Goal: Task Accomplishment & Management: Manage account settings

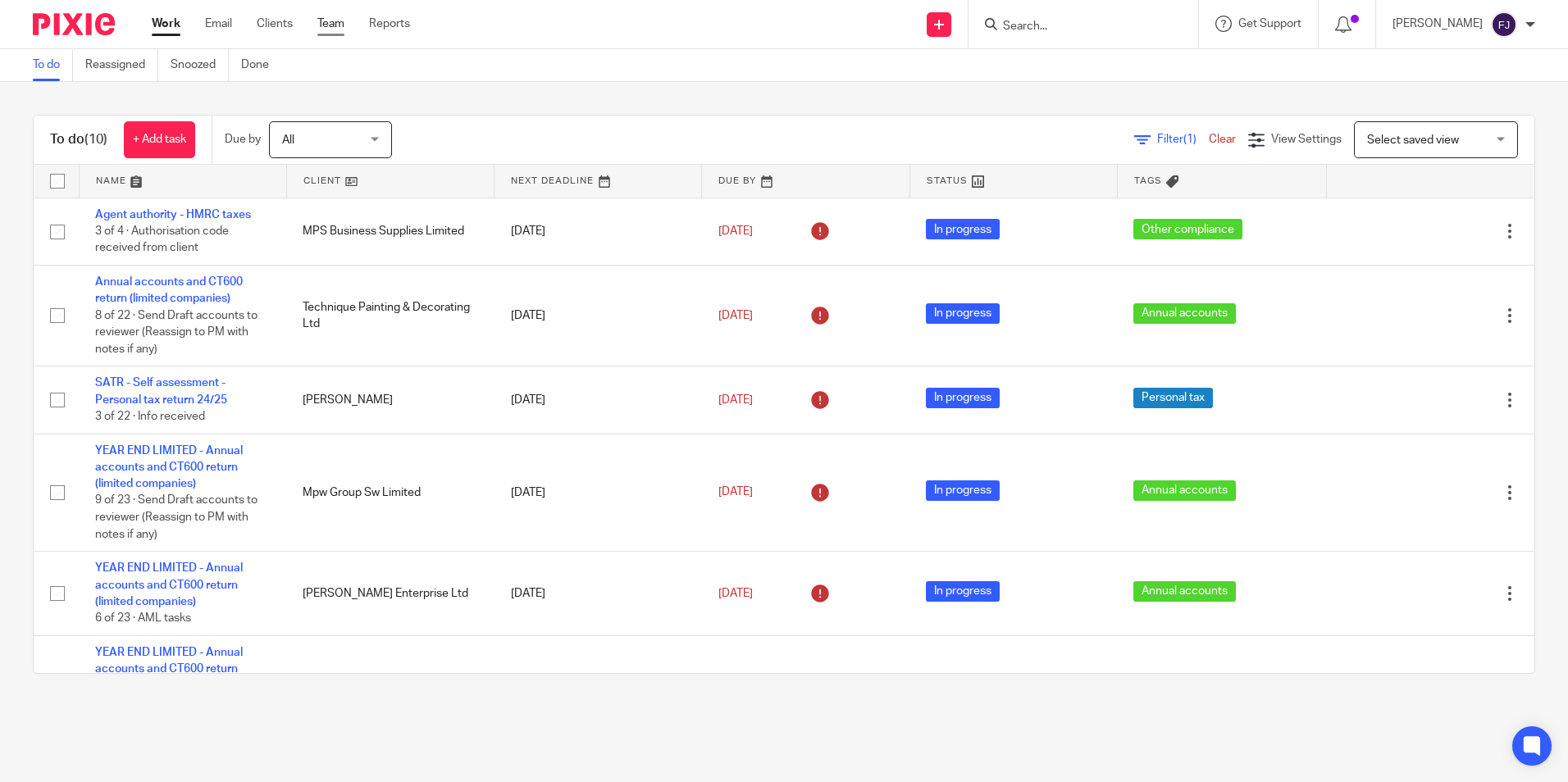
click at [339, 30] on link "Team" at bounding box center [331, 24] width 27 height 17
click at [218, 28] on link "Email" at bounding box center [218, 24] width 27 height 17
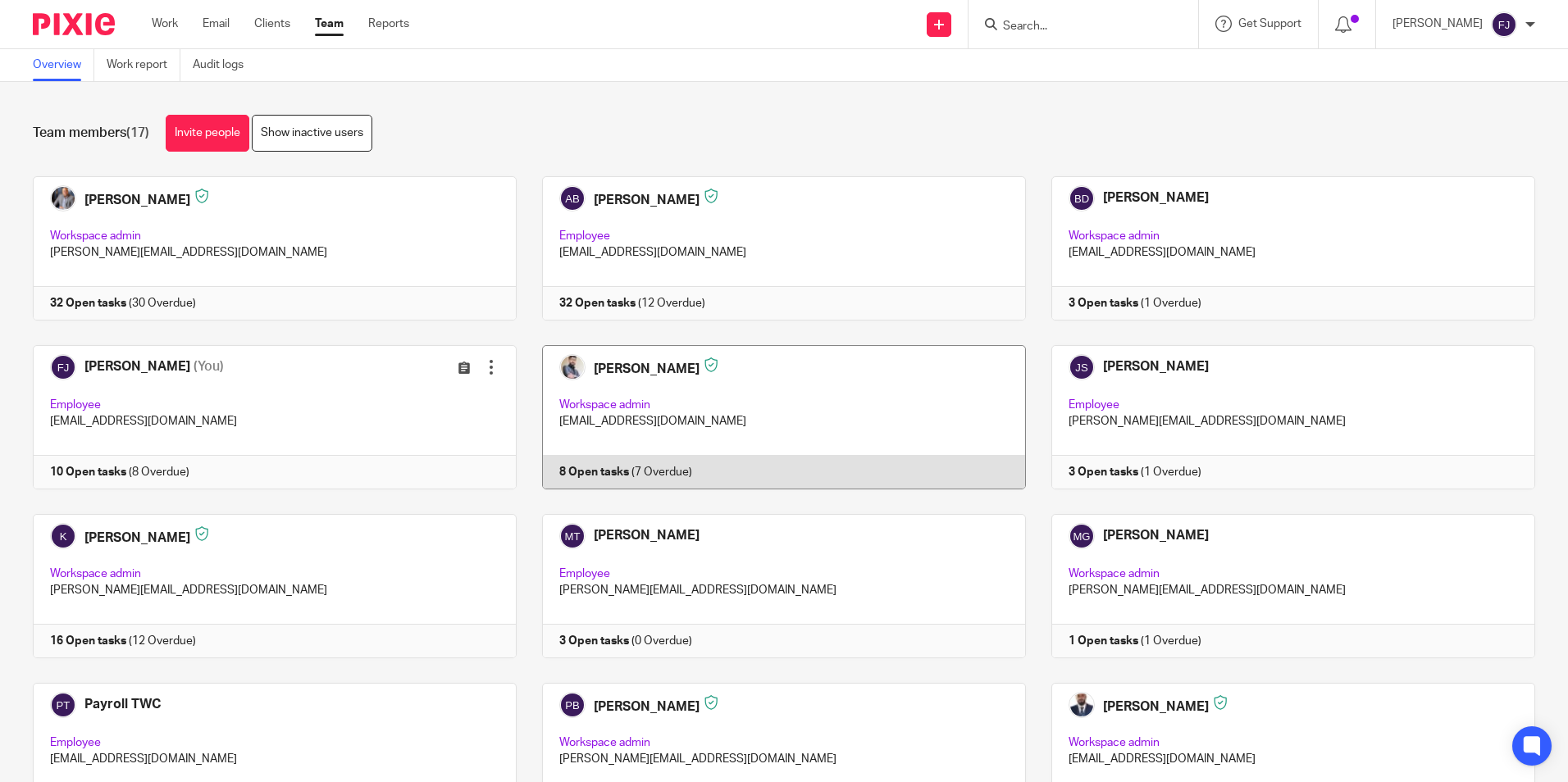
click at [626, 378] on link at bounding box center [771, 417] width 509 height 144
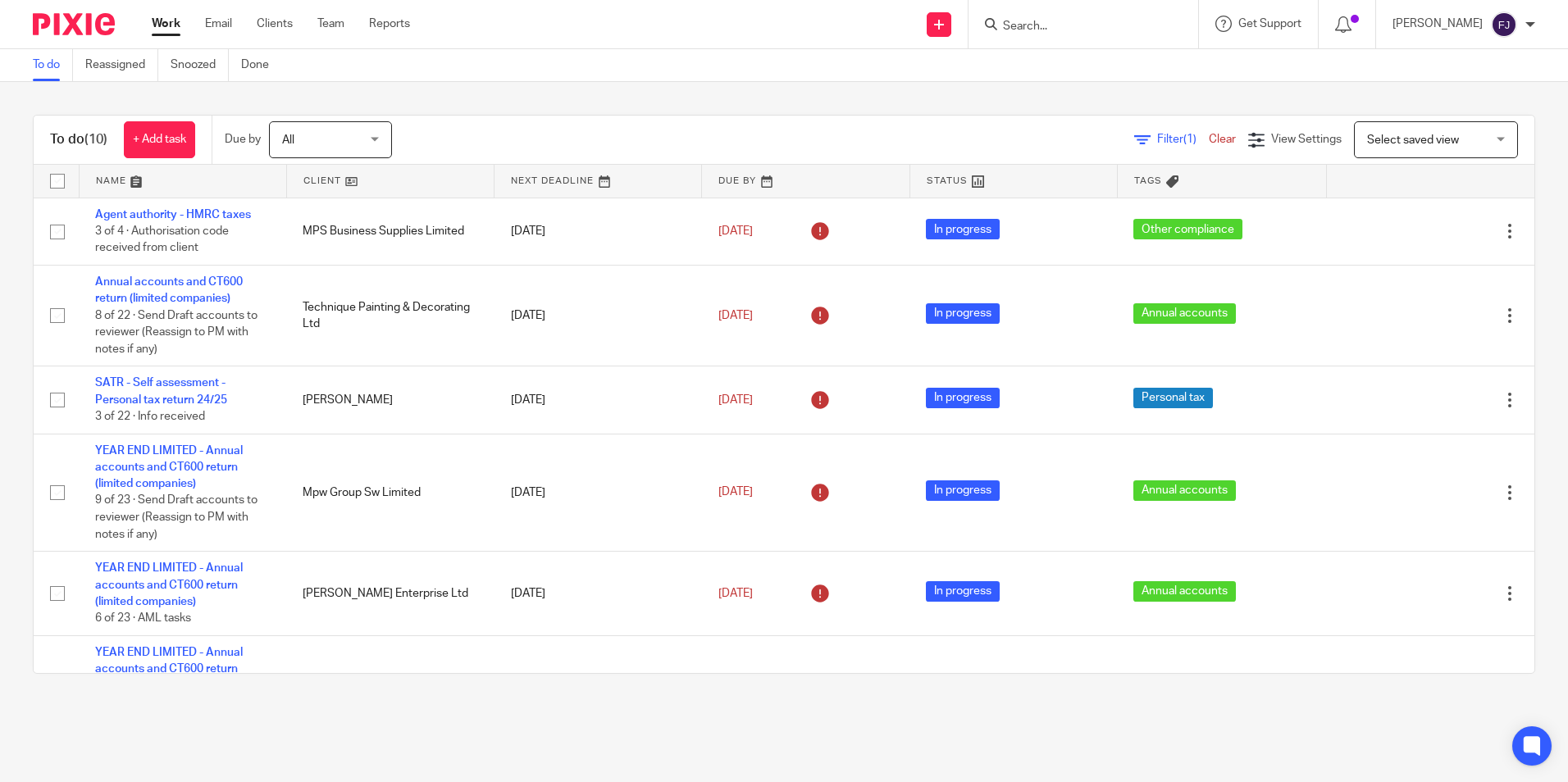
click at [162, 17] on link "Work" at bounding box center [166, 24] width 29 height 17
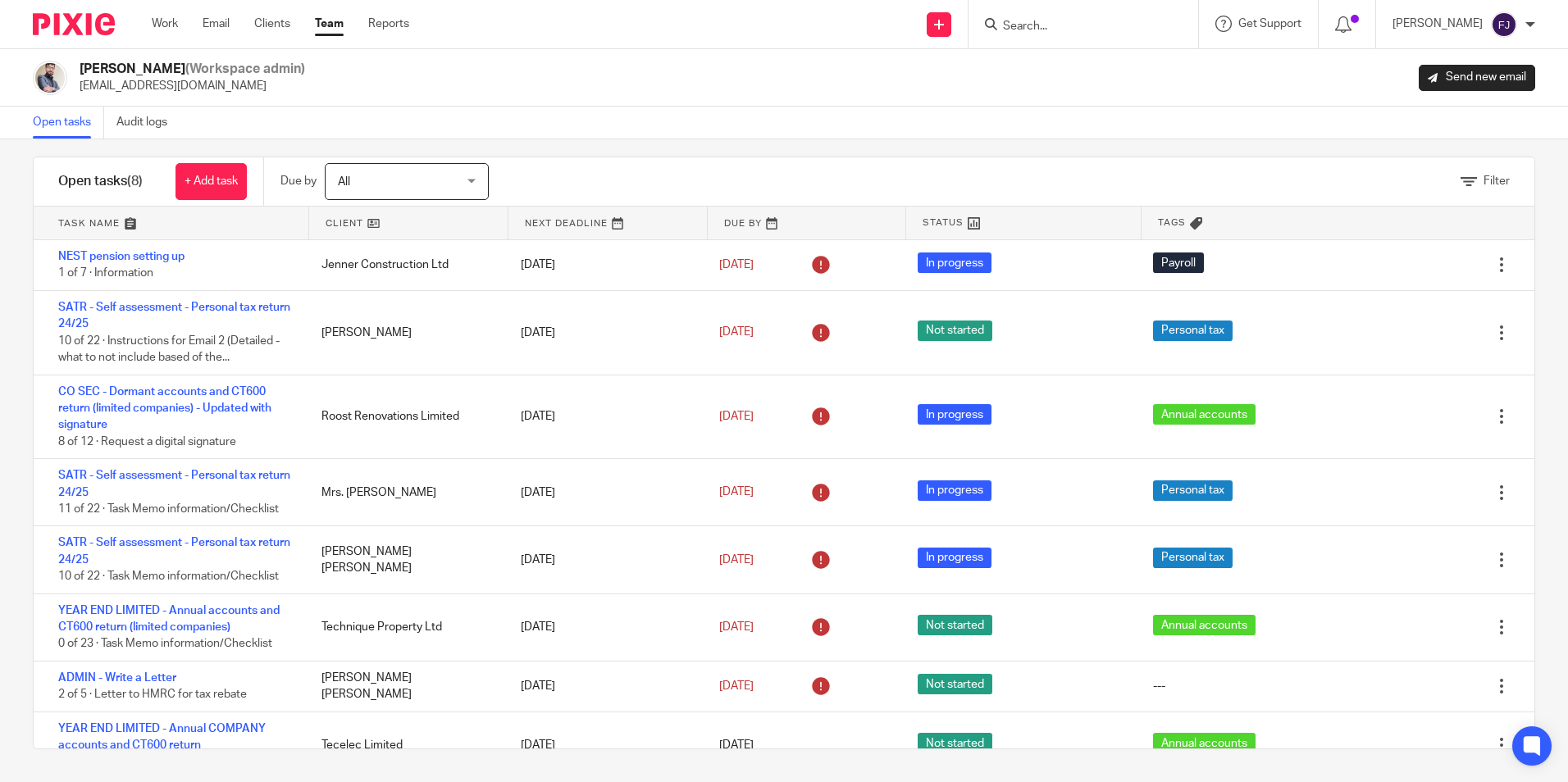
click at [1045, 24] on input "Search" at bounding box center [1076, 27] width 148 height 15
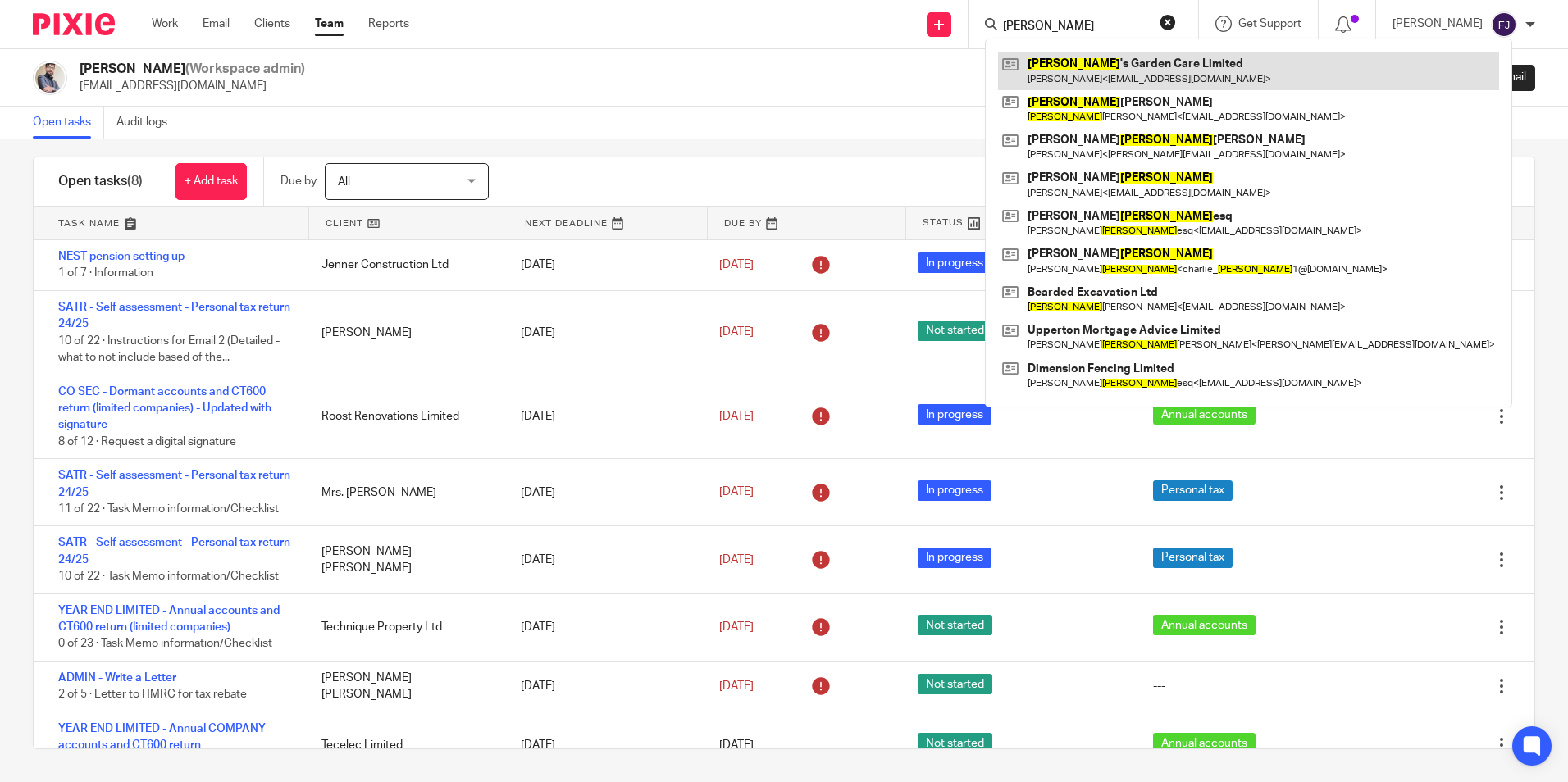
type input "lloyd"
click at [1156, 66] on link at bounding box center [1249, 70] width 501 height 38
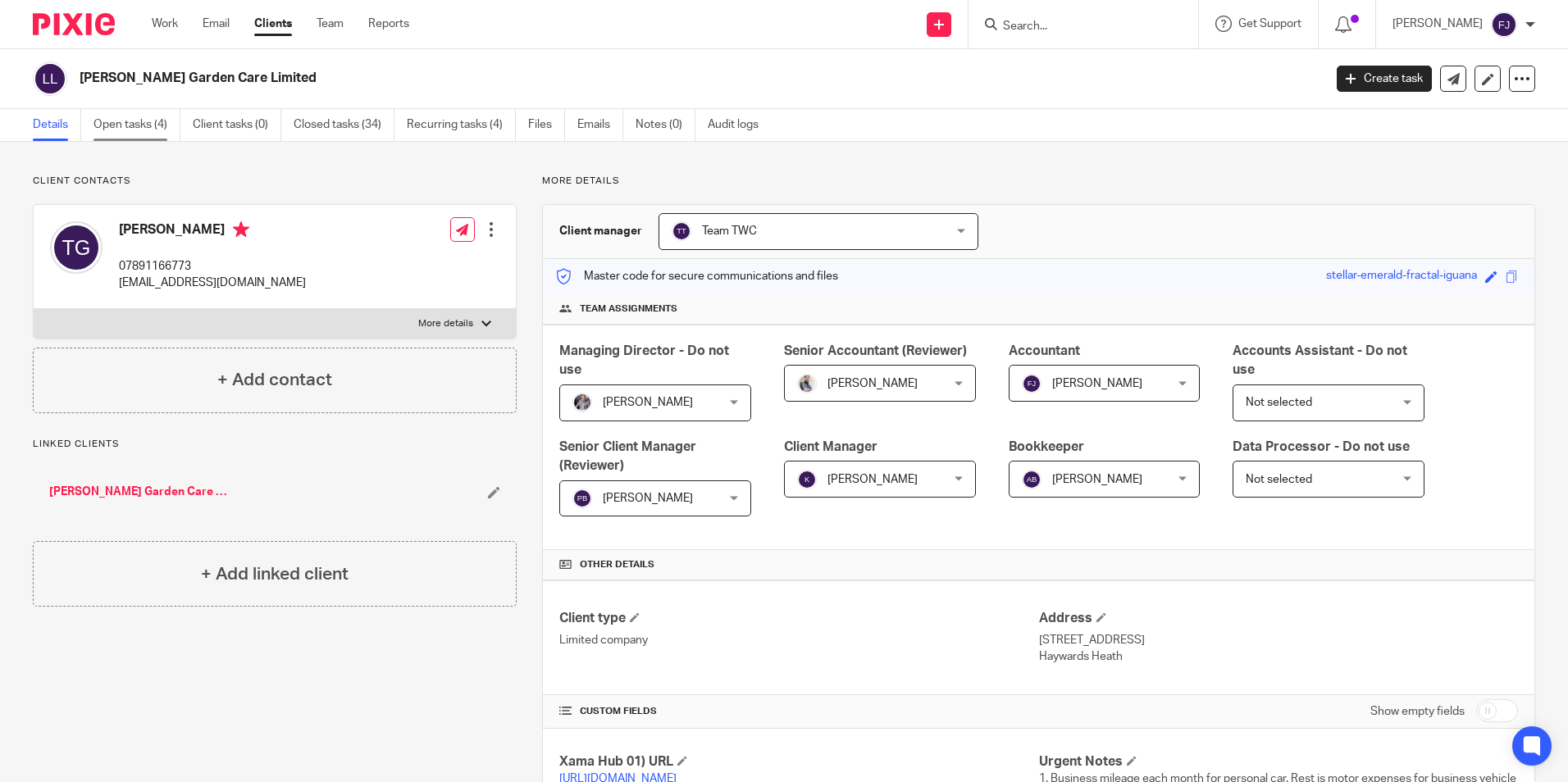
click at [135, 127] on link "Open tasks (4)" at bounding box center [136, 125] width 87 height 32
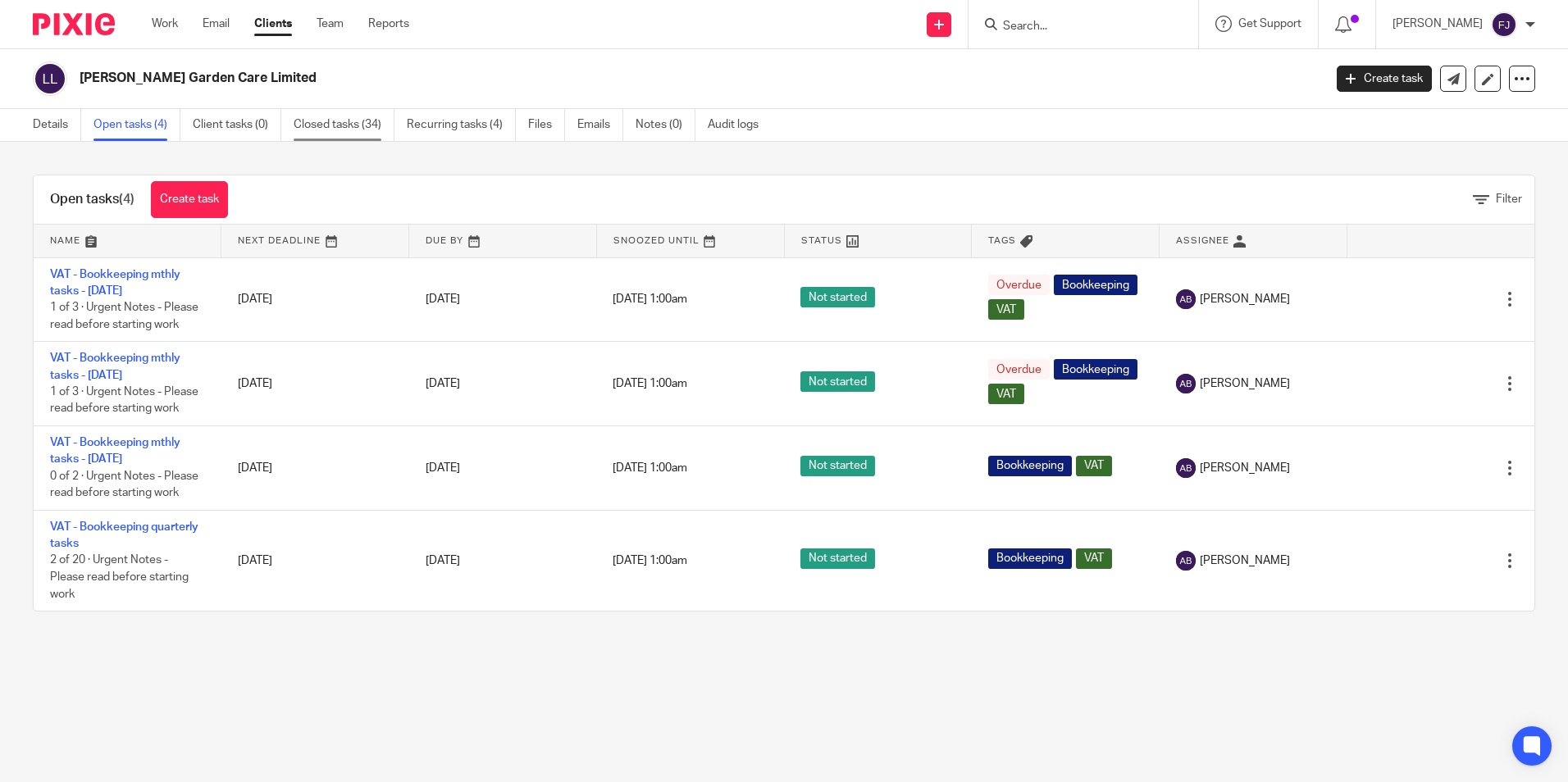
click at [324, 118] on link "Closed tasks (34)" at bounding box center [344, 125] width 101 height 32
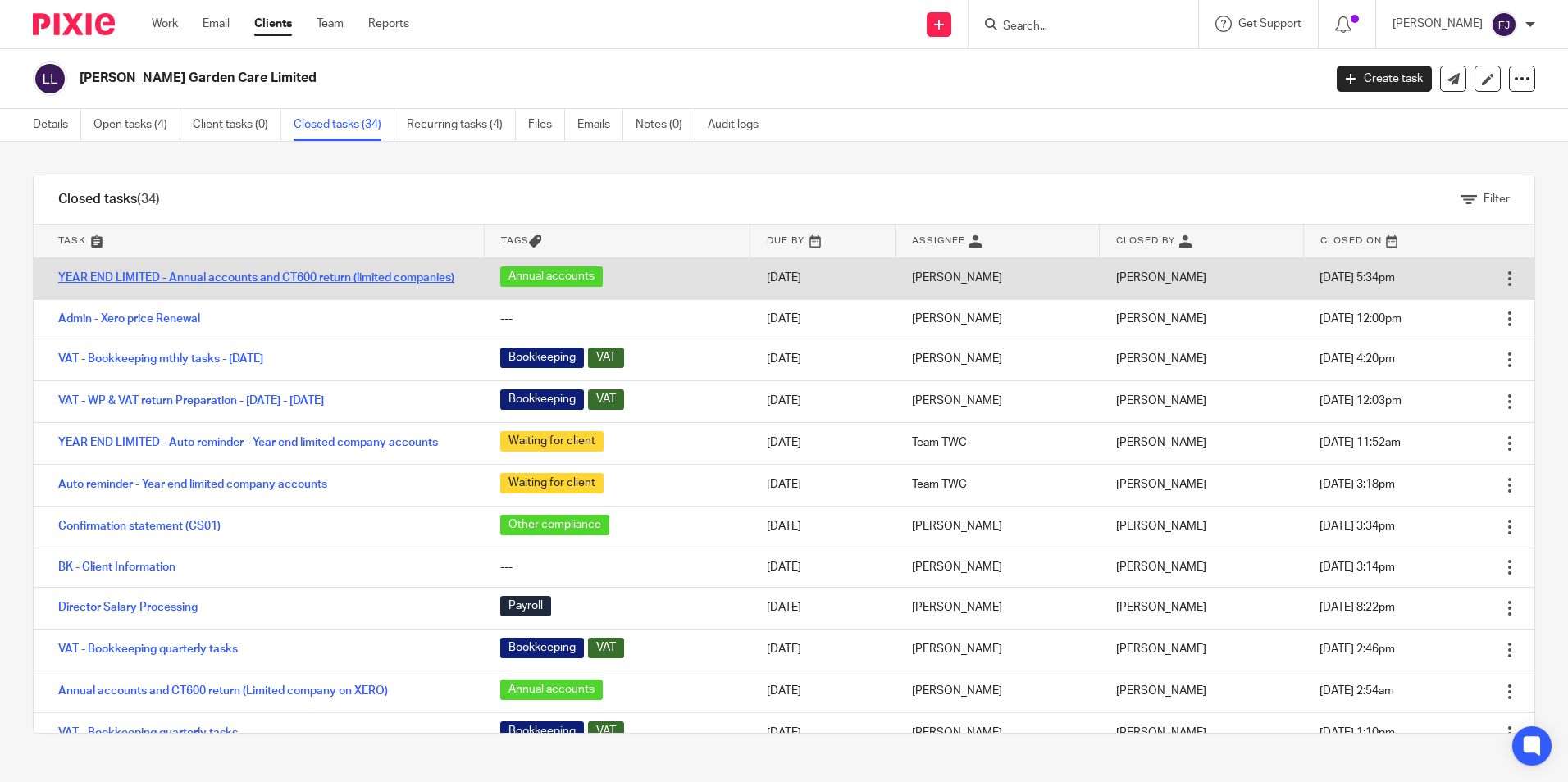
click at [296, 278] on link "YEAR END LIMITED - Annual accounts and CT600 return (limited companies)" at bounding box center [255, 278] width 396 height 12
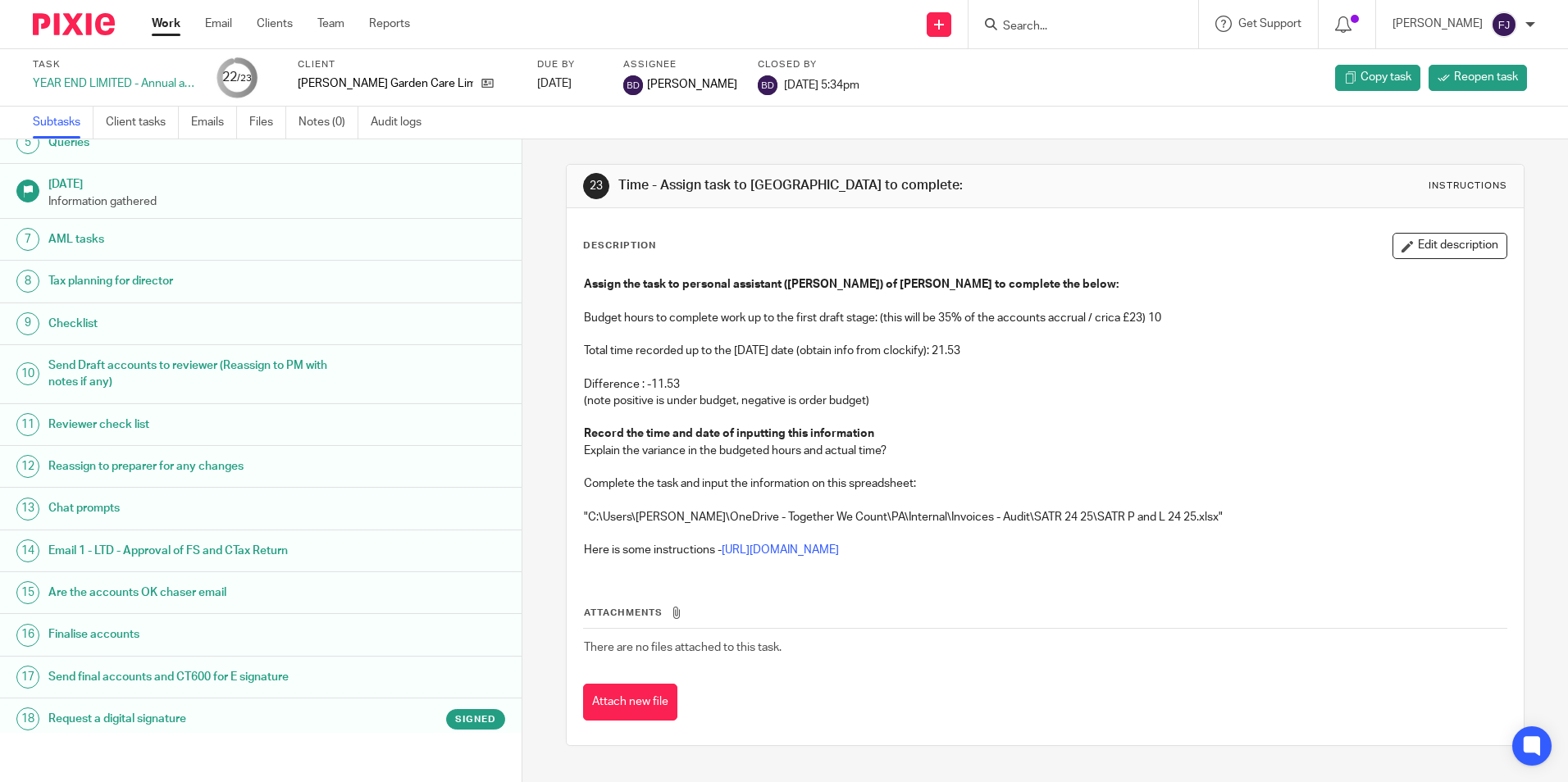
scroll to position [410, 0]
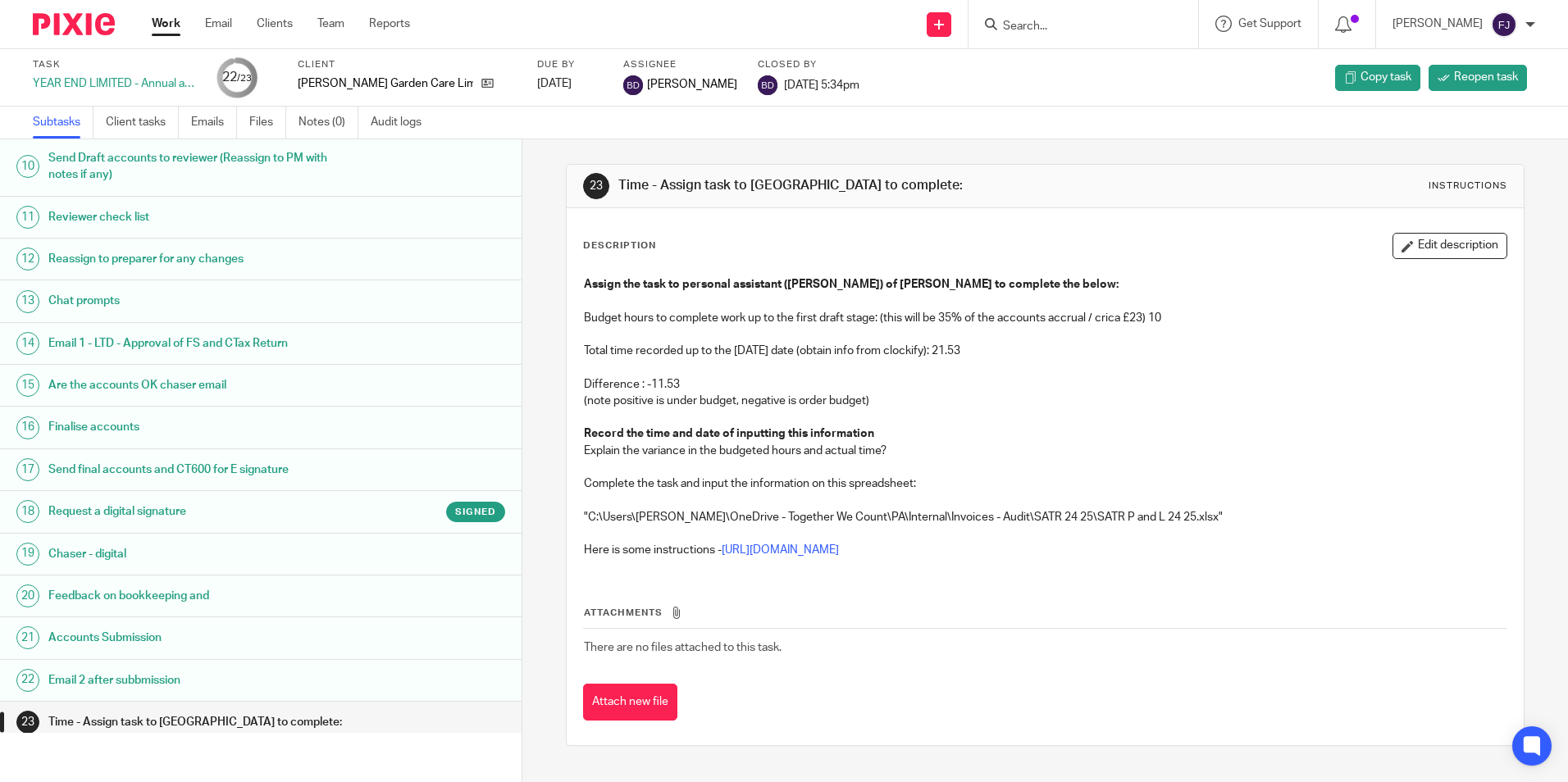
click at [156, 467] on h1 "Send final accounts and CT600 for E signature" at bounding box center [201, 470] width 305 height 24
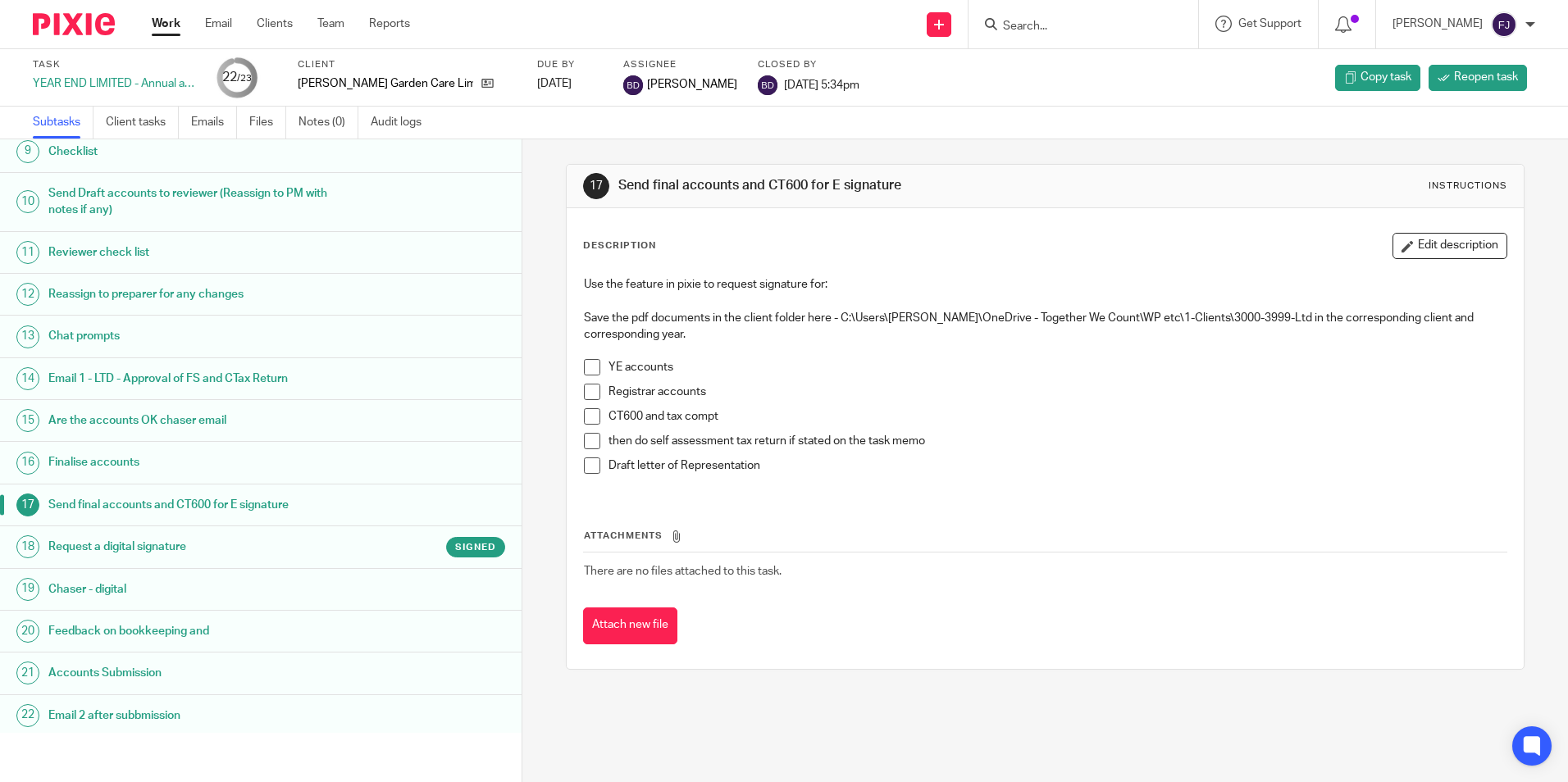
scroll to position [421, 0]
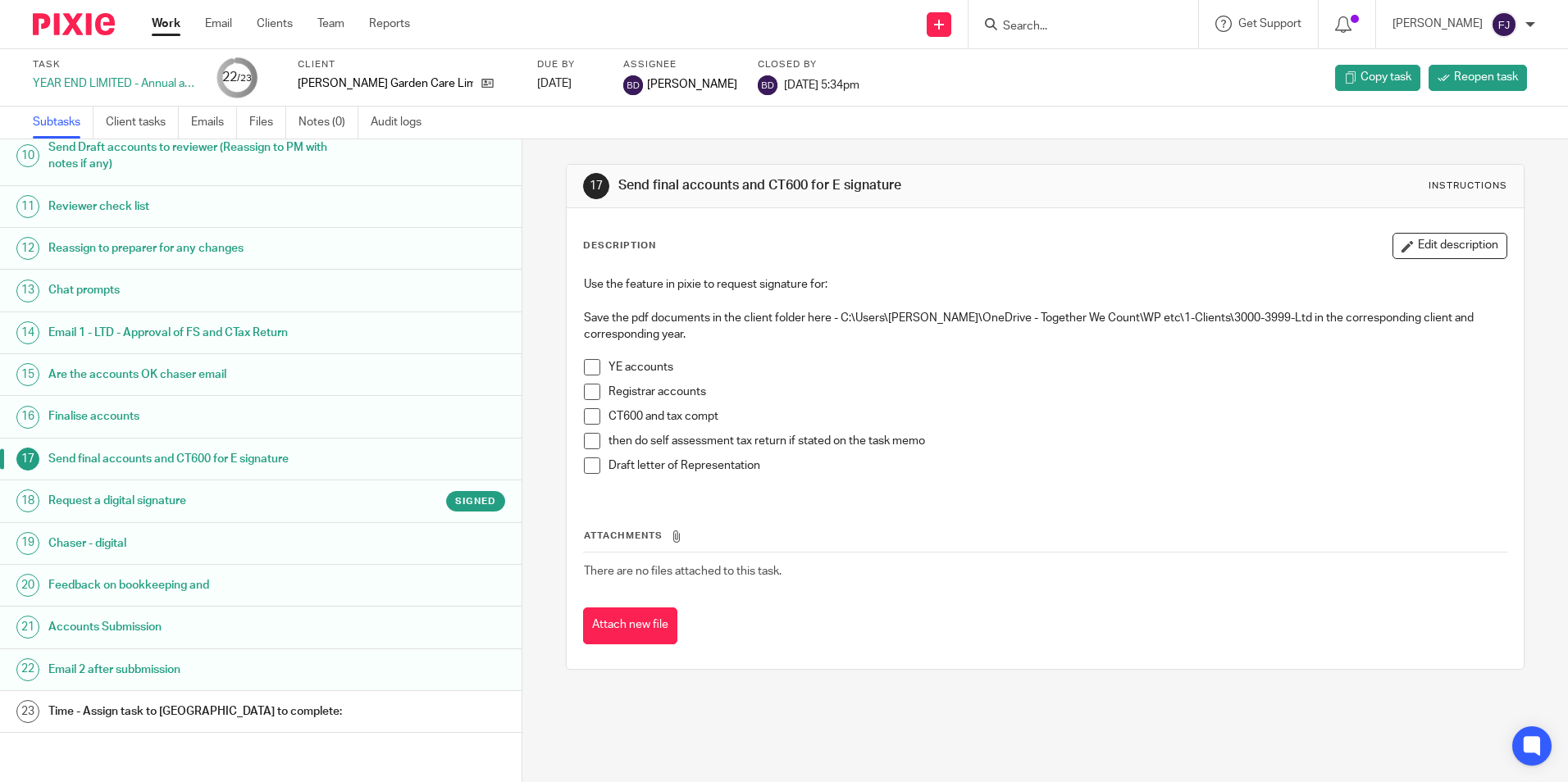
click at [111, 669] on h1 "Email 2 after subbmission" at bounding box center [201, 669] width 305 height 24
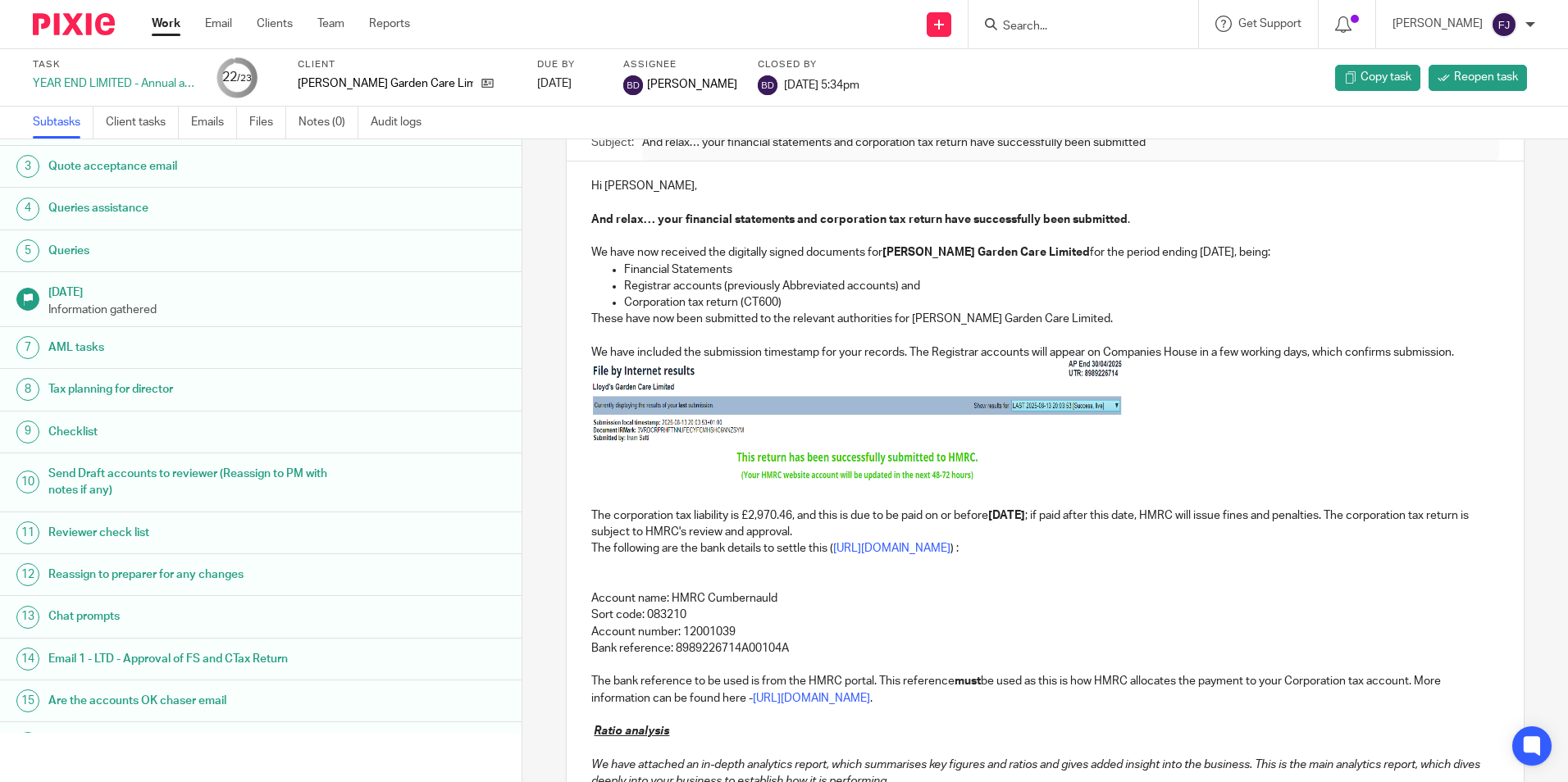
scroll to position [164, 0]
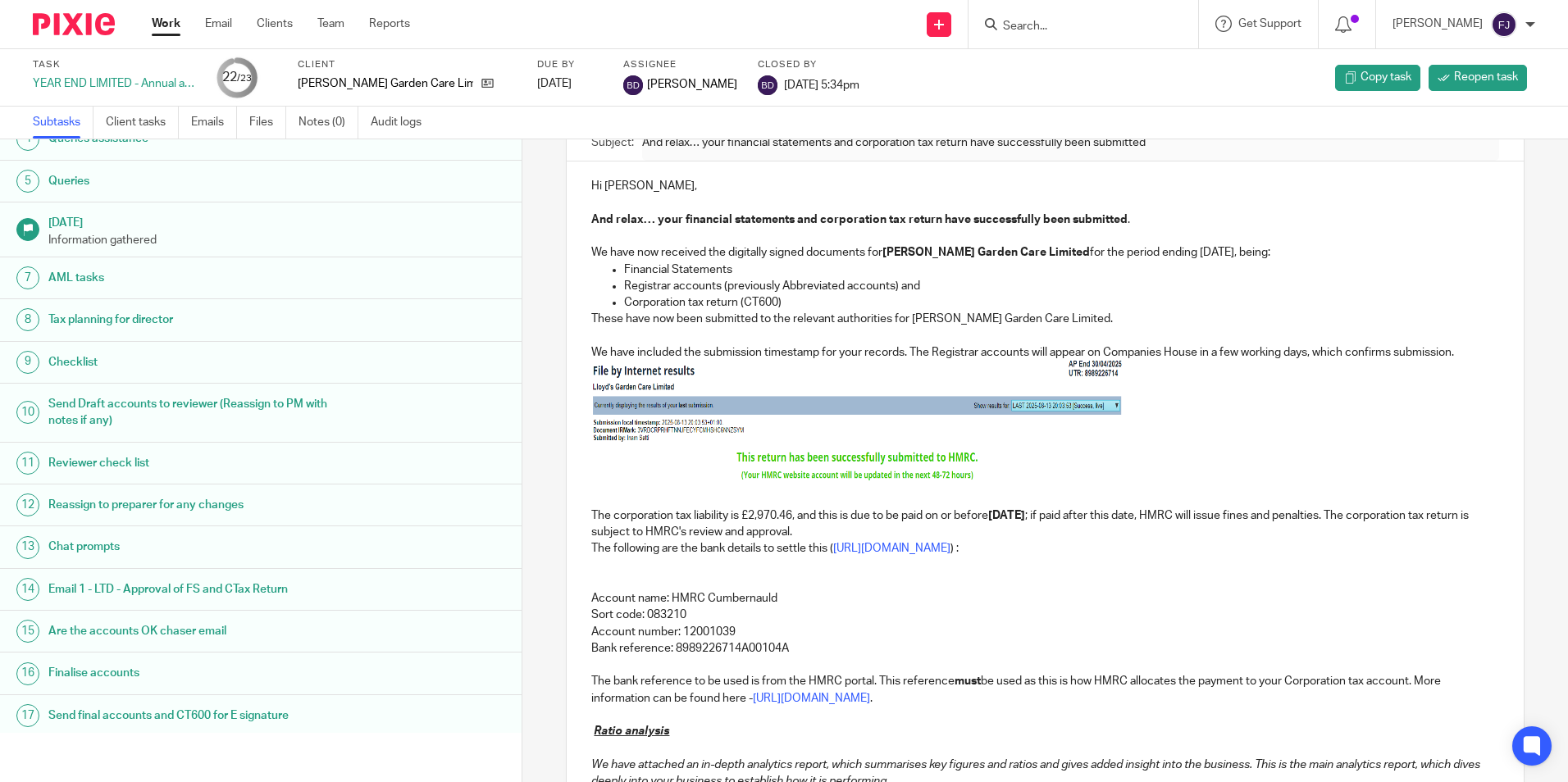
click at [70, 588] on h1 "Email 1 - LTD - Approval of FS and CTax Return" at bounding box center [201, 589] width 305 height 24
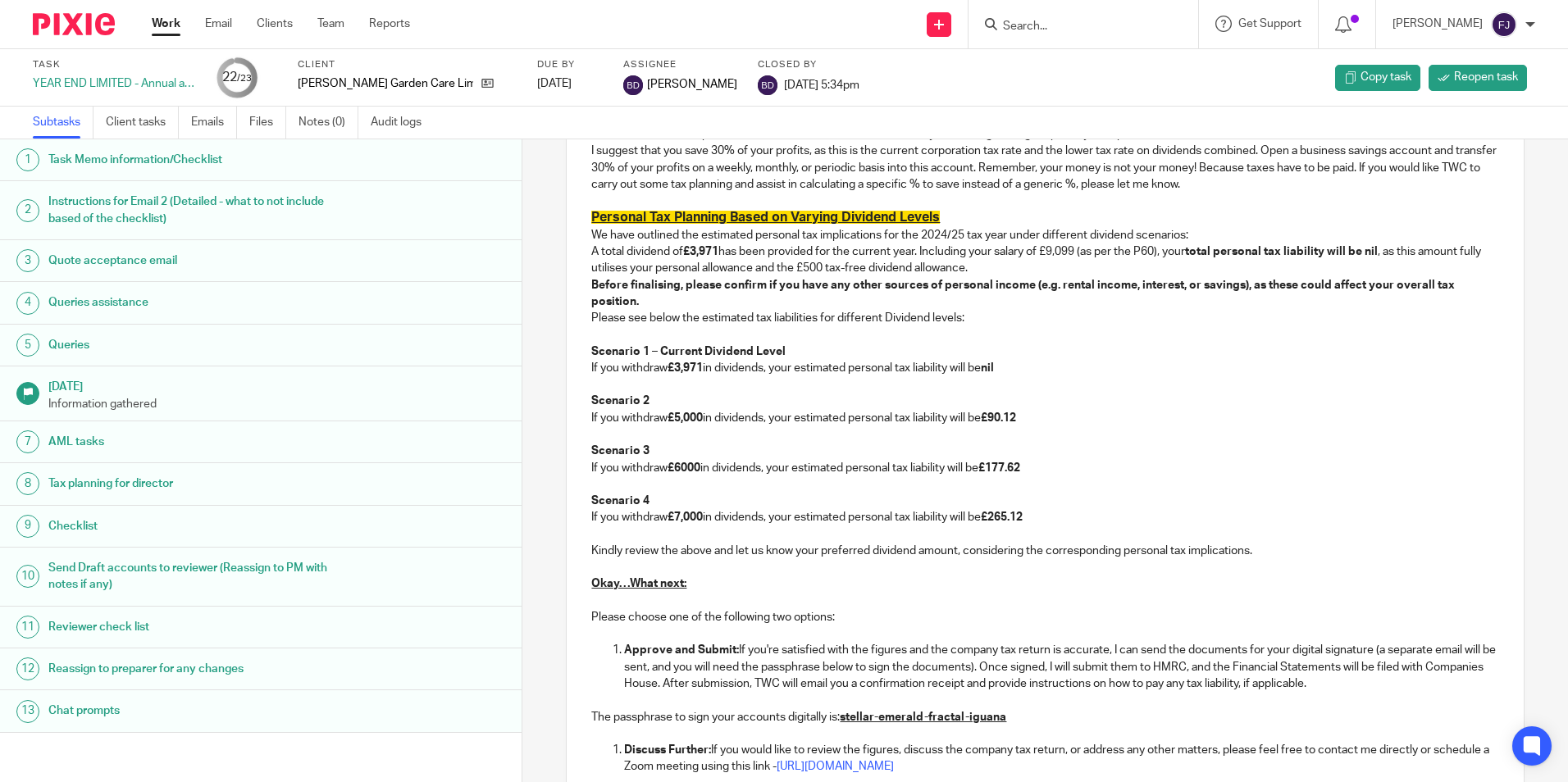
scroll to position [1476, 0]
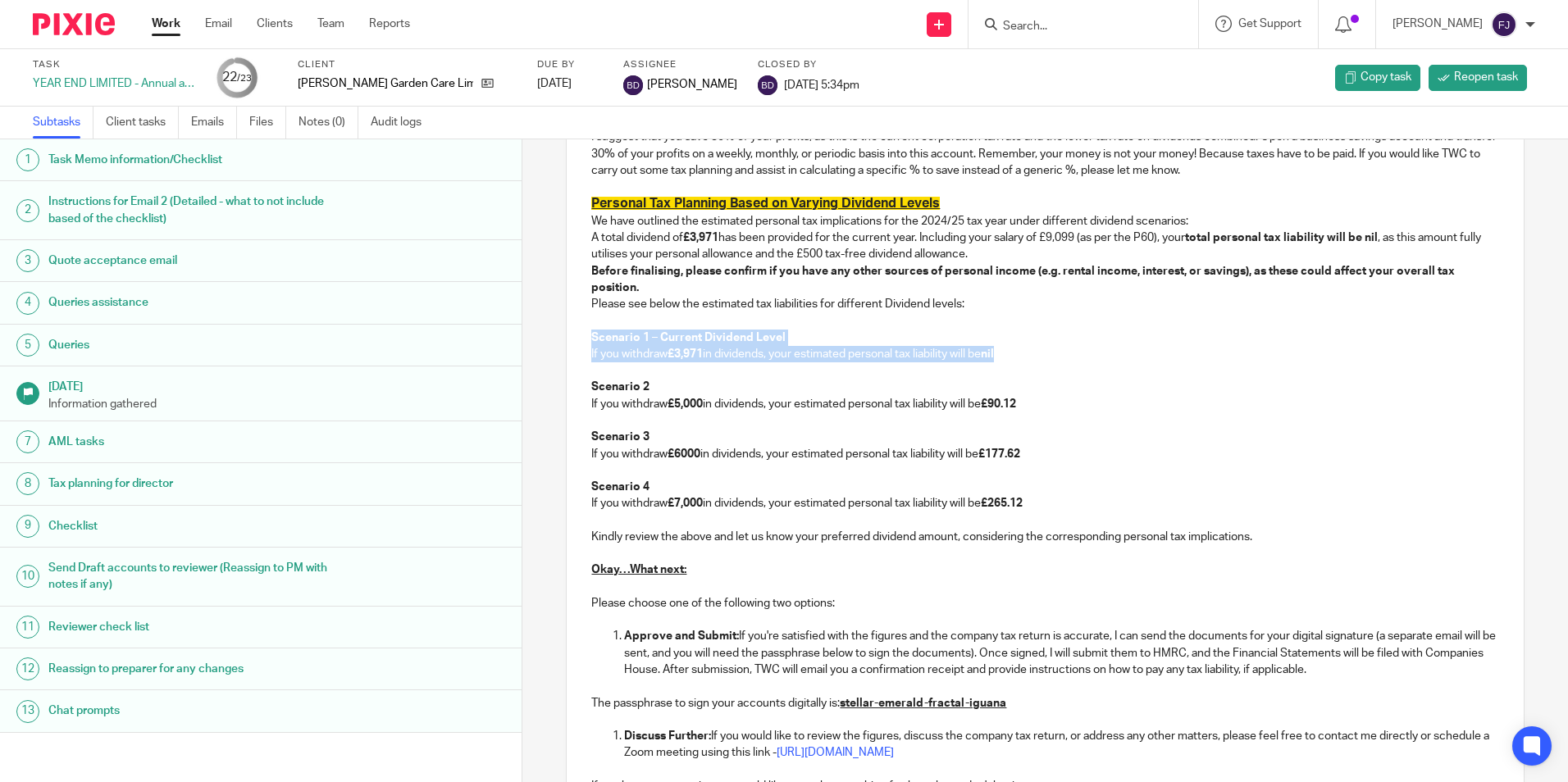
drag, startPoint x: 1019, startPoint y: 374, endPoint x: 567, endPoint y: 354, distance: 452.4
click at [814, 346] on p "Scenario 1 – Current Dividend Level" at bounding box center [1044, 338] width 907 height 17
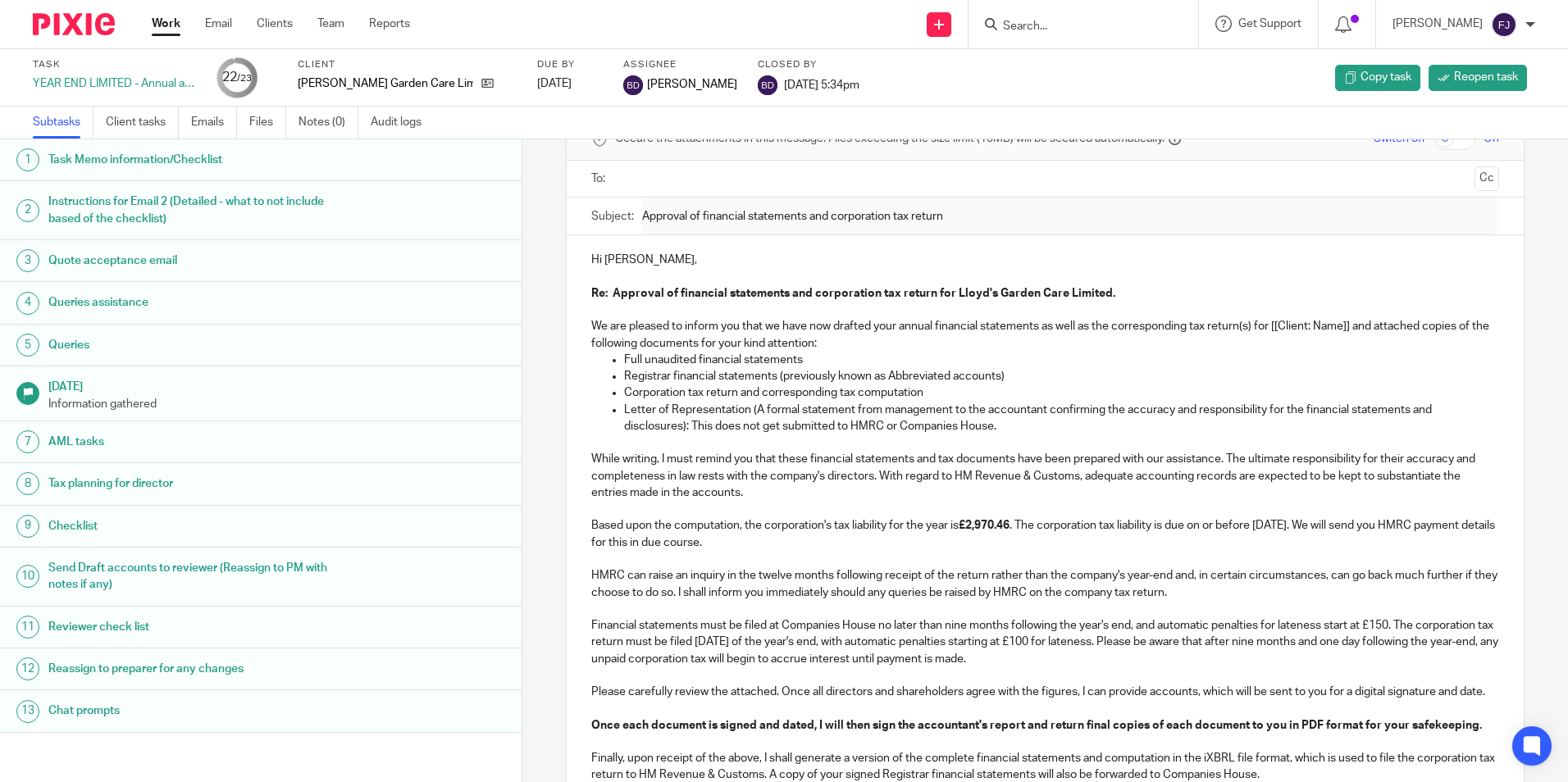
scroll to position [0, 0]
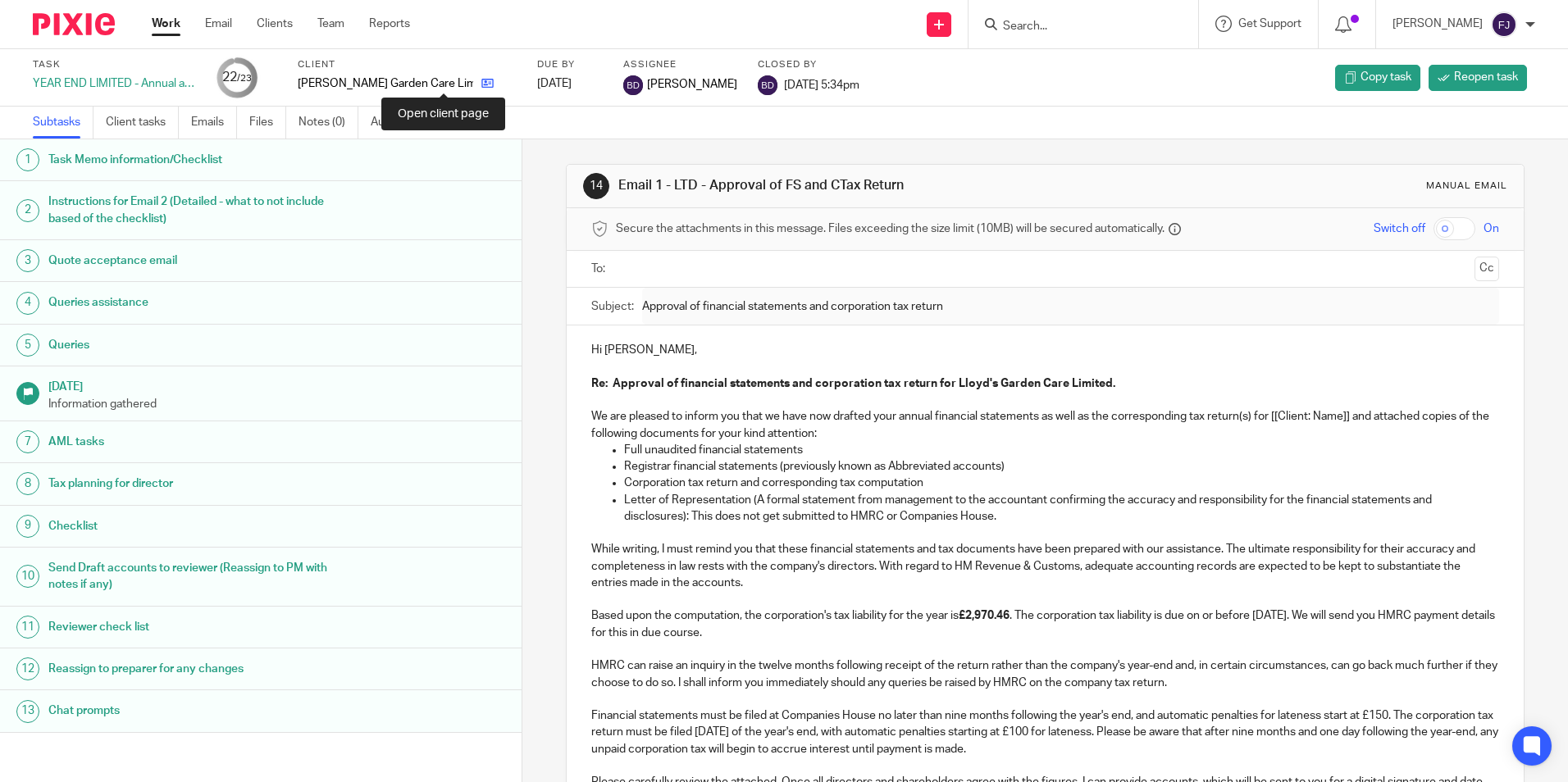
click at [481, 85] on icon at bounding box center [487, 83] width 13 height 13
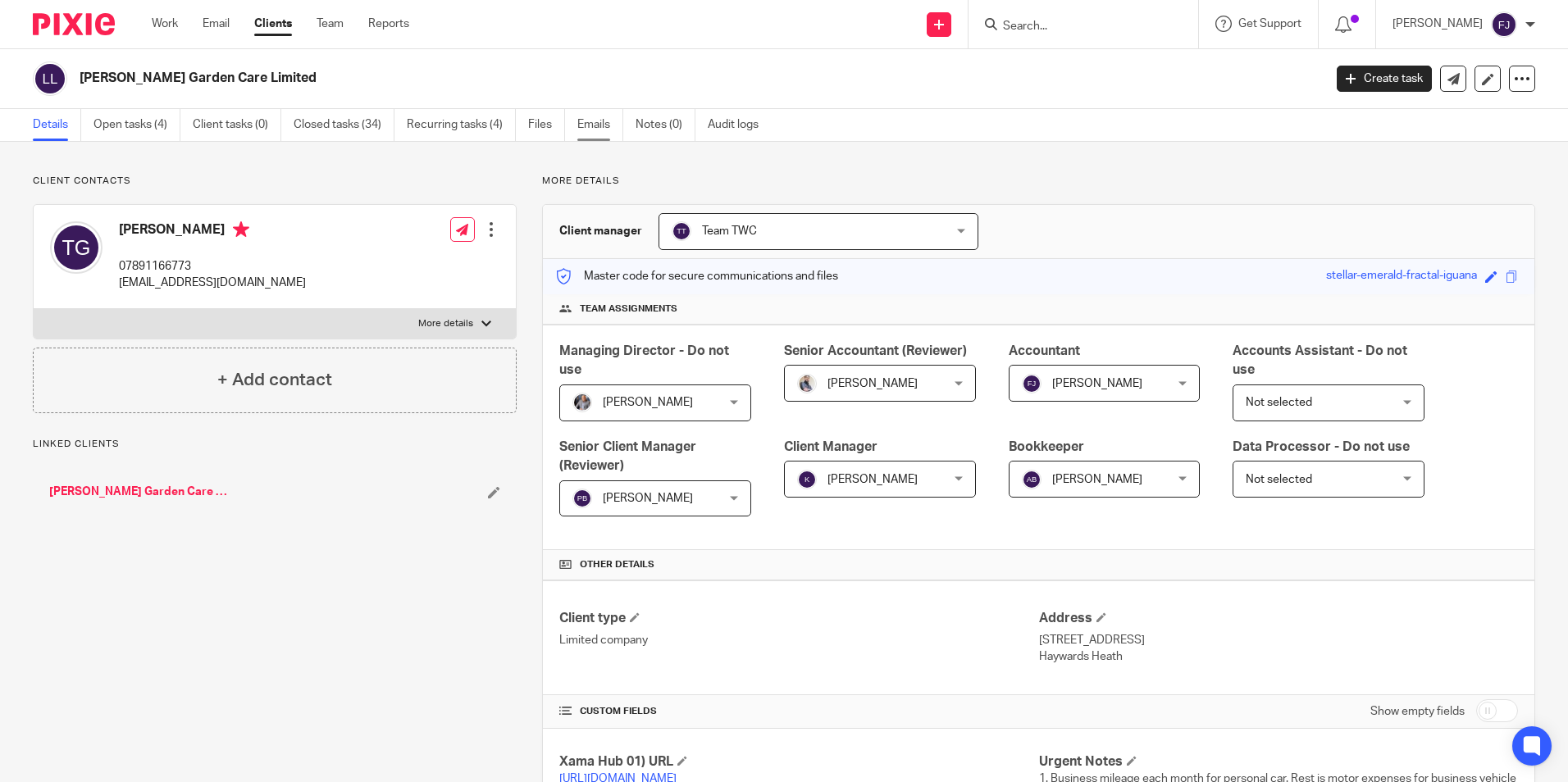
click at [589, 129] on link "Emails" at bounding box center [600, 125] width 46 height 32
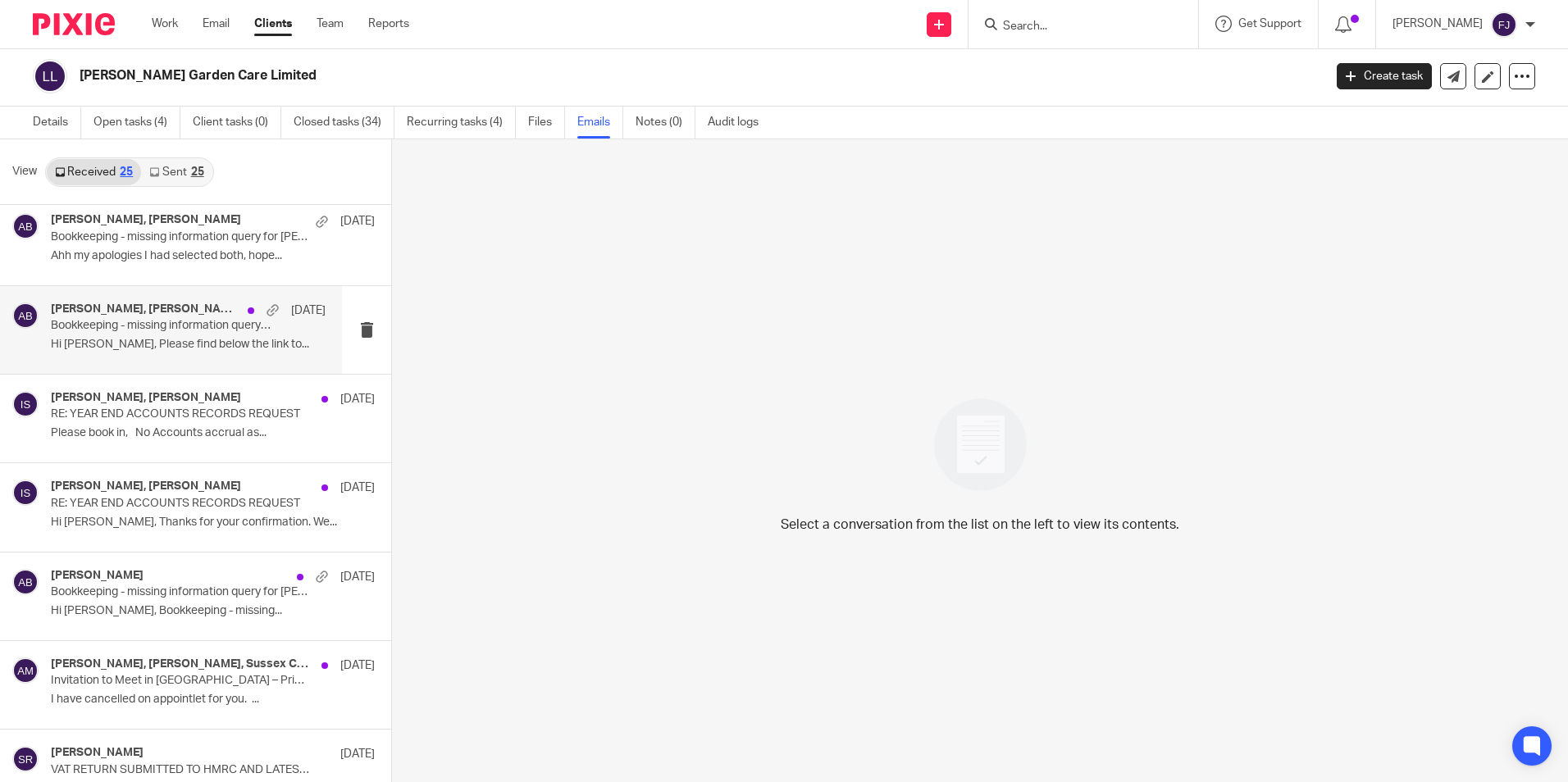
scroll to position [820, 0]
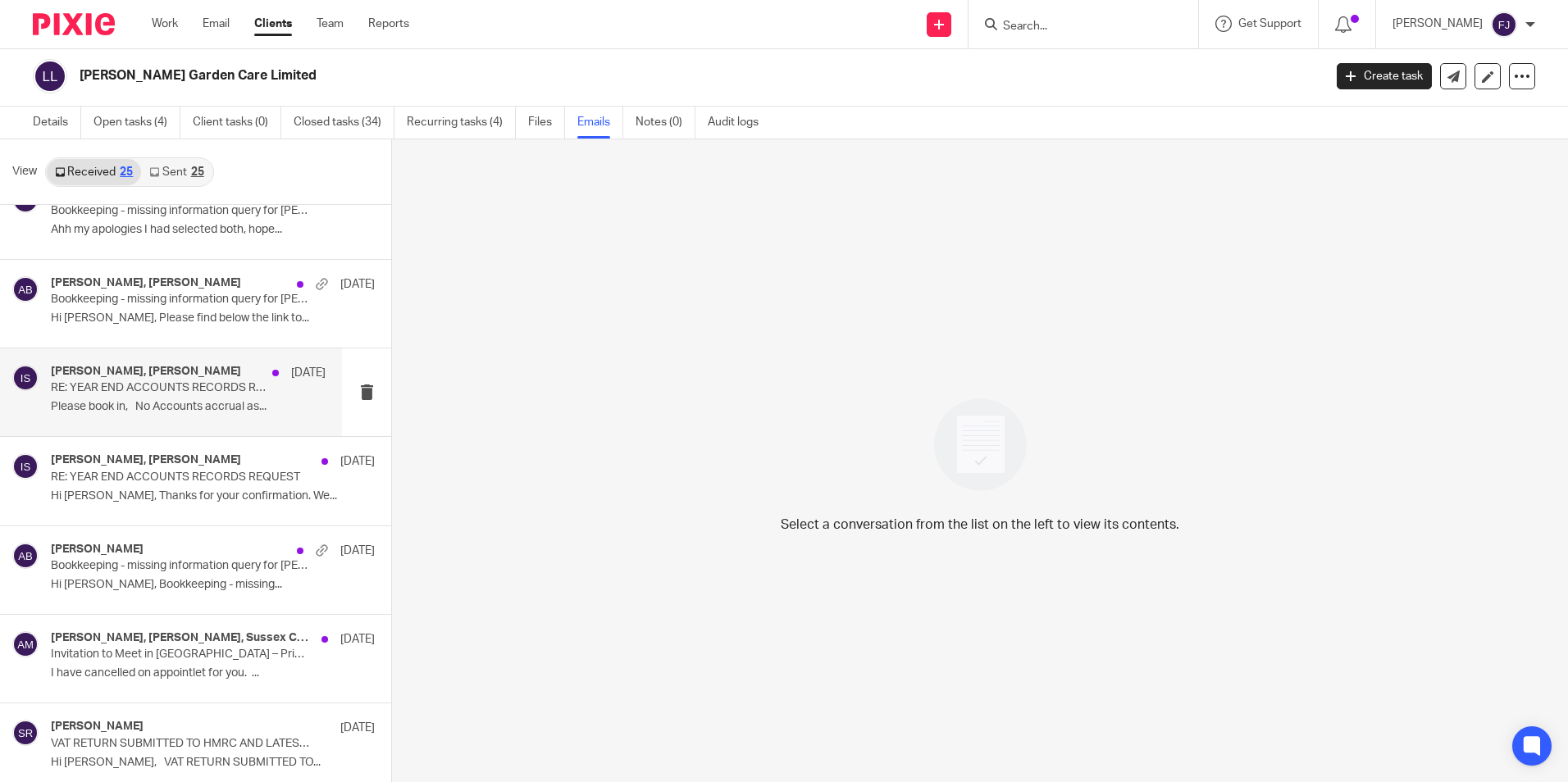
click at [297, 407] on p "Please book in, No Accounts accrual as..." at bounding box center [188, 407] width 275 height 14
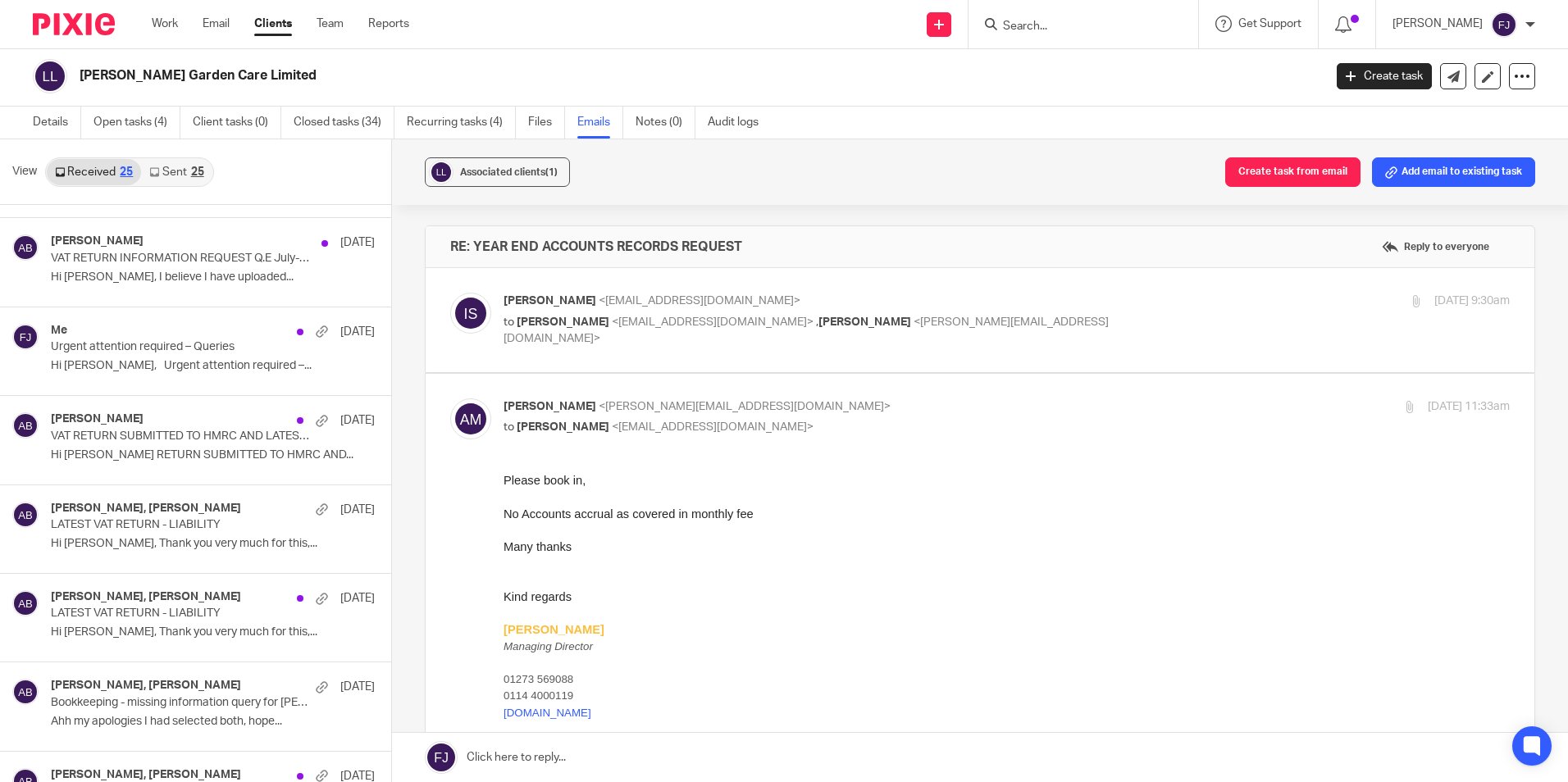
scroll to position [0, 0]
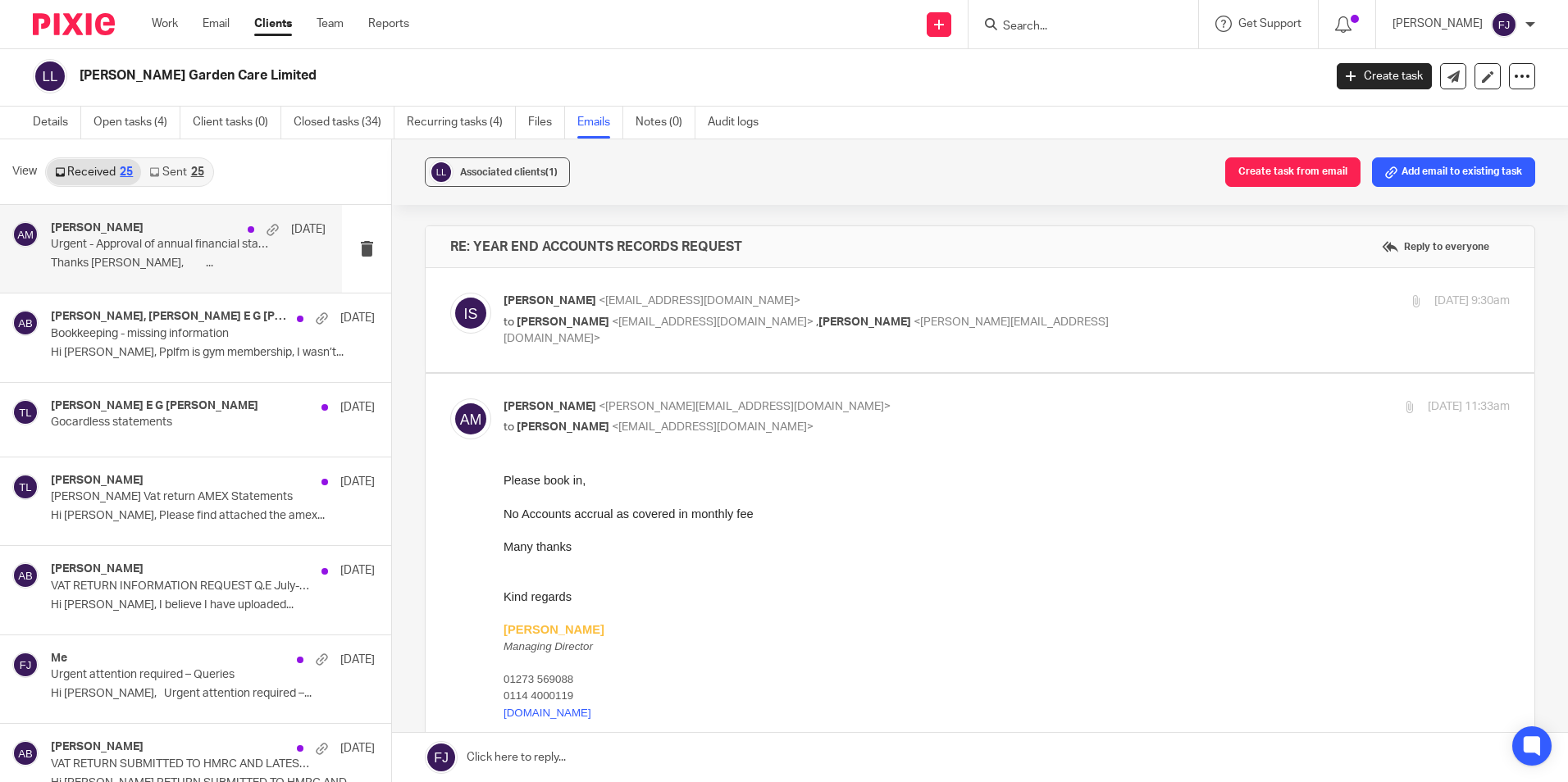
click at [162, 260] on p "Thanks Tom, ..." at bounding box center [188, 263] width 275 height 14
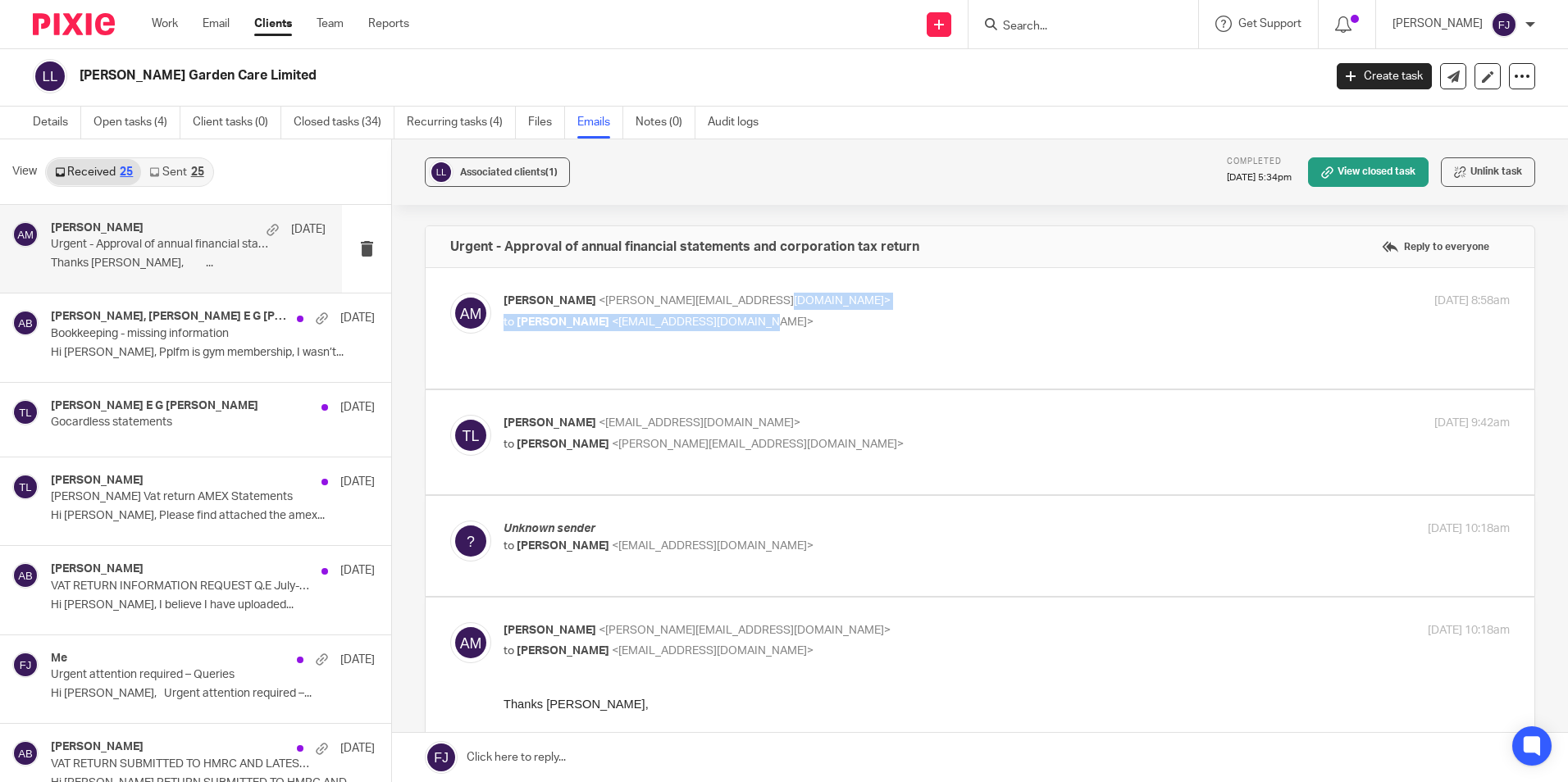
click at [860, 308] on div "Aaron Mcleish <aaron@togetherwecount.co.uk> to Thomas Edward Godfrey <thomasllo…" at bounding box center [839, 311] width 671 height 38
drag, startPoint x: 860, startPoint y: 308, endPoint x: 813, endPoint y: 297, distance: 48.3
click at [813, 297] on p "Aaron Mcleish <aaron@togetherwecount.co.uk>" at bounding box center [839, 301] width 671 height 17
click at [930, 291] on label at bounding box center [981, 328] width 1109 height 120
click at [450, 291] on input "checkbox" at bounding box center [450, 291] width 1 height 1
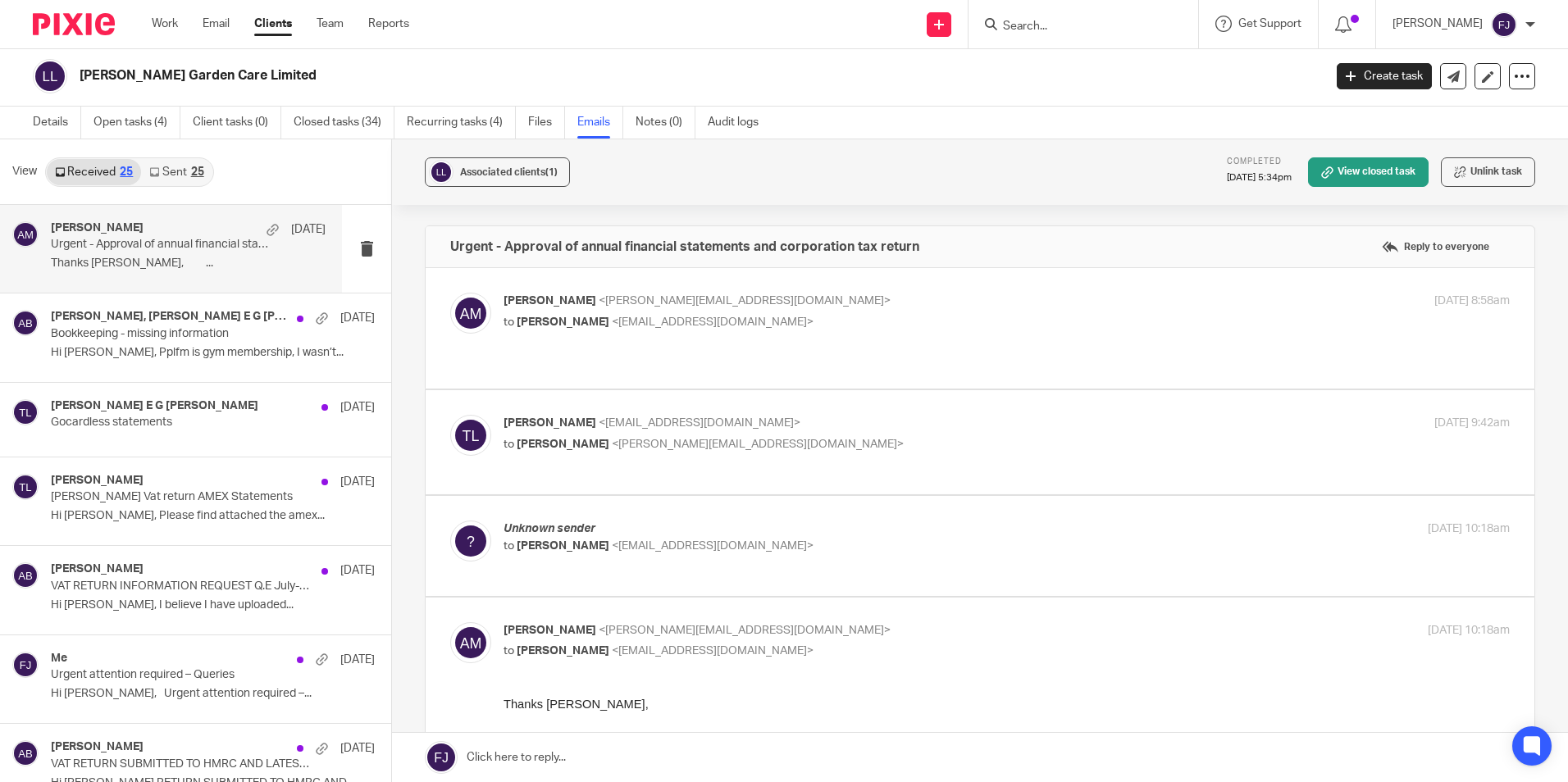
checkbox input "true"
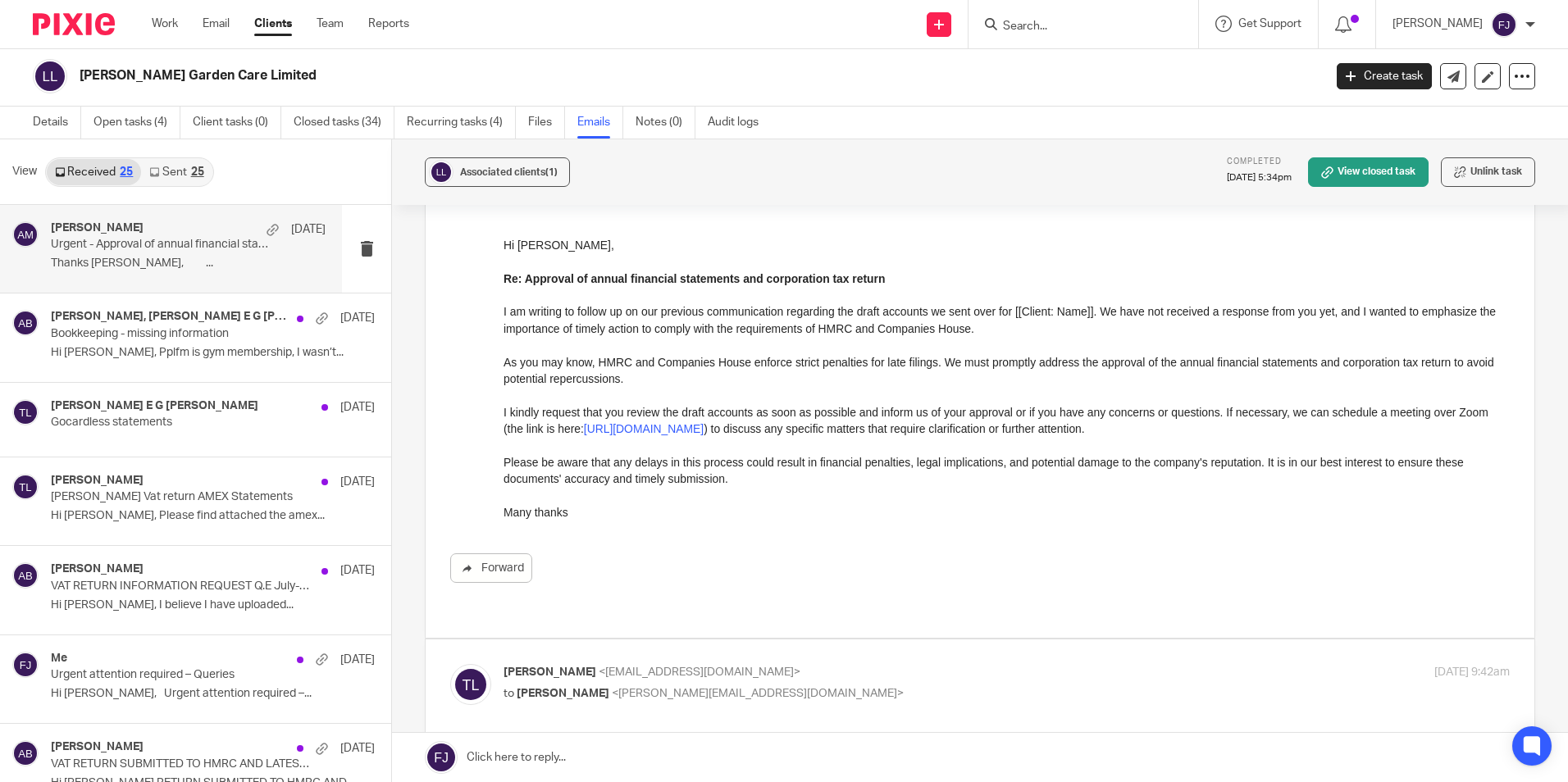
scroll to position [410, 0]
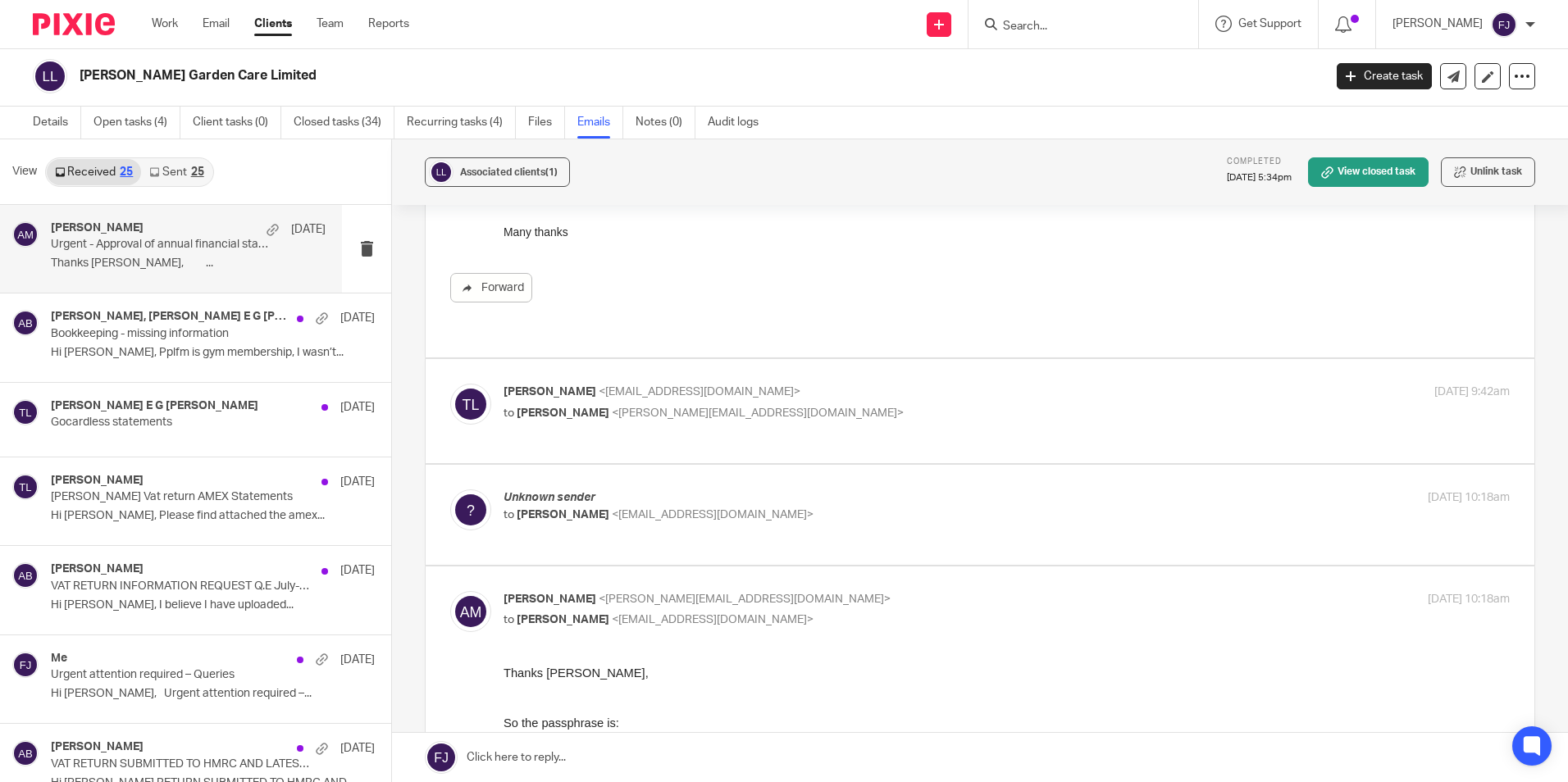
click at [903, 384] on p "Thomas Lloyd <thomaslloyd19@gmail.com>" at bounding box center [839, 392] width 671 height 17
checkbox input "true"
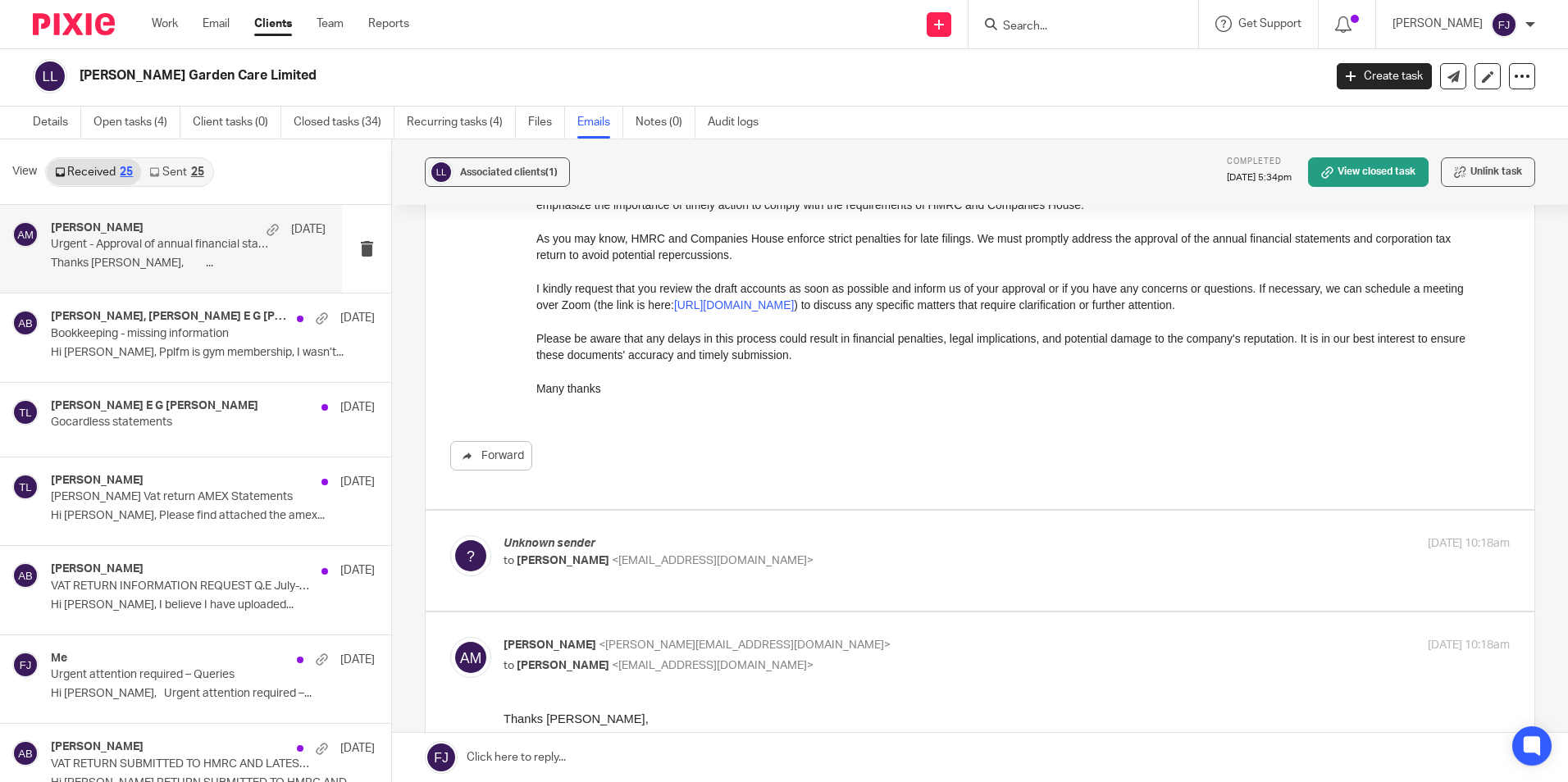
scroll to position [1230, 0]
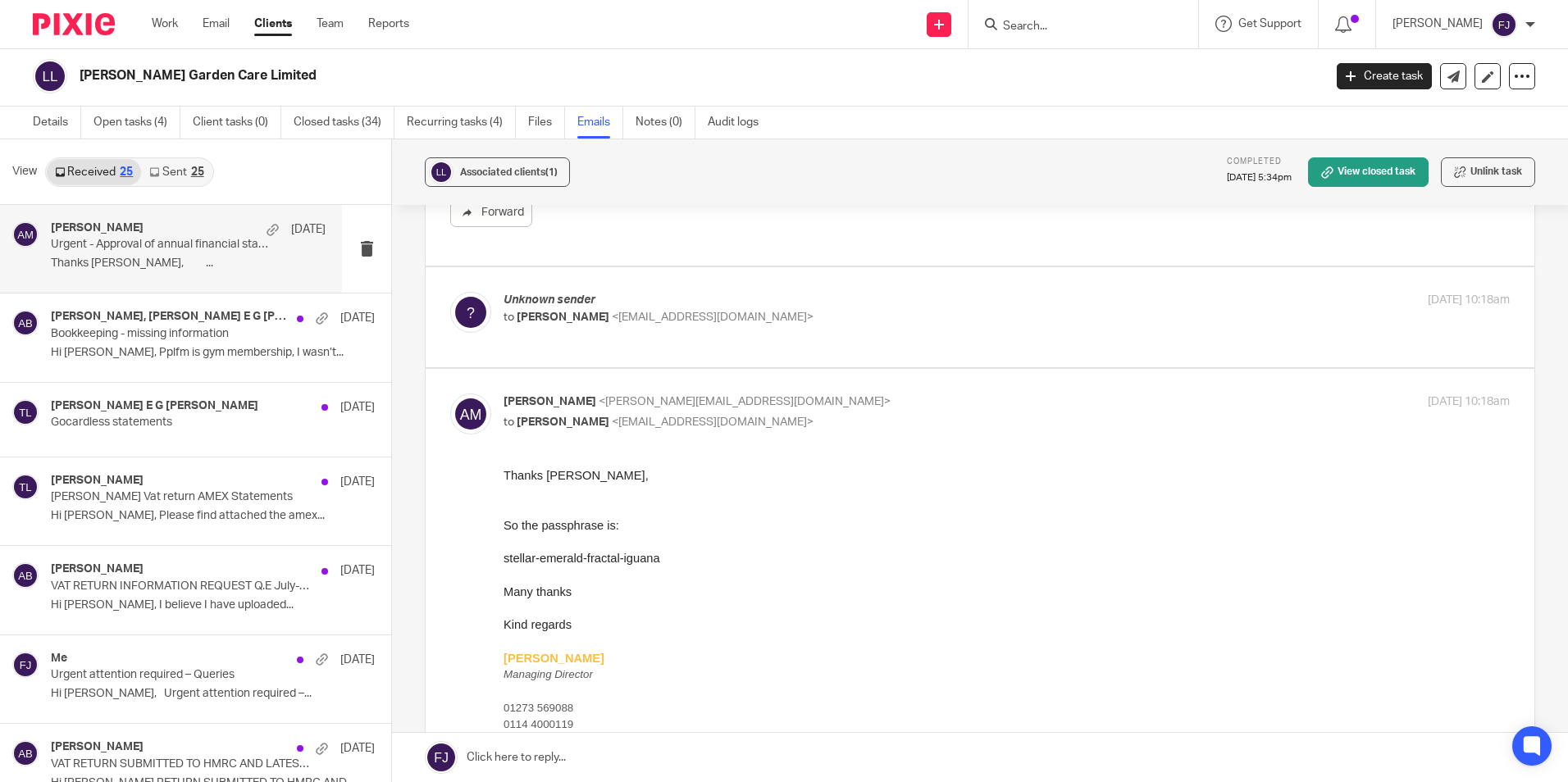
click at [938, 291] on p "Unknown sender" at bounding box center [839, 300] width 671 height 17
checkbox input "true"
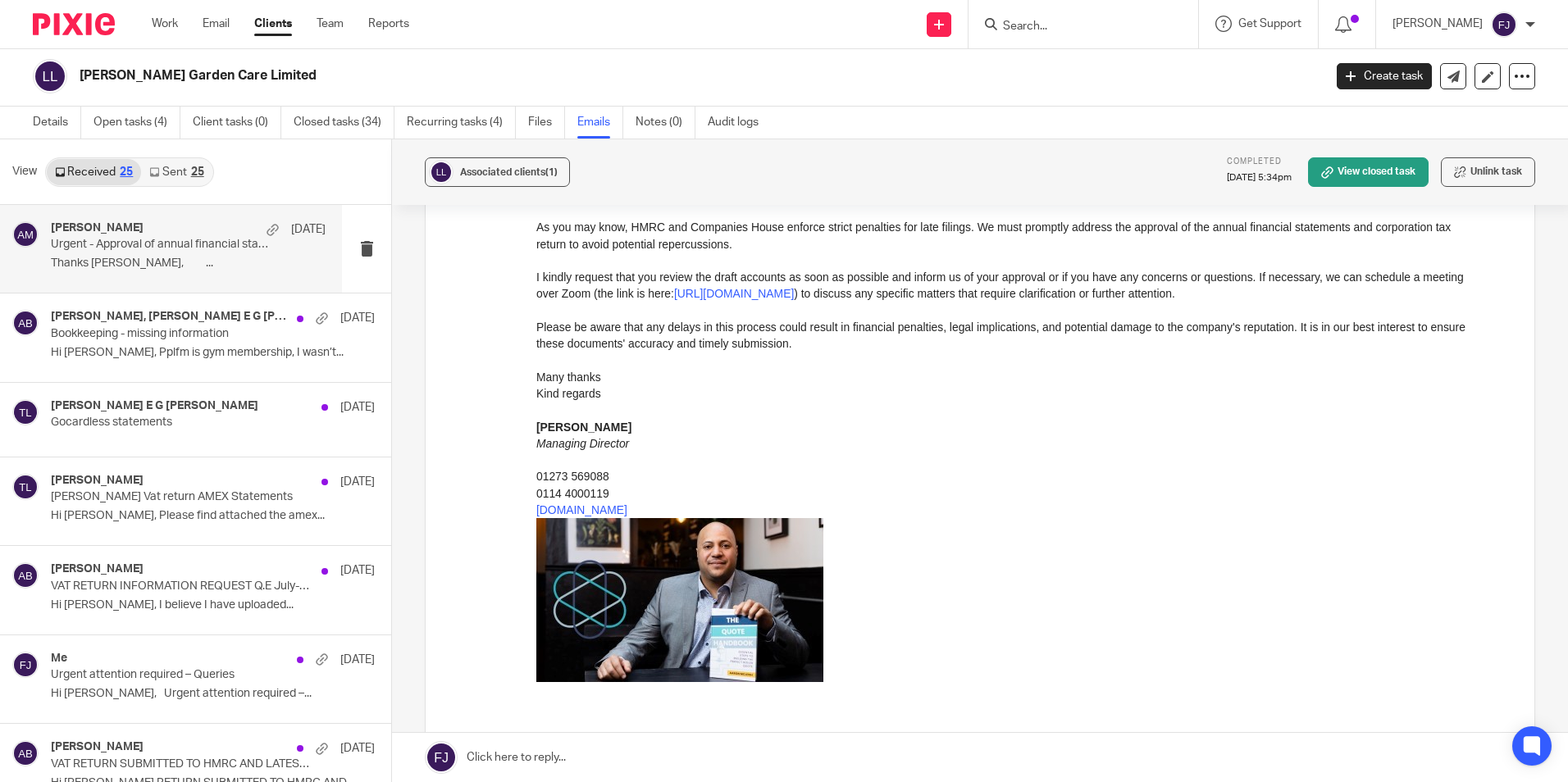
scroll to position [3752, 0]
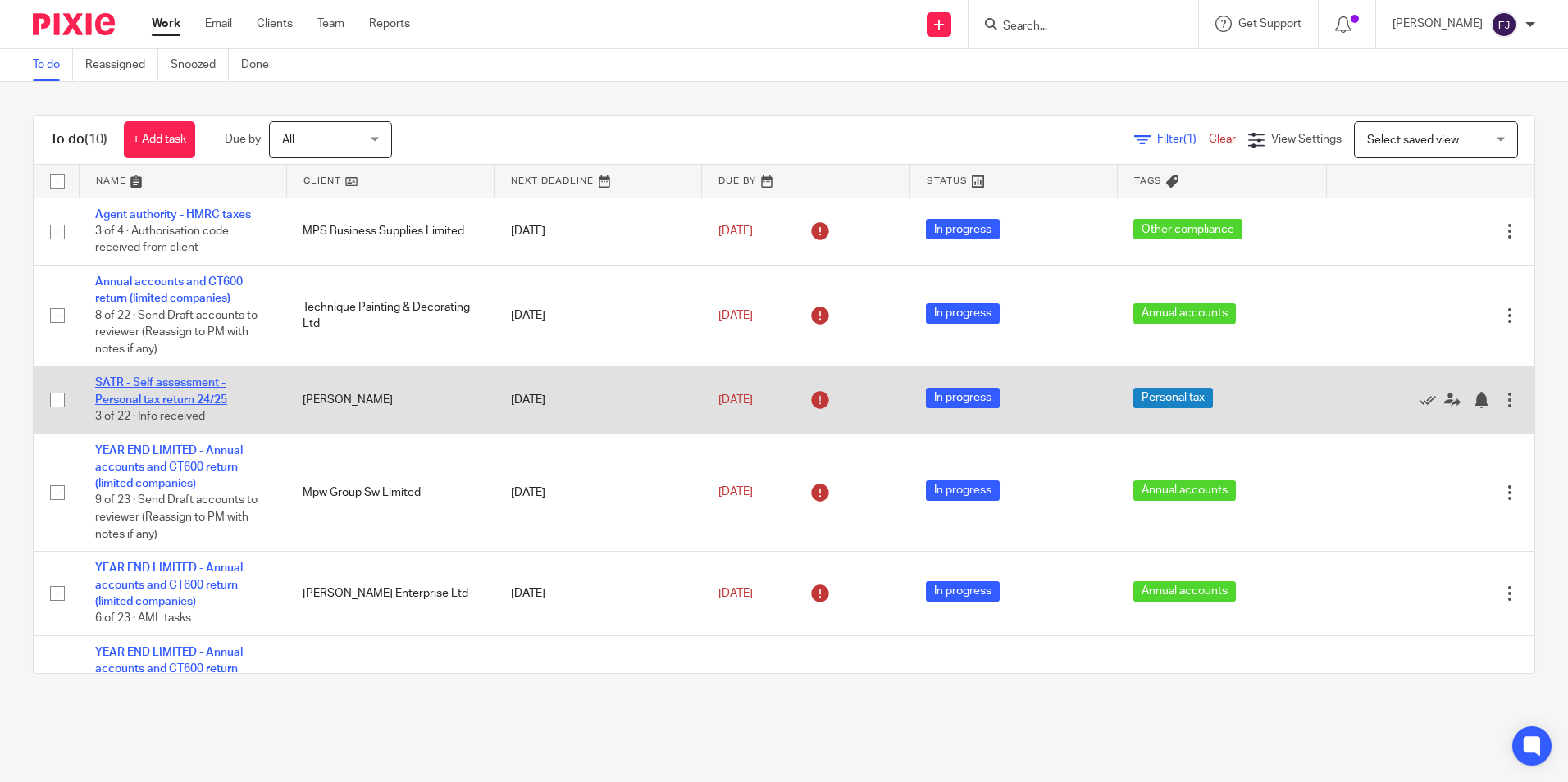
click at [160, 396] on link "SATR - Self assessment - Personal tax return 24/25" at bounding box center [160, 391] width 132 height 28
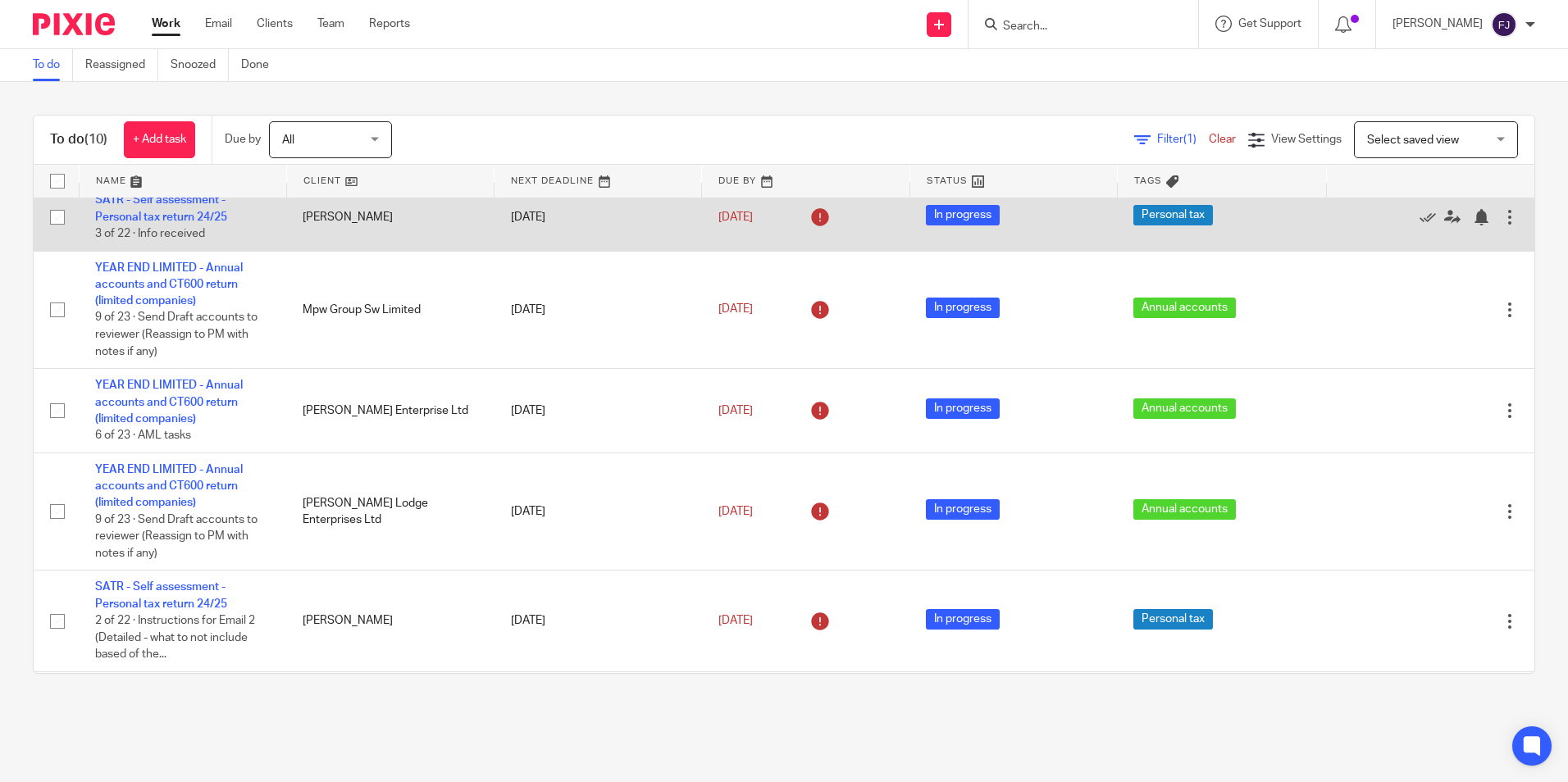
scroll to position [417, 0]
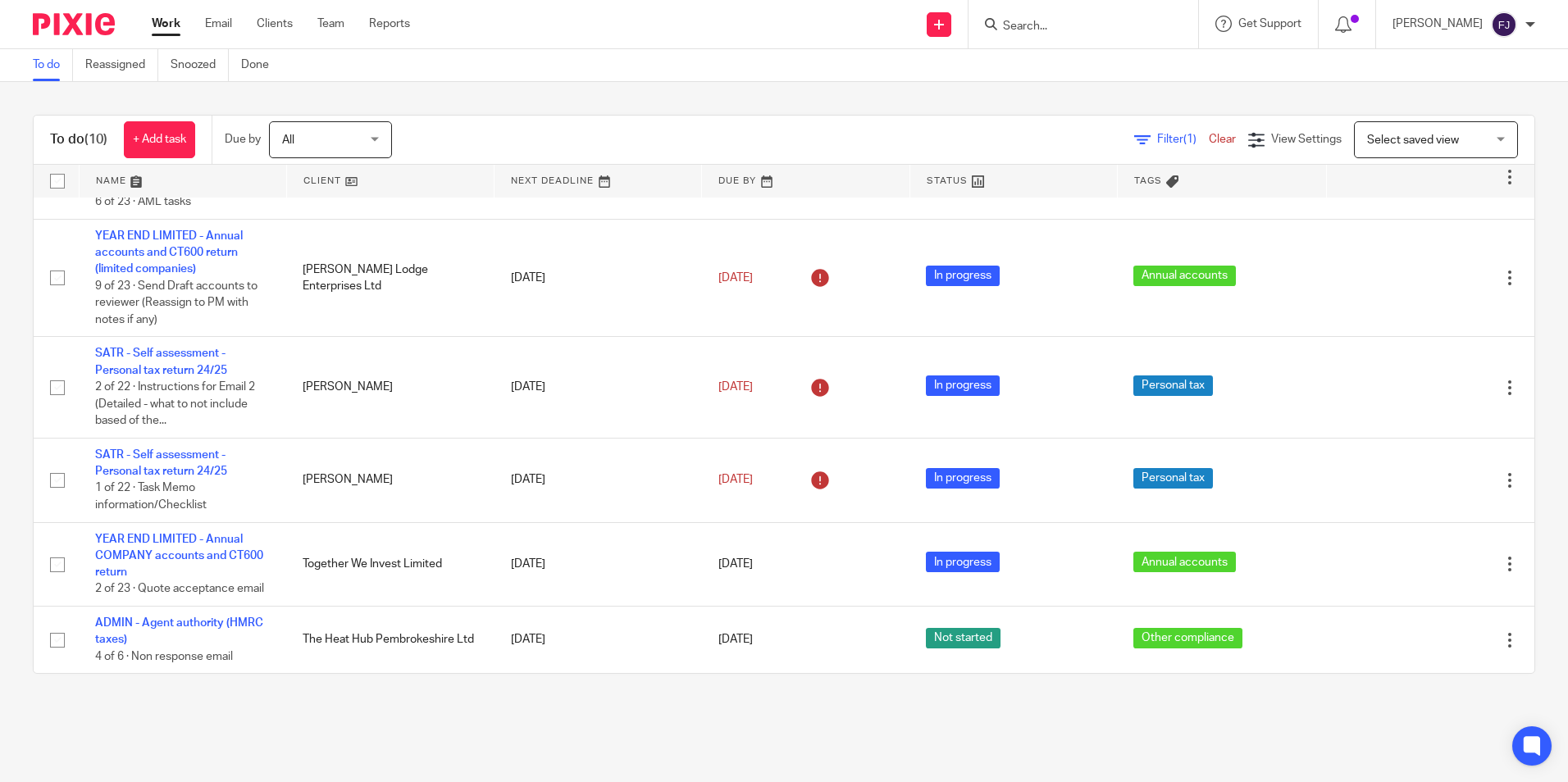
click at [168, 20] on link "Work" at bounding box center [166, 24] width 29 height 17
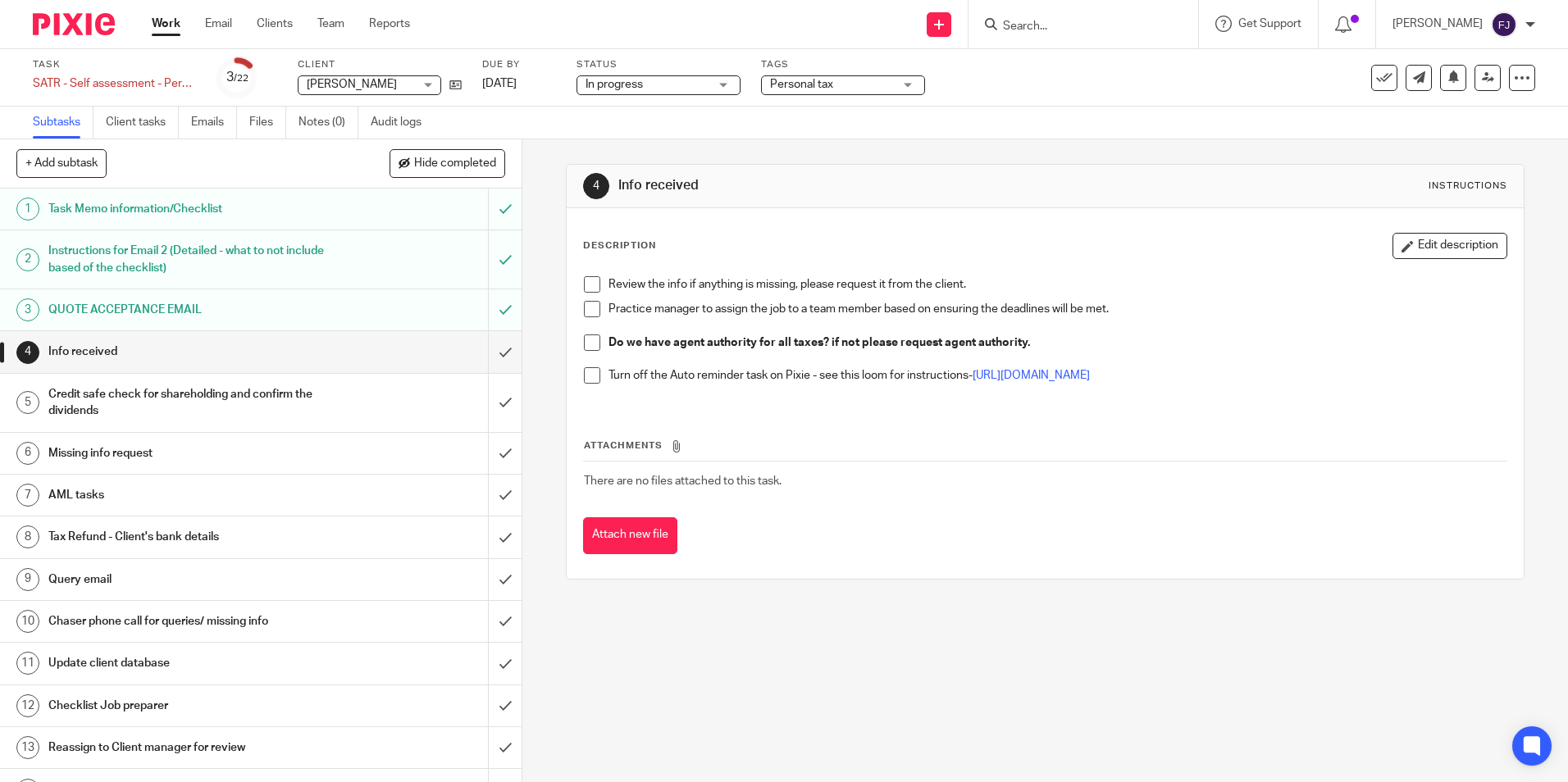
drag, startPoint x: 0, startPoint y: 0, endPoint x: 163, endPoint y: 209, distance: 265.0
click at [163, 209] on h1 "Task Memo information/Checklist" at bounding box center [190, 208] width 282 height 24
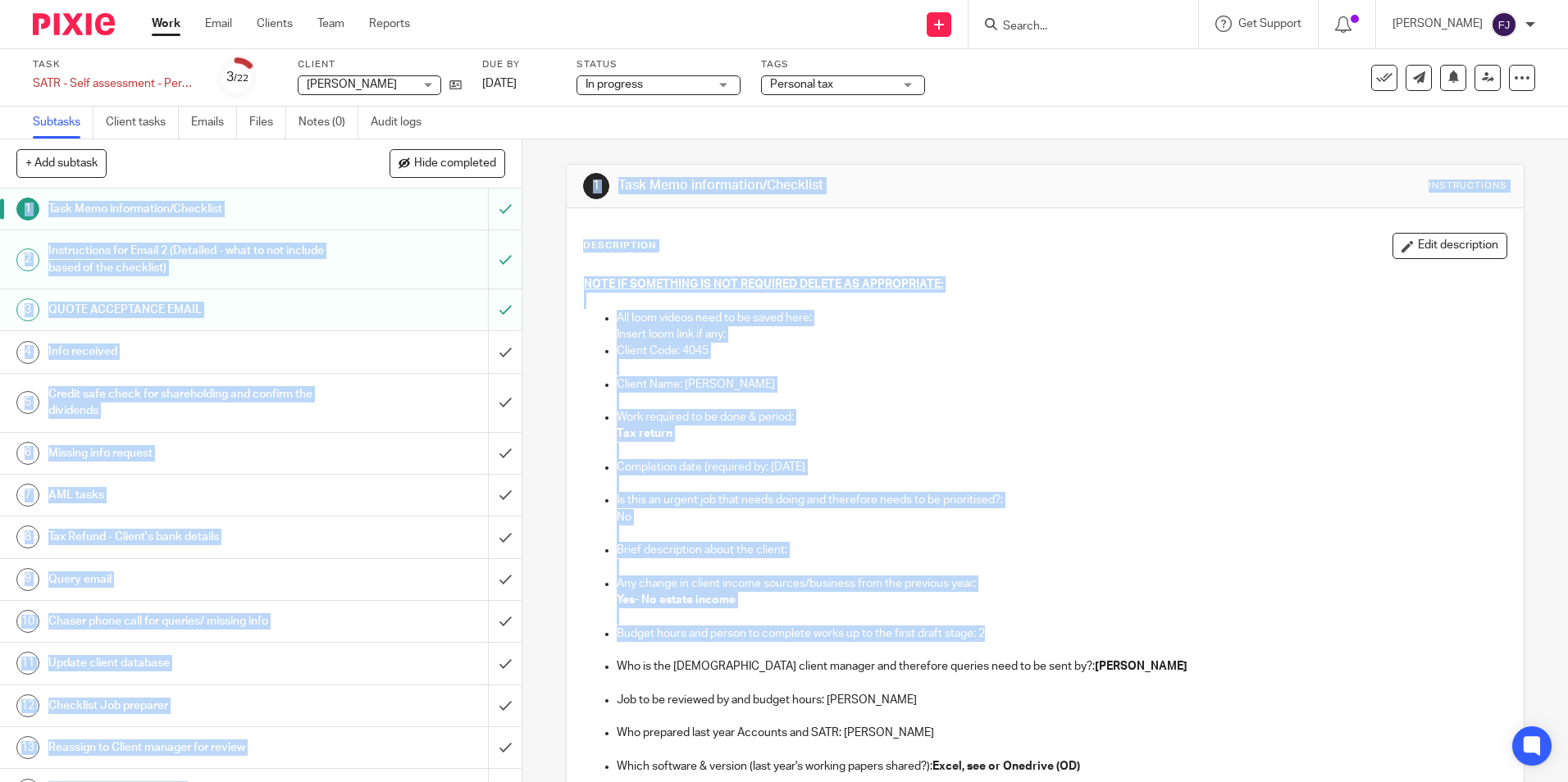
drag, startPoint x: 992, startPoint y: 390, endPoint x: 571, endPoint y: 119, distance: 500.7
click at [571, 119] on main "Task SATR - Self assessment - Personal tax return 24/25 Save SATR - Self assess…" at bounding box center [784, 391] width 1568 height 782
click at [854, 358] on p "Client Code: 4045" at bounding box center [1061, 351] width 889 height 17
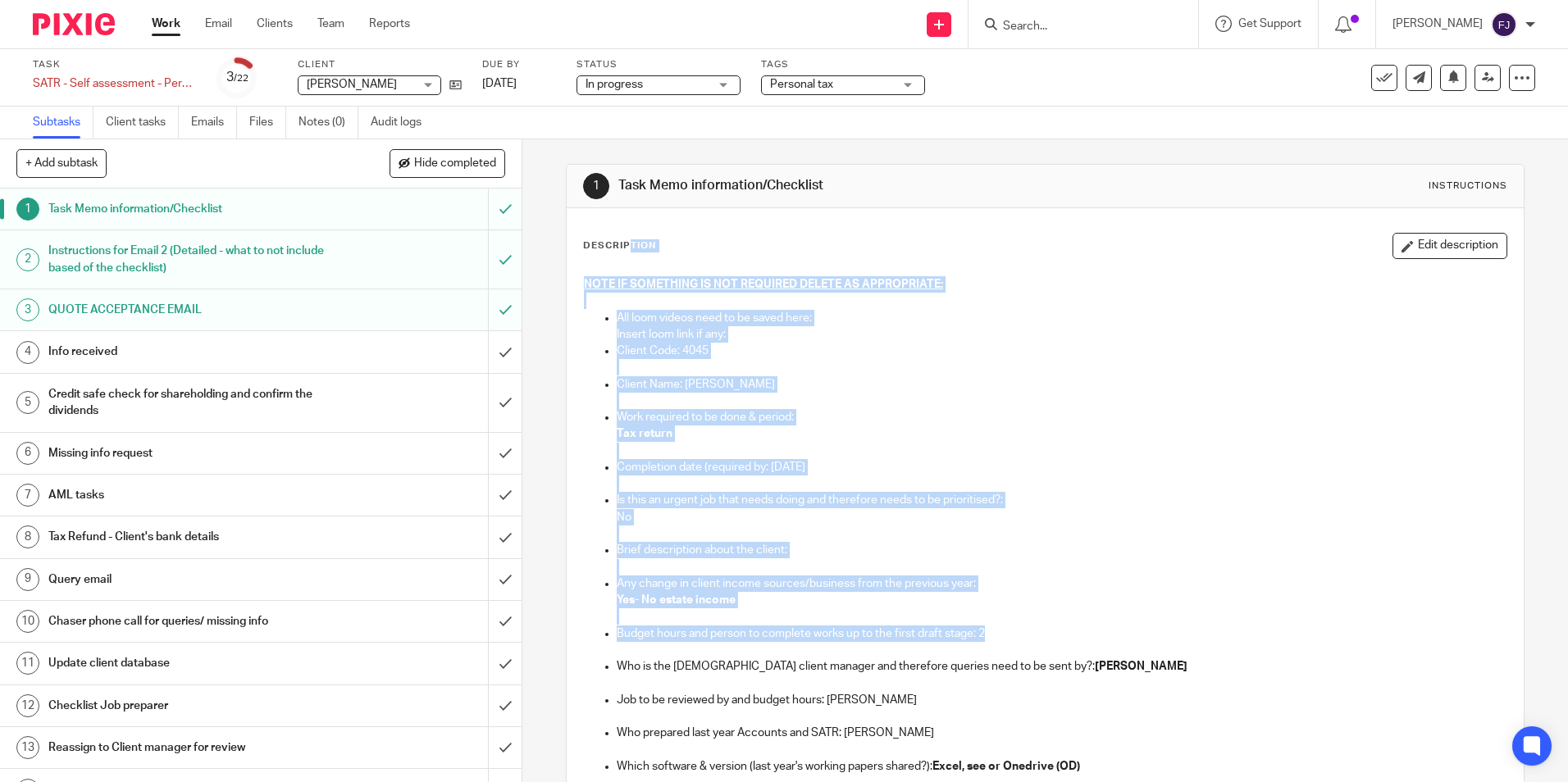
drag, startPoint x: 982, startPoint y: 634, endPoint x: 544, endPoint y: 247, distance: 584.5
click at [544, 247] on div "1 Task Memo information/Checklist Instructions Description Edit description NOT…" at bounding box center [1045, 460] width 1045 height 643
click at [955, 407] on p at bounding box center [1061, 401] width 889 height 17
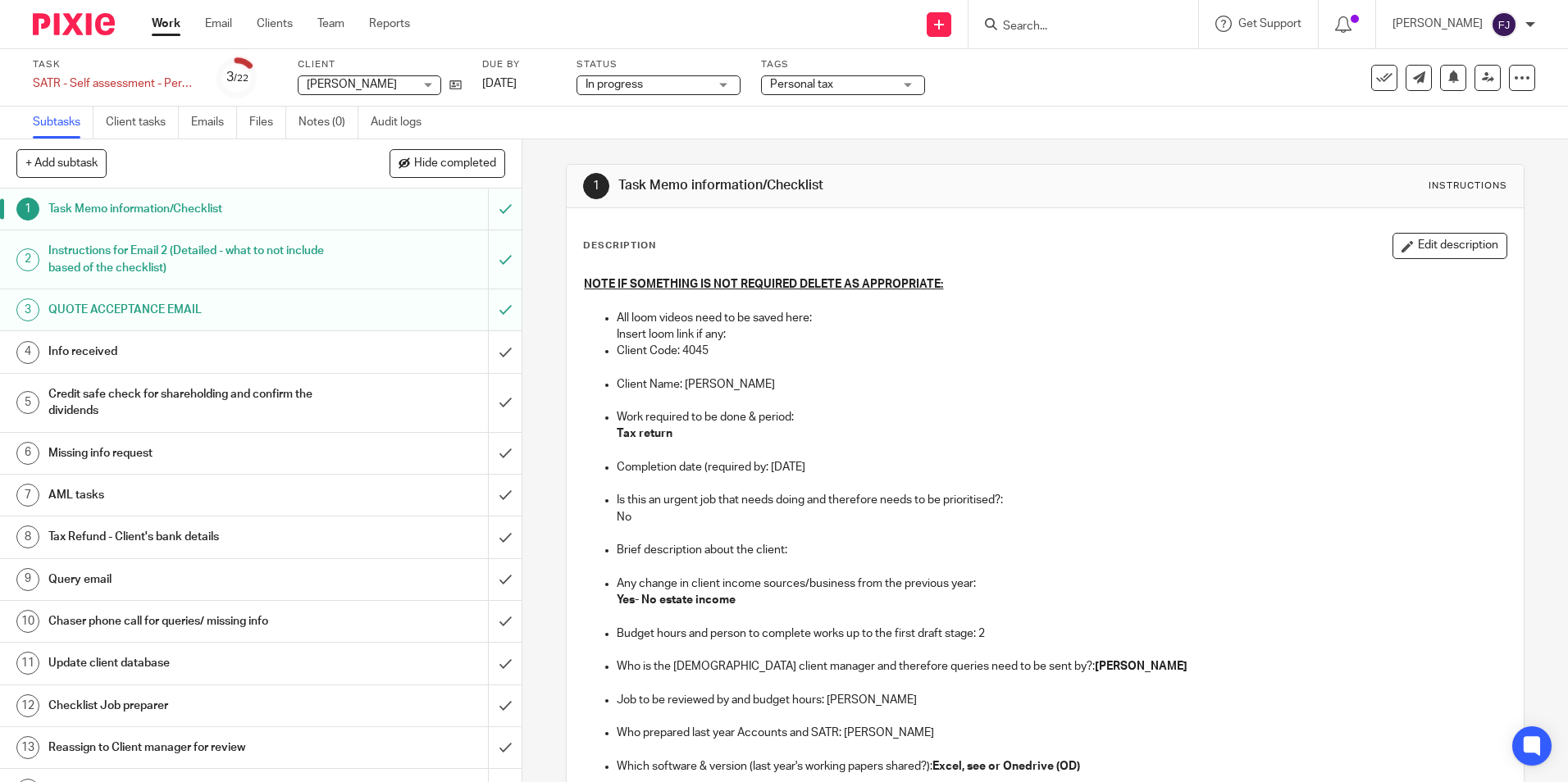
click at [192, 356] on h1 "Info received" at bounding box center [190, 351] width 282 height 24
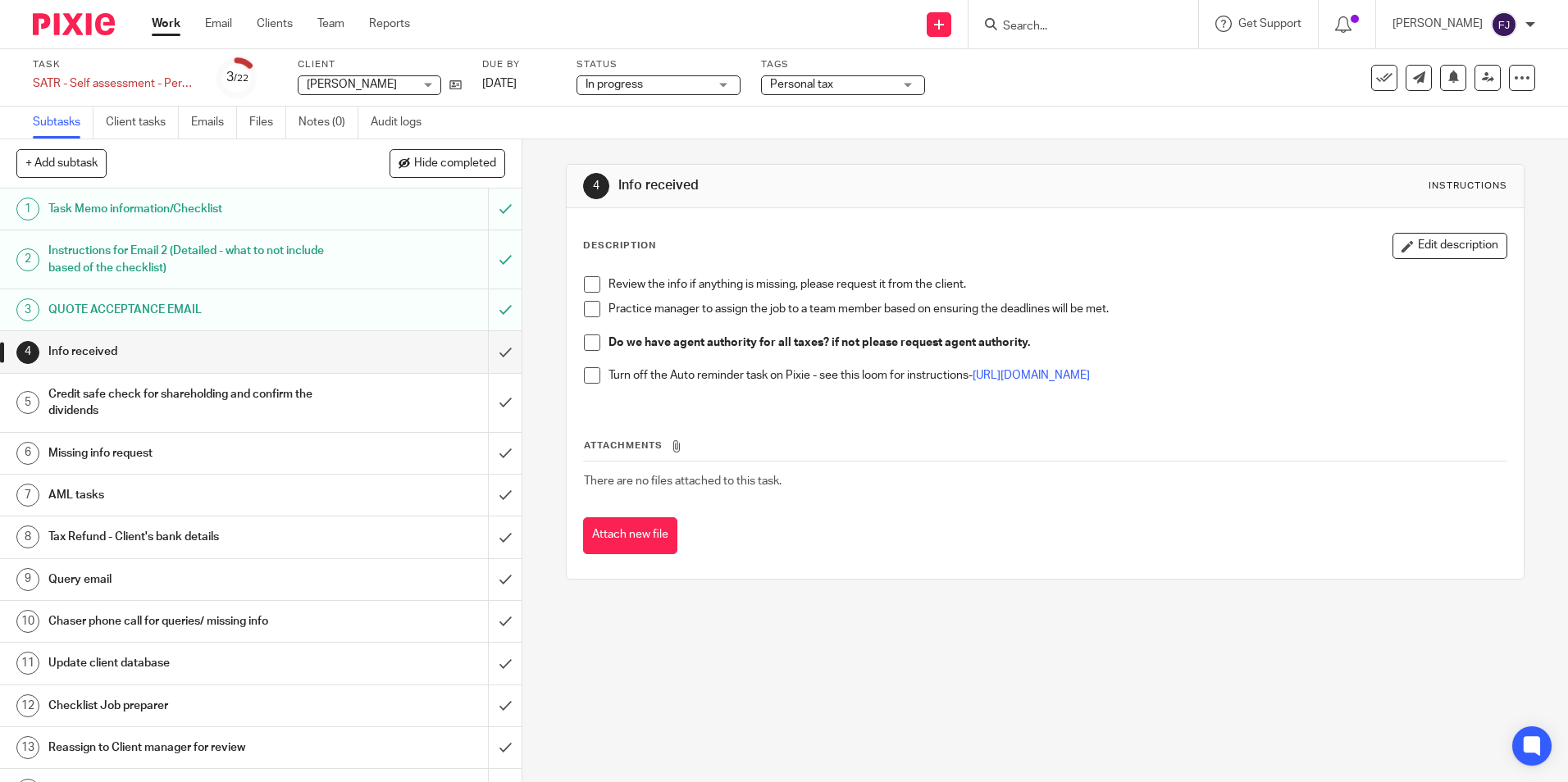
click at [592, 276] on div "Review the info if anything is missing, please request it from the client. Prac…" at bounding box center [1044, 336] width 939 height 136
click at [594, 284] on span at bounding box center [592, 285] width 17 height 17
click at [594, 302] on span at bounding box center [592, 309] width 17 height 17
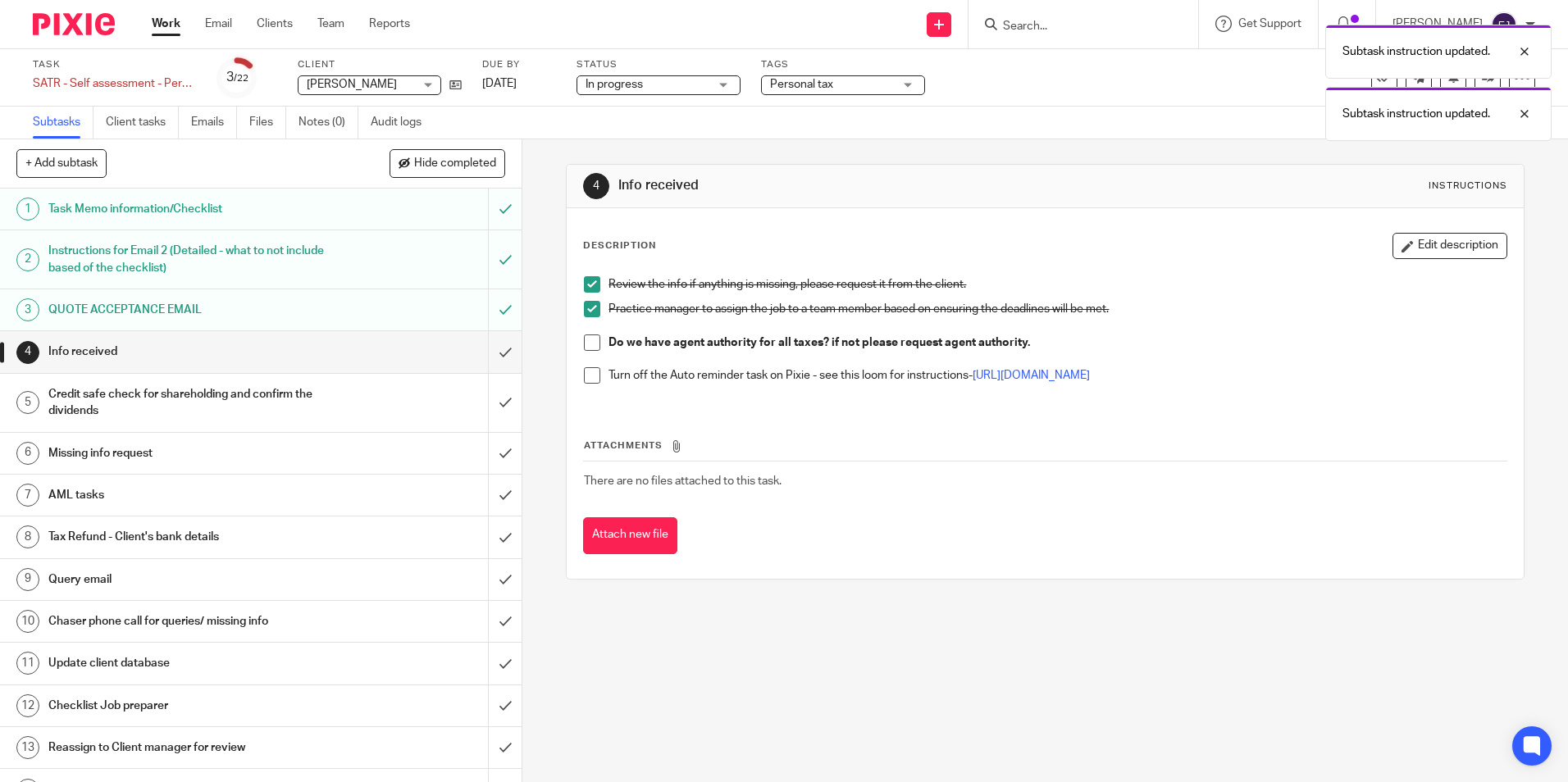
click at [584, 339] on span at bounding box center [592, 343] width 17 height 17
click at [585, 375] on span at bounding box center [592, 375] width 17 height 17
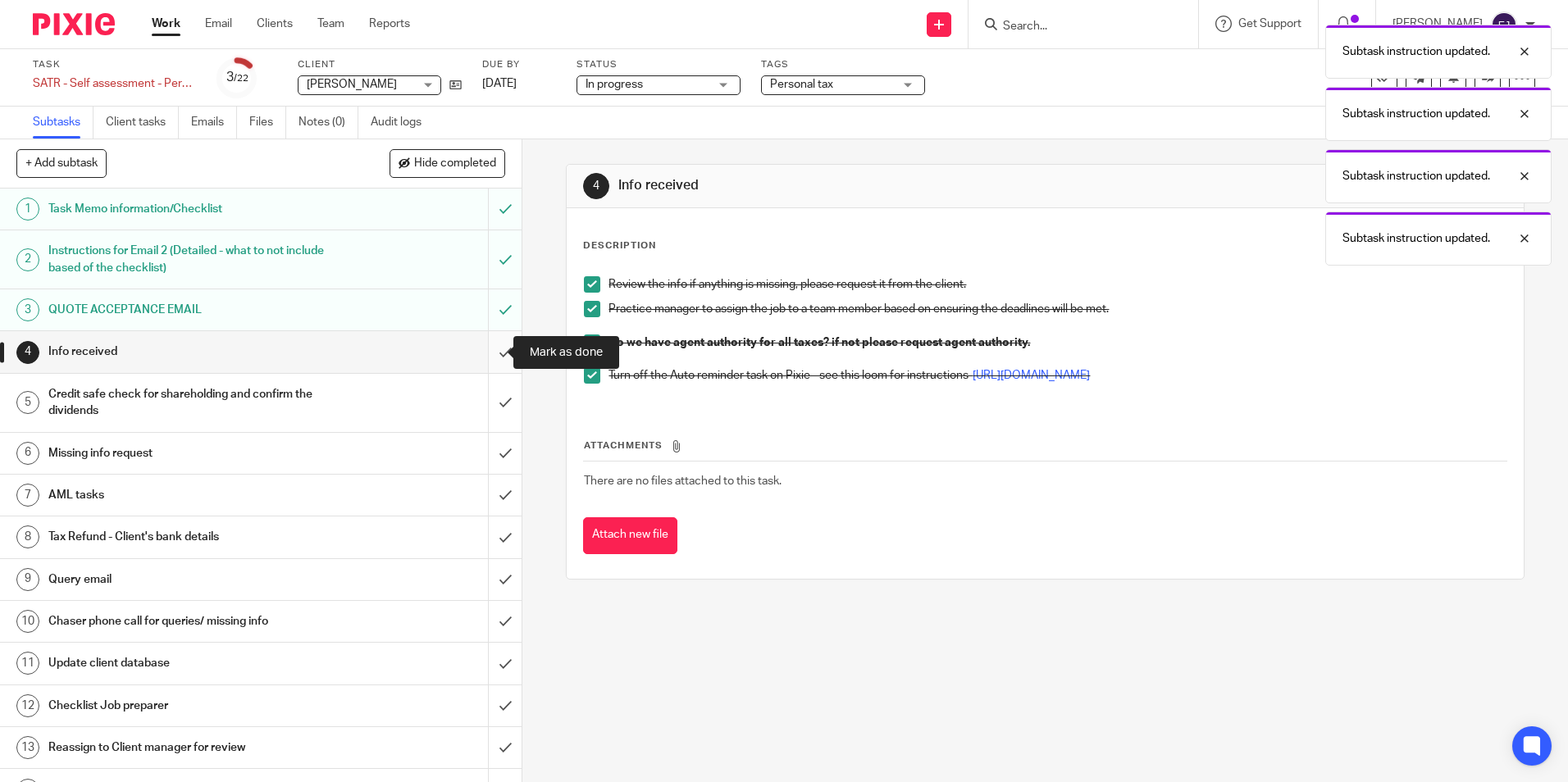
click at [491, 347] on input "submit" at bounding box center [260, 351] width 522 height 41
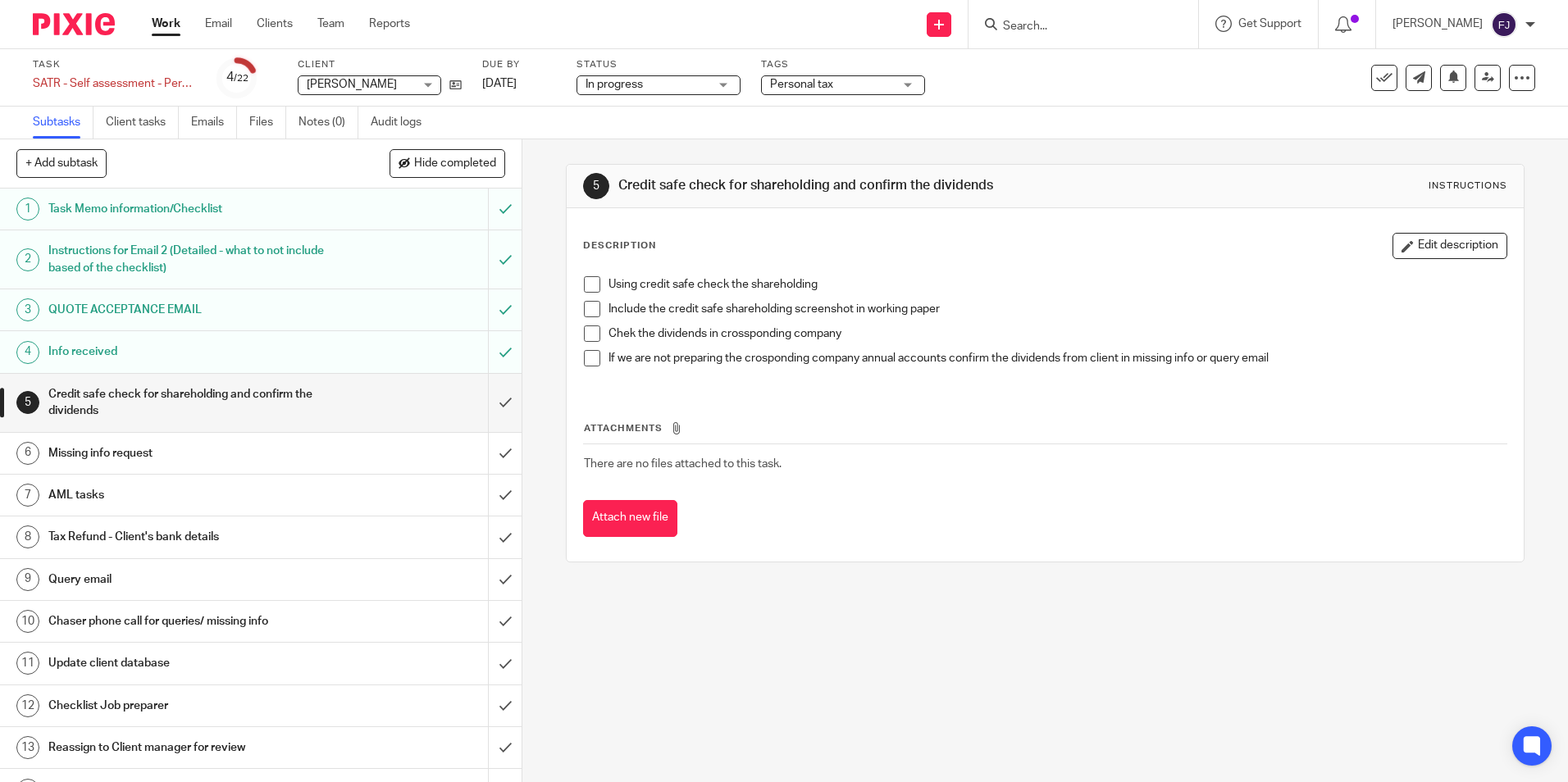
drag, startPoint x: 587, startPoint y: 284, endPoint x: 587, endPoint y: 307, distance: 23.0
click at [587, 284] on span at bounding box center [592, 285] width 17 height 17
click at [591, 308] on span at bounding box center [592, 309] width 17 height 17
click at [587, 333] on span at bounding box center [592, 333] width 17 height 17
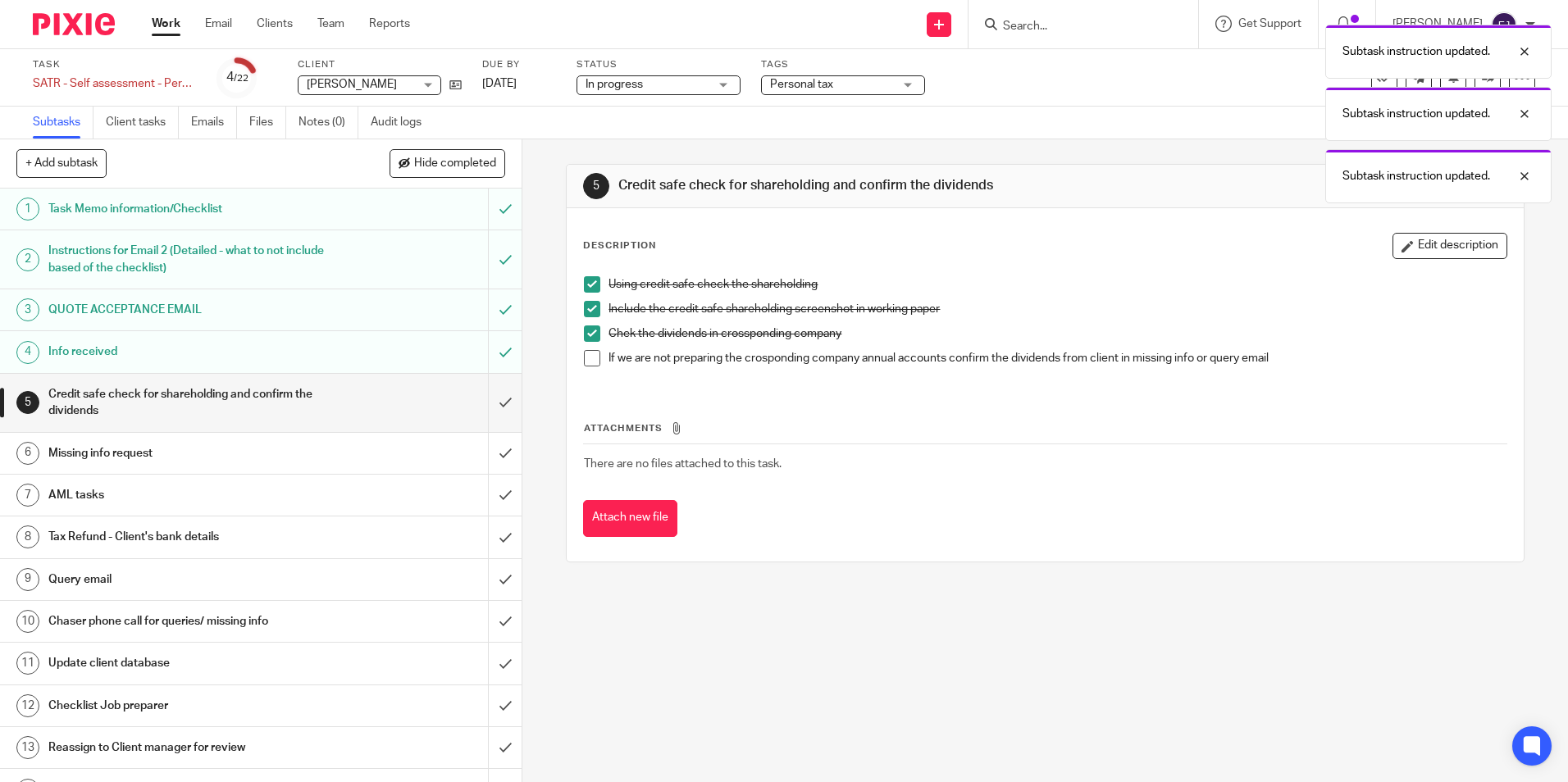
click at [586, 359] on span at bounding box center [592, 359] width 17 height 17
click at [483, 407] on input "submit" at bounding box center [260, 402] width 522 height 58
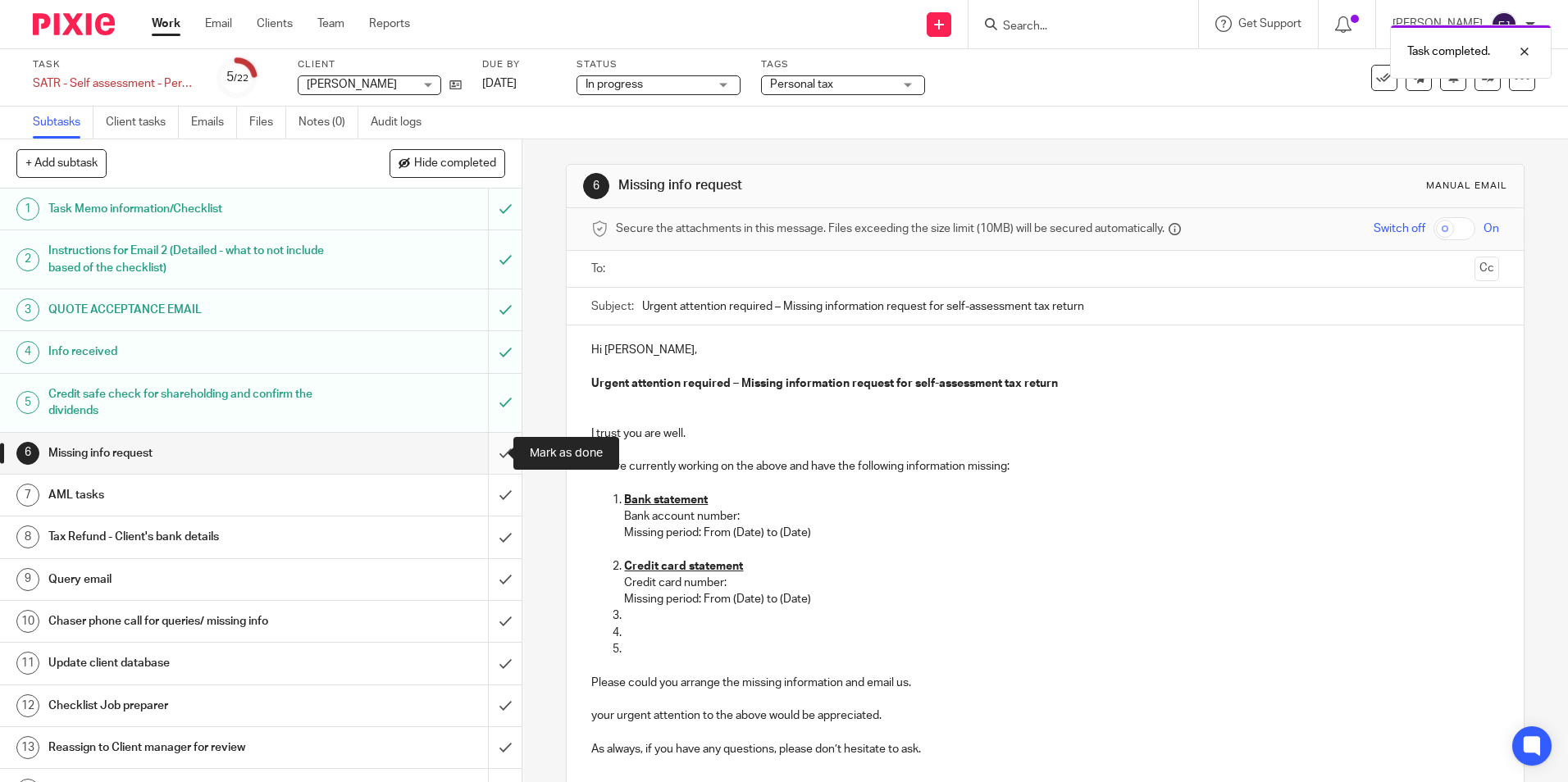
click at [483, 457] on input "submit" at bounding box center [260, 453] width 522 height 41
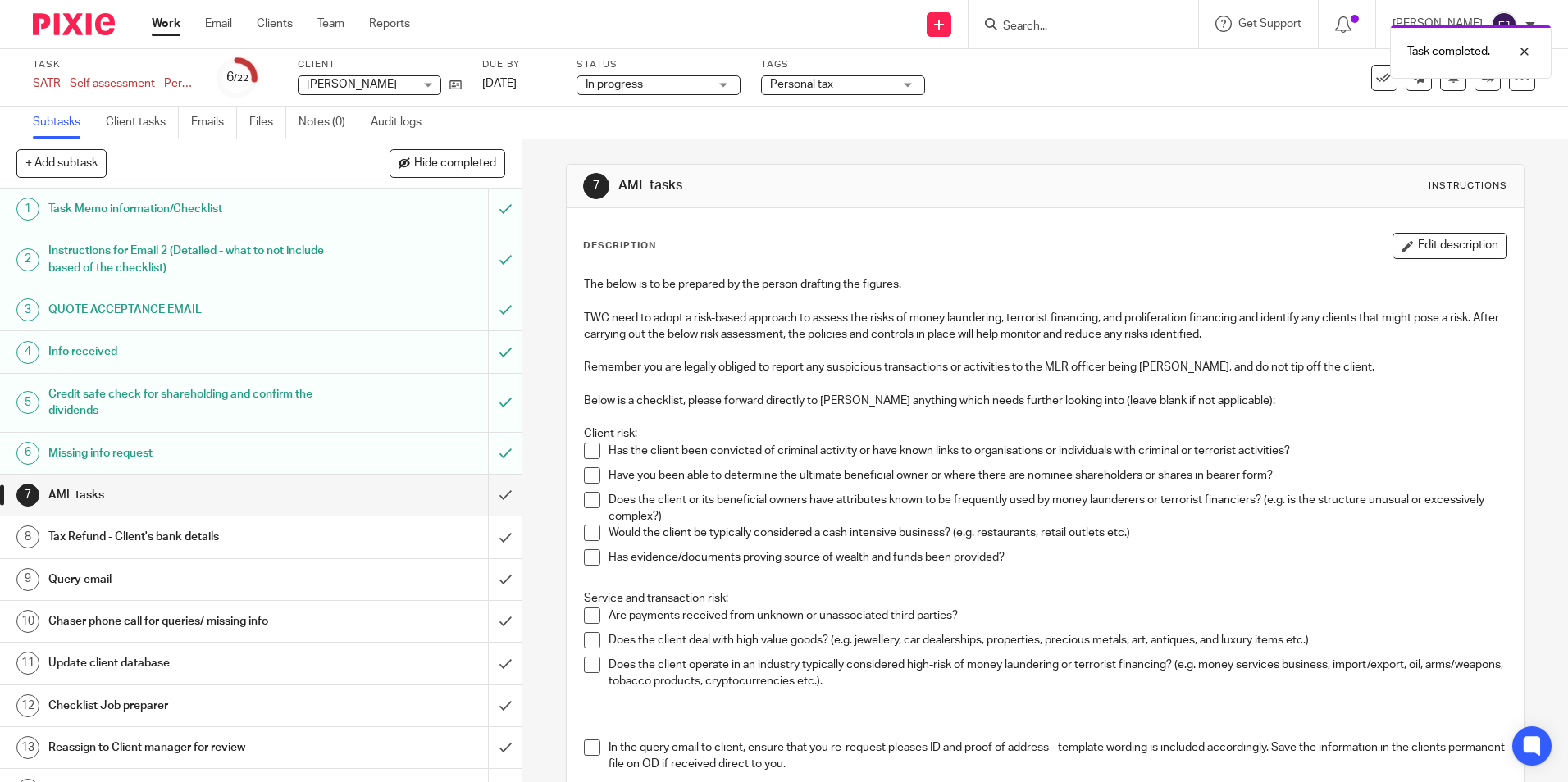
click at [586, 447] on span at bounding box center [592, 451] width 17 height 17
click at [584, 470] on span at bounding box center [592, 475] width 17 height 17
click at [587, 499] on span at bounding box center [592, 501] width 17 height 17
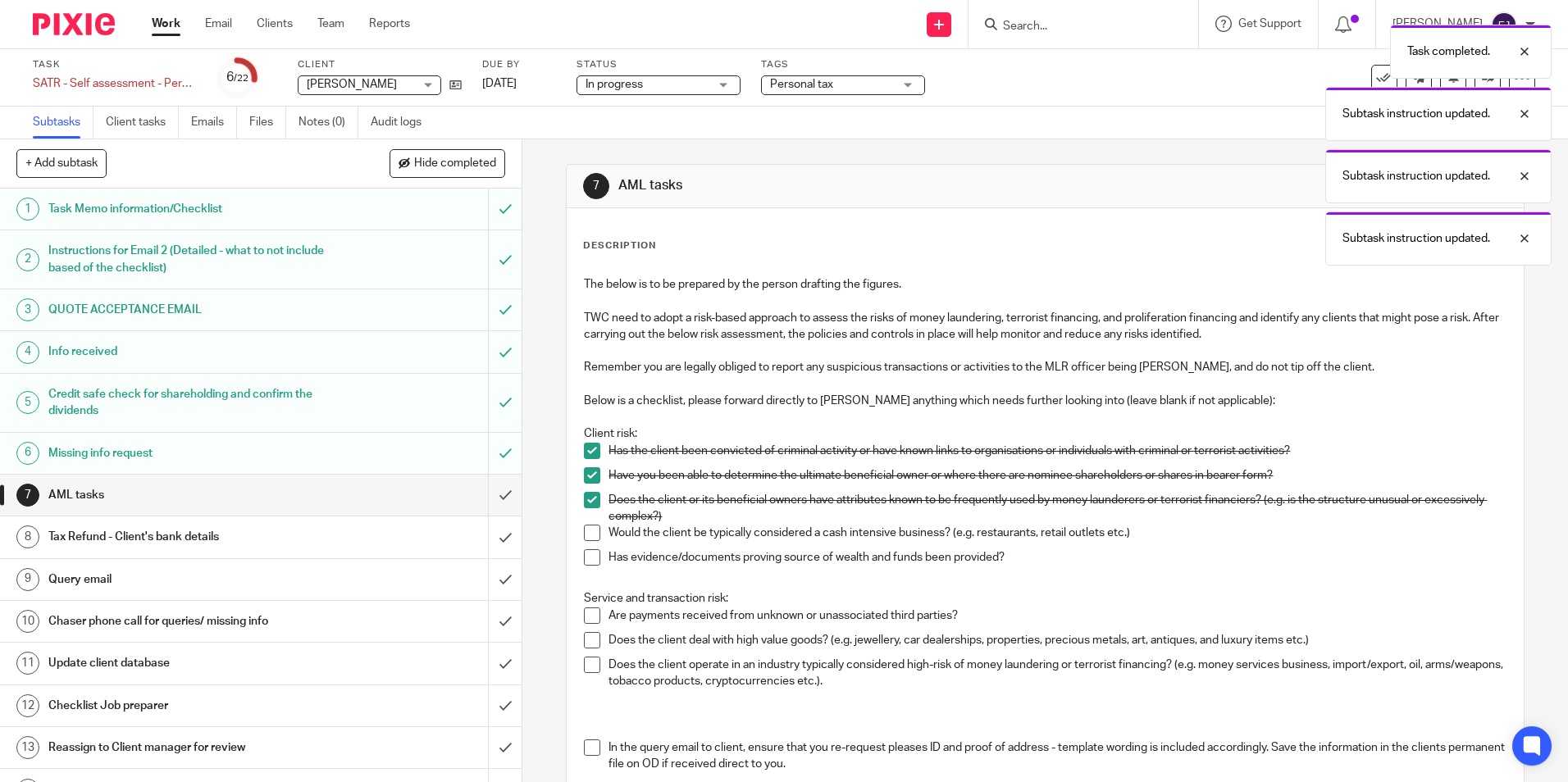
click at [588, 531] on span at bounding box center [592, 533] width 17 height 17
click at [588, 570] on li "Has evidence/documents proving source of wealth and funds been provided?" at bounding box center [1044, 561] width 922 height 24
click at [593, 559] on span at bounding box center [592, 558] width 17 height 17
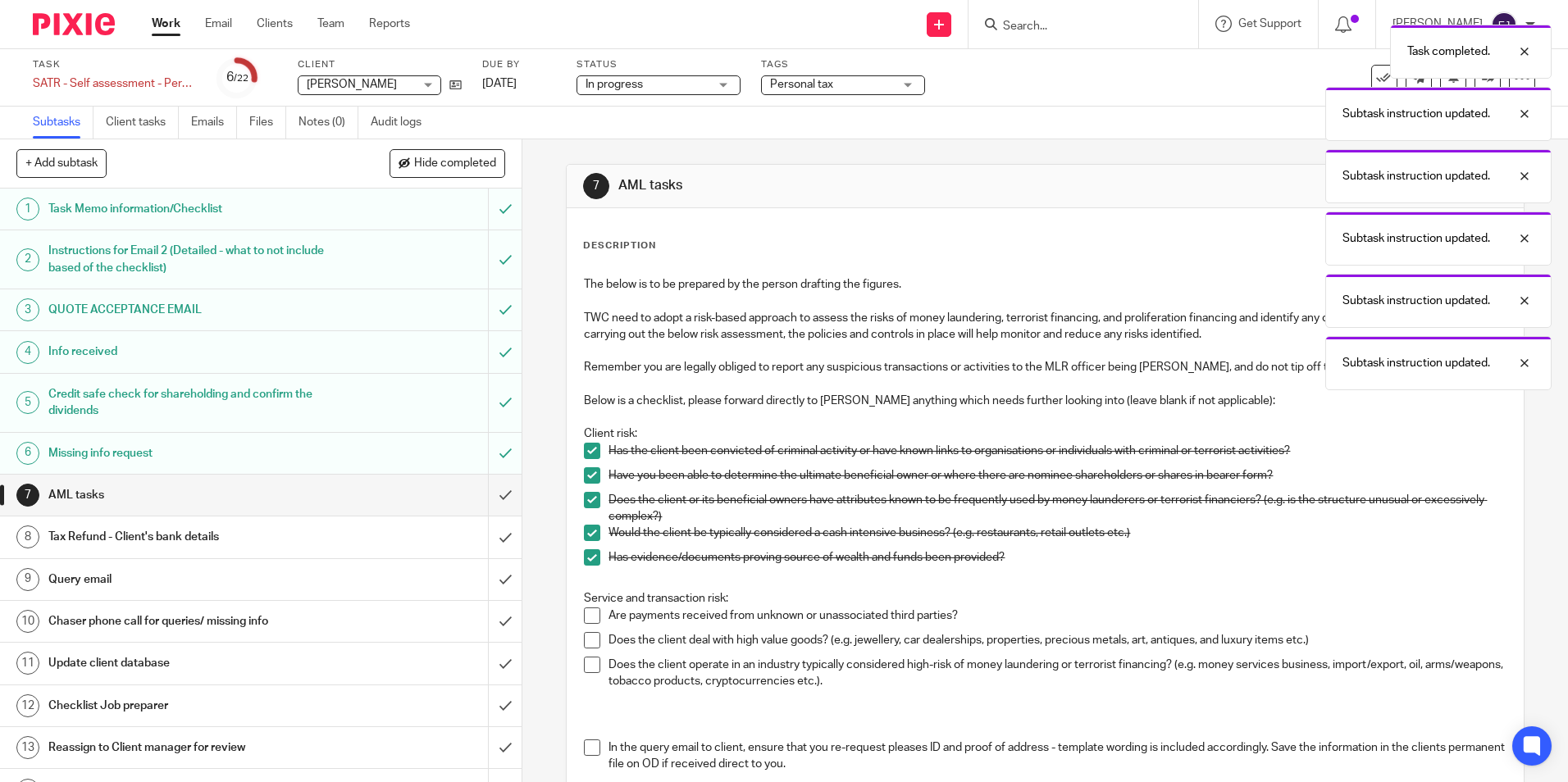
click at [591, 617] on span at bounding box center [592, 616] width 17 height 17
click at [587, 644] on span at bounding box center [592, 640] width 17 height 17
click at [587, 667] on span at bounding box center [592, 665] width 17 height 17
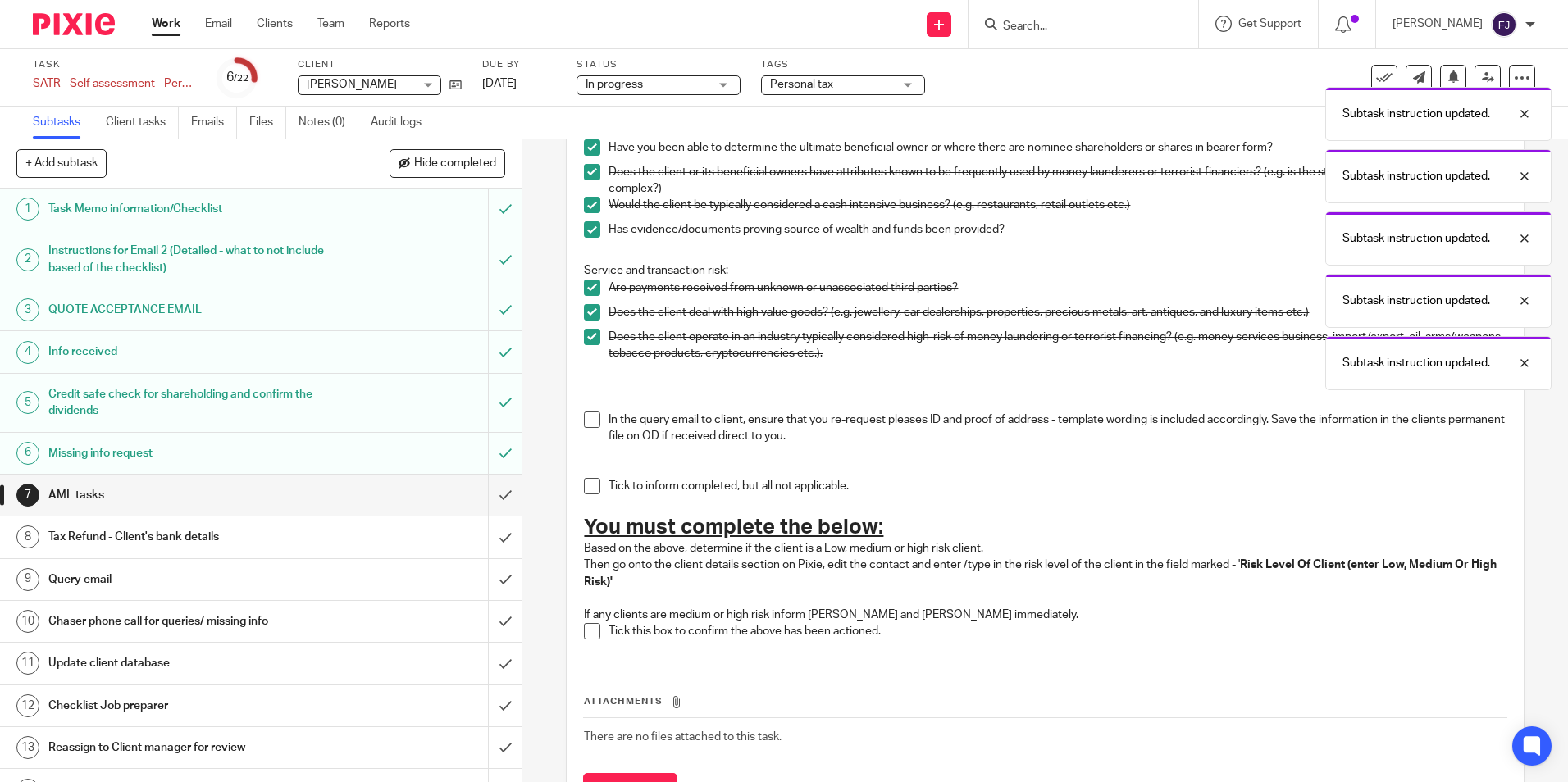
click at [591, 417] on span at bounding box center [592, 420] width 17 height 17
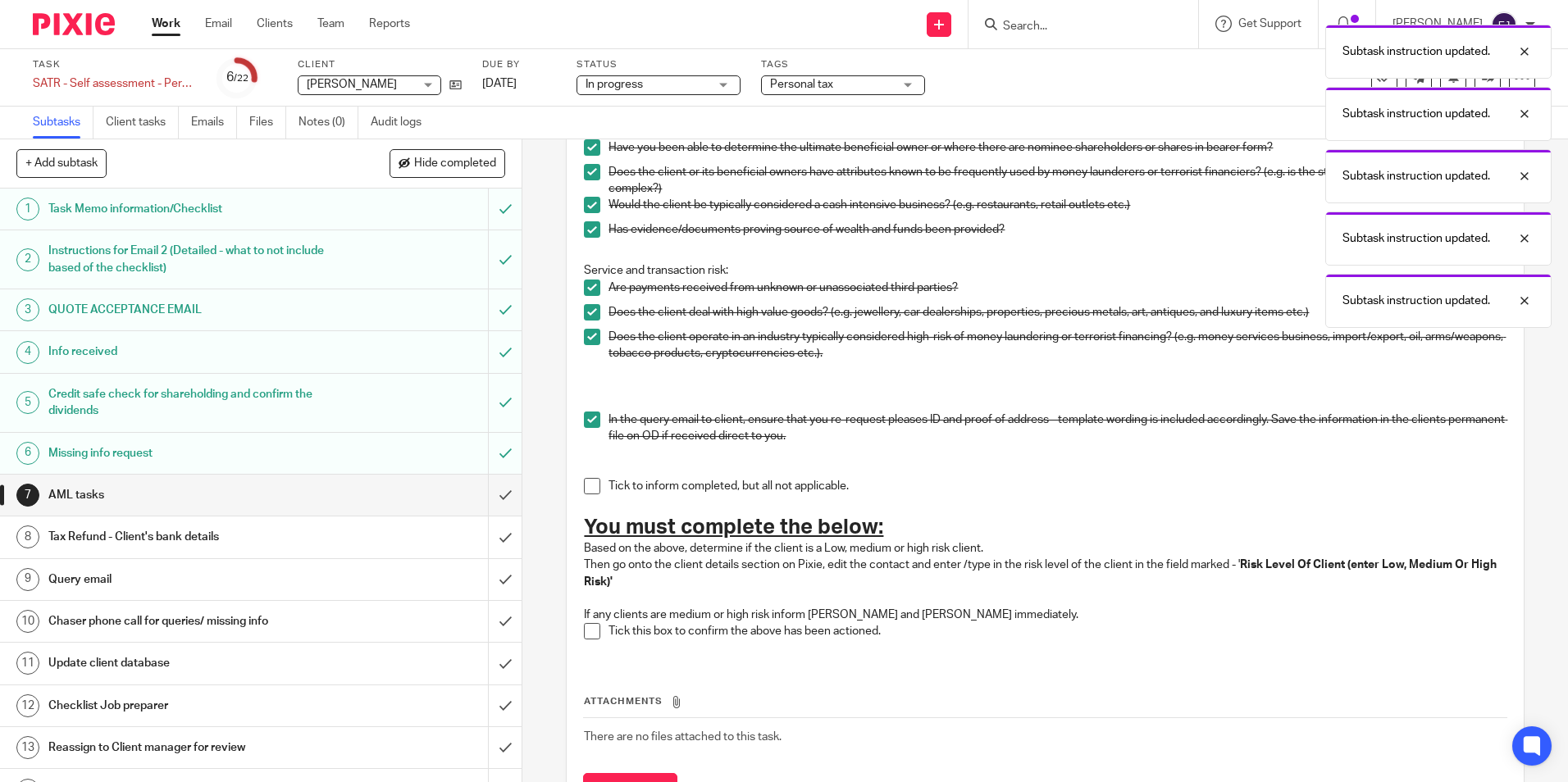
click at [584, 485] on span at bounding box center [592, 486] width 17 height 17
click at [584, 626] on span at bounding box center [592, 632] width 17 height 17
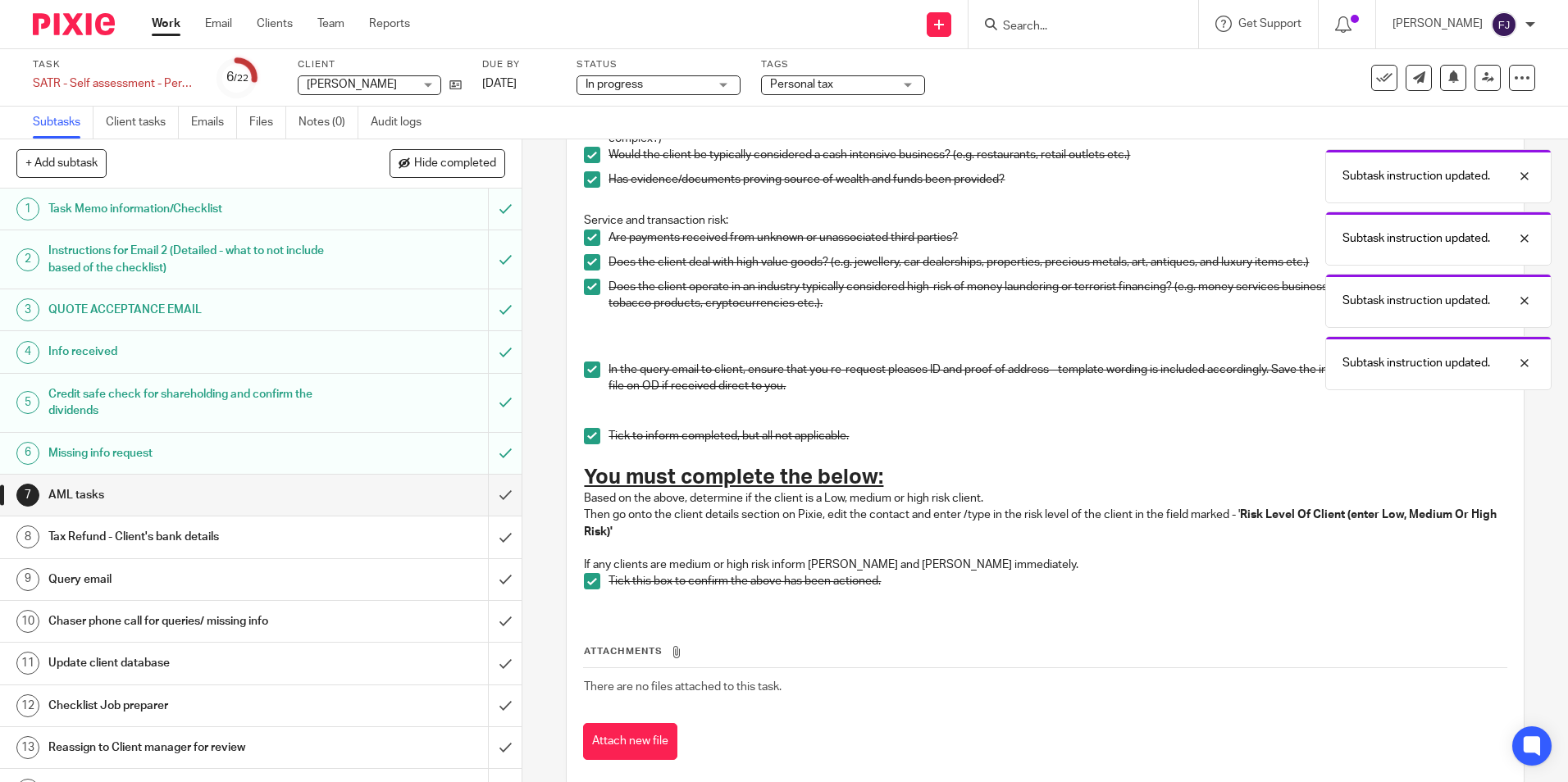
scroll to position [406, 0]
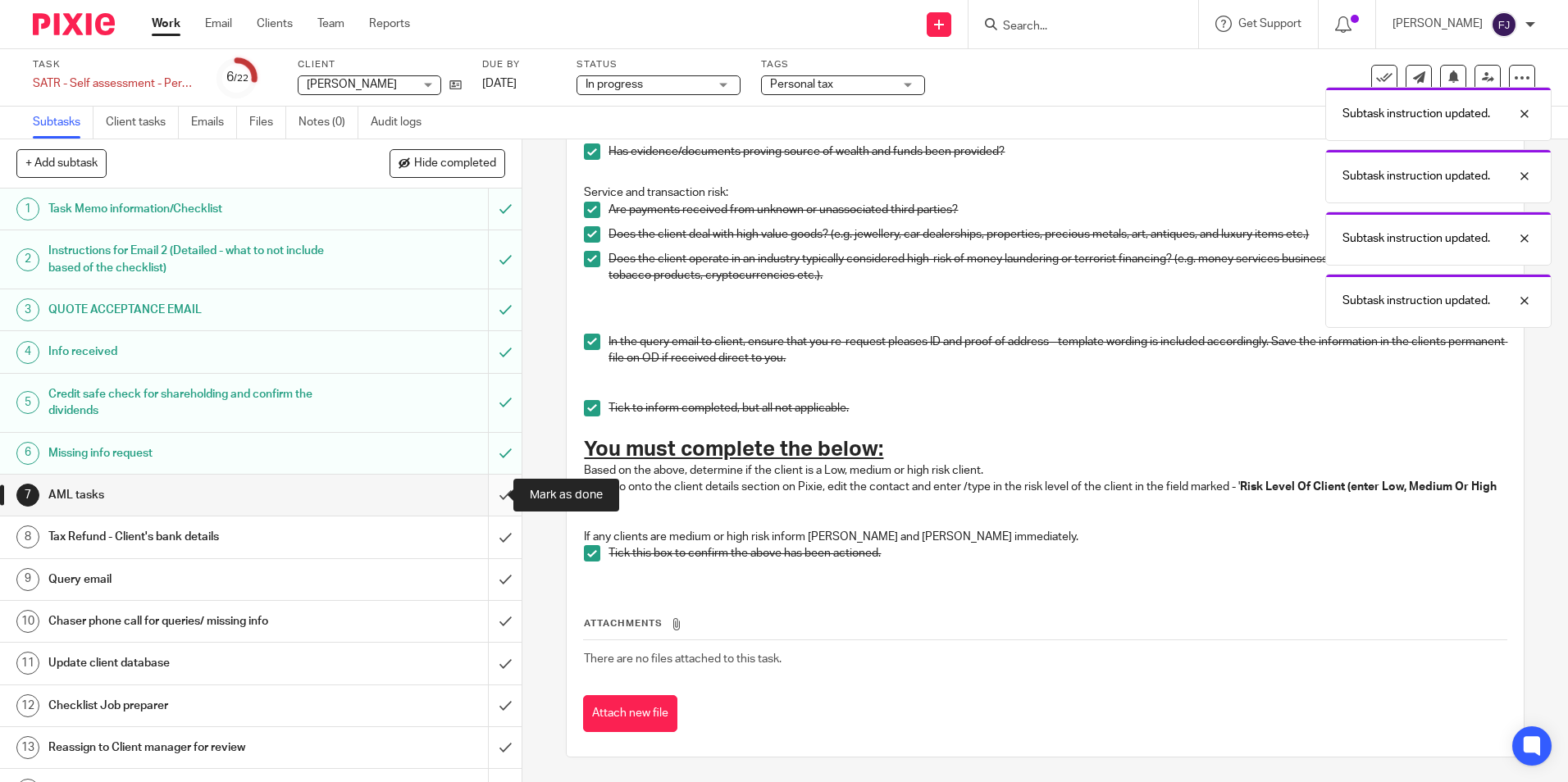
click at [487, 492] on input "submit" at bounding box center [260, 495] width 522 height 41
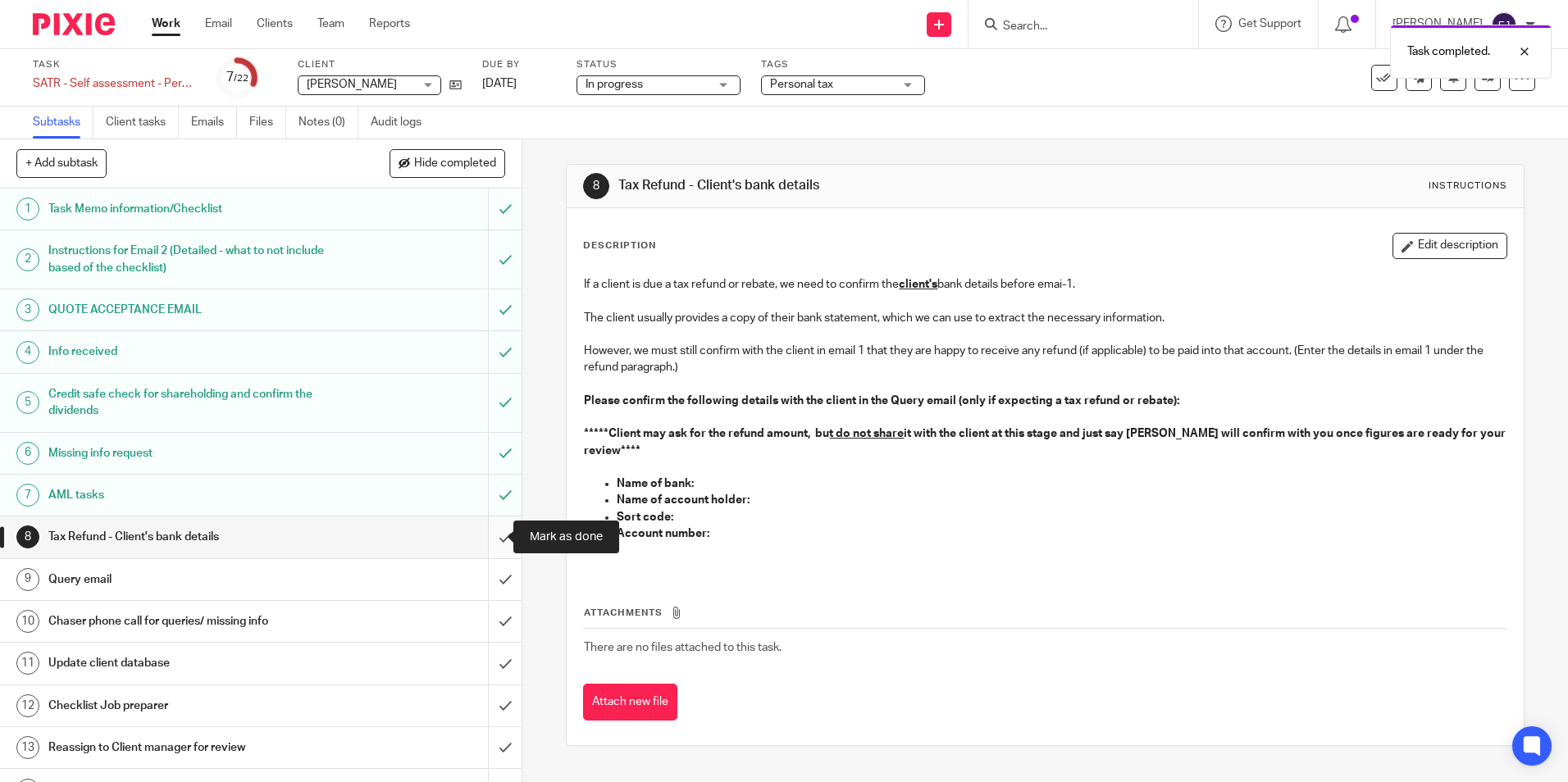
click at [487, 537] on input "submit" at bounding box center [260, 537] width 522 height 41
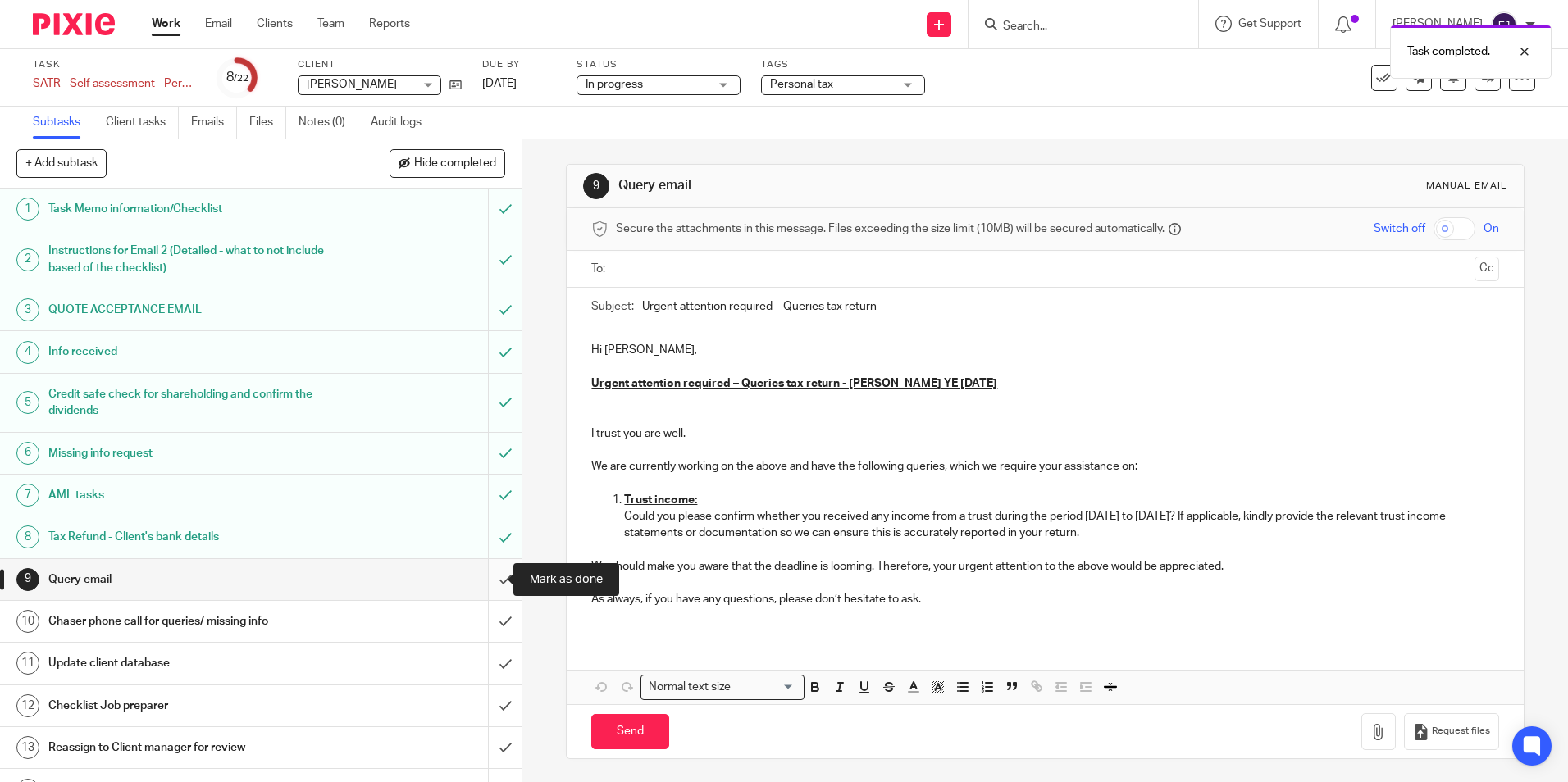
click at [487, 584] on input "submit" at bounding box center [260, 580] width 522 height 41
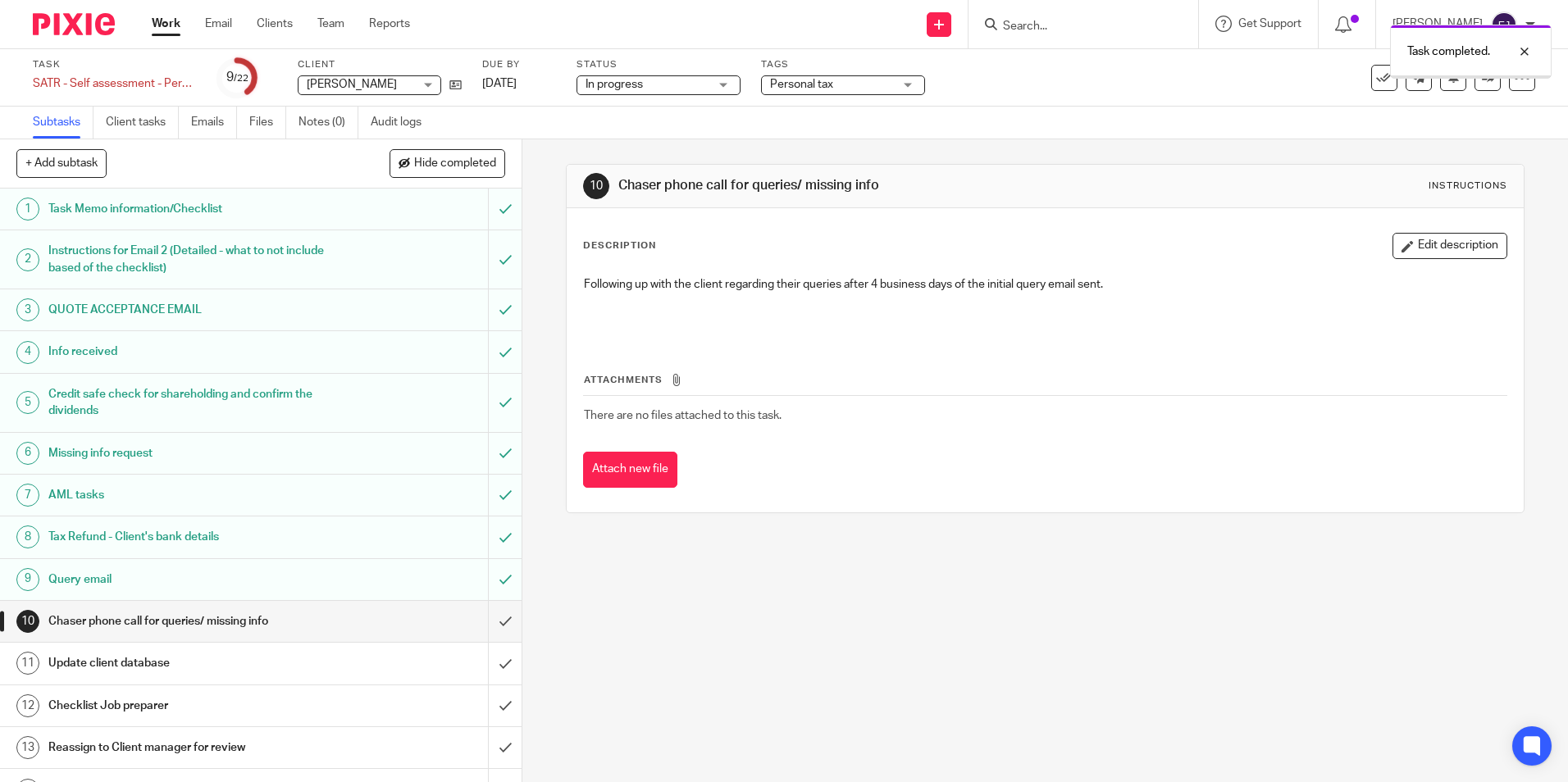
scroll to position [328, 0]
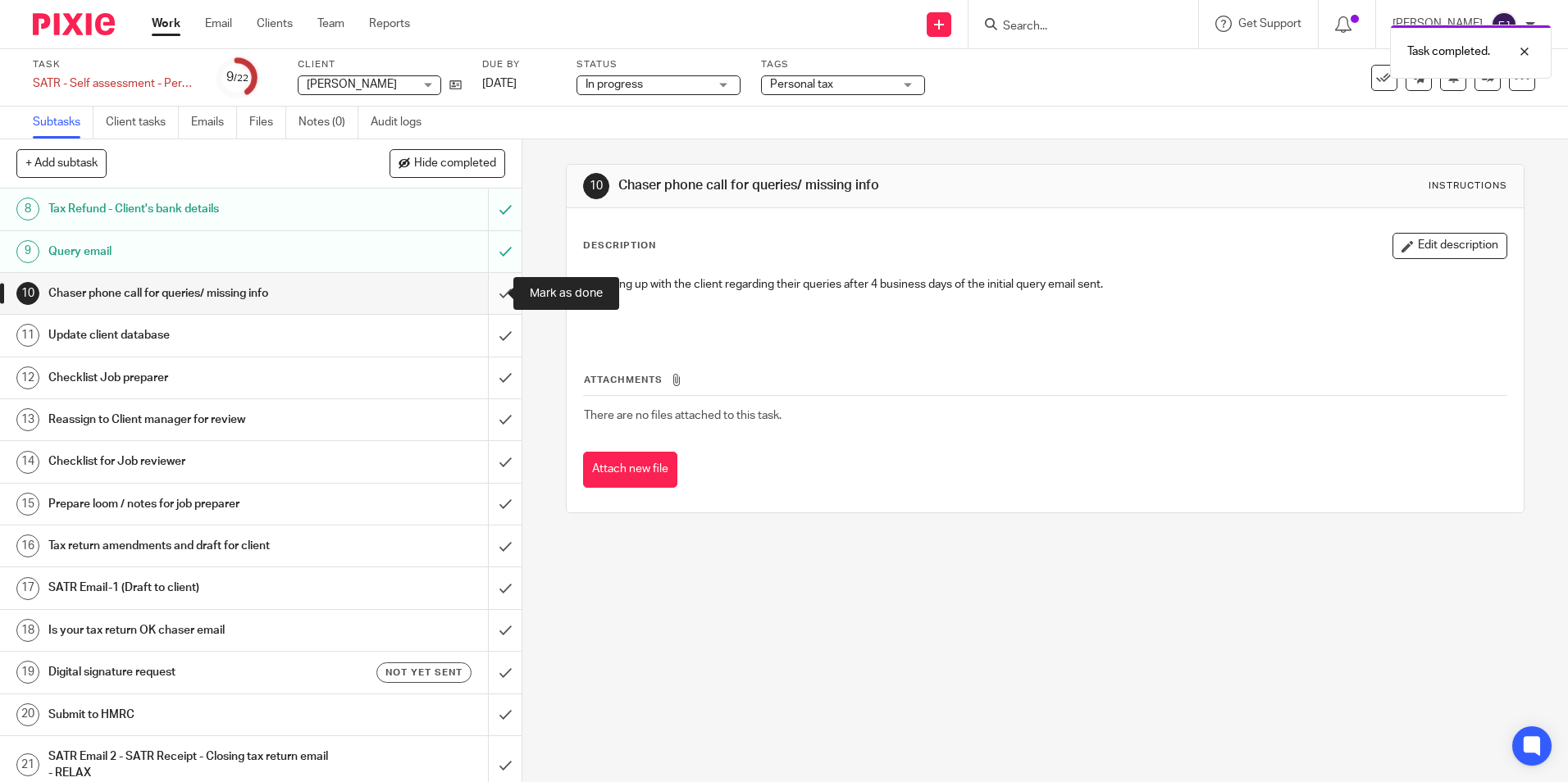
click at [492, 297] on input "submit" at bounding box center [260, 293] width 522 height 41
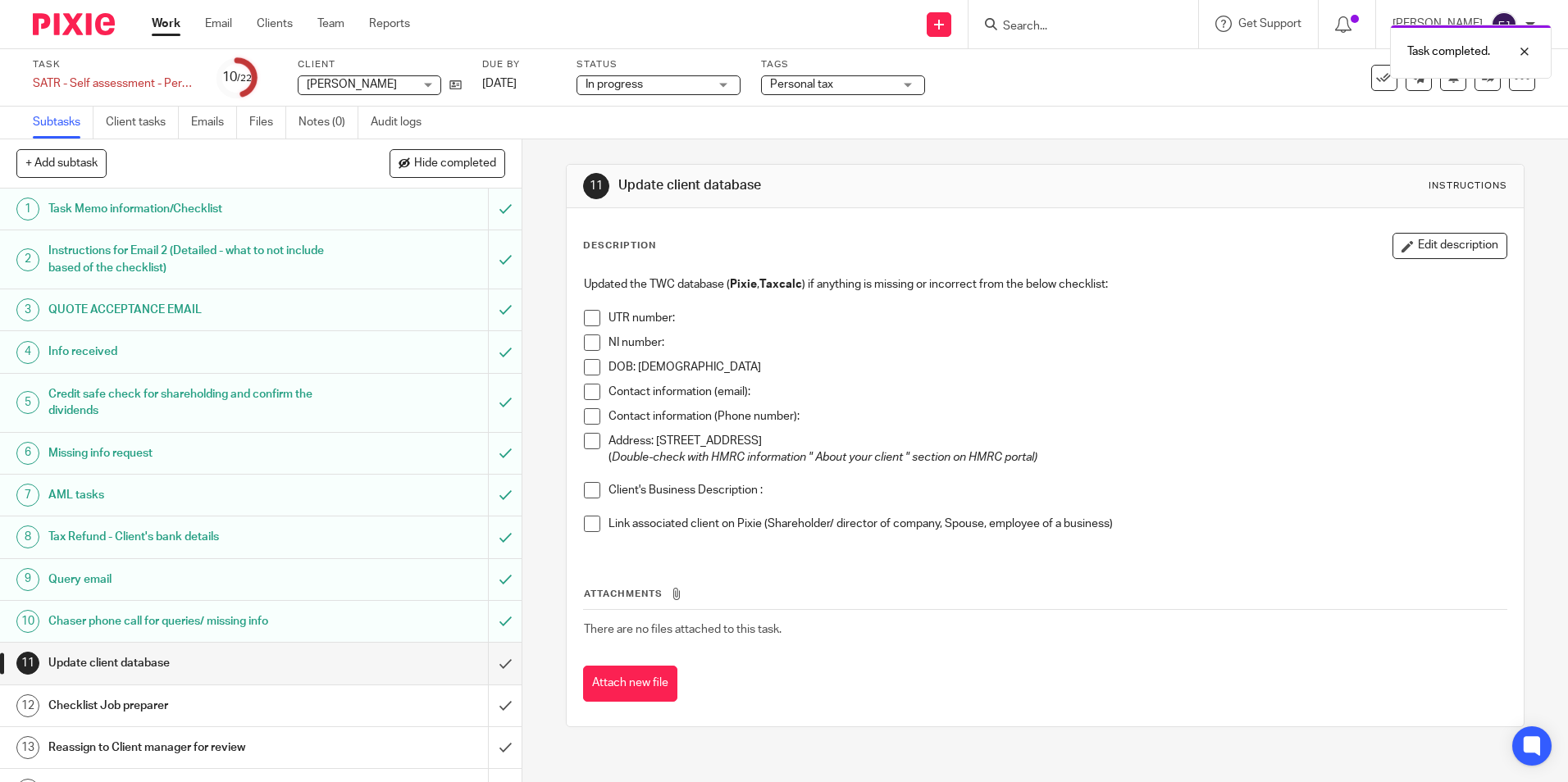
click at [587, 318] on span at bounding box center [592, 318] width 17 height 17
click at [584, 344] on span at bounding box center [592, 343] width 17 height 17
click at [587, 370] on span at bounding box center [592, 367] width 17 height 17
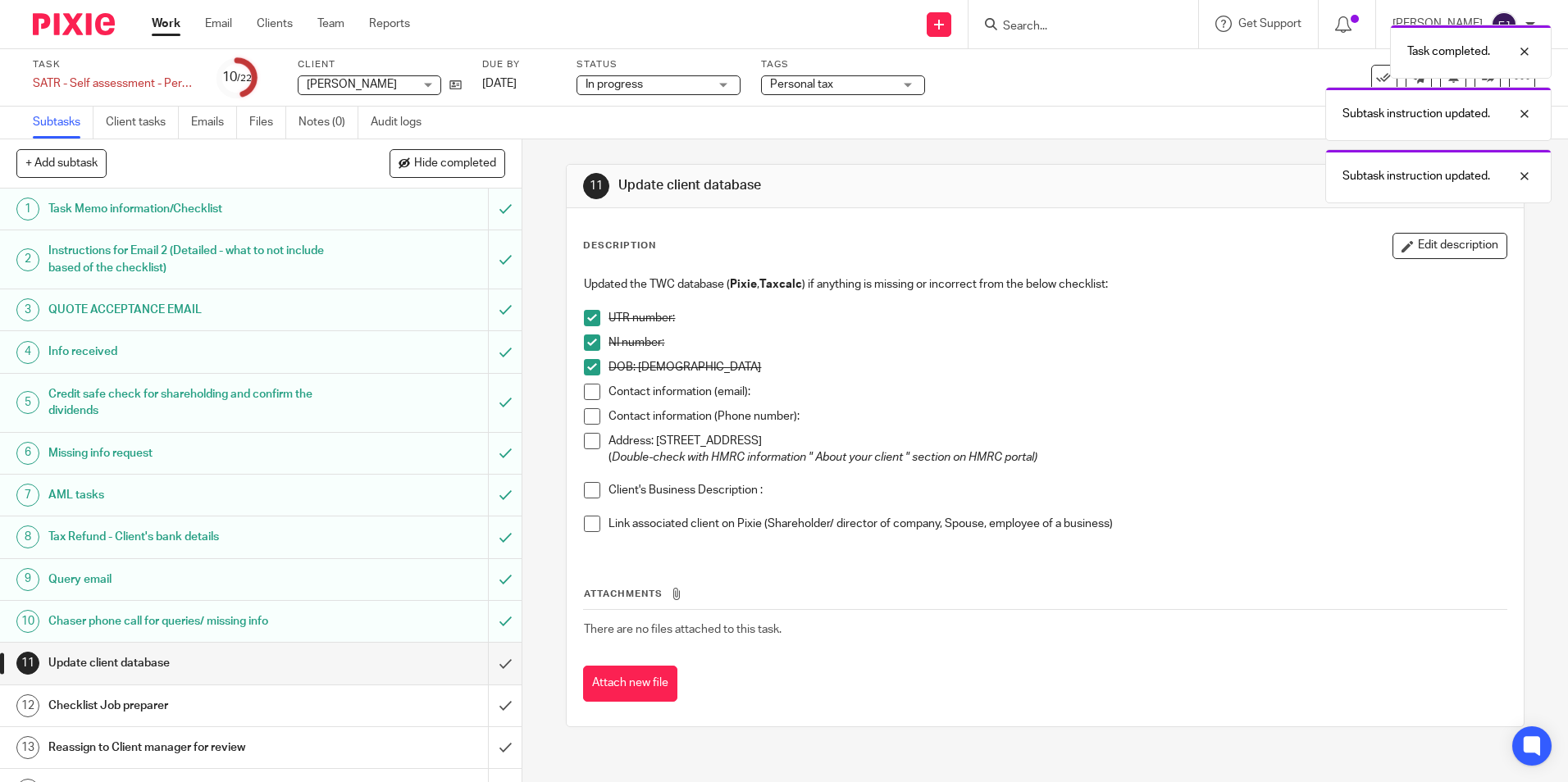
click at [585, 386] on span at bounding box center [592, 392] width 17 height 17
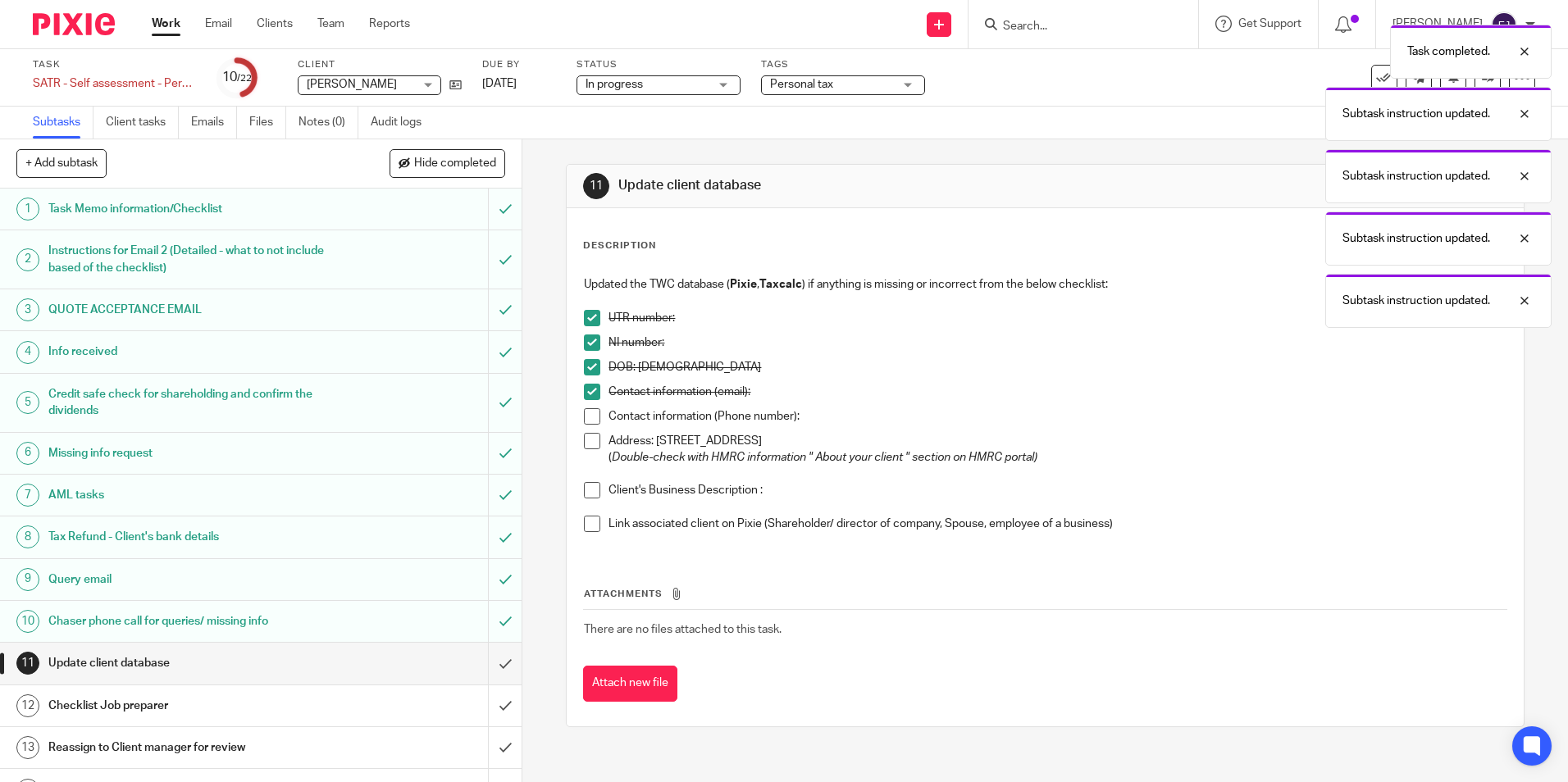
click at [584, 412] on span at bounding box center [592, 417] width 17 height 17
click at [594, 447] on span at bounding box center [592, 441] width 17 height 17
click at [592, 498] on span at bounding box center [592, 491] width 17 height 17
click at [586, 520] on span at bounding box center [592, 524] width 17 height 17
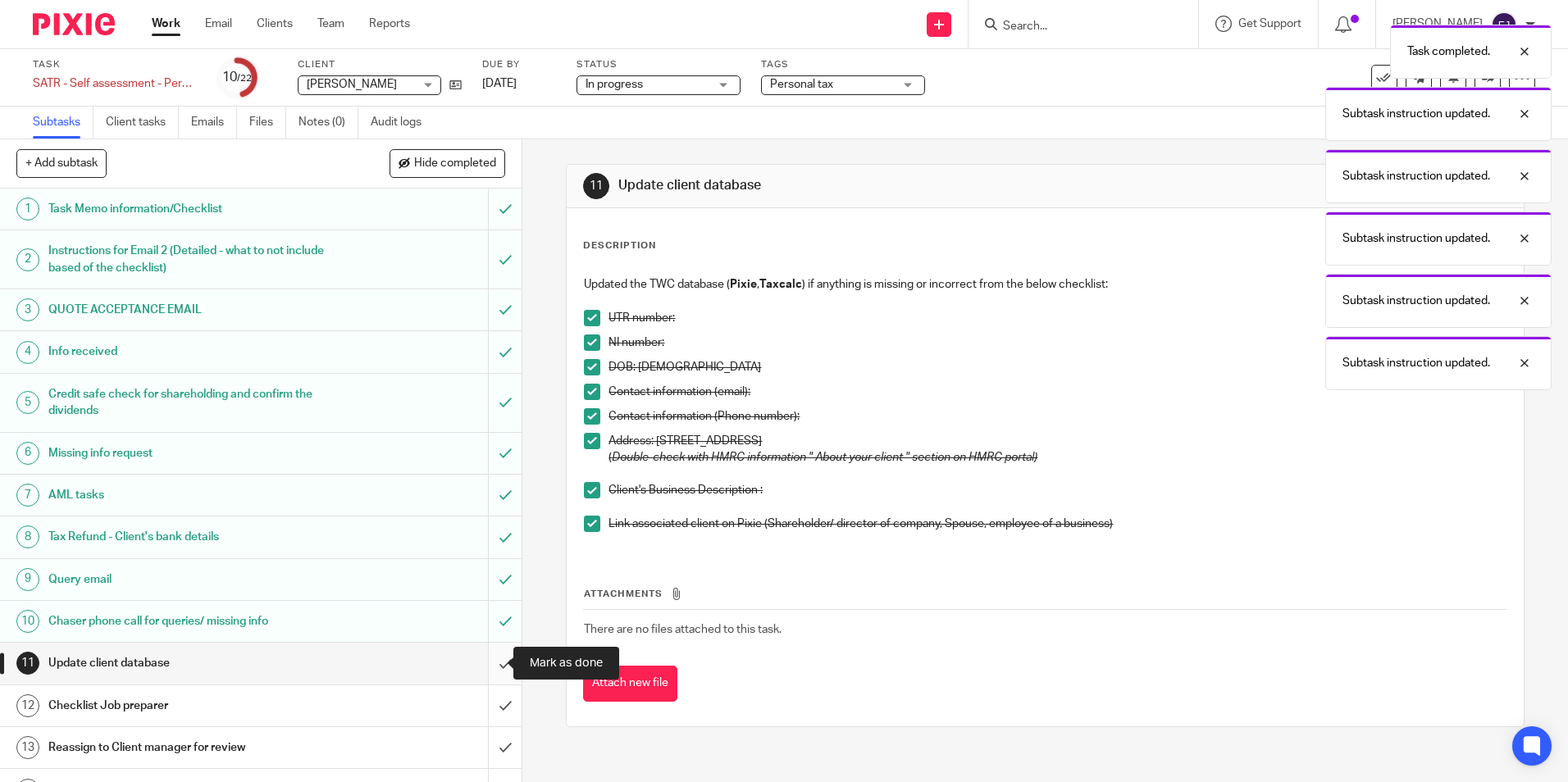
click at [482, 664] on input "submit" at bounding box center [260, 663] width 522 height 41
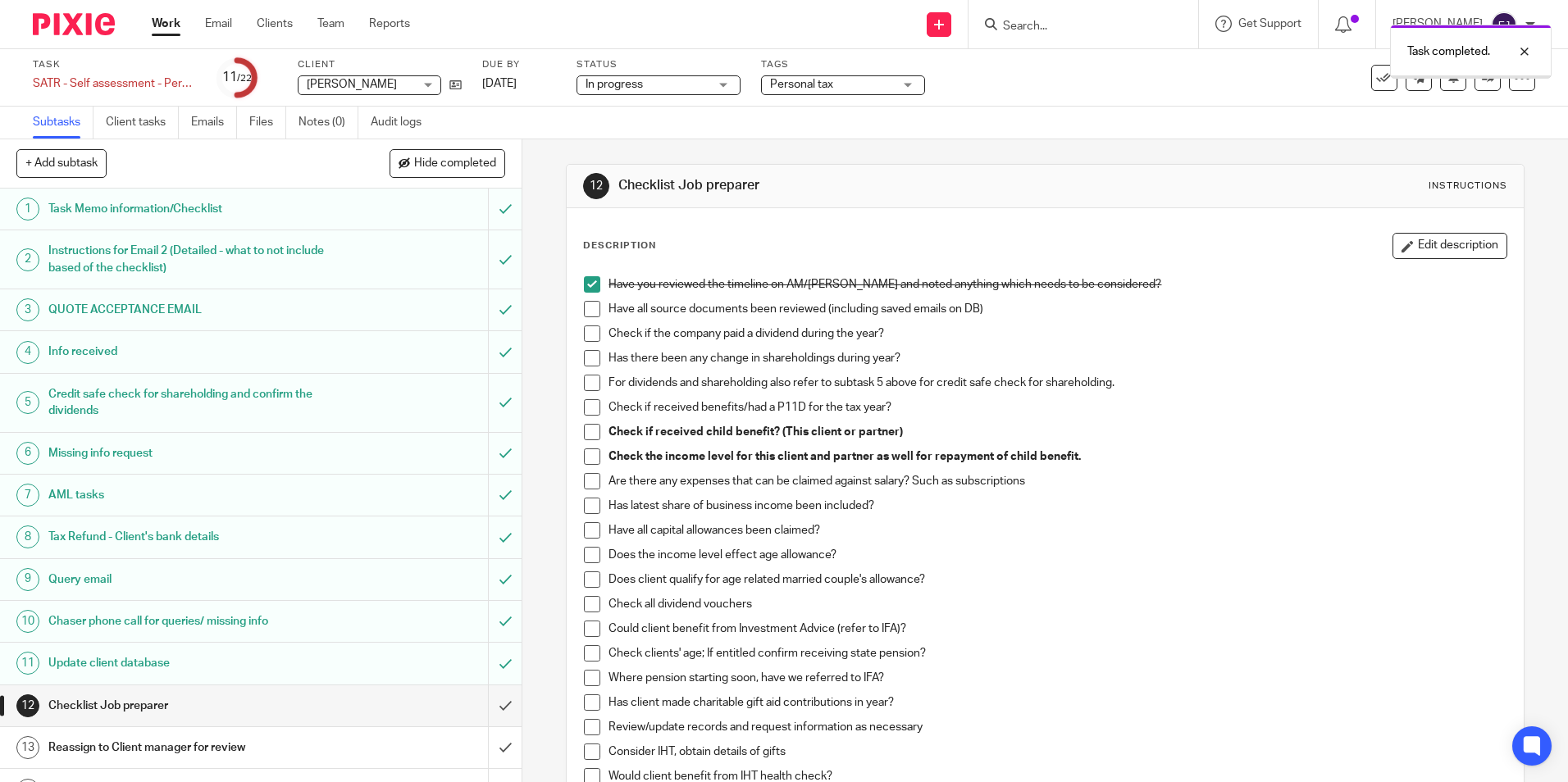
click at [594, 302] on span at bounding box center [592, 309] width 17 height 17
click at [587, 327] on span at bounding box center [592, 333] width 17 height 17
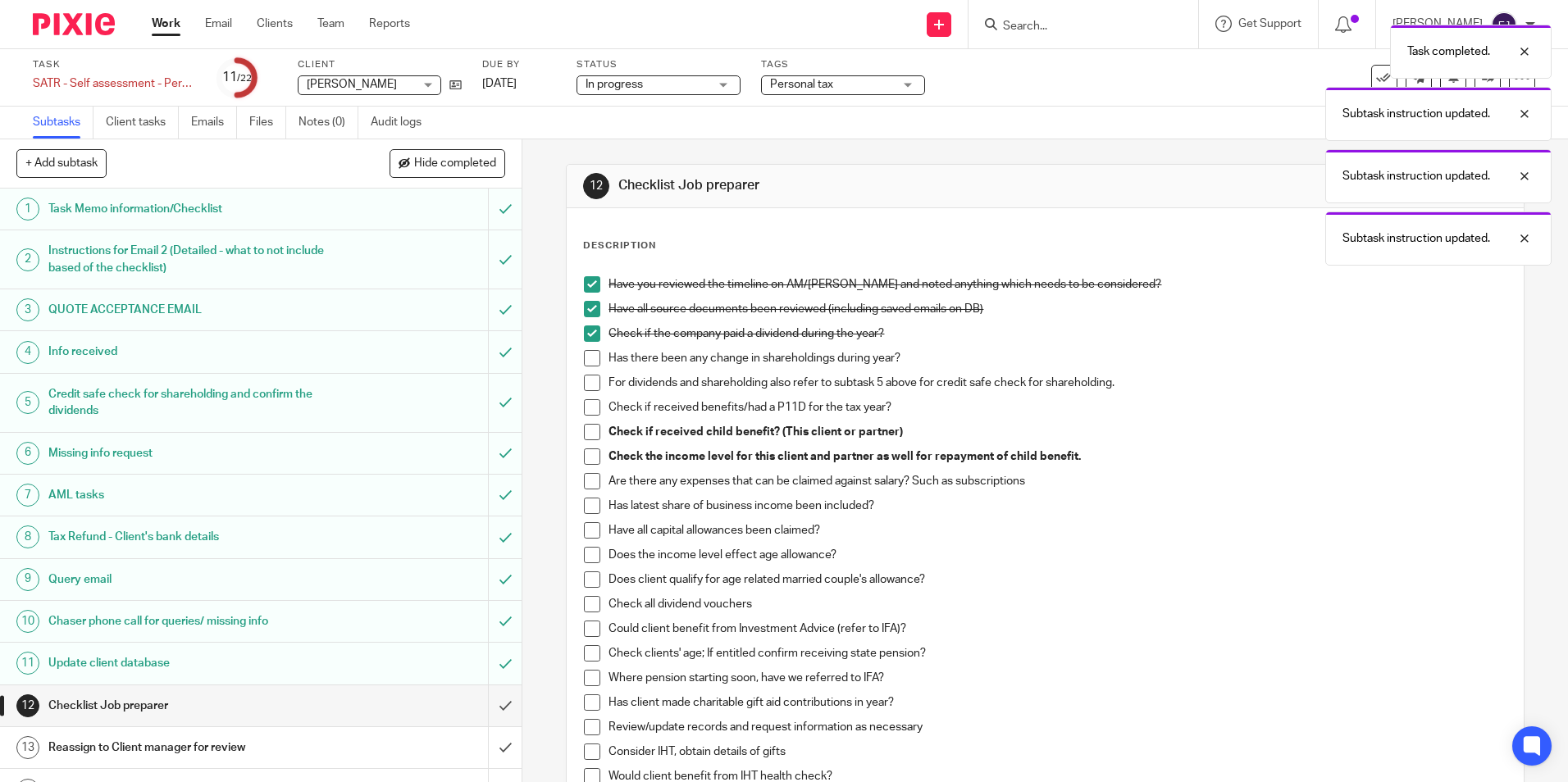
click at [584, 360] on span at bounding box center [592, 359] width 17 height 17
click at [587, 383] on span at bounding box center [592, 383] width 17 height 17
click at [585, 404] on span at bounding box center [592, 407] width 17 height 17
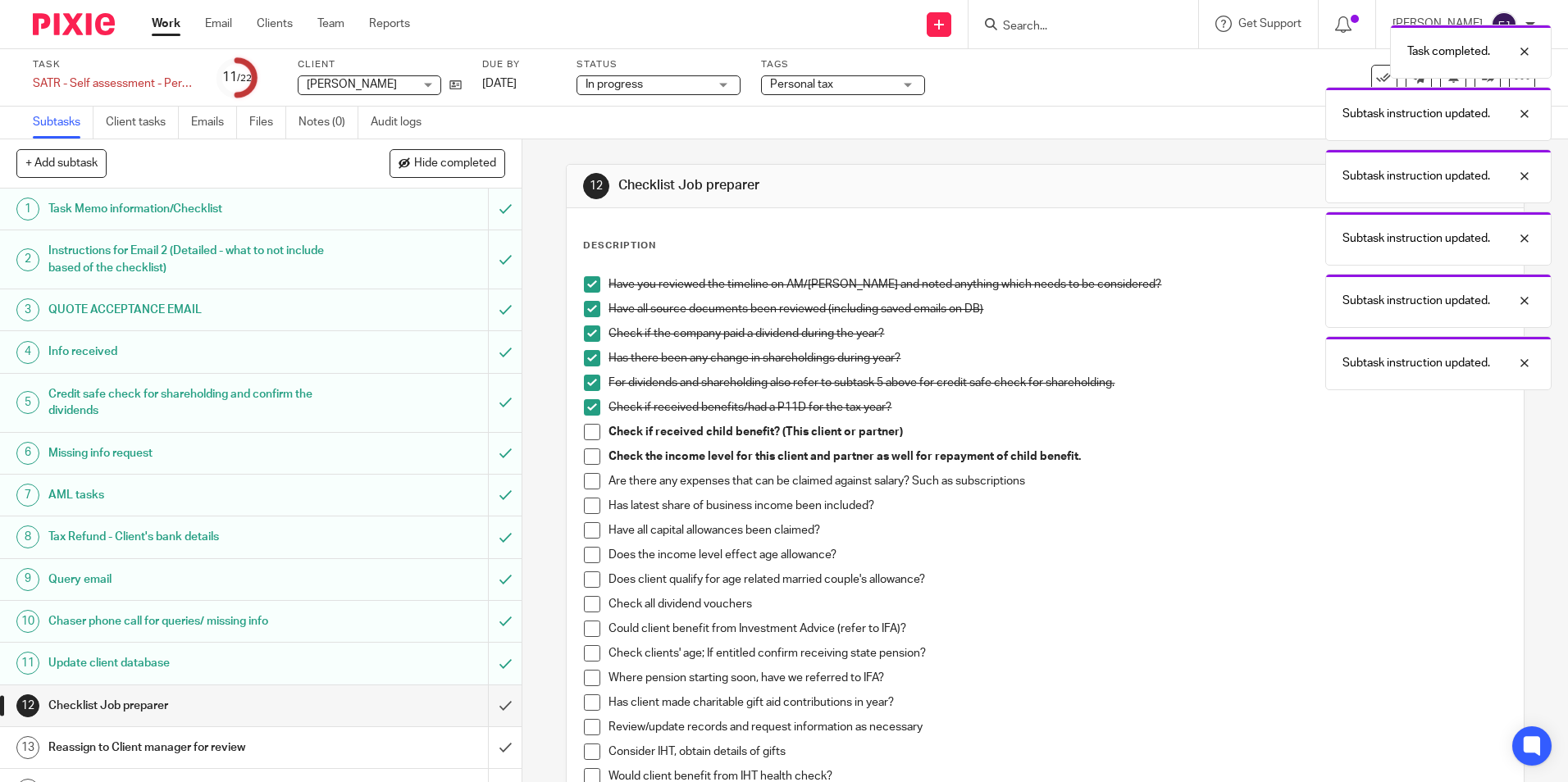
click at [584, 428] on span at bounding box center [592, 433] width 17 height 17
click at [586, 454] on span at bounding box center [592, 457] width 17 height 17
click at [587, 470] on li "Check the income level for this client and partner as well for repayment of chi…" at bounding box center [1044, 460] width 922 height 24
click at [587, 482] on span at bounding box center [592, 481] width 17 height 17
click at [588, 498] on span at bounding box center [592, 506] width 17 height 17
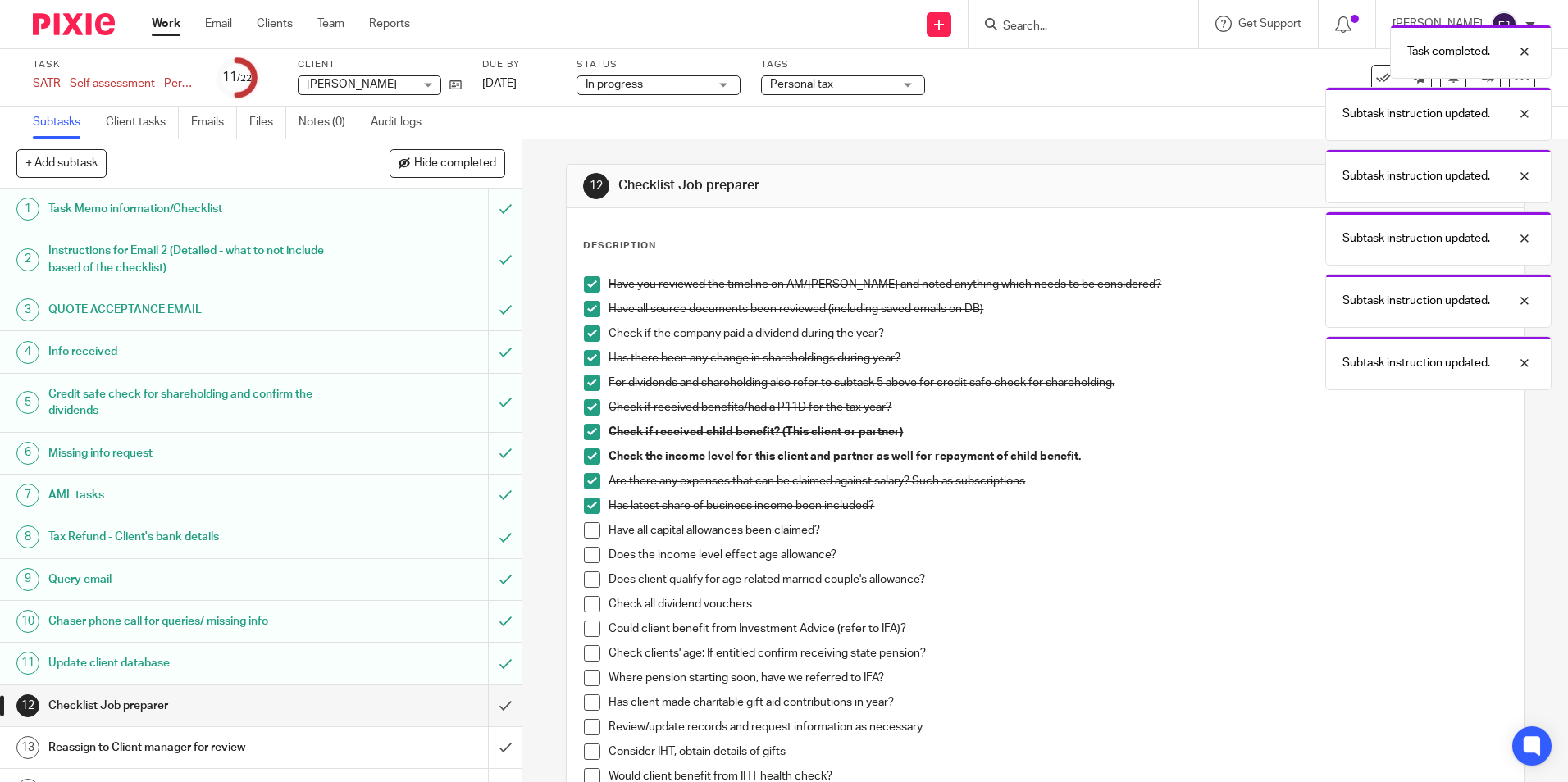
click at [586, 522] on span at bounding box center [592, 531] width 17 height 17
click at [589, 555] on span at bounding box center [592, 555] width 17 height 17
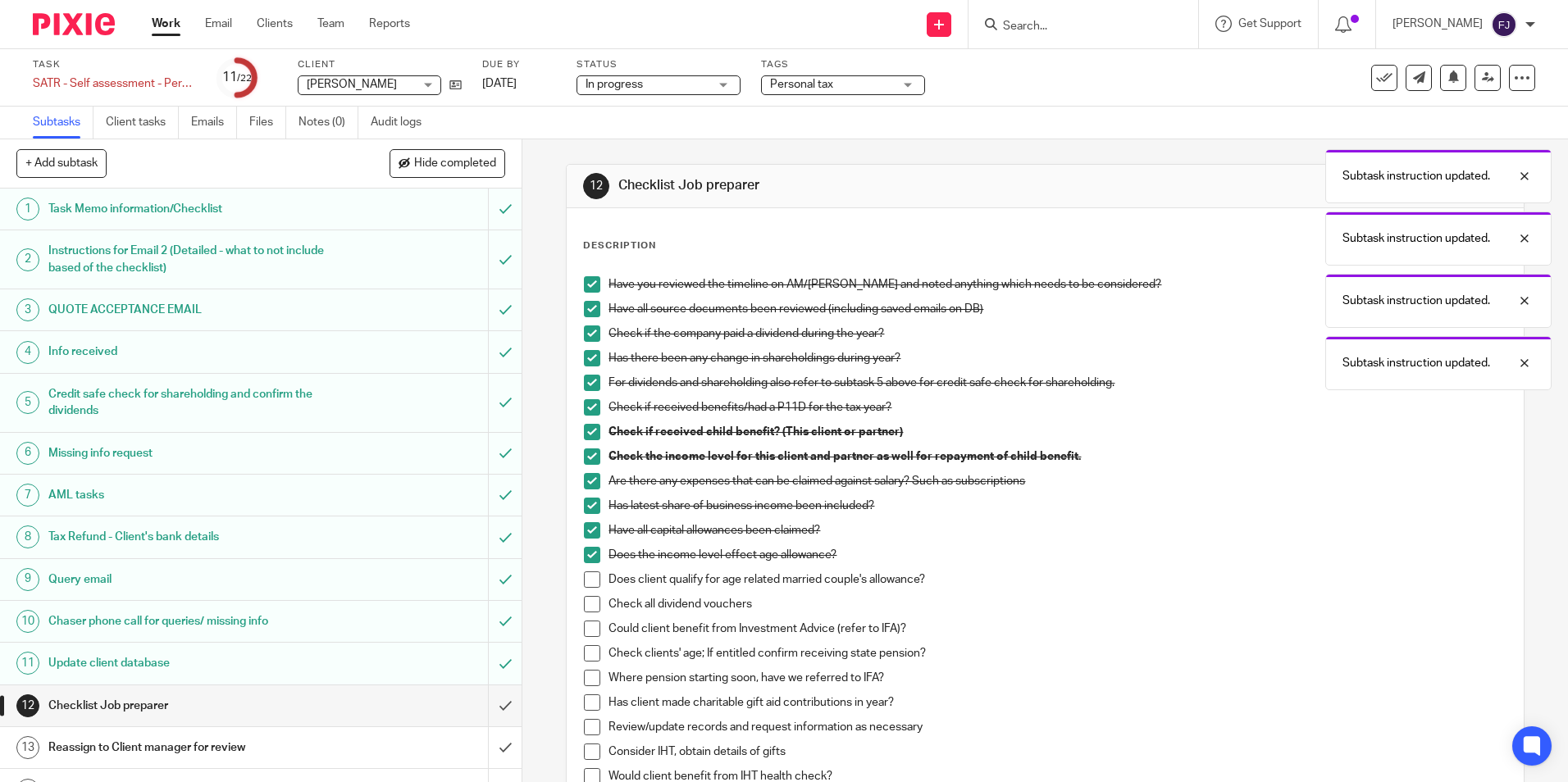
click at [591, 577] on span at bounding box center [592, 580] width 17 height 17
click at [591, 598] on span at bounding box center [592, 605] width 17 height 17
drag, startPoint x: 591, startPoint y: 632, endPoint x: 586, endPoint y: 672, distance: 40.3
click at [590, 633] on span at bounding box center [592, 629] width 17 height 17
click at [590, 653] on span at bounding box center [592, 653] width 17 height 17
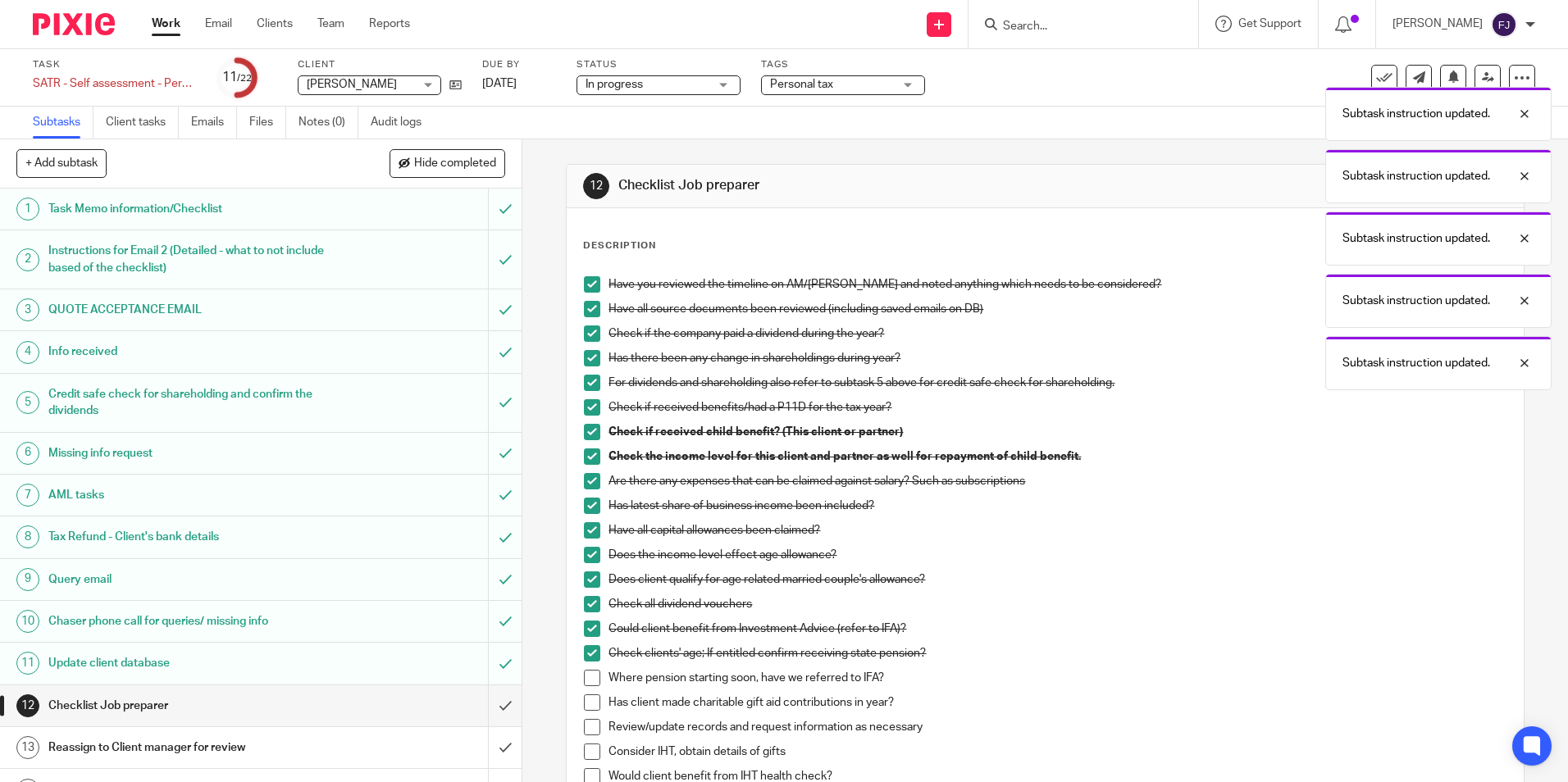
click at [592, 677] on span at bounding box center [592, 678] width 17 height 17
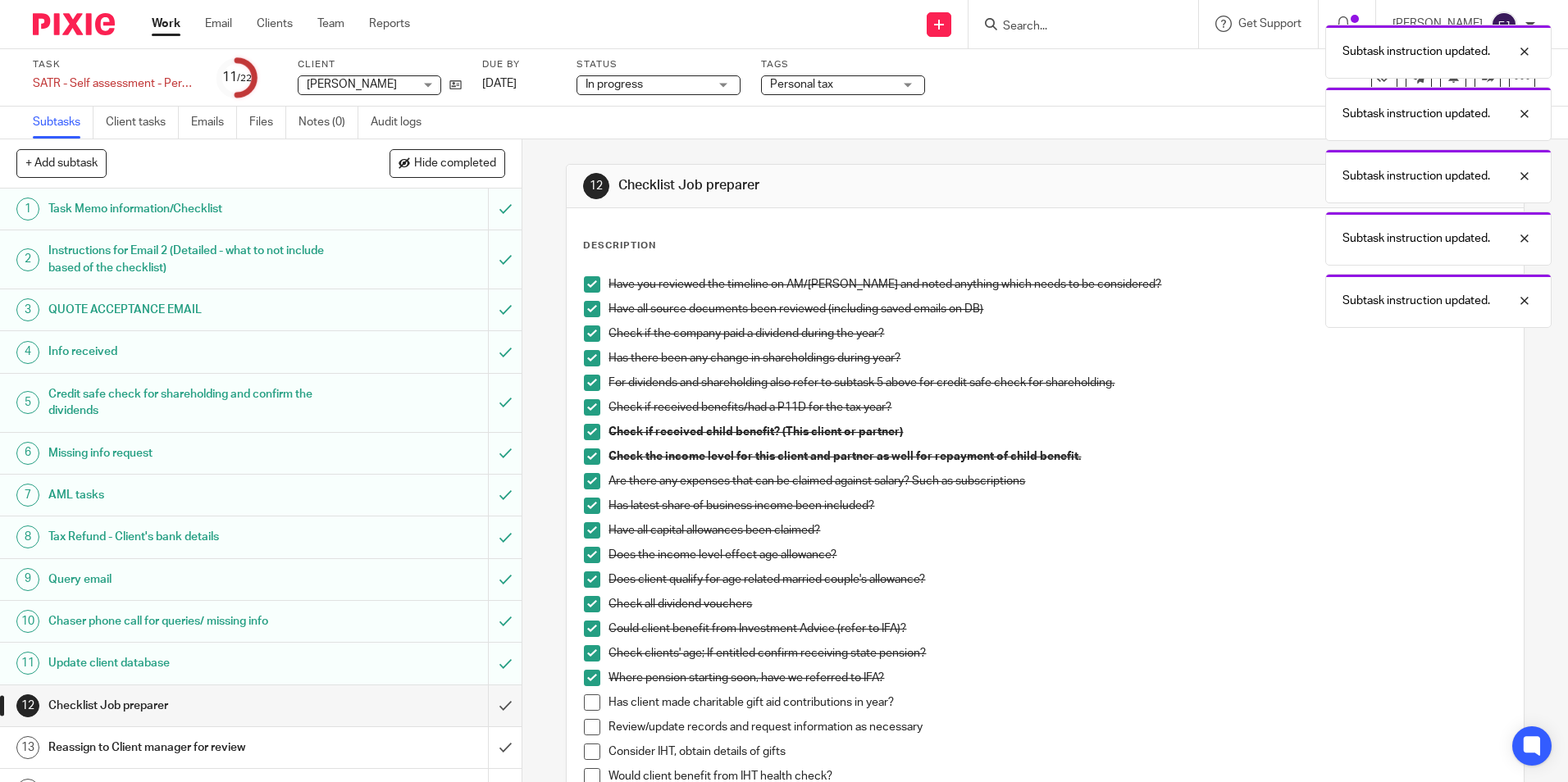
click at [591, 701] on span at bounding box center [592, 703] width 17 height 17
click at [592, 717] on li "Has client made charitable gift aid contributions in year?" at bounding box center [1044, 706] width 922 height 24
click at [591, 727] on span at bounding box center [592, 727] width 17 height 17
click at [589, 755] on span at bounding box center [592, 752] width 17 height 17
click at [589, 774] on span at bounding box center [592, 777] width 17 height 17
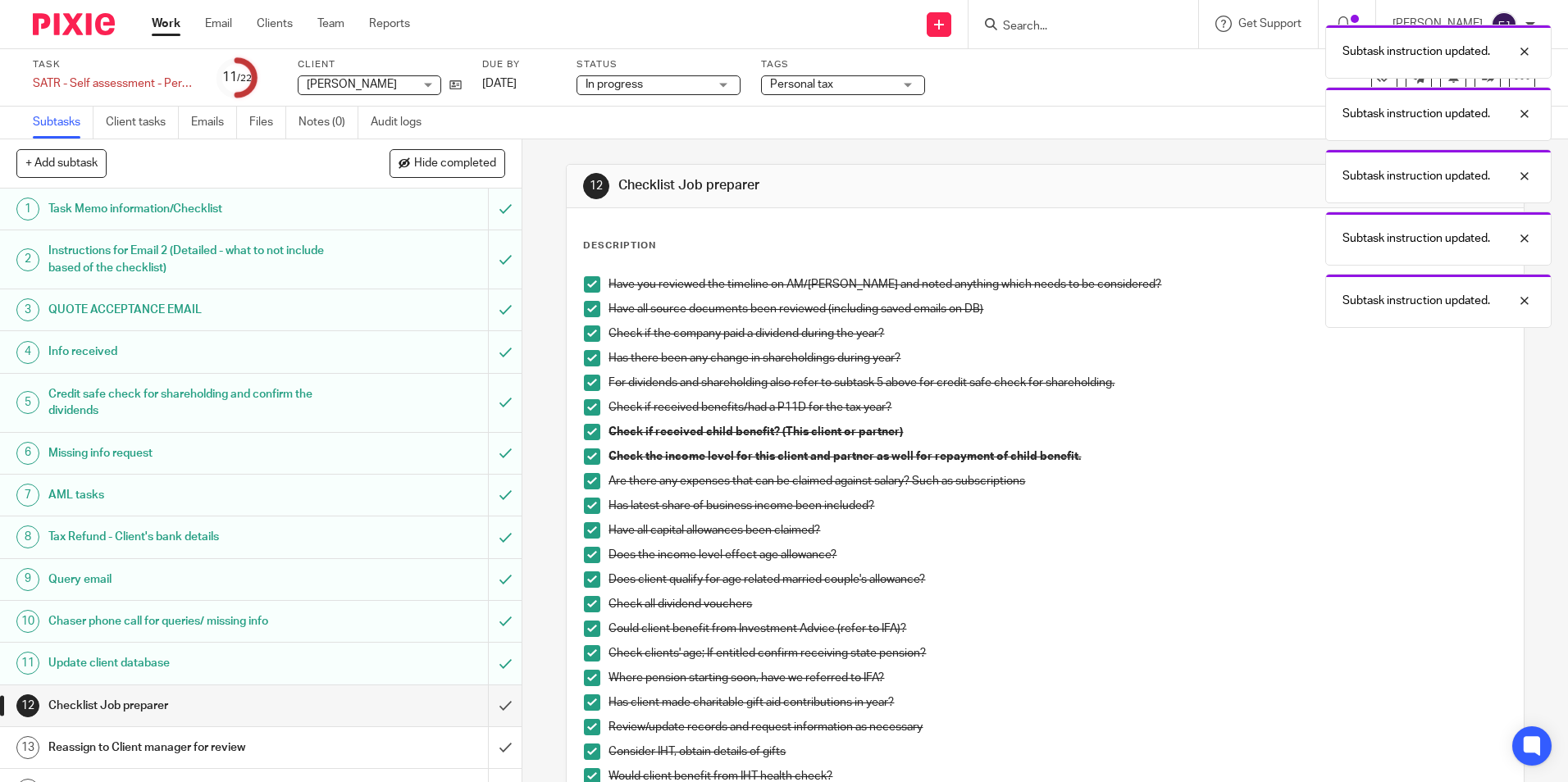
scroll to position [410, 0]
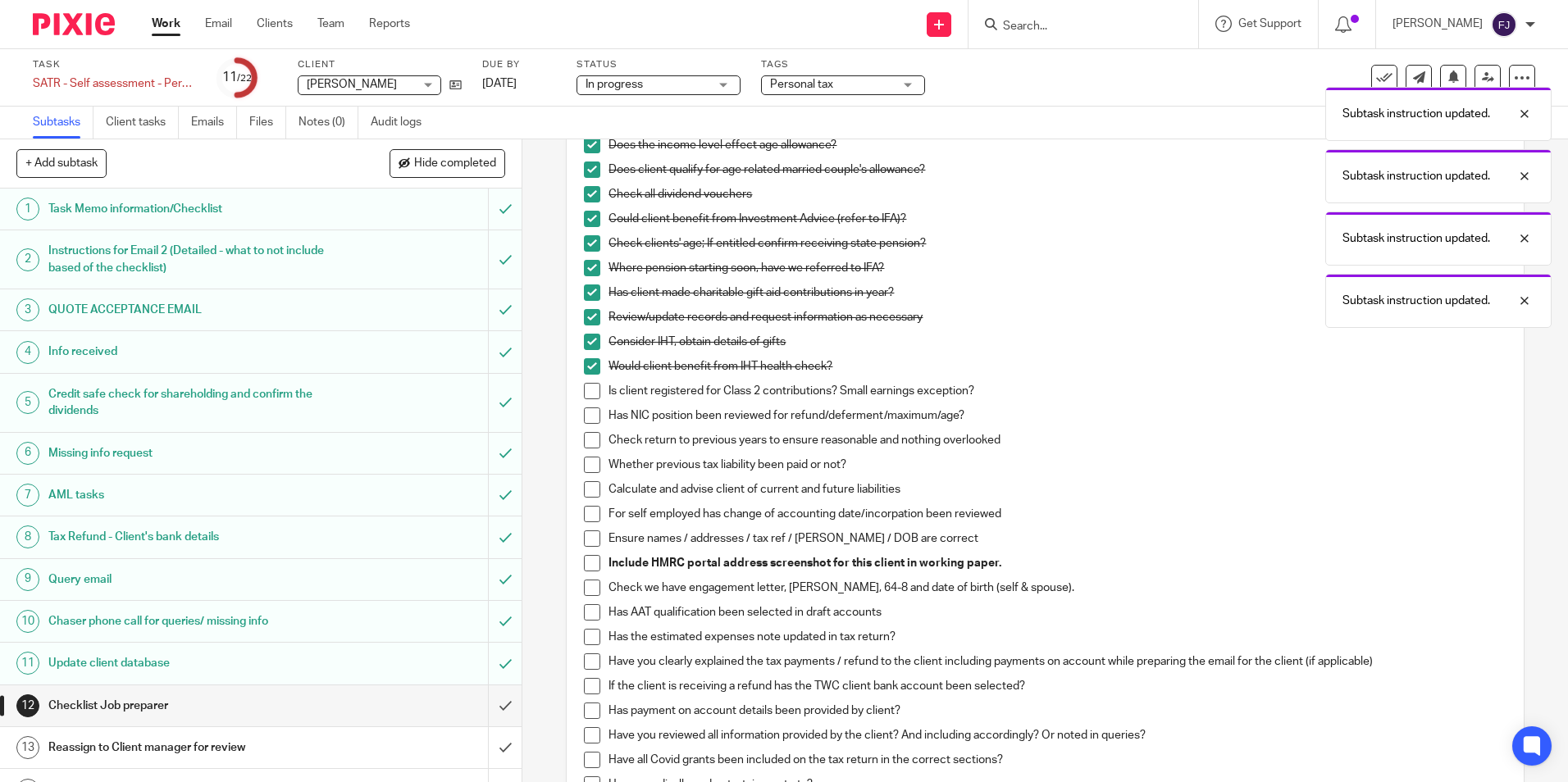
click at [593, 399] on li "Is client registered for Class 2 contributions? Small earnings exception?" at bounding box center [1044, 395] width 922 height 24
click at [587, 394] on span at bounding box center [592, 391] width 17 height 17
click at [584, 411] on span at bounding box center [592, 416] width 17 height 17
click at [584, 433] on span at bounding box center [592, 440] width 17 height 17
click at [586, 462] on span at bounding box center [592, 465] width 17 height 17
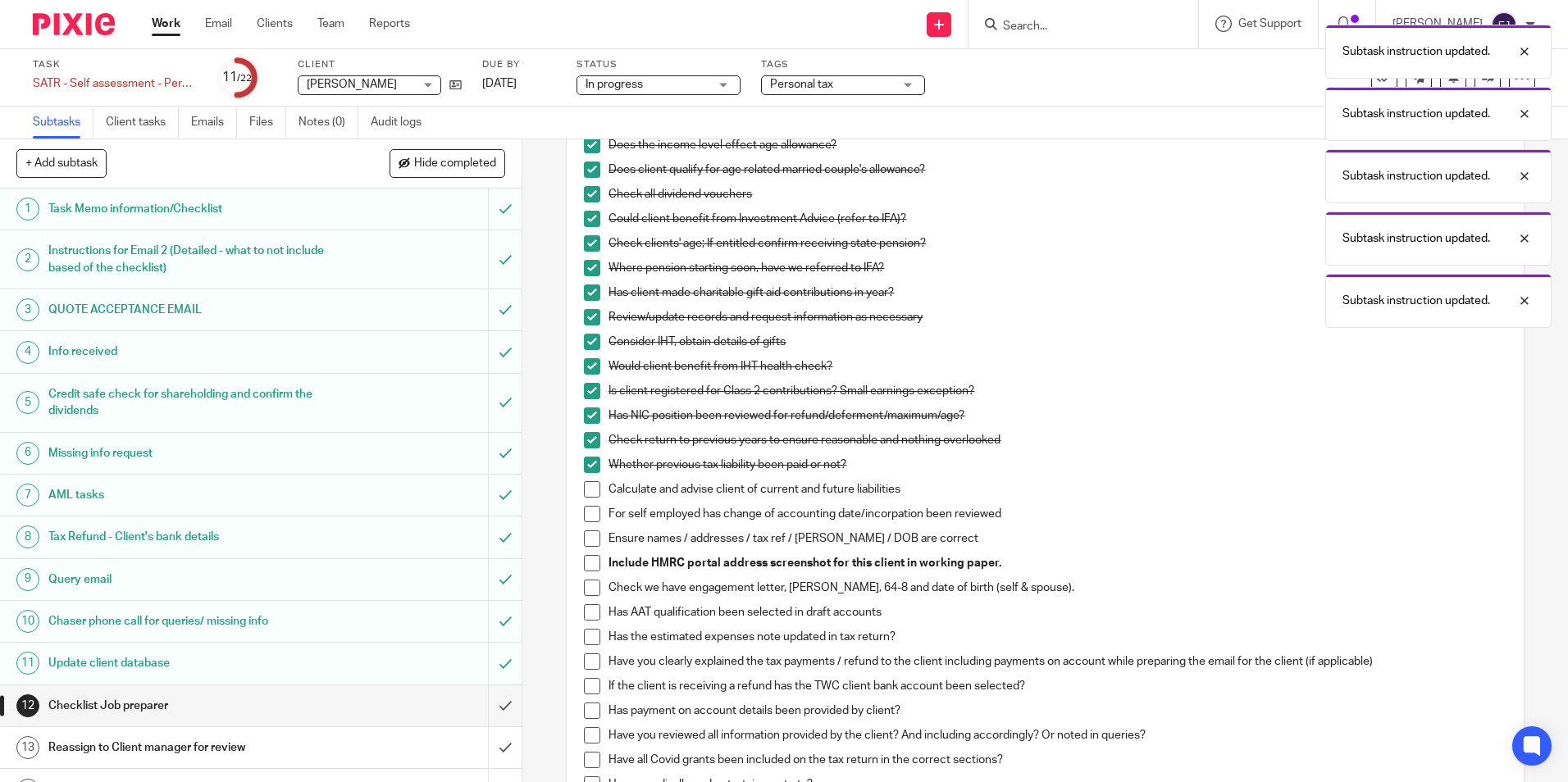
click at [584, 482] on span at bounding box center [592, 490] width 17 height 17
click at [584, 513] on span at bounding box center [592, 514] width 17 height 17
click at [587, 535] on span at bounding box center [592, 538] width 17 height 17
drag, startPoint x: 582, startPoint y: 563, endPoint x: 591, endPoint y: 590, distance: 28.5
click at [584, 564] on span at bounding box center [592, 564] width 17 height 17
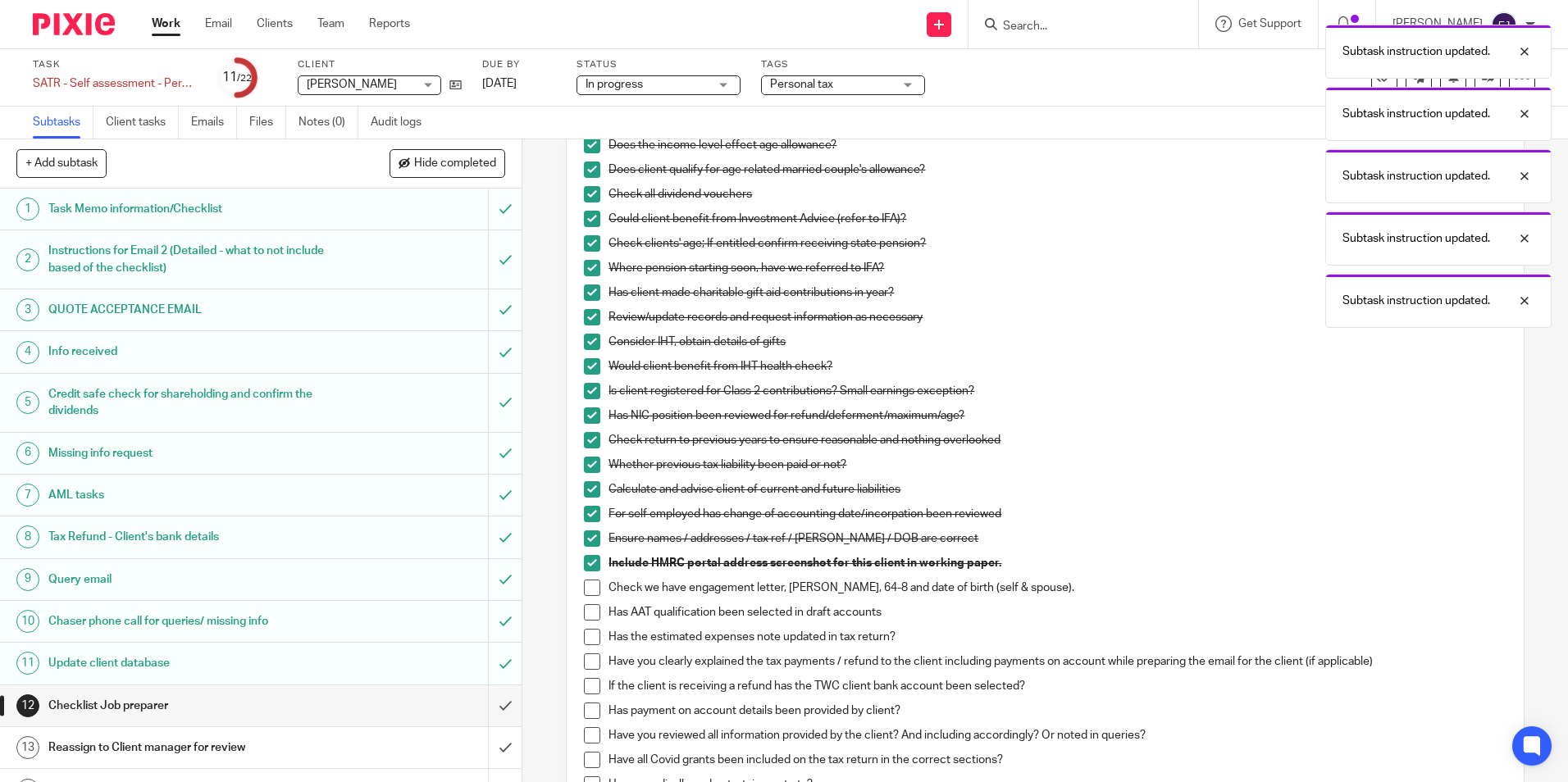
click at [591, 594] on span at bounding box center [592, 588] width 17 height 17
click at [591, 612] on span at bounding box center [592, 612] width 17 height 17
click at [591, 638] on span at bounding box center [592, 638] width 17 height 17
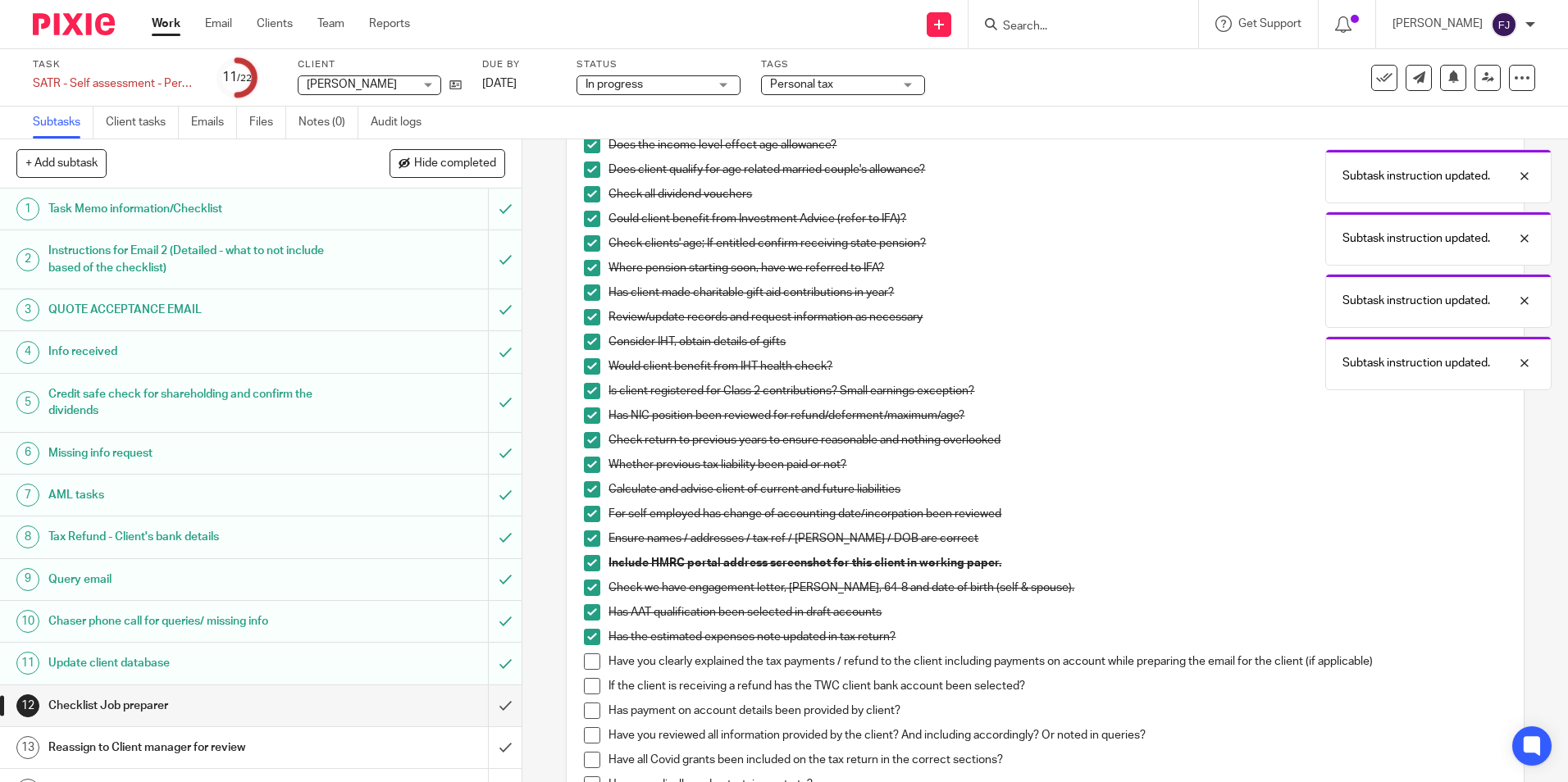
click at [588, 659] on span at bounding box center [592, 662] width 17 height 17
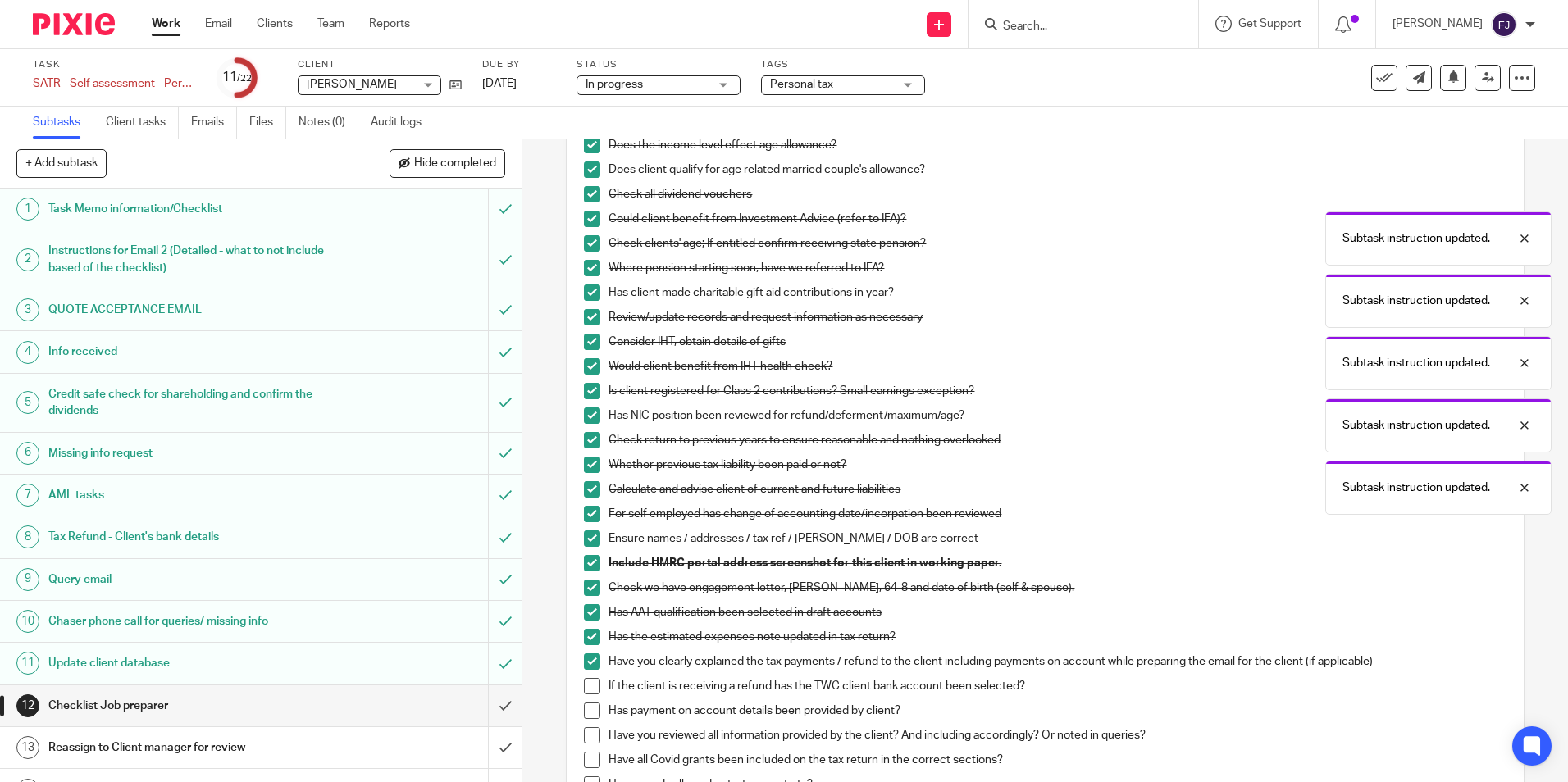
click at [587, 689] on span at bounding box center [592, 686] width 17 height 17
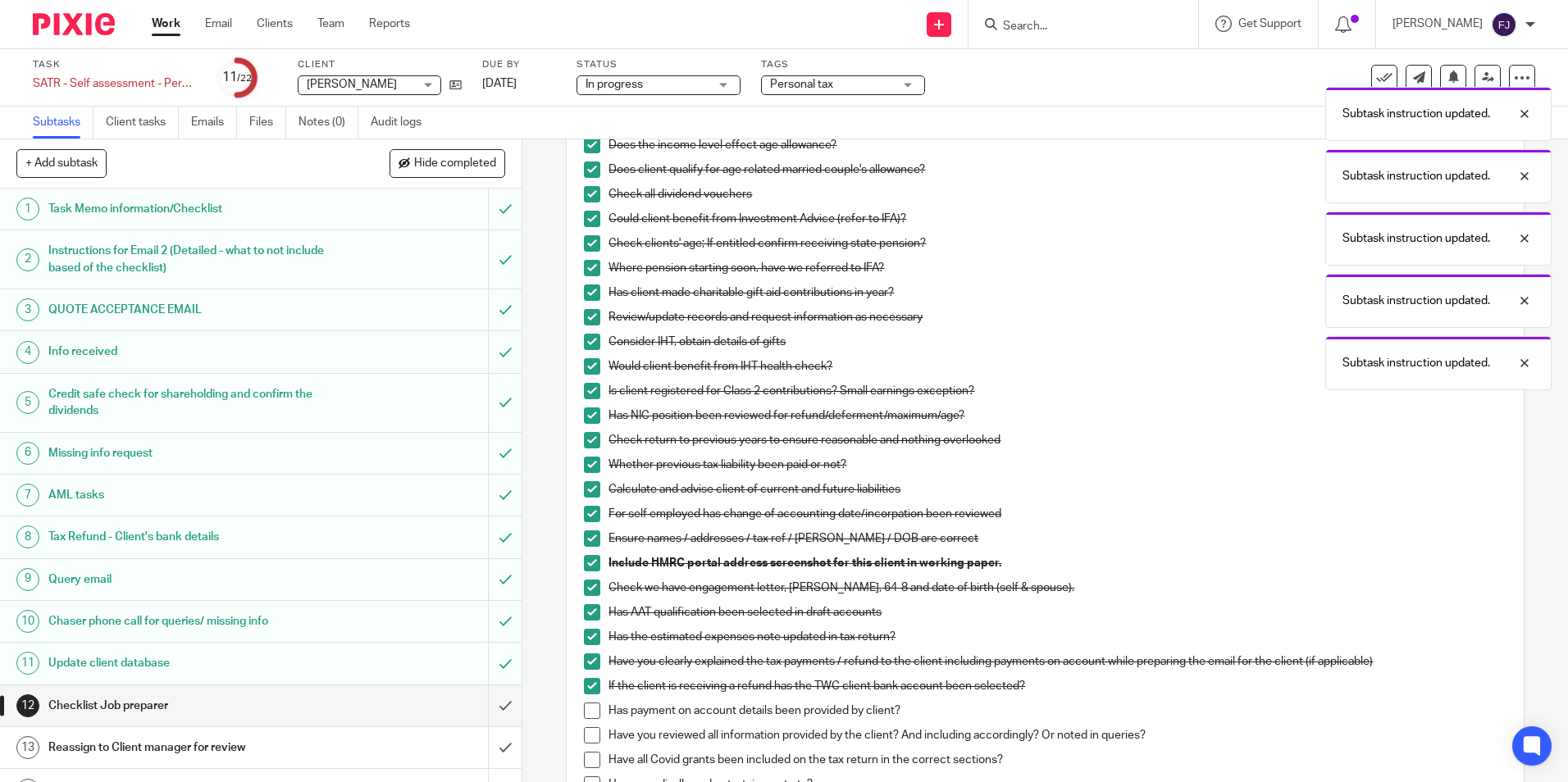
click at [587, 712] on span at bounding box center [592, 711] width 17 height 17
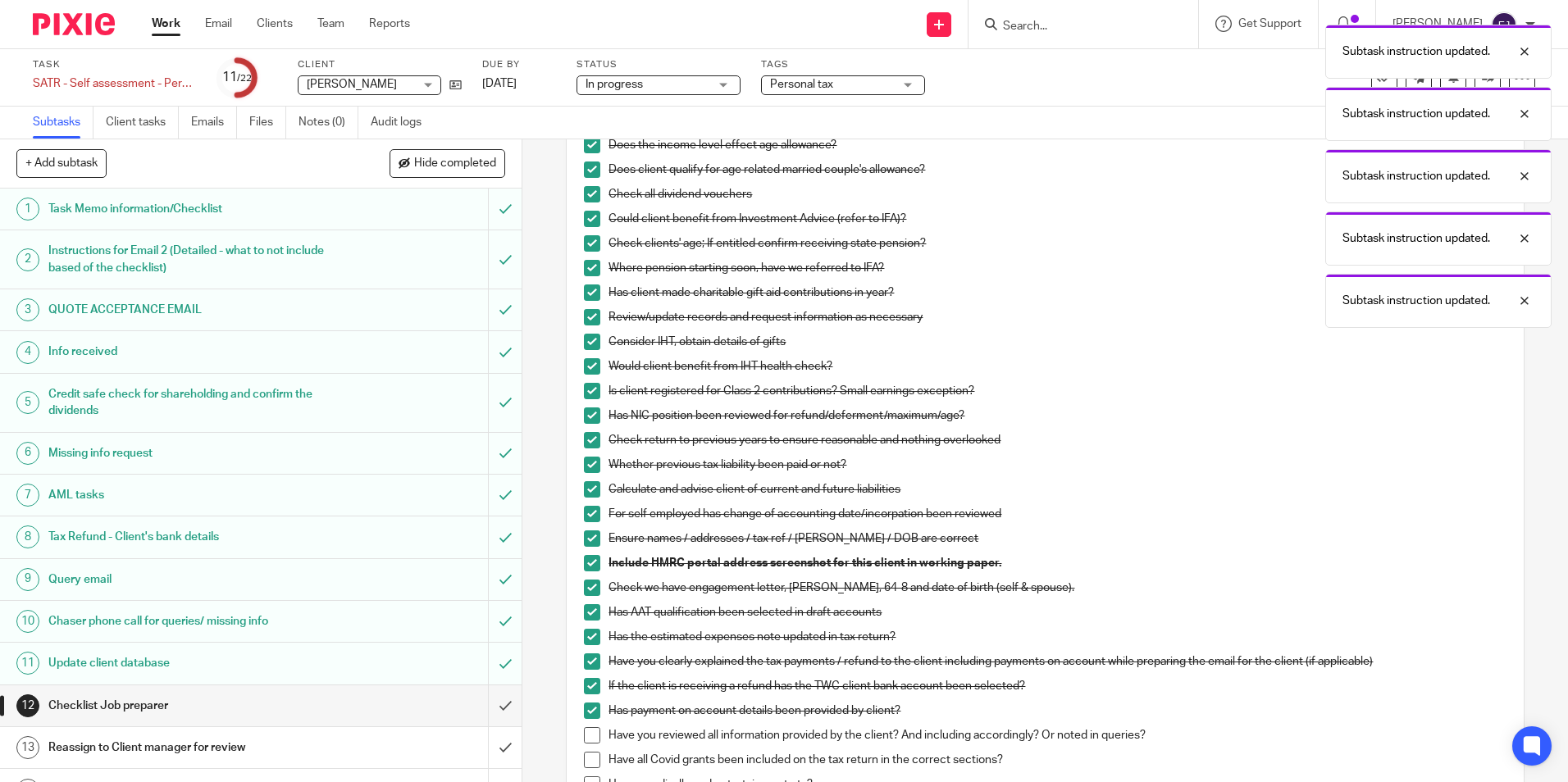
click at [590, 732] on span at bounding box center [592, 736] width 17 height 17
click at [590, 760] on span at bounding box center [592, 760] width 17 height 17
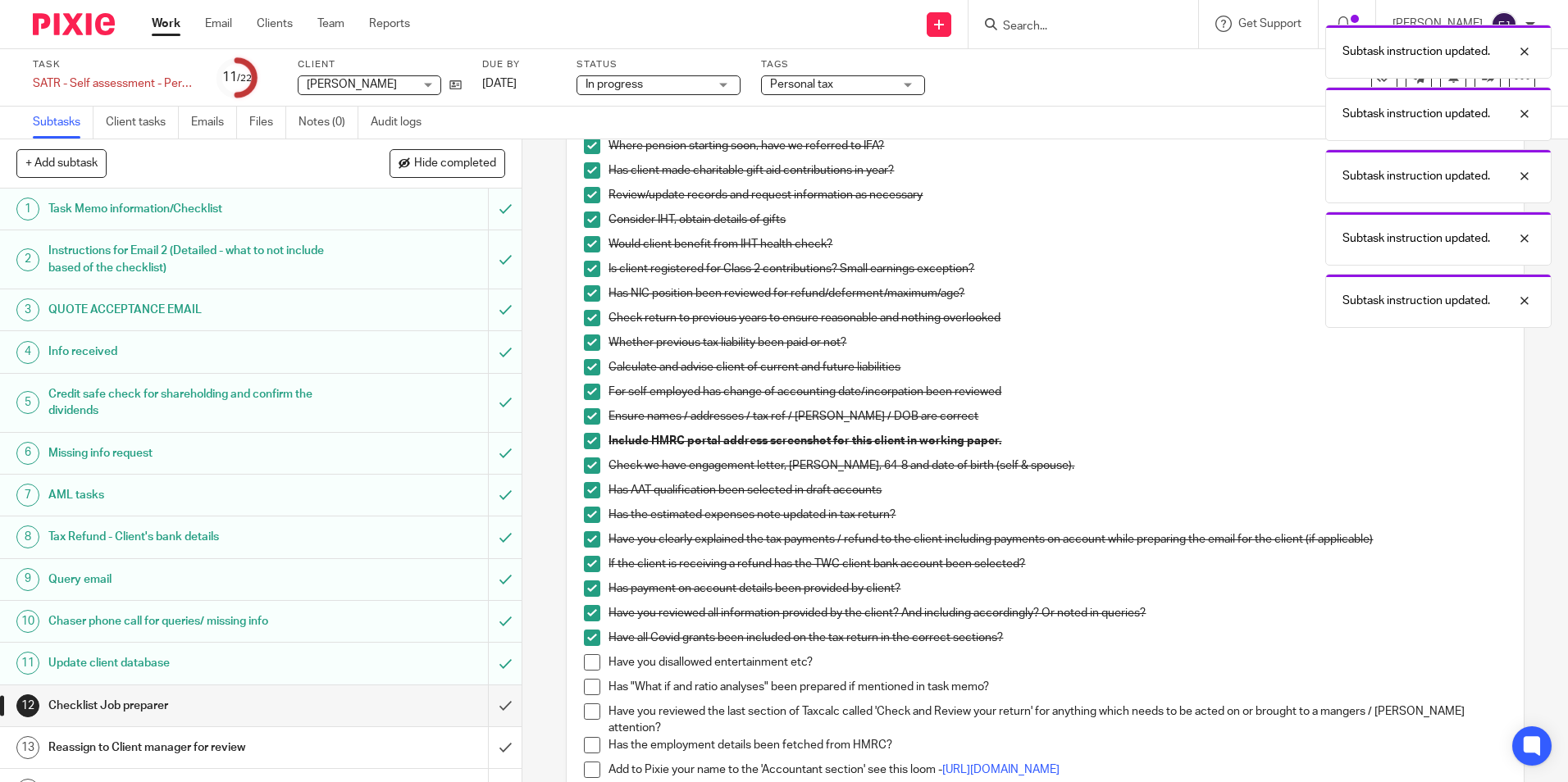
scroll to position [739, 0]
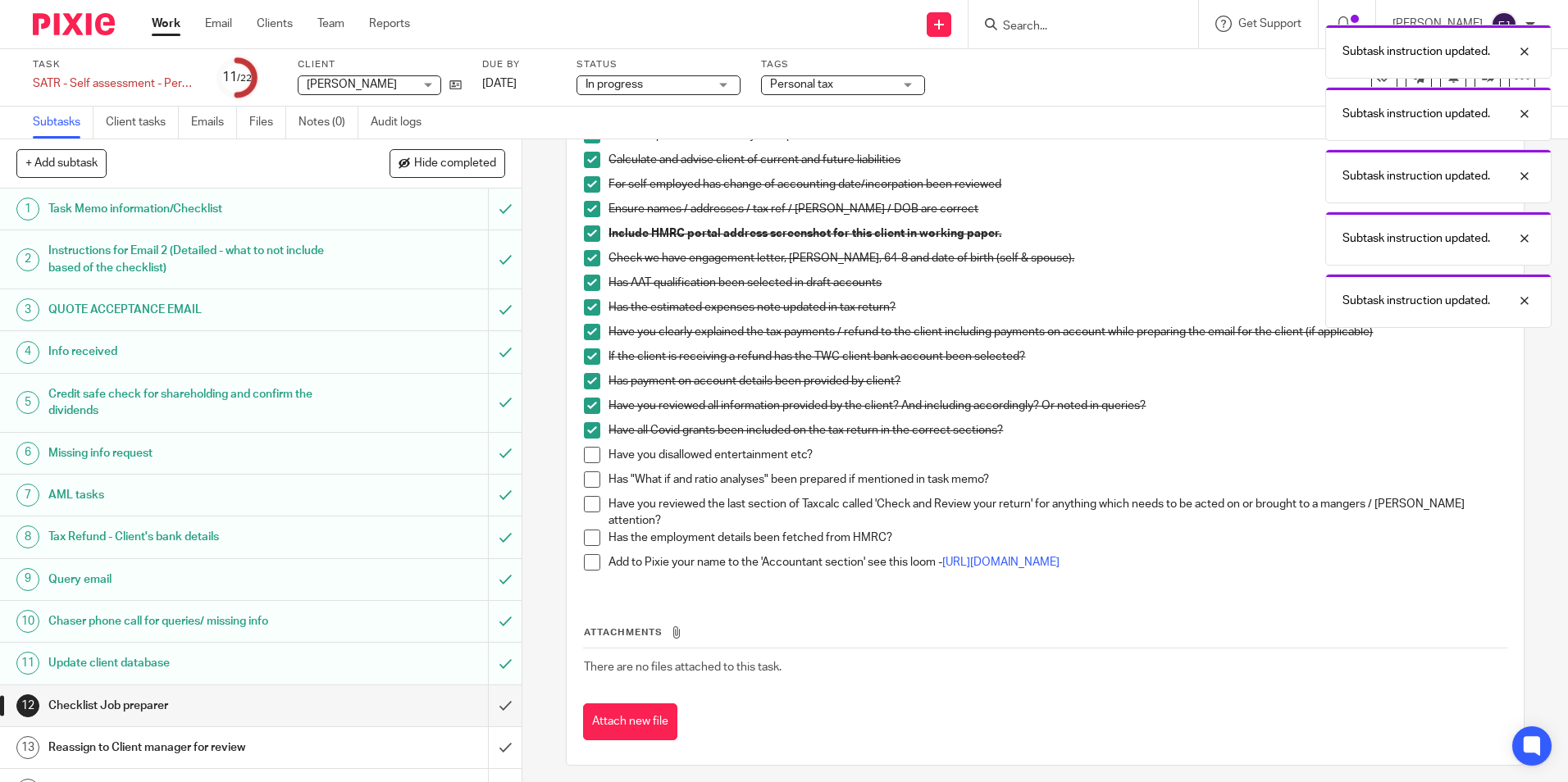
click at [592, 455] on span at bounding box center [592, 455] width 17 height 17
click at [584, 478] on span at bounding box center [592, 480] width 17 height 17
drag, startPoint x: 587, startPoint y: 496, endPoint x: 587, endPoint y: 521, distance: 25.0
click at [587, 497] on span at bounding box center [592, 504] width 17 height 17
click at [587, 529] on span at bounding box center [592, 538] width 17 height 17
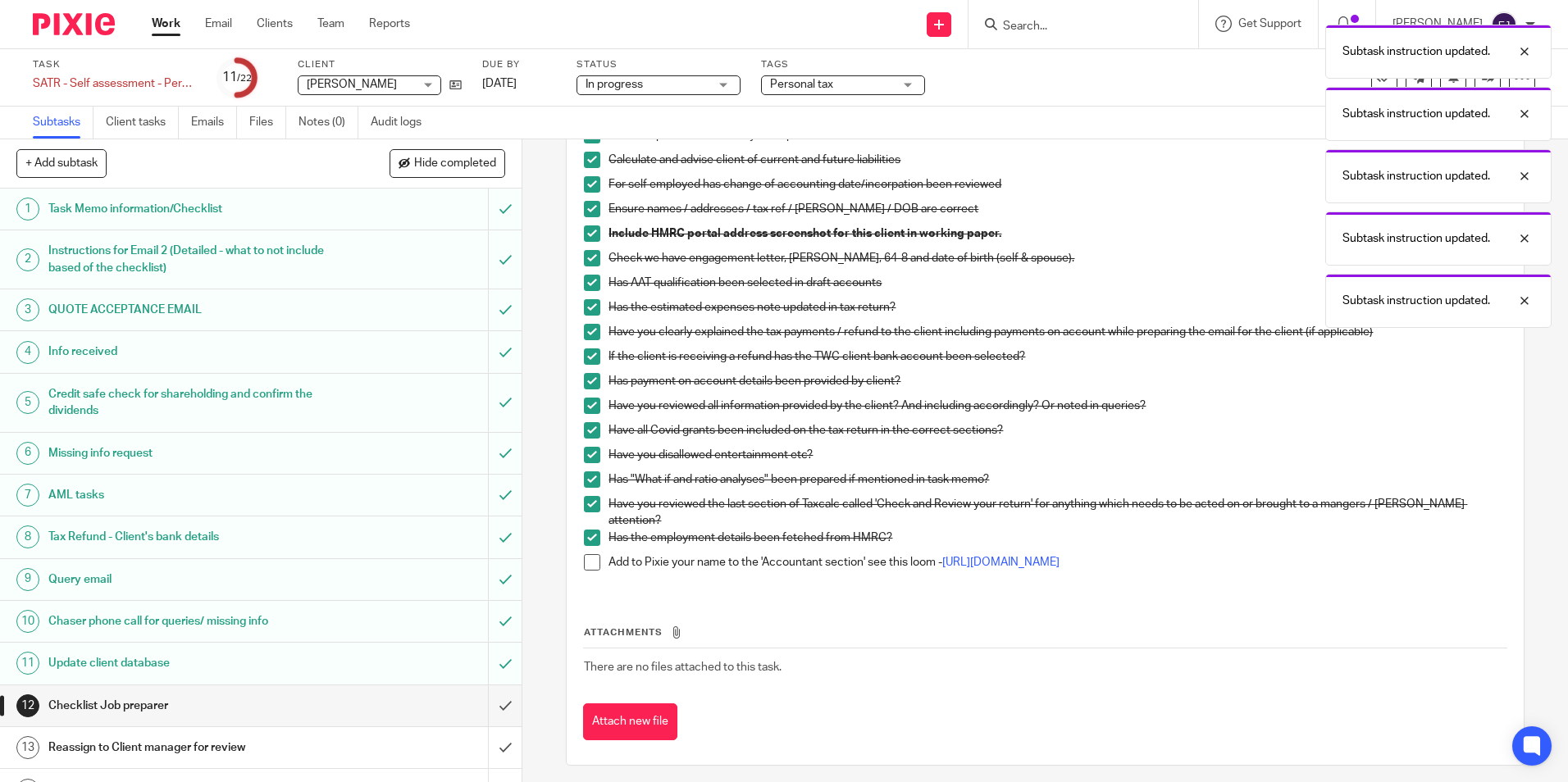
click at [594, 554] on span at bounding box center [592, 563] width 17 height 17
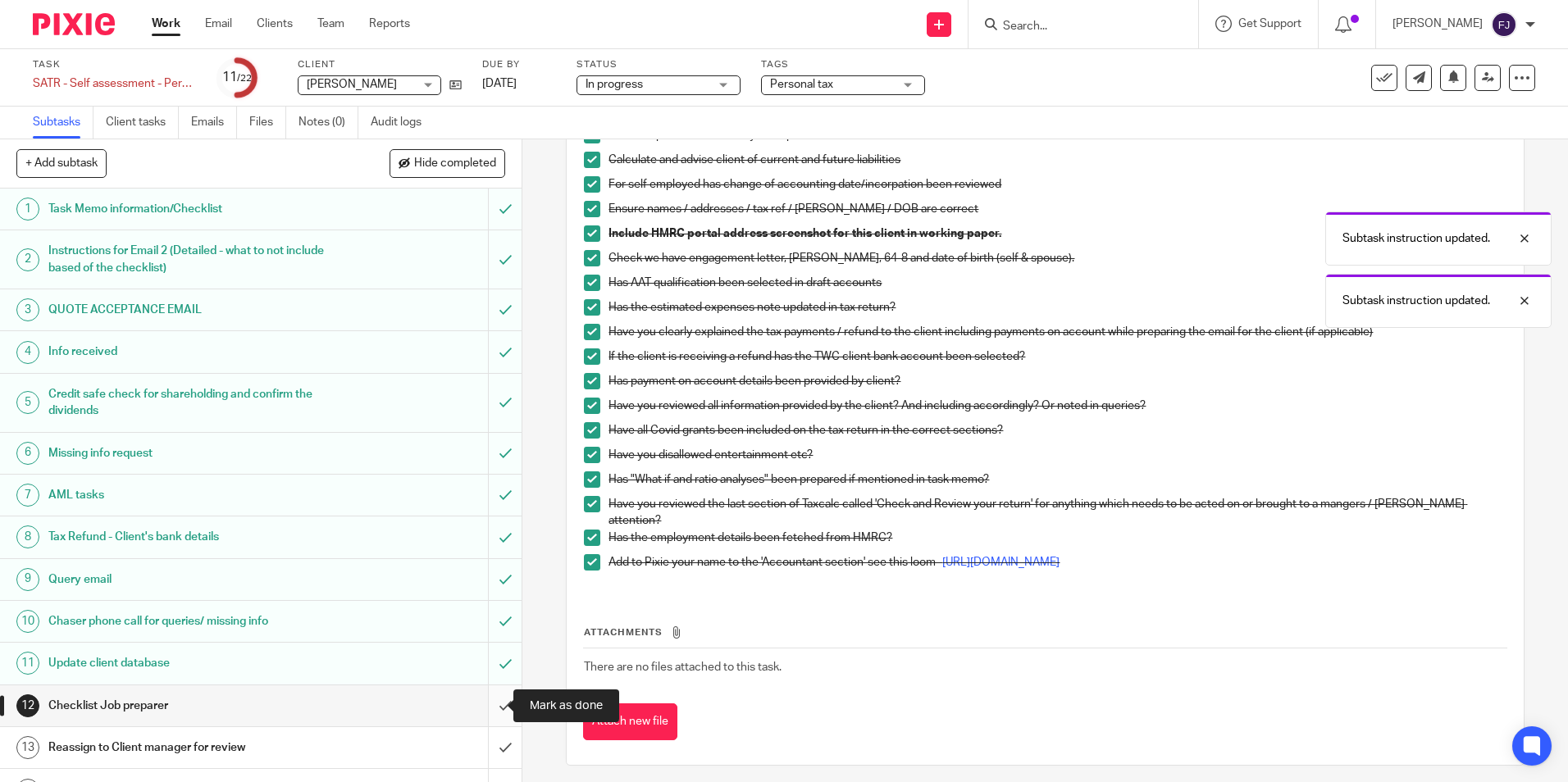
click at [490, 706] on input "submit" at bounding box center [260, 706] width 522 height 41
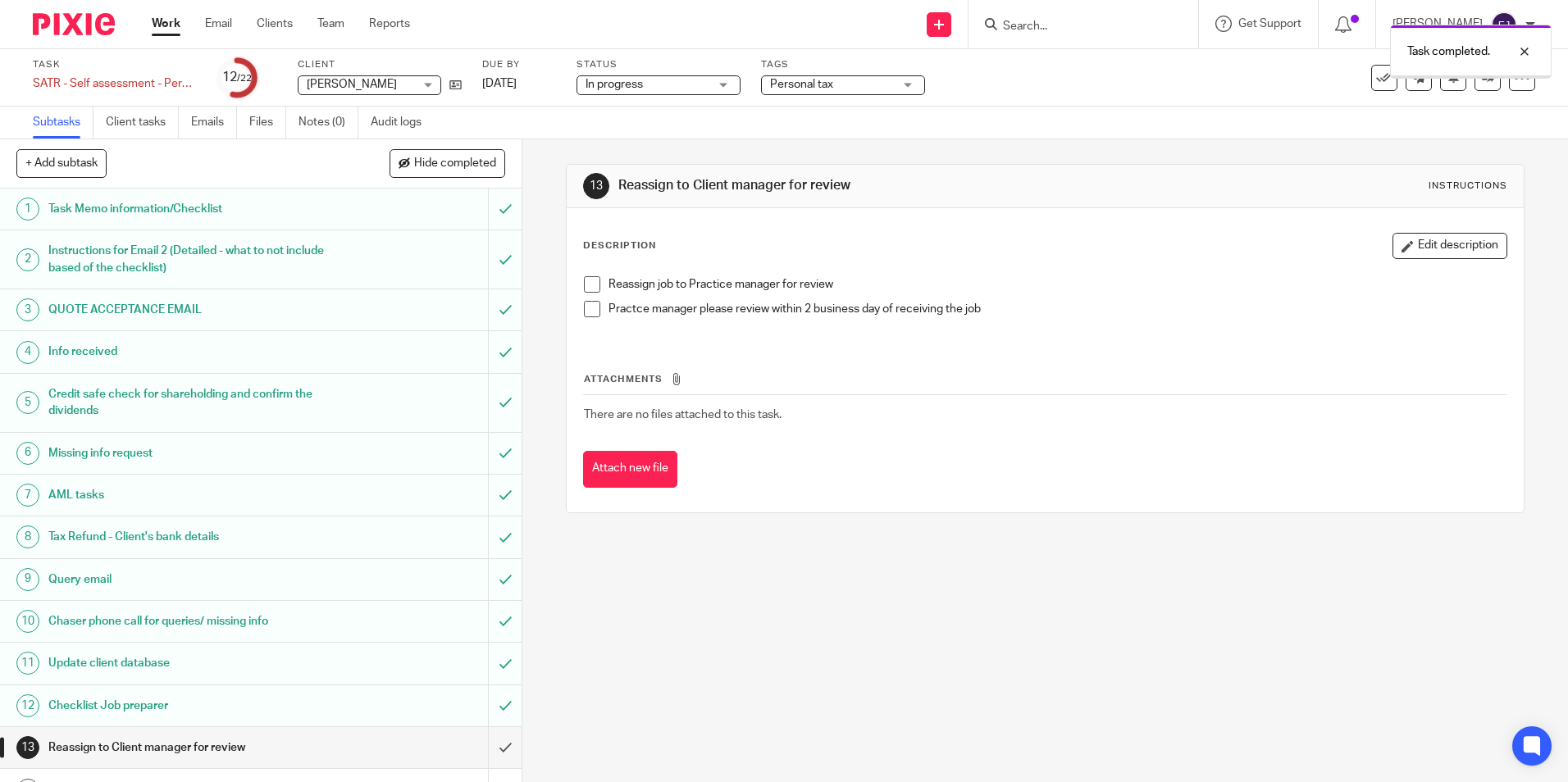
scroll to position [399, 0]
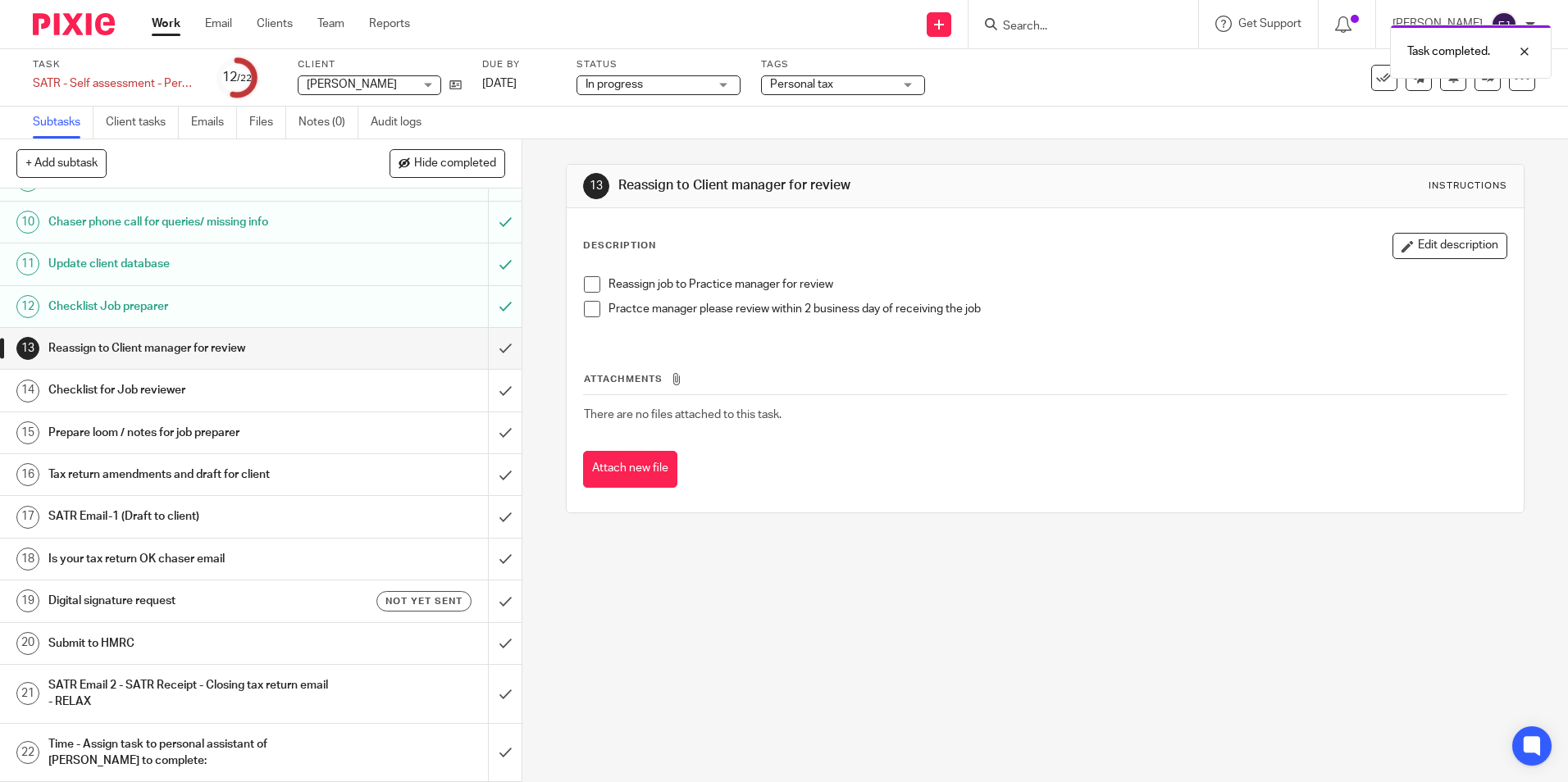
click at [584, 278] on span at bounding box center [592, 285] width 17 height 17
click at [119, 505] on h1 "SATR Email-1 (Draft to client)" at bounding box center [190, 516] width 282 height 24
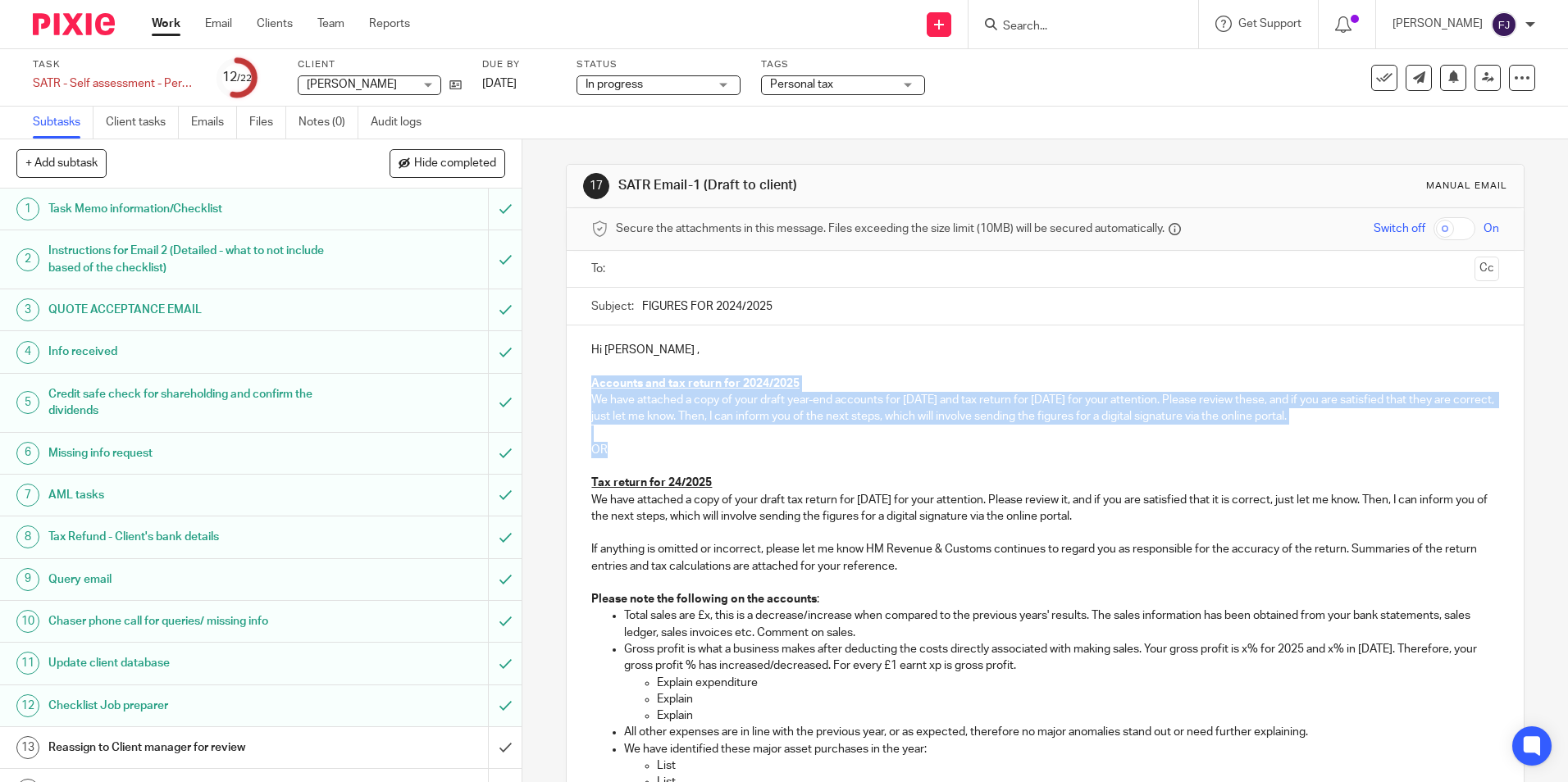
drag, startPoint x: 632, startPoint y: 452, endPoint x: 550, endPoint y: 392, distance: 101.6
click at [550, 392] on div "17 SATR Email-1 (Draft to client) Manual email Secure the attachments in this m…" at bounding box center [1045, 460] width 1045 height 643
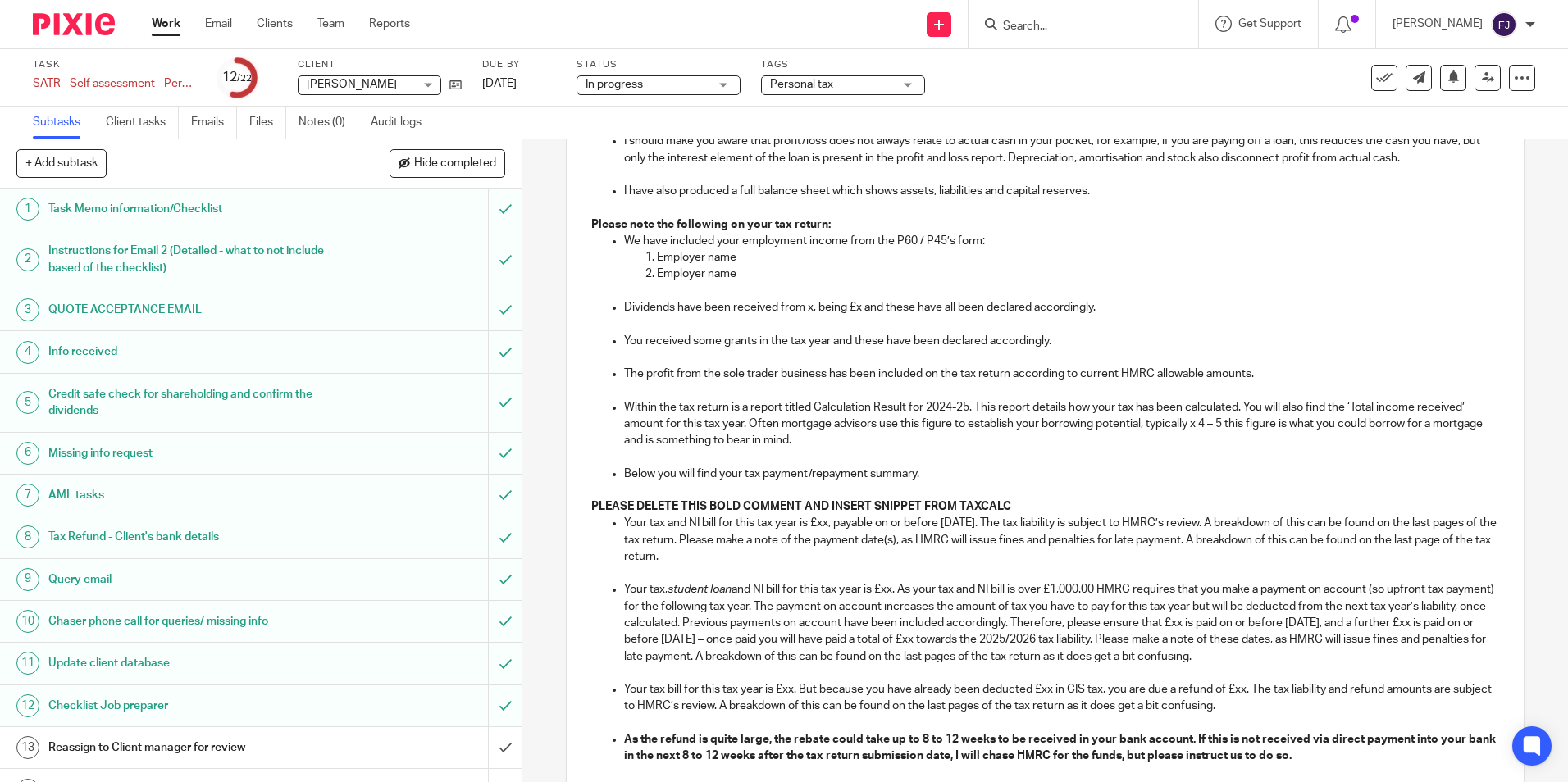
scroll to position [724, 0]
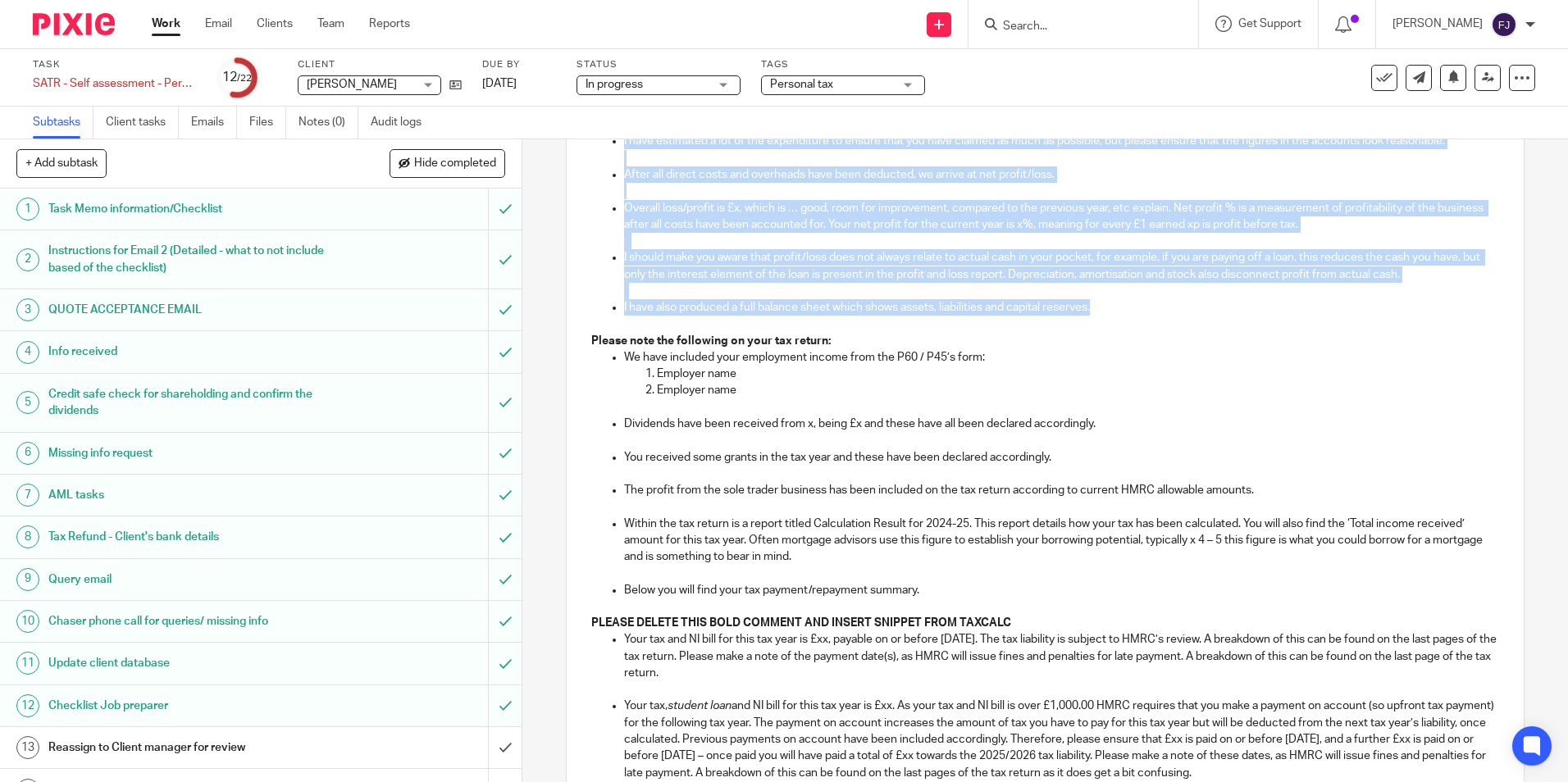
drag, startPoint x: 584, startPoint y: 498, endPoint x: 1109, endPoint y: 306, distance: 559.0
click at [1109, 306] on div "Hi Thomas , Tax return for 24/2025 We have attached a copy of your draft tax re…" at bounding box center [1044, 530] width 956 height 1856
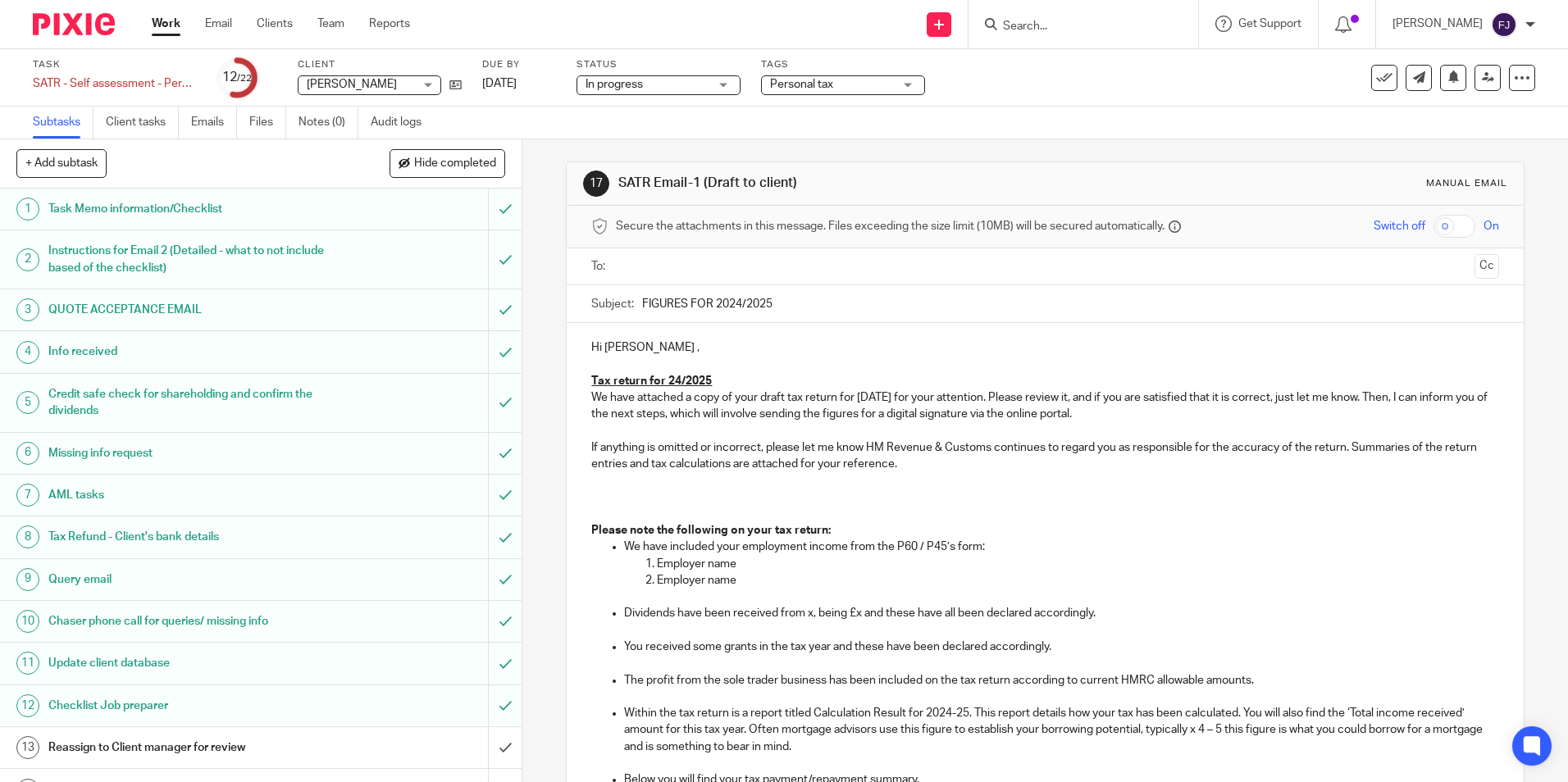
scroll to position [0, 0]
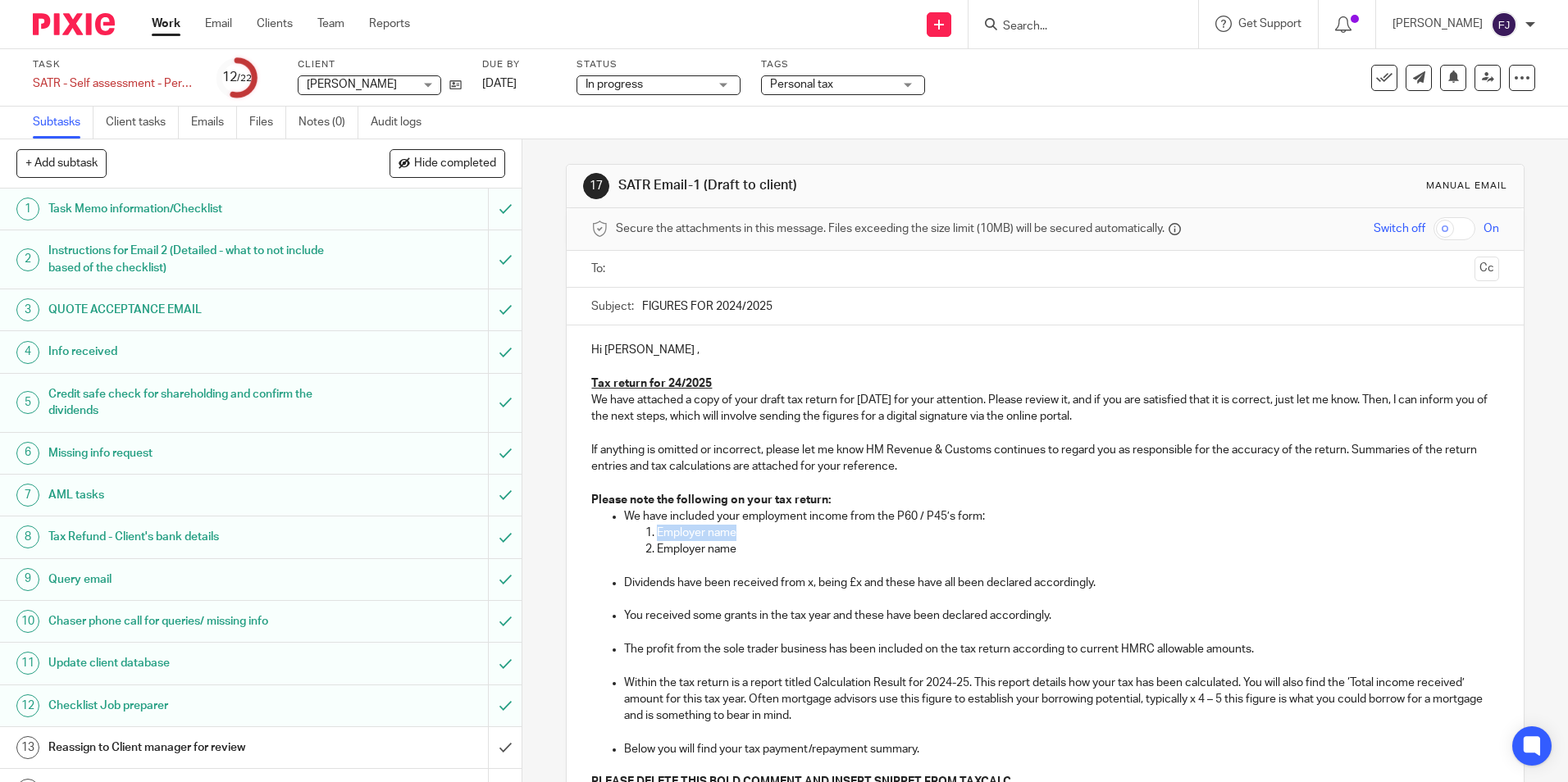
drag, startPoint x: 748, startPoint y: 529, endPoint x: 648, endPoint y: 536, distance: 100.2
click at [657, 536] on li "Employer name" at bounding box center [1077, 533] width 841 height 17
click at [803, 460] on p "If anything is omitted or incorrect, please let me know HM Revenue & Customs co…" at bounding box center [1044, 459] width 907 height 34
drag, startPoint x: 793, startPoint y: 533, endPoint x: 655, endPoint y: 536, distance: 138.0
click at [657, 536] on p "Lloyd's Garden Care Limited: £" at bounding box center [1077, 533] width 841 height 17
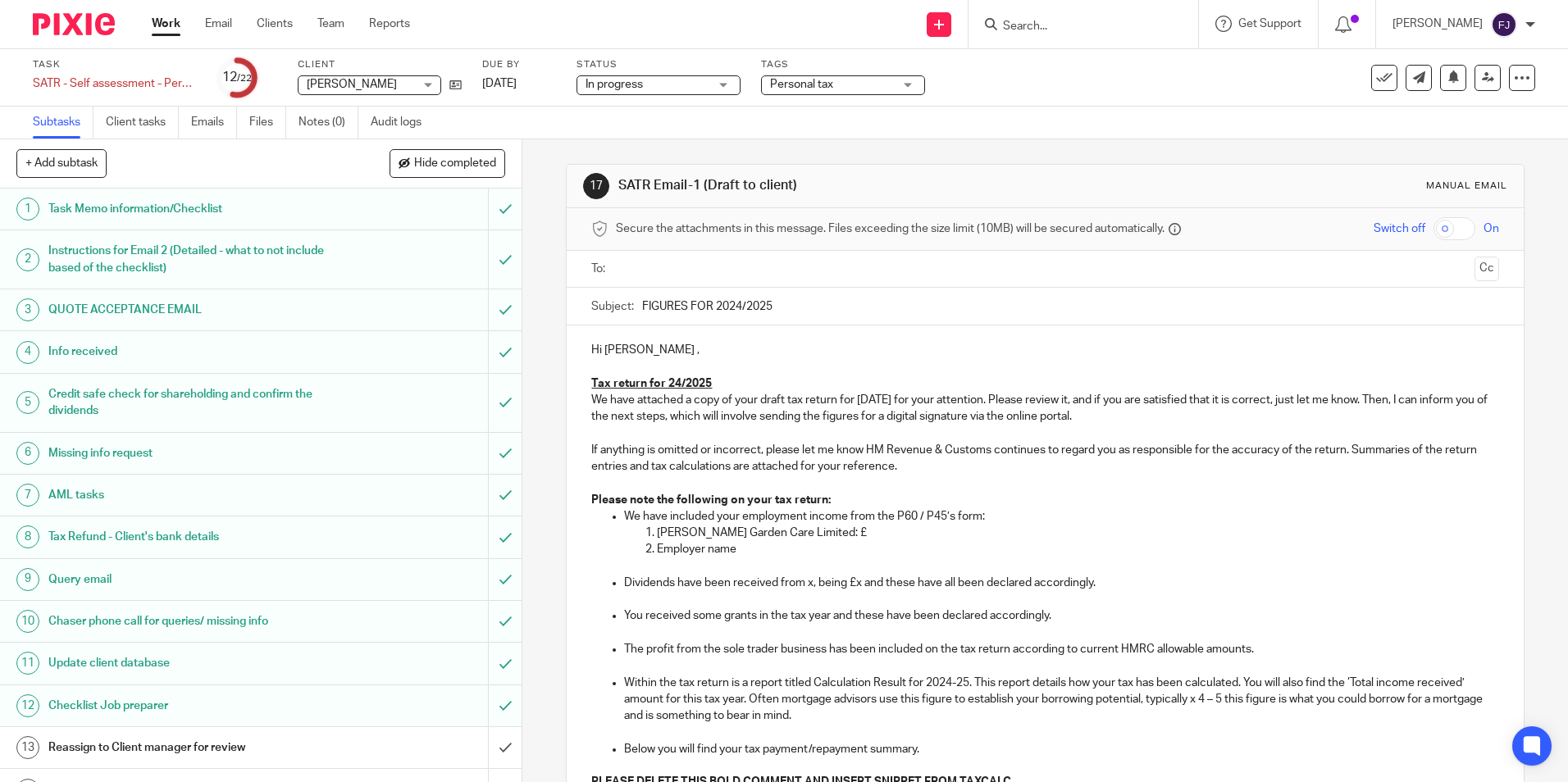
click at [820, 533] on p "Lloyd's Garden Care Limited: £" at bounding box center [1077, 533] width 841 height 17
drag, startPoint x: 679, startPoint y: 543, endPoint x: 631, endPoint y: 543, distance: 48.0
click at [634, 543] on ol "Lloyd's Garden Care Limited: £ Employer name" at bounding box center [1061, 550] width 874 height 50
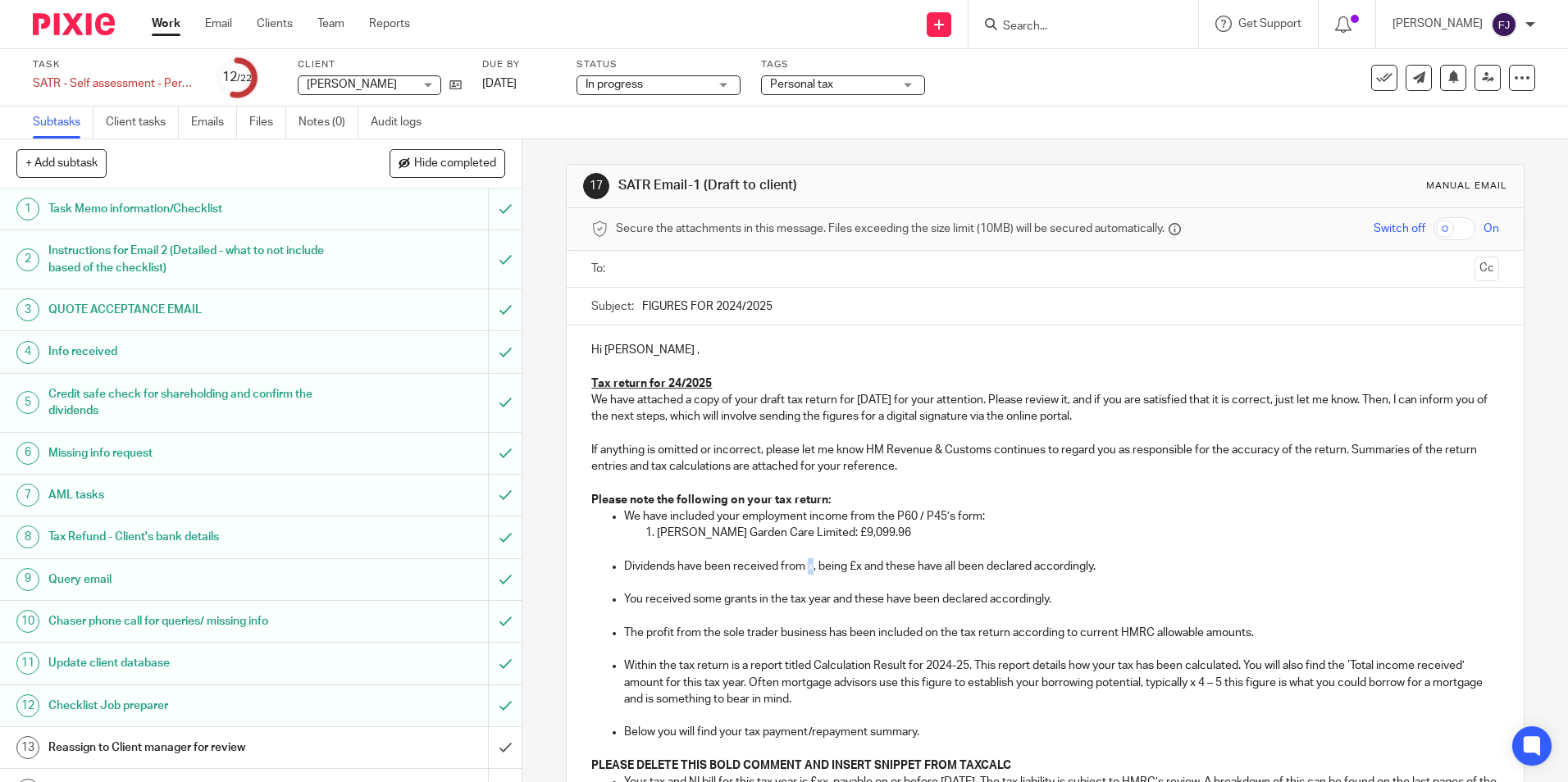
click at [810, 565] on p "Dividends have been received from x, being £x and these have all been declared …" at bounding box center [1061, 567] width 874 height 17
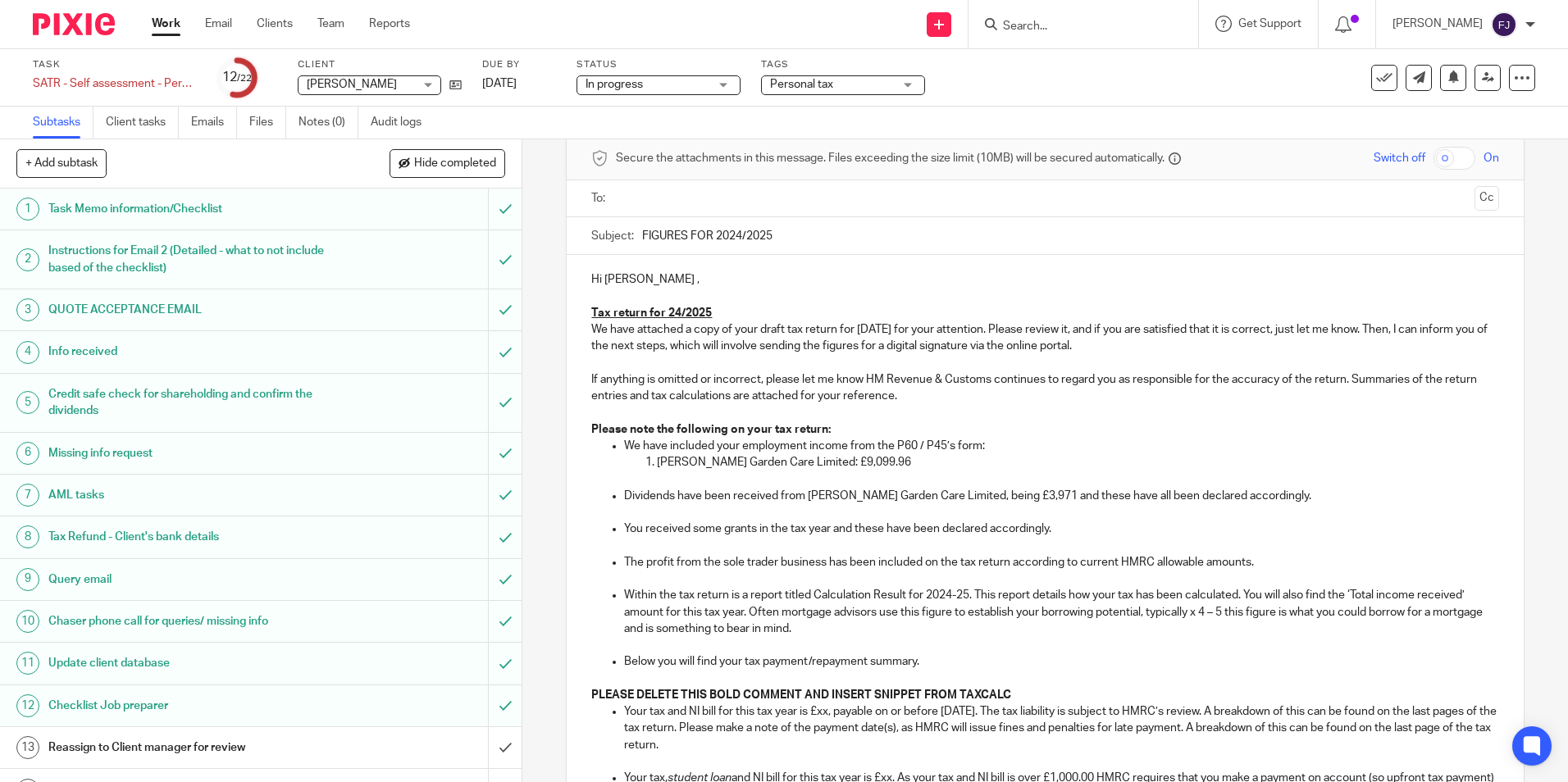
scroll to position [164, 0]
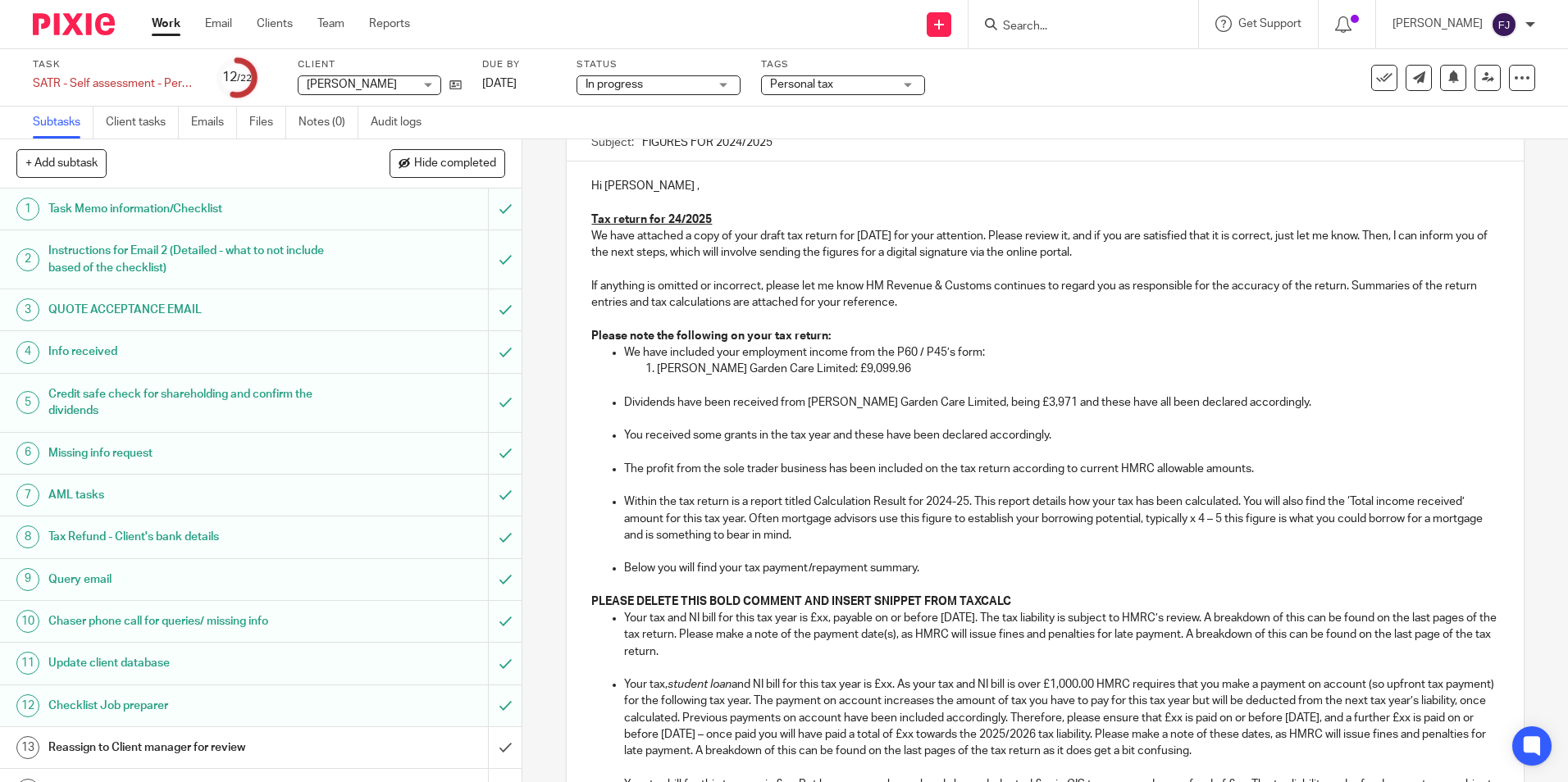
drag, startPoint x: 1065, startPoint y: 435, endPoint x: 618, endPoint y: 433, distance: 447.0
click at [618, 433] on ul "We have included your employment income from the P60 / P45’s form: Lloyd's Gard…" at bounding box center [1044, 394] width 907 height 100
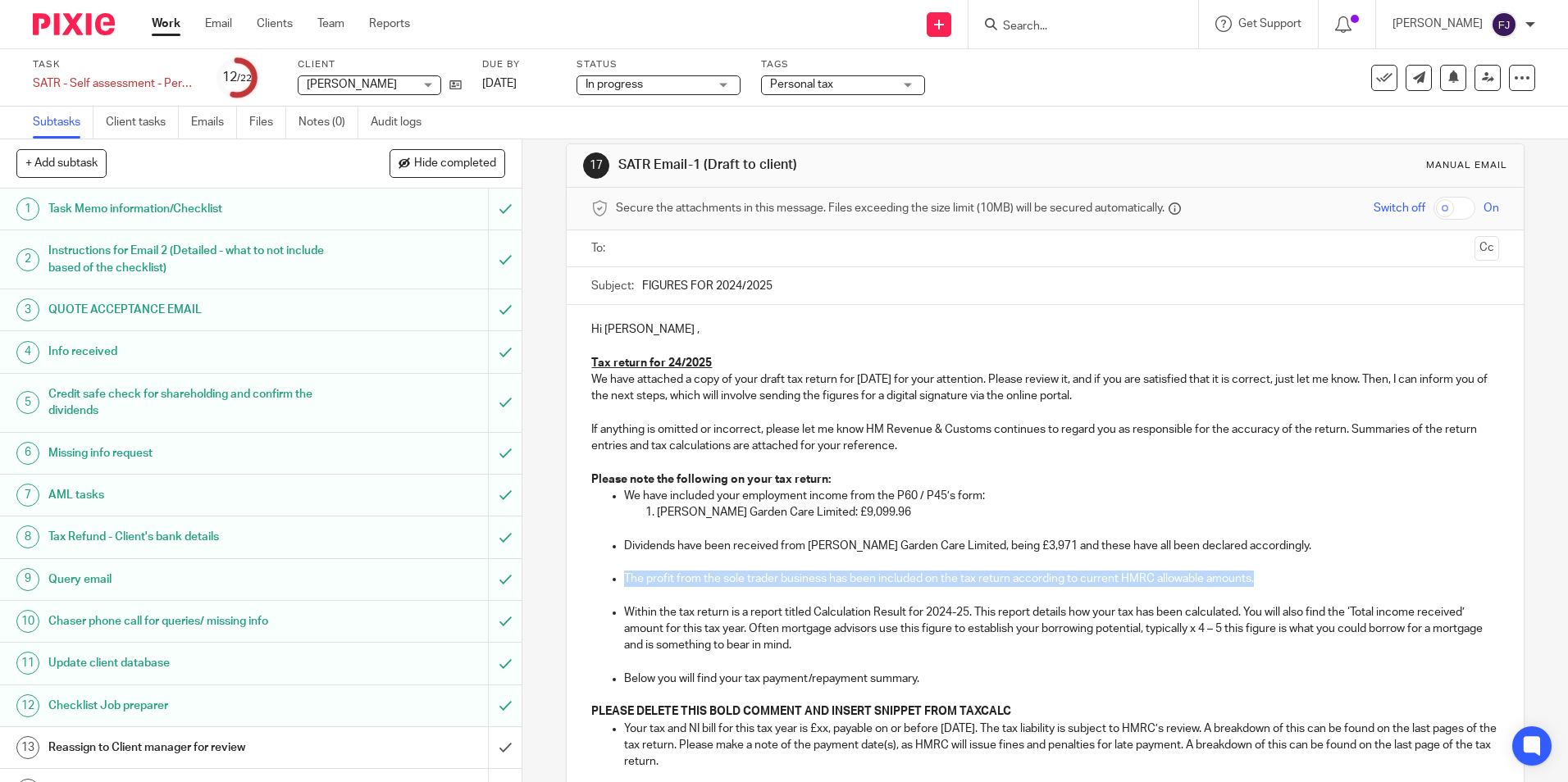
drag, startPoint x: 1254, startPoint y: 580, endPoint x: 608, endPoint y: 564, distance: 646.2
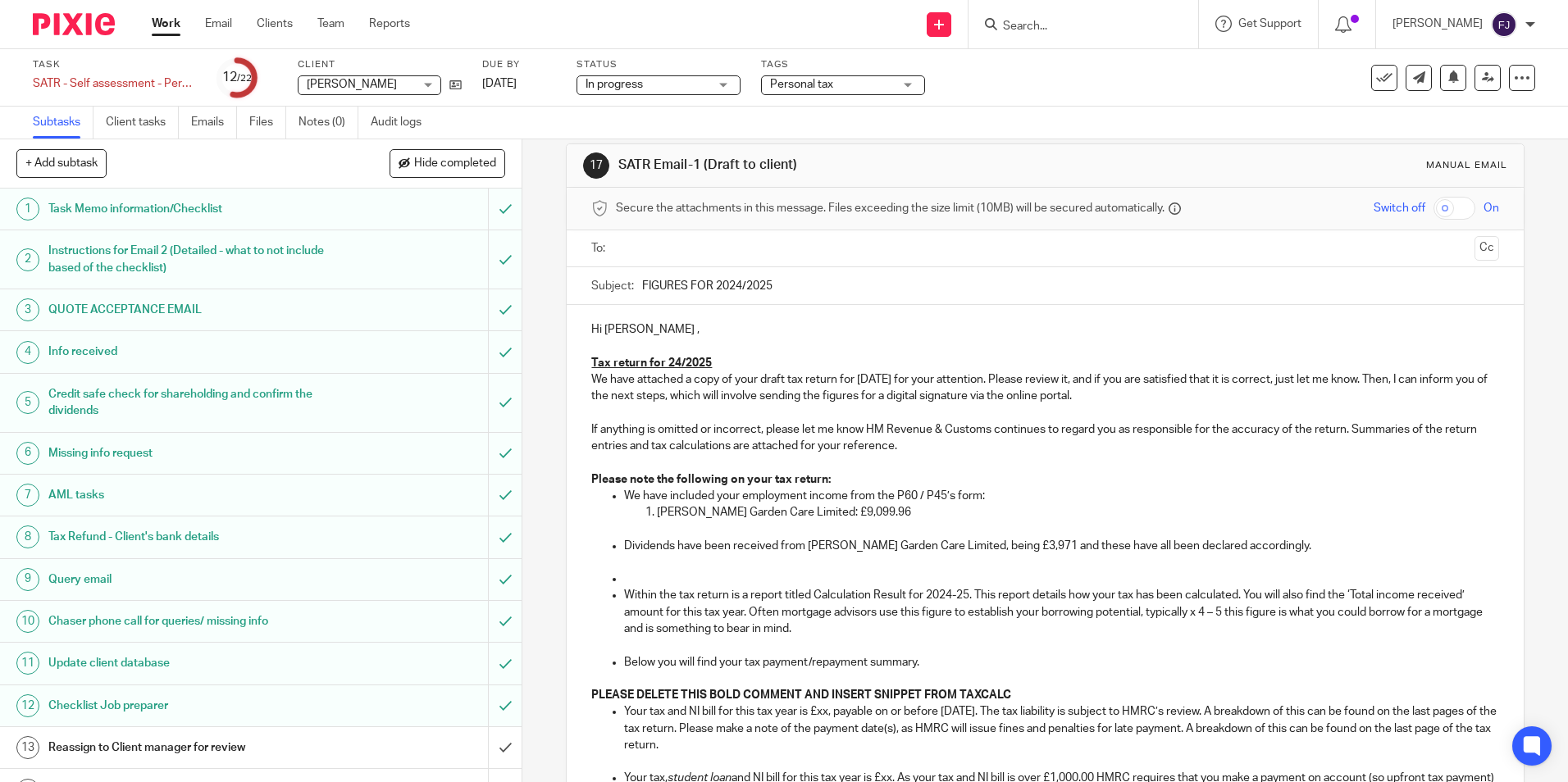
click at [650, 576] on p at bounding box center [1061, 579] width 874 height 17
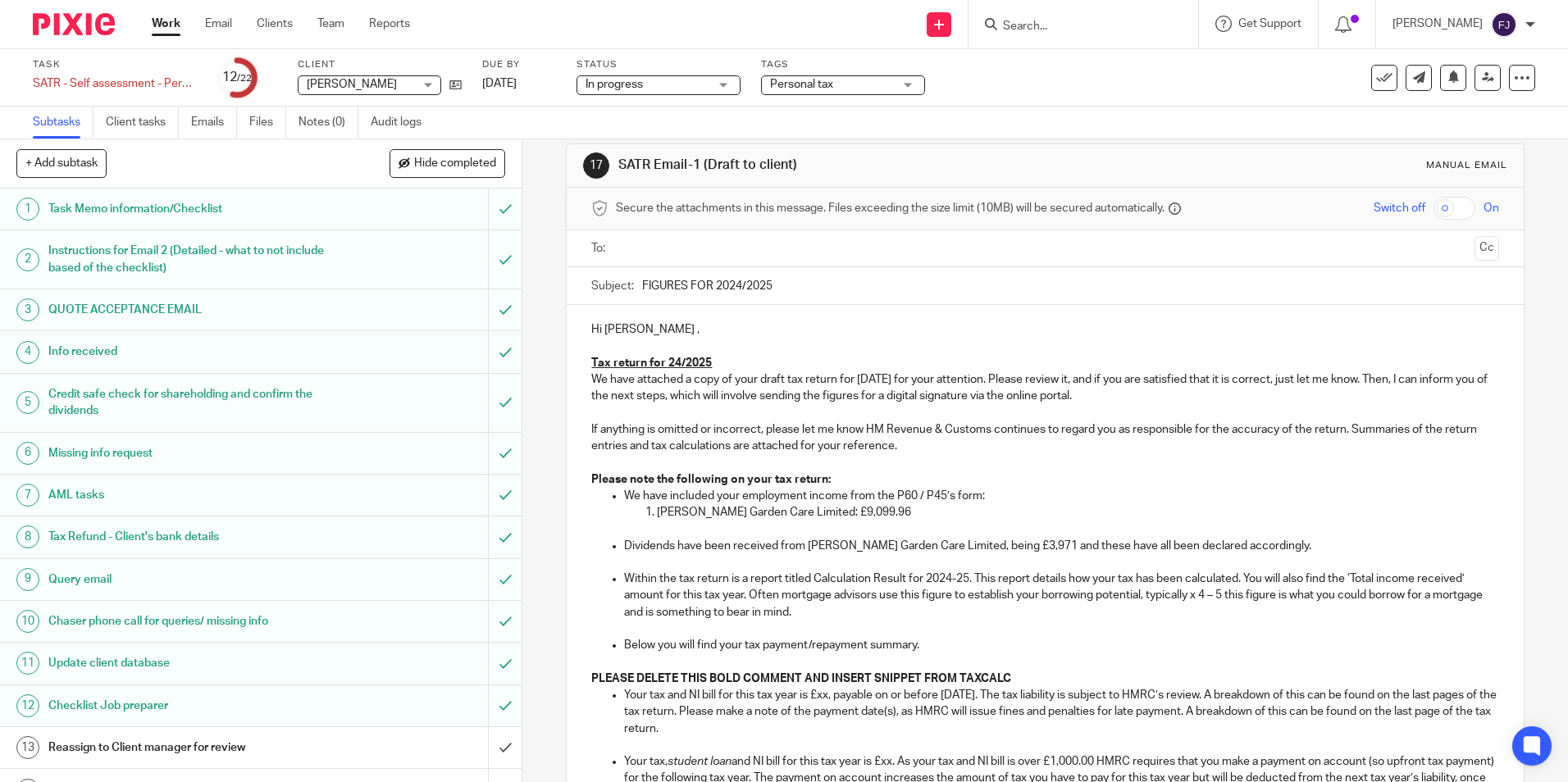
scroll to position [185, 0]
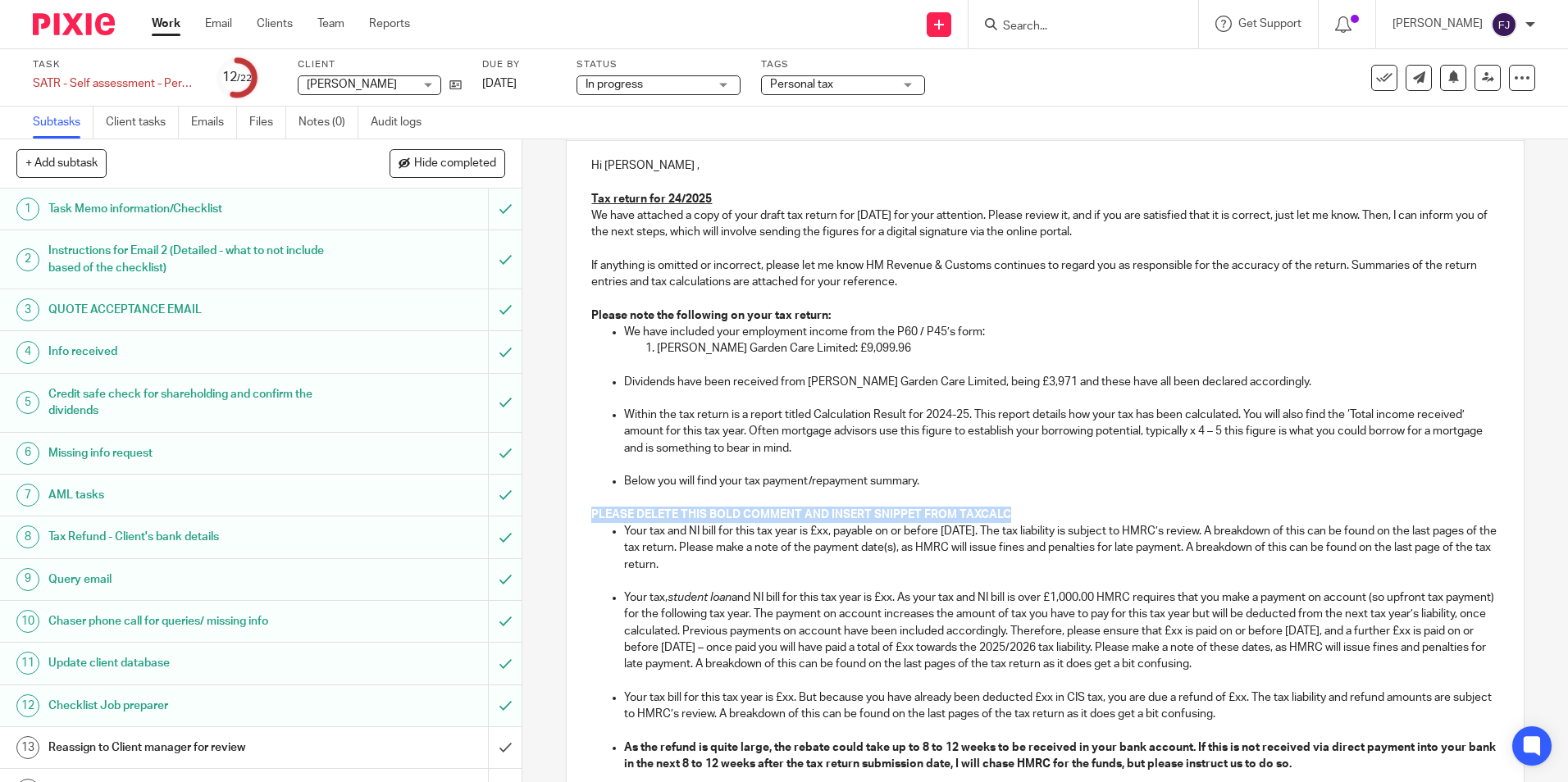
drag, startPoint x: 1036, startPoint y: 512, endPoint x: 545, endPoint y: 514, distance: 491.0
click at [545, 514] on div "17 SATR Email-1 (Draft to client) Manual email Secure the attachments in this m…" at bounding box center [1045, 460] width 1045 height 643
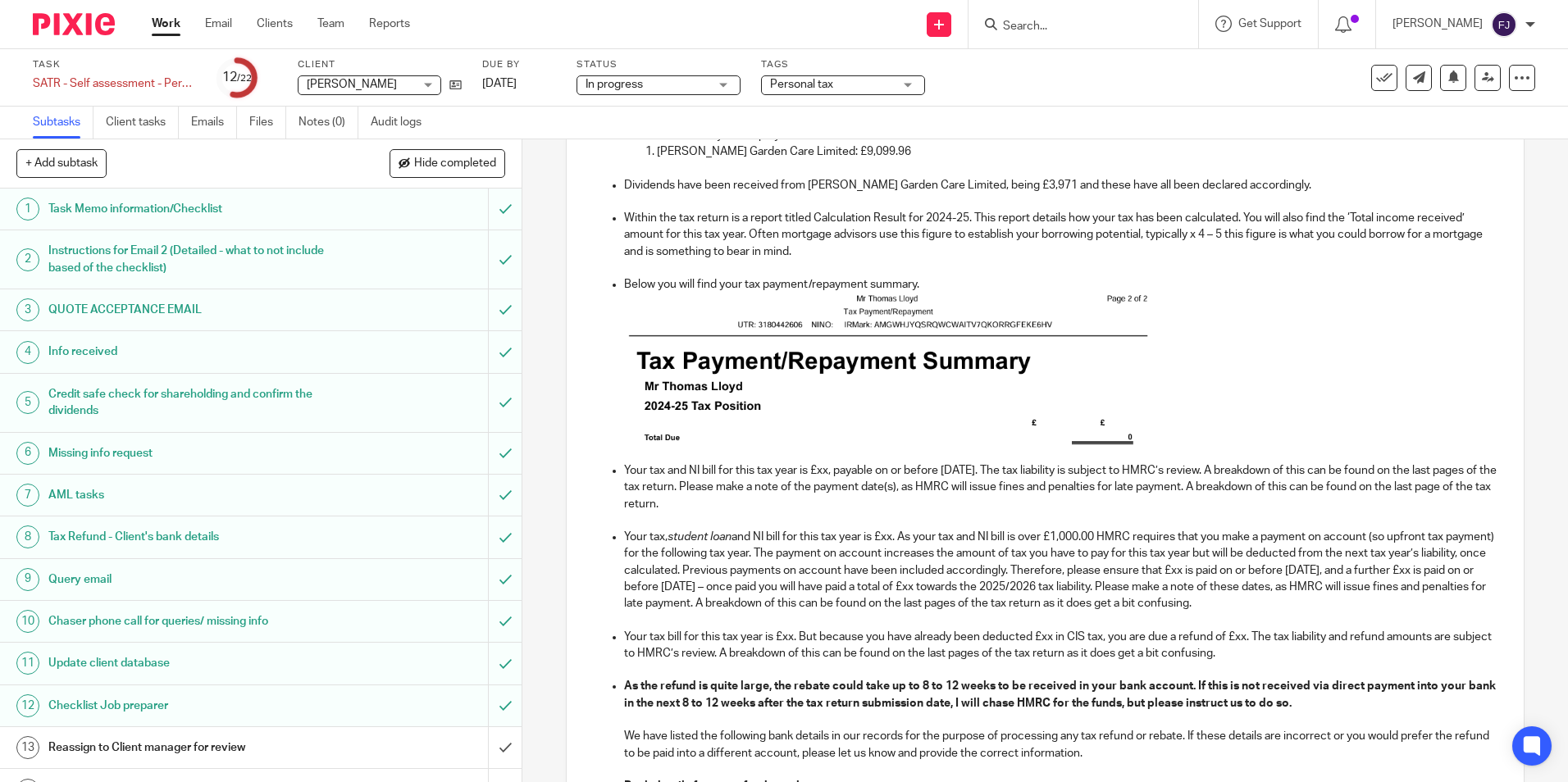
scroll to position [410, 0]
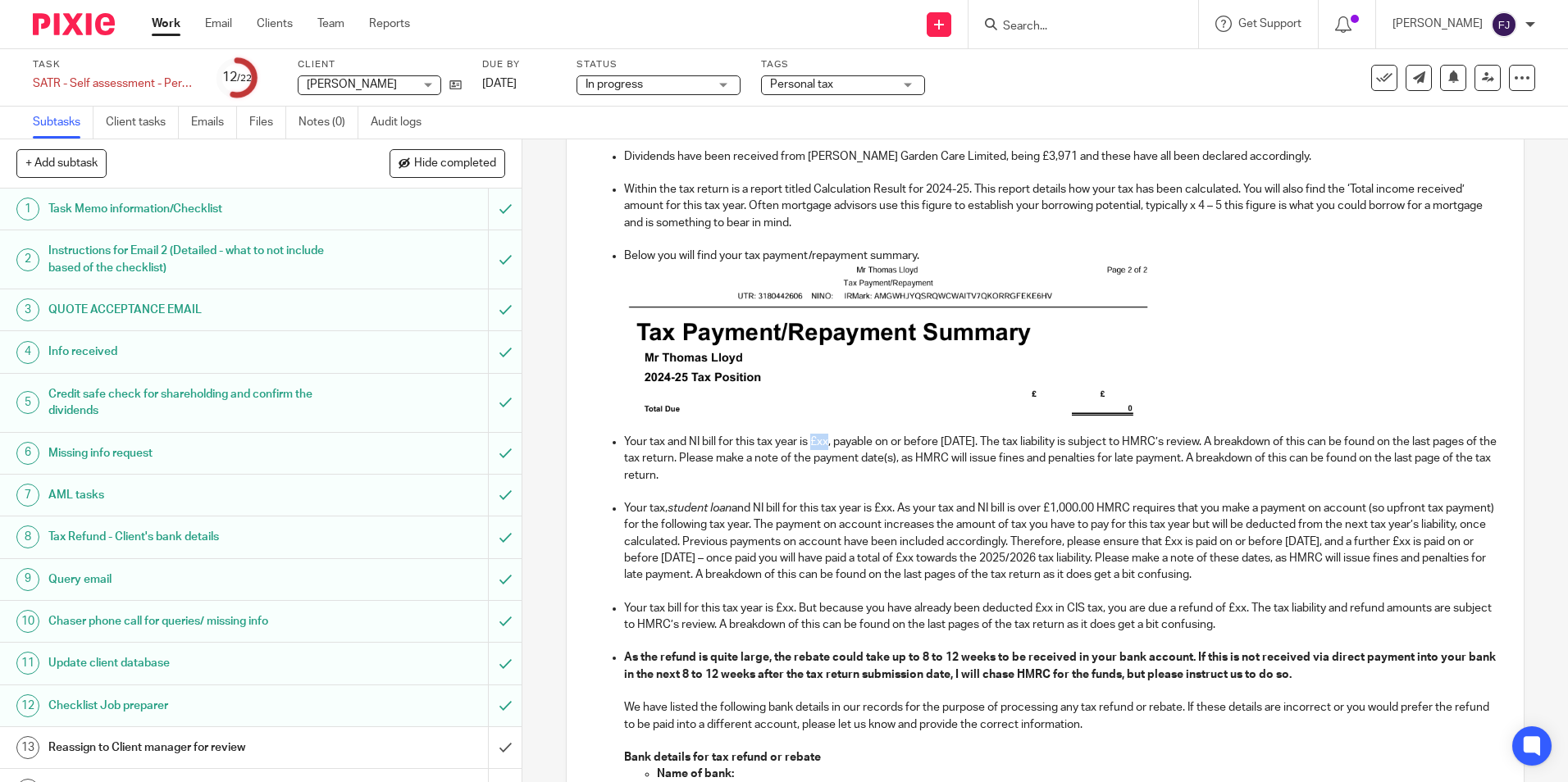
drag, startPoint x: 808, startPoint y: 443, endPoint x: 824, endPoint y: 443, distance: 16.0
click at [824, 443] on p "Your tax and NI bill for this tax year is £xx, payable on or before 31 January …" at bounding box center [1061, 459] width 874 height 50
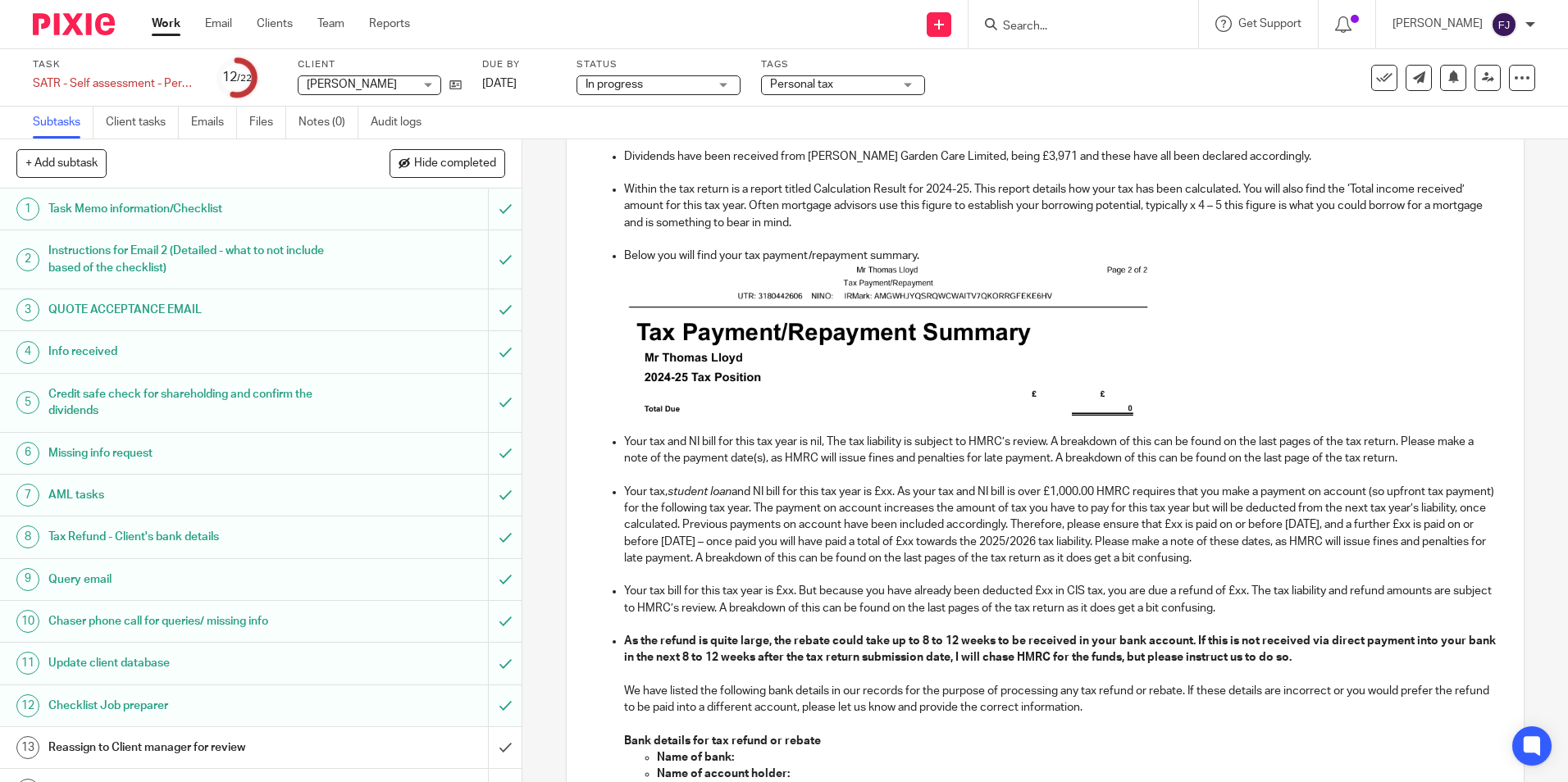
click at [1235, 376] on p at bounding box center [1044, 349] width 907 height 169
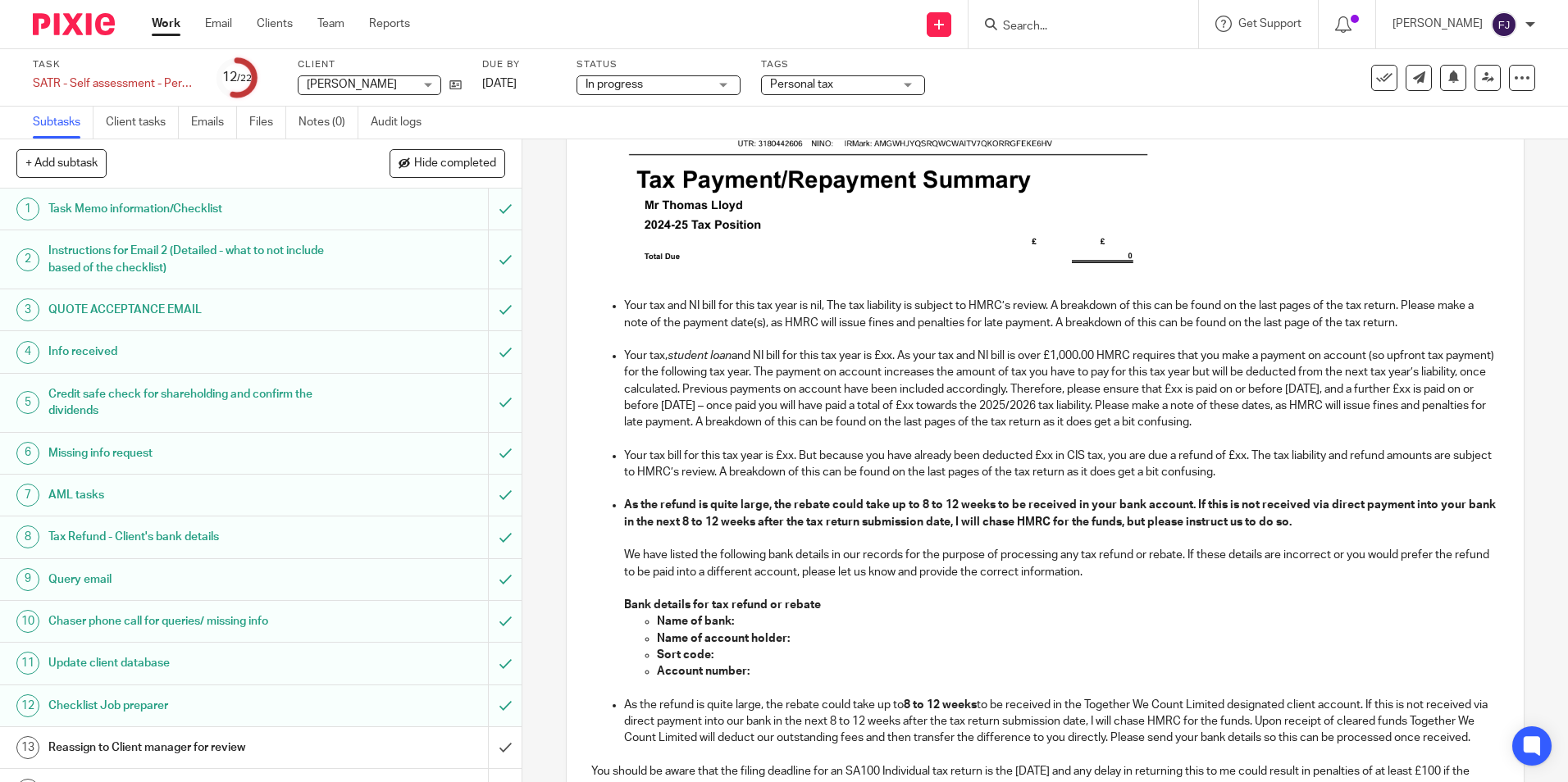
scroll to position [574, 0]
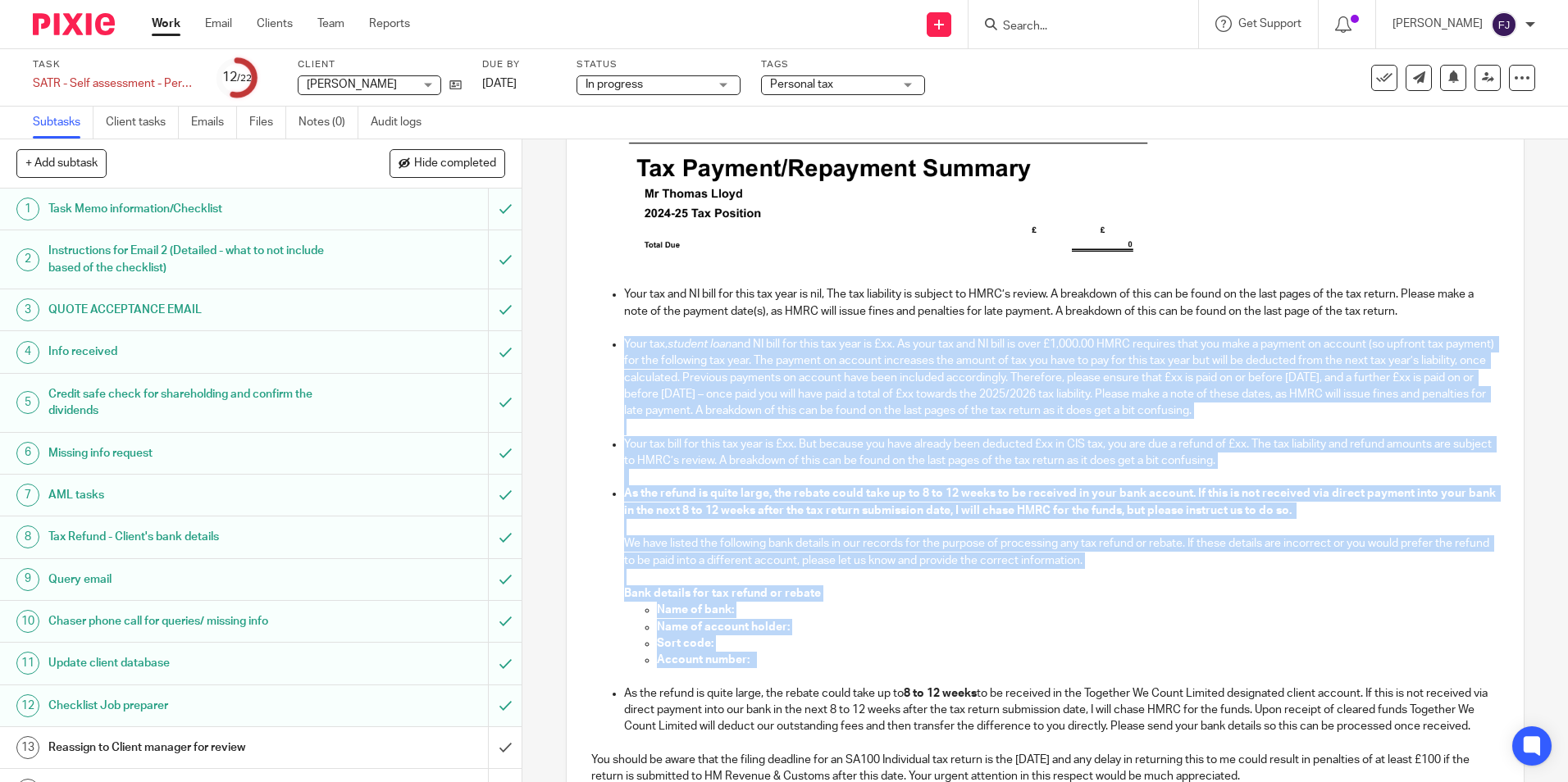
drag, startPoint x: 777, startPoint y: 666, endPoint x: 587, endPoint y: 351, distance: 367.9
click at [592, 351] on ul "Your tax and NI bill for this tax year is nil, The tax liability is subject to …" at bounding box center [1044, 511] width 907 height 449
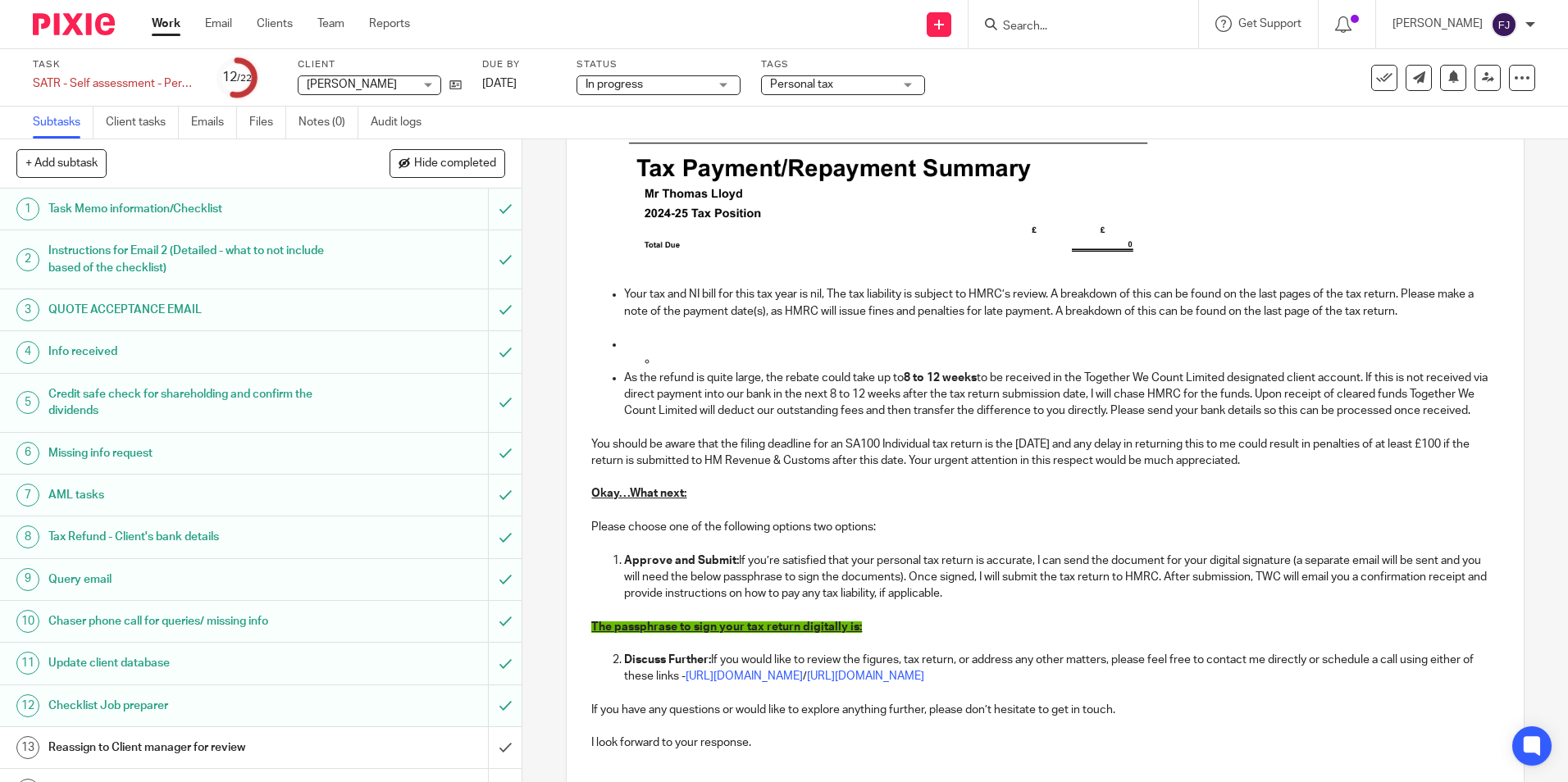
click at [673, 361] on p at bounding box center [1077, 361] width 841 height 17
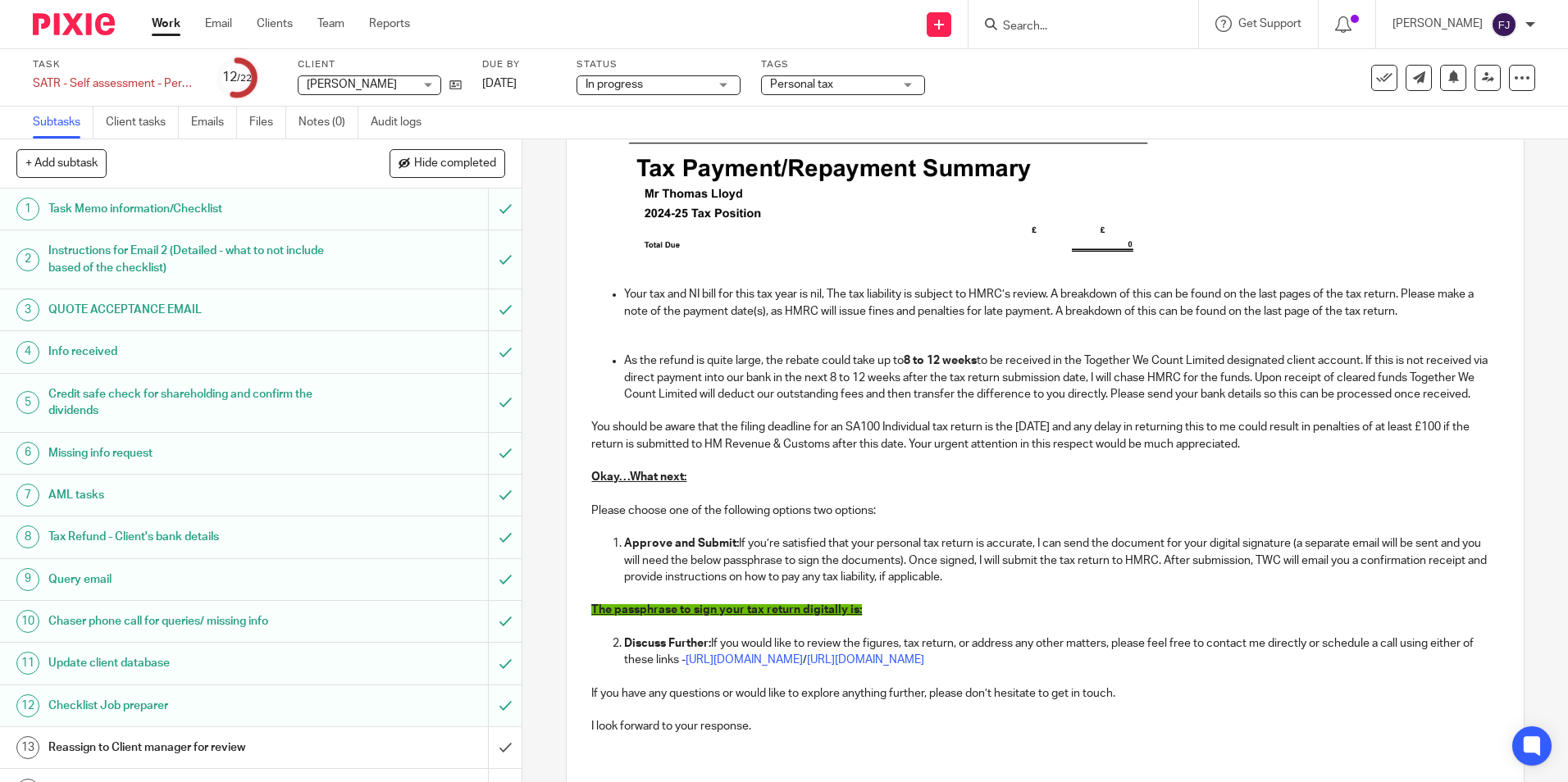
drag, startPoint x: 681, startPoint y: 413, endPoint x: 587, endPoint y: 362, distance: 106.9
click at [592, 362] on ul "Your tax and NI bill for this tax year is nil, The tax liability is subject to …" at bounding box center [1044, 344] width 907 height 117
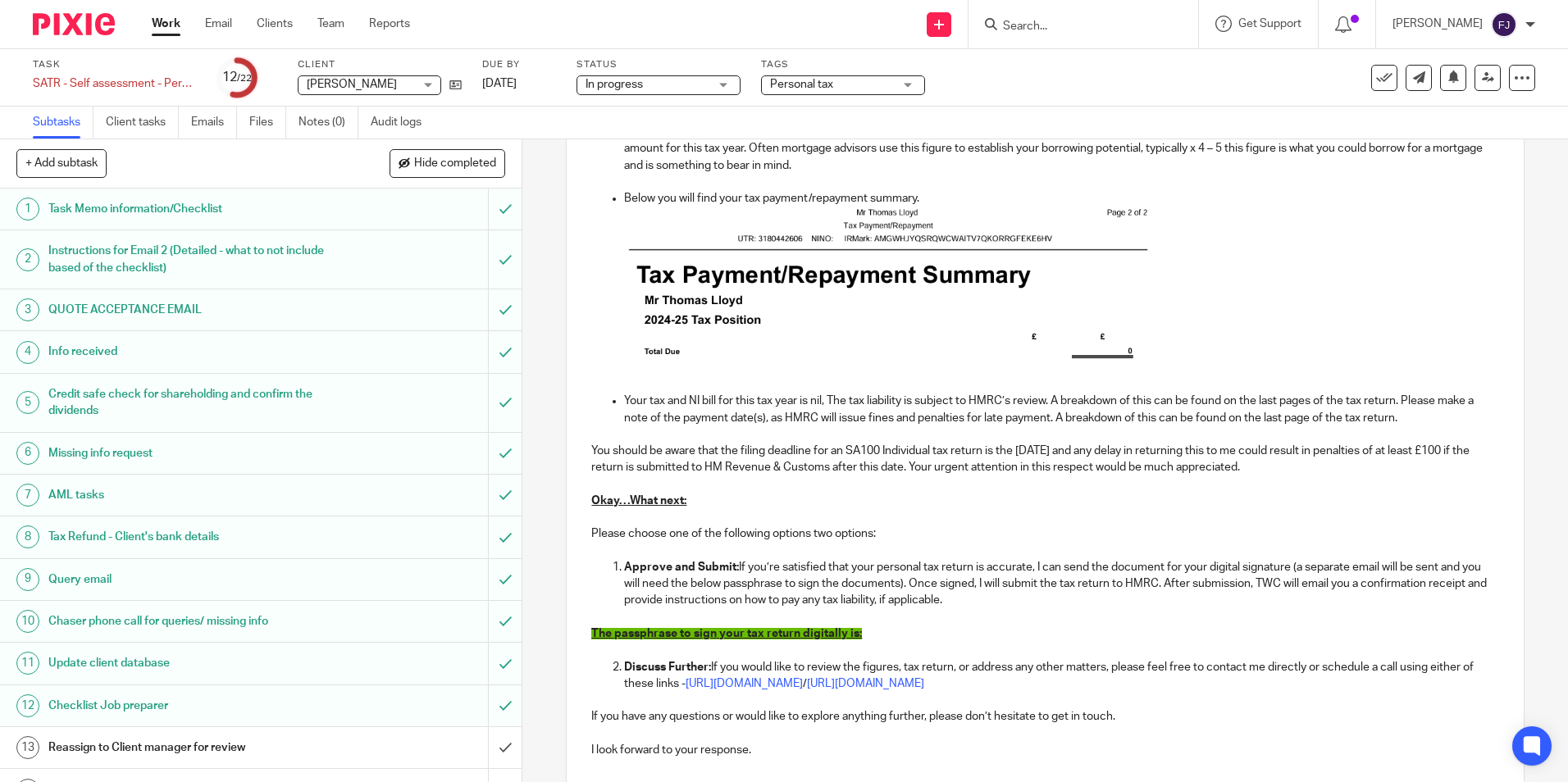
scroll to position [533, 0]
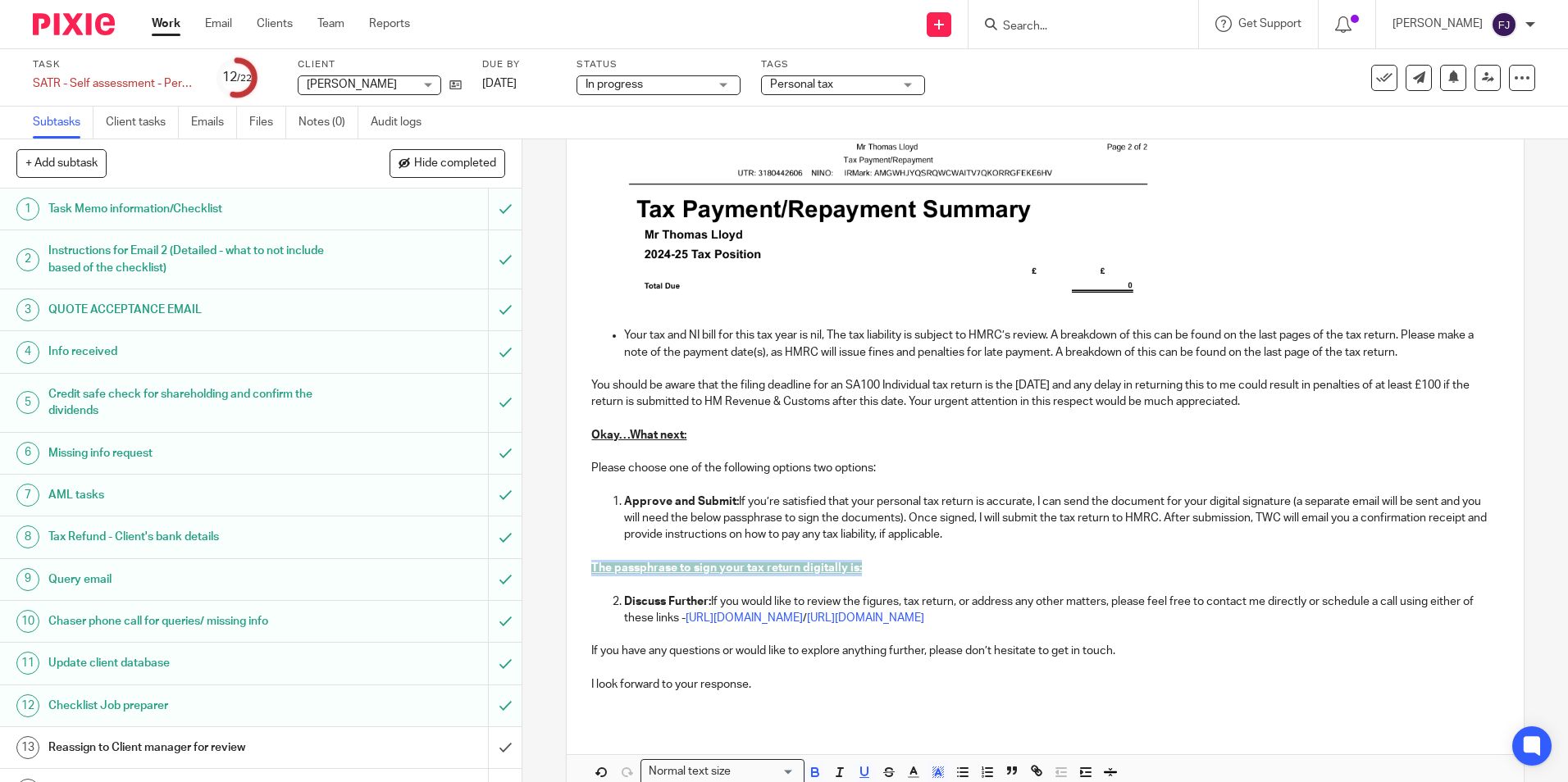
drag, startPoint x: 872, startPoint y: 570, endPoint x: 576, endPoint y: 579, distance: 296.1
click at [579, 570] on div "Hi Thomas , Tax return for 24/2025 We have attached a copy of your draft tax re…" at bounding box center [1044, 257] width 956 height 929
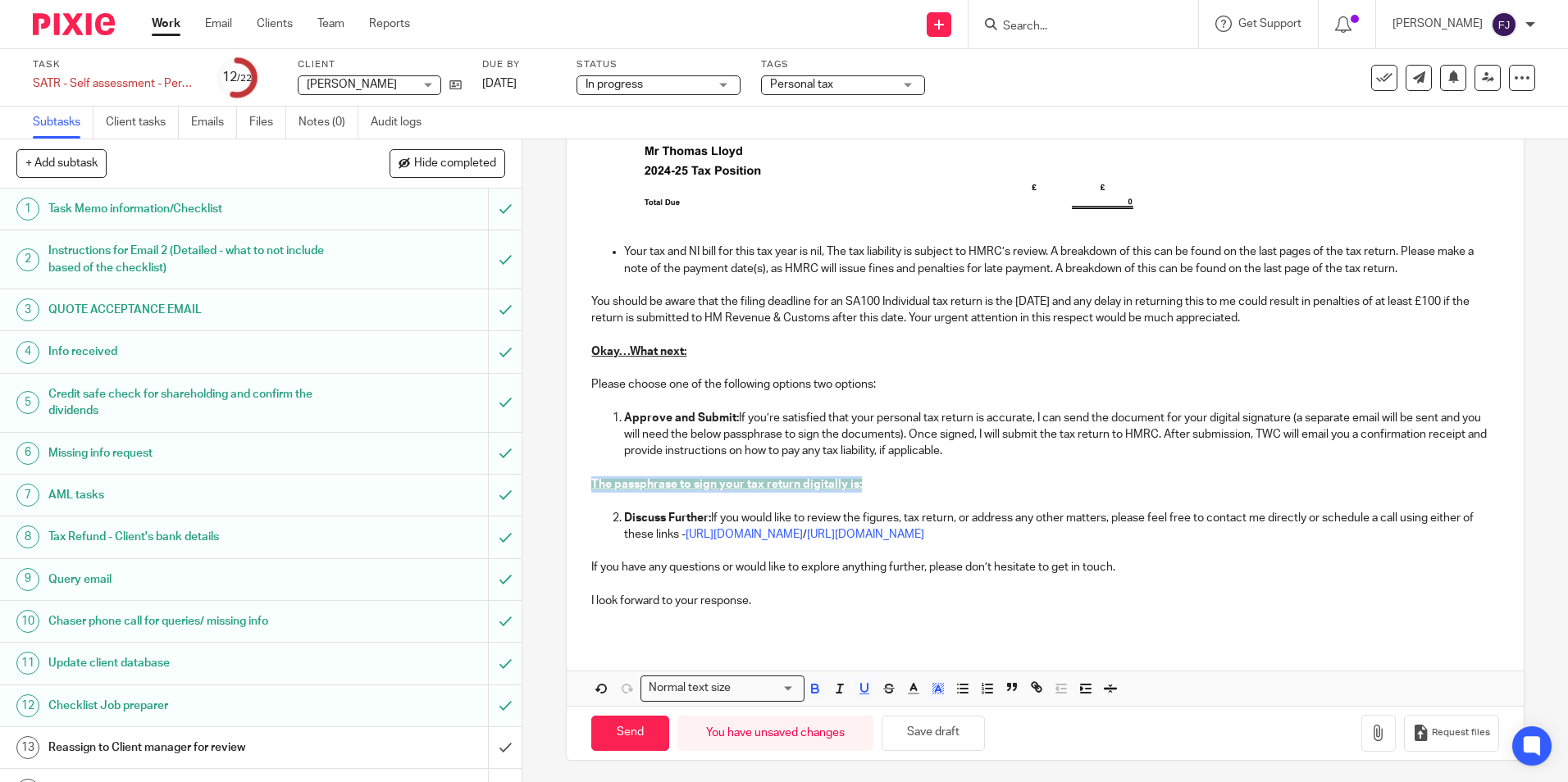
scroll to position [620, 0]
click at [735, 685] on input "Search for option" at bounding box center [765, 685] width 59 height 17
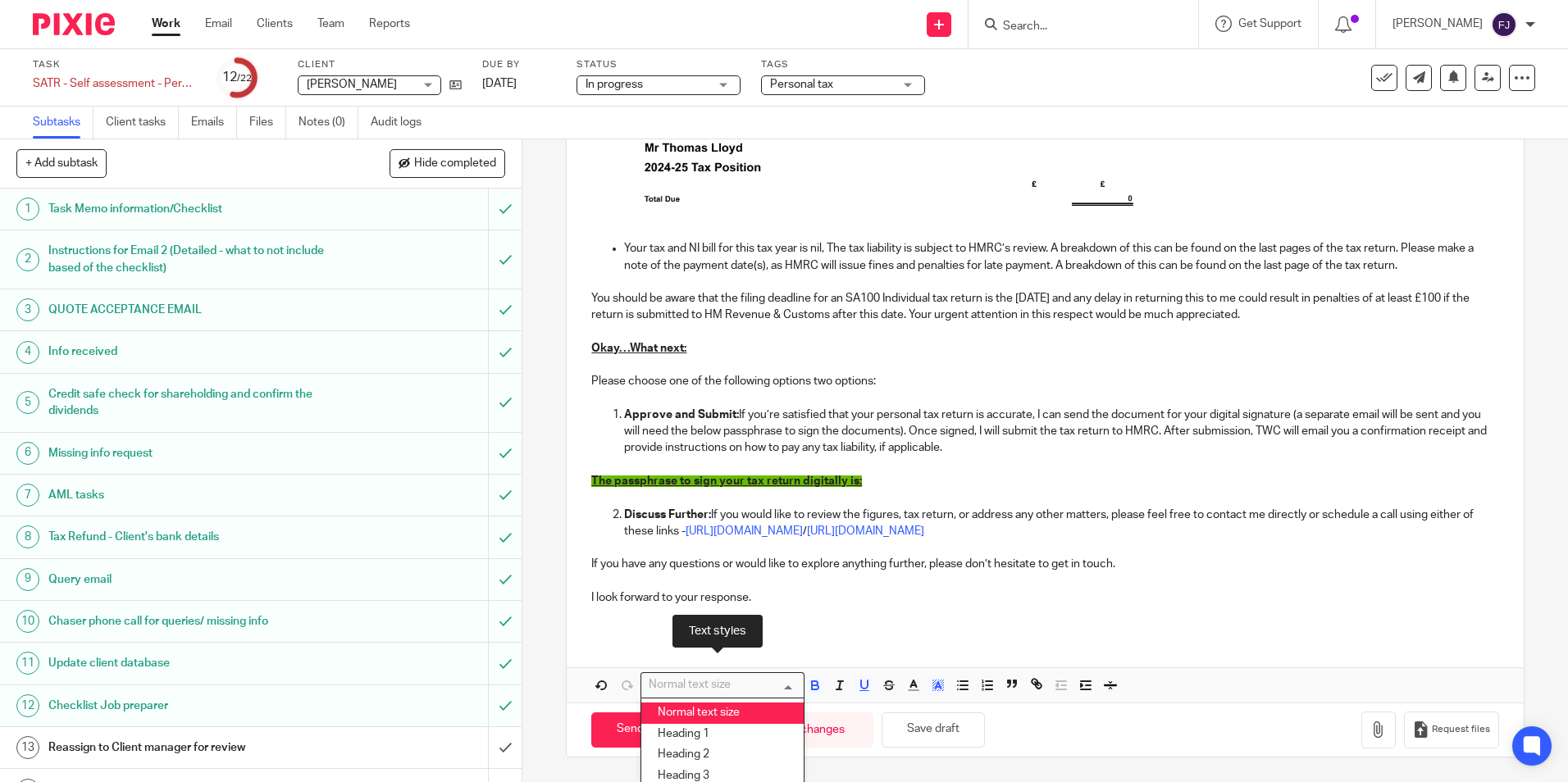
click at [681, 710] on li "Normal text size" at bounding box center [722, 712] width 162 height 21
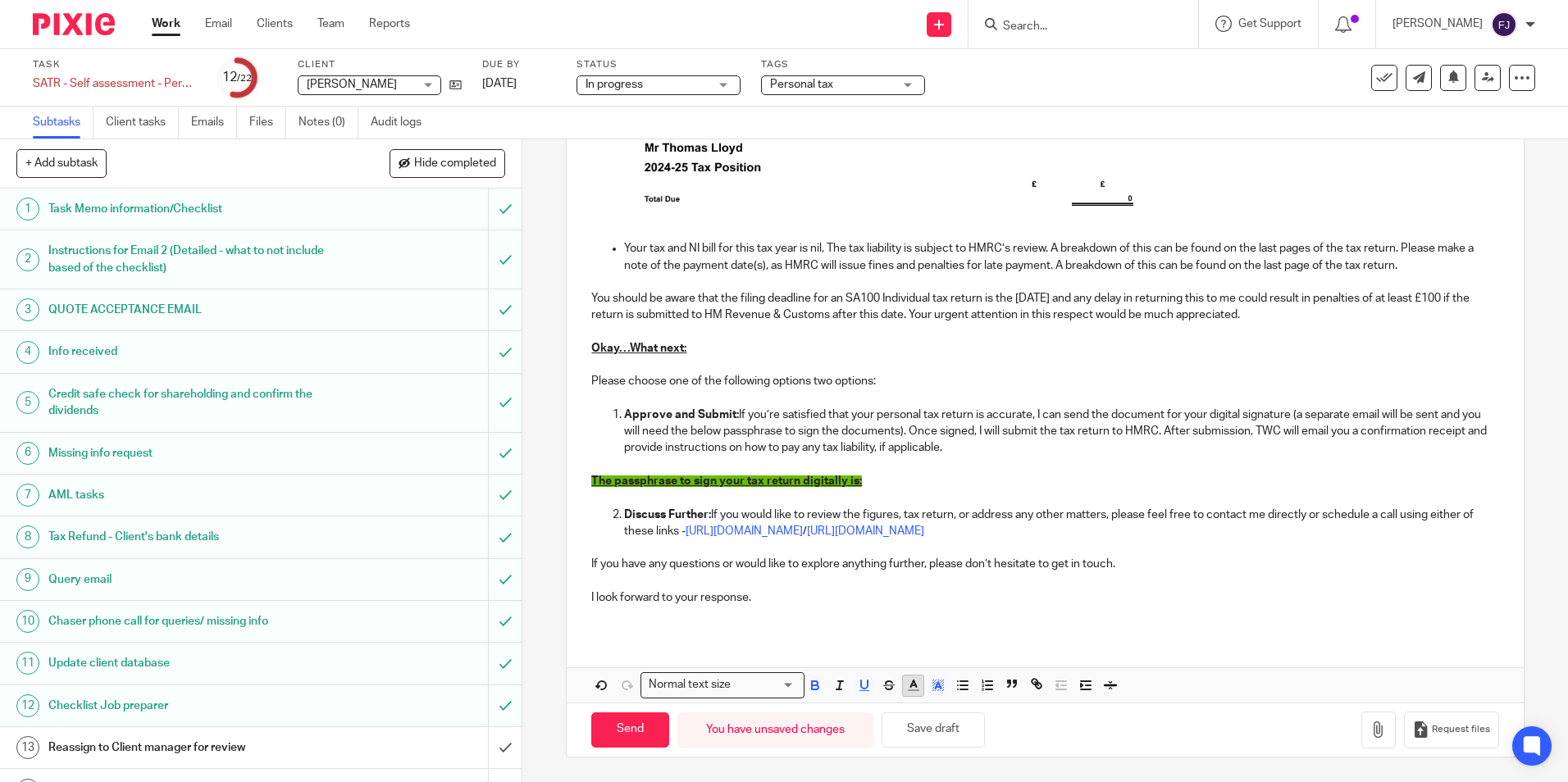
click at [906, 682] on icon "button" at bounding box center [913, 685] width 15 height 15
click at [899, 706] on li "color:#FFFFFF" at bounding box center [902, 706] width 13 height 13
click at [882, 488] on p "The passphrase to sign your tax return digitally is:" at bounding box center [1044, 481] width 907 height 17
drag, startPoint x: 881, startPoint y: 482, endPoint x: 557, endPoint y: 480, distance: 324.0
click at [557, 480] on div "17 SATR Email-1 (Draft to client) Manual email Secure the attachments in this m…" at bounding box center [1045, 460] width 1045 height 643
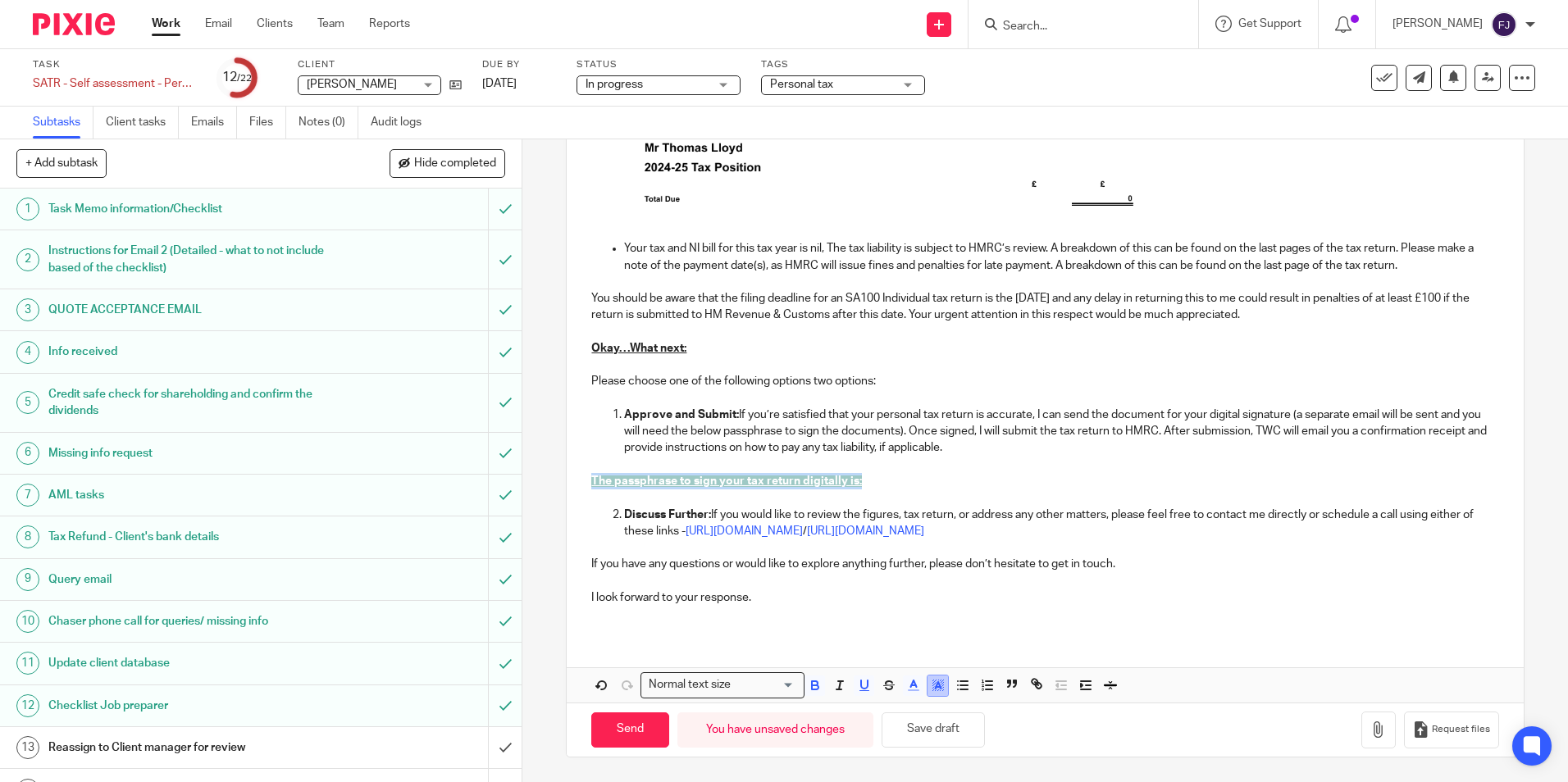
click at [939, 687] on icon "button" at bounding box center [939, 685] width 15 height 15
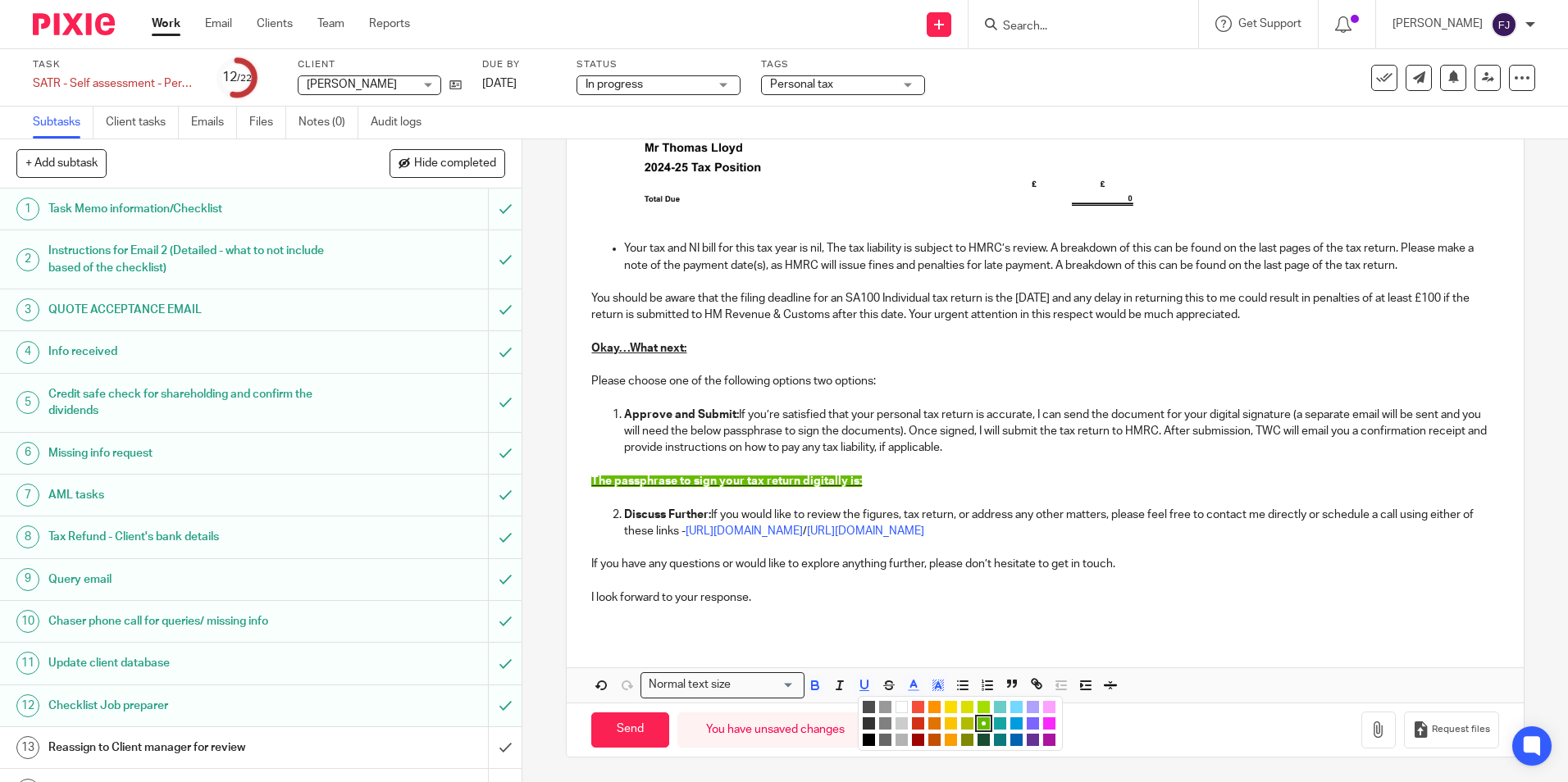
click at [897, 707] on li "color:#FFFFFF" at bounding box center [902, 706] width 13 height 13
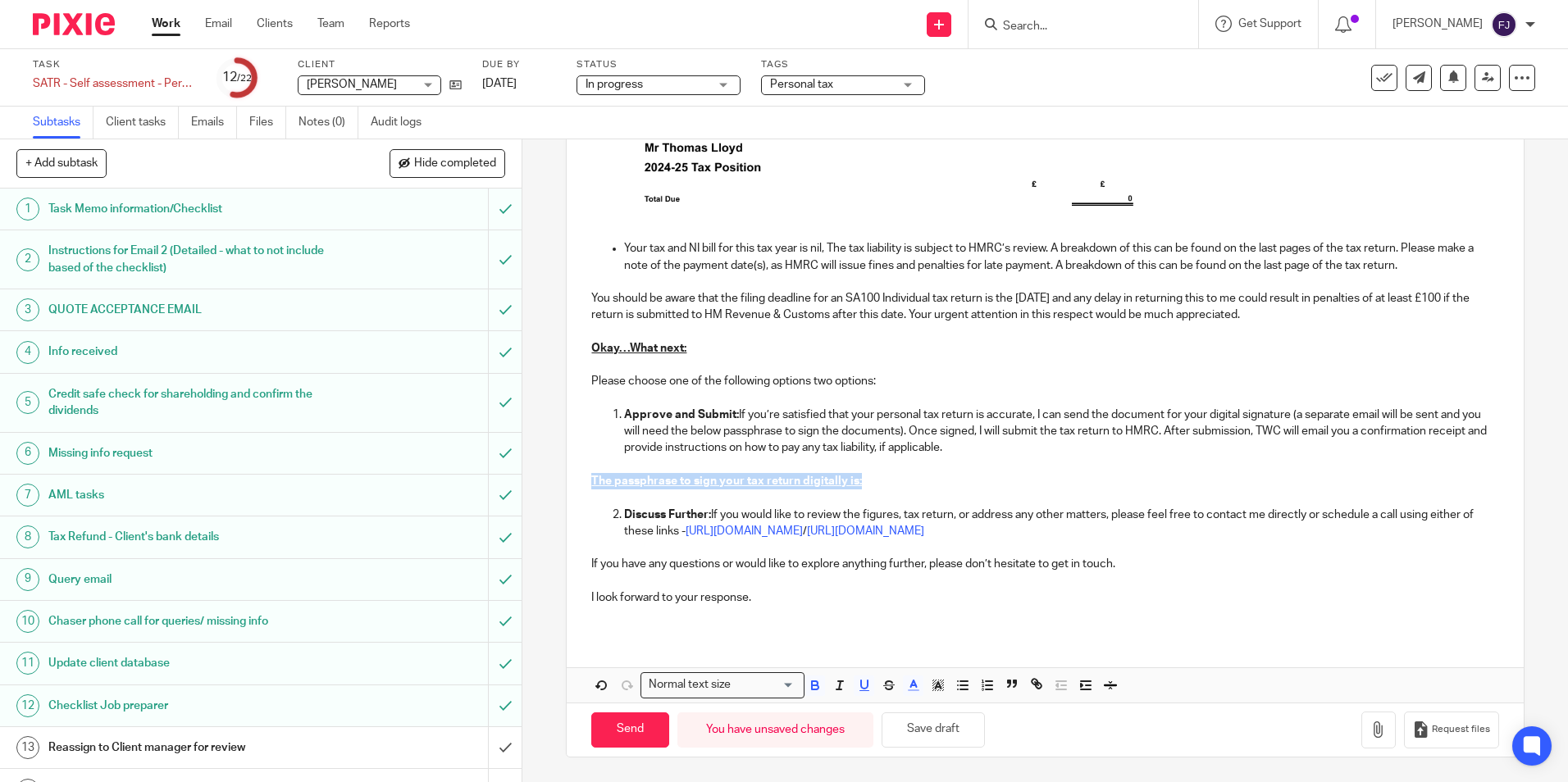
click at [893, 479] on p "The passphrase to sign your tax return digitally is:" at bounding box center [1044, 481] width 907 height 17
click at [906, 681] on icon "button" at bounding box center [913, 685] width 15 height 15
click at [910, 684] on polyline "button" at bounding box center [913, 684] width 6 height 7
click at [935, 689] on polyline "button" at bounding box center [938, 685] width 6 height 7
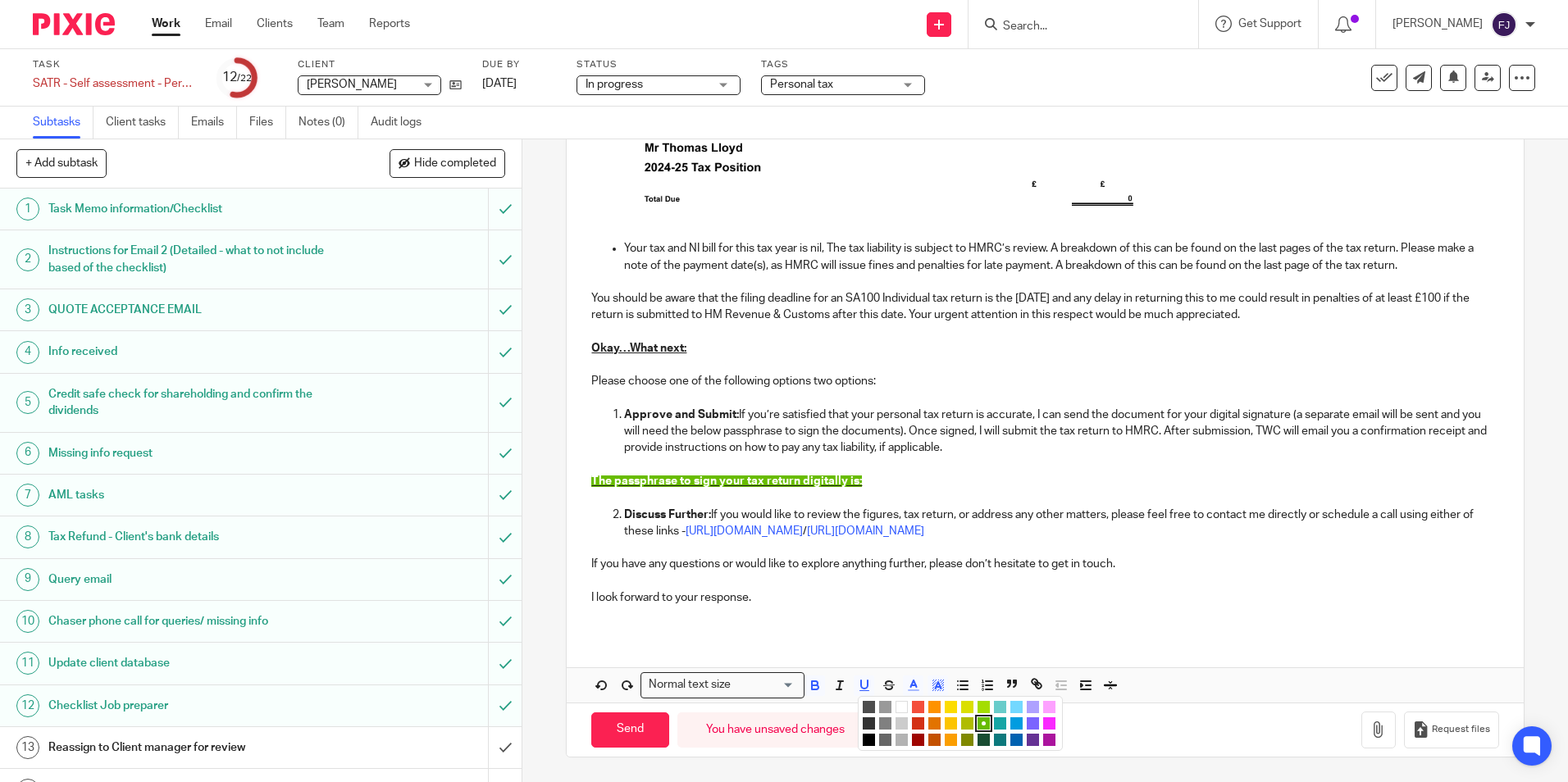
click at [899, 706] on li "color:#FFFFFF" at bounding box center [902, 706] width 13 height 13
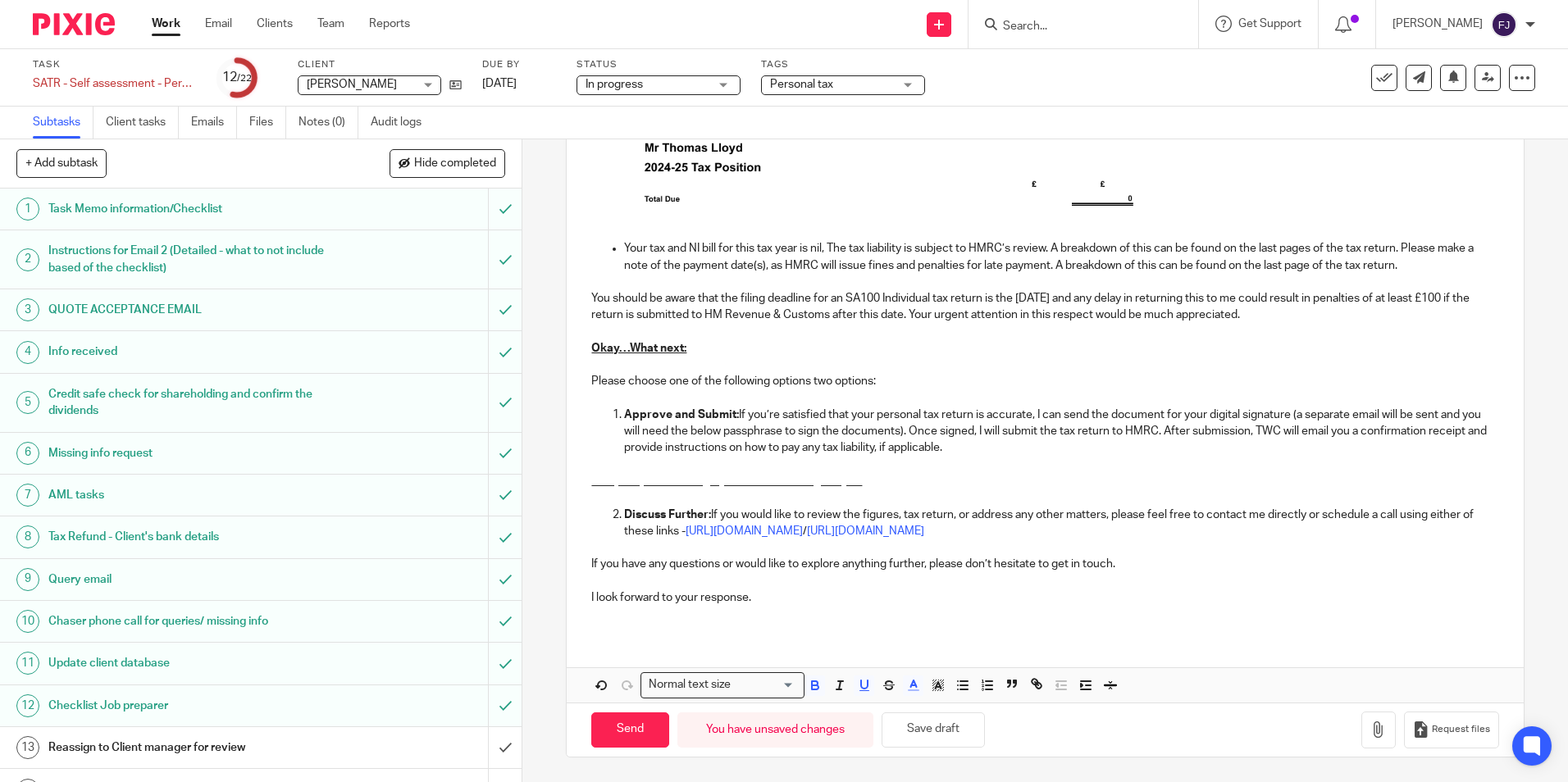
click at [880, 479] on p "The passphrase to sign your tax return digitally is:" at bounding box center [1044, 481] width 907 height 17
click at [934, 690] on g "button" at bounding box center [939, 685] width 12 height 12
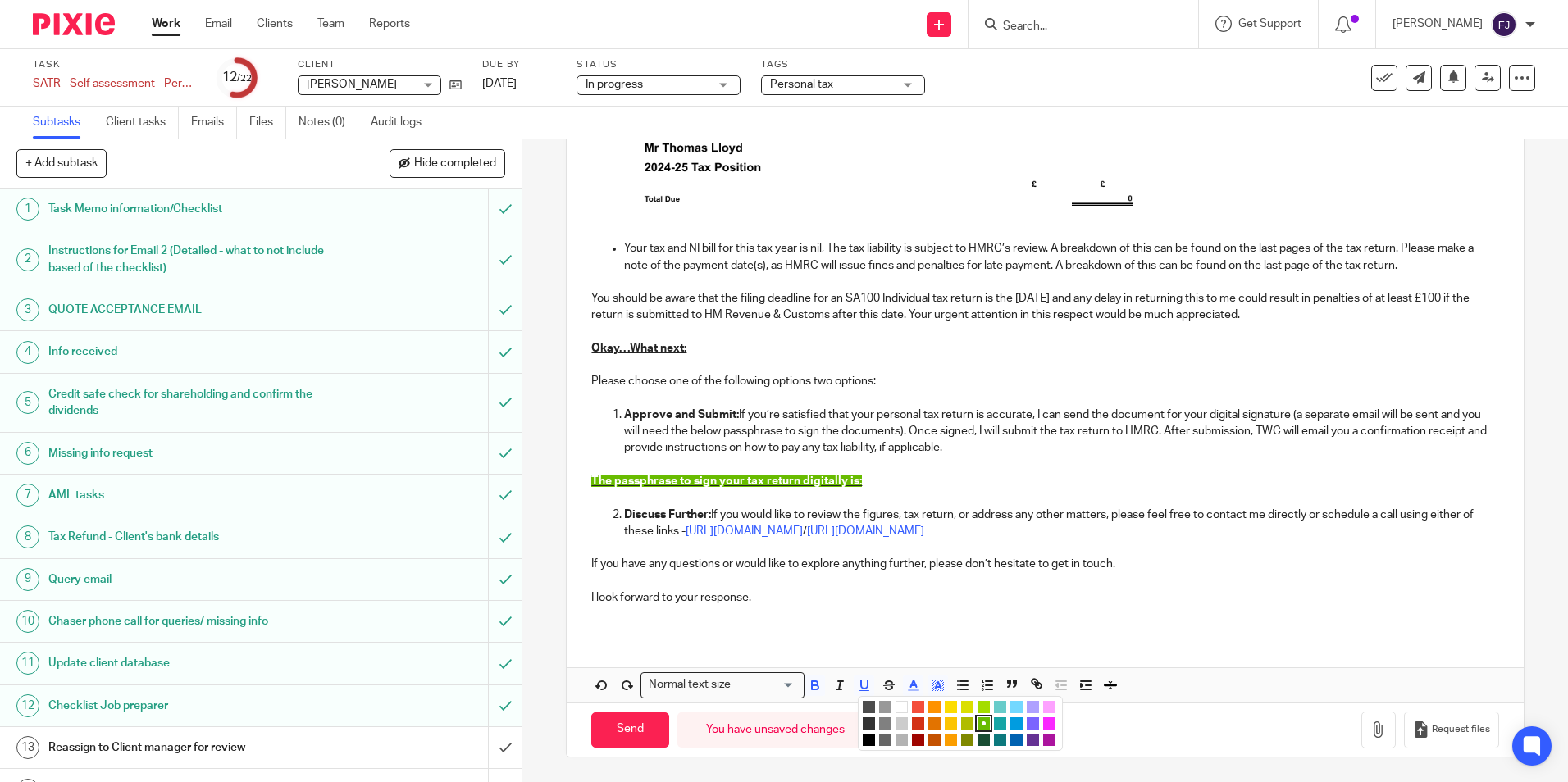
click at [864, 740] on li "color:#000000" at bounding box center [869, 740] width 13 height 13
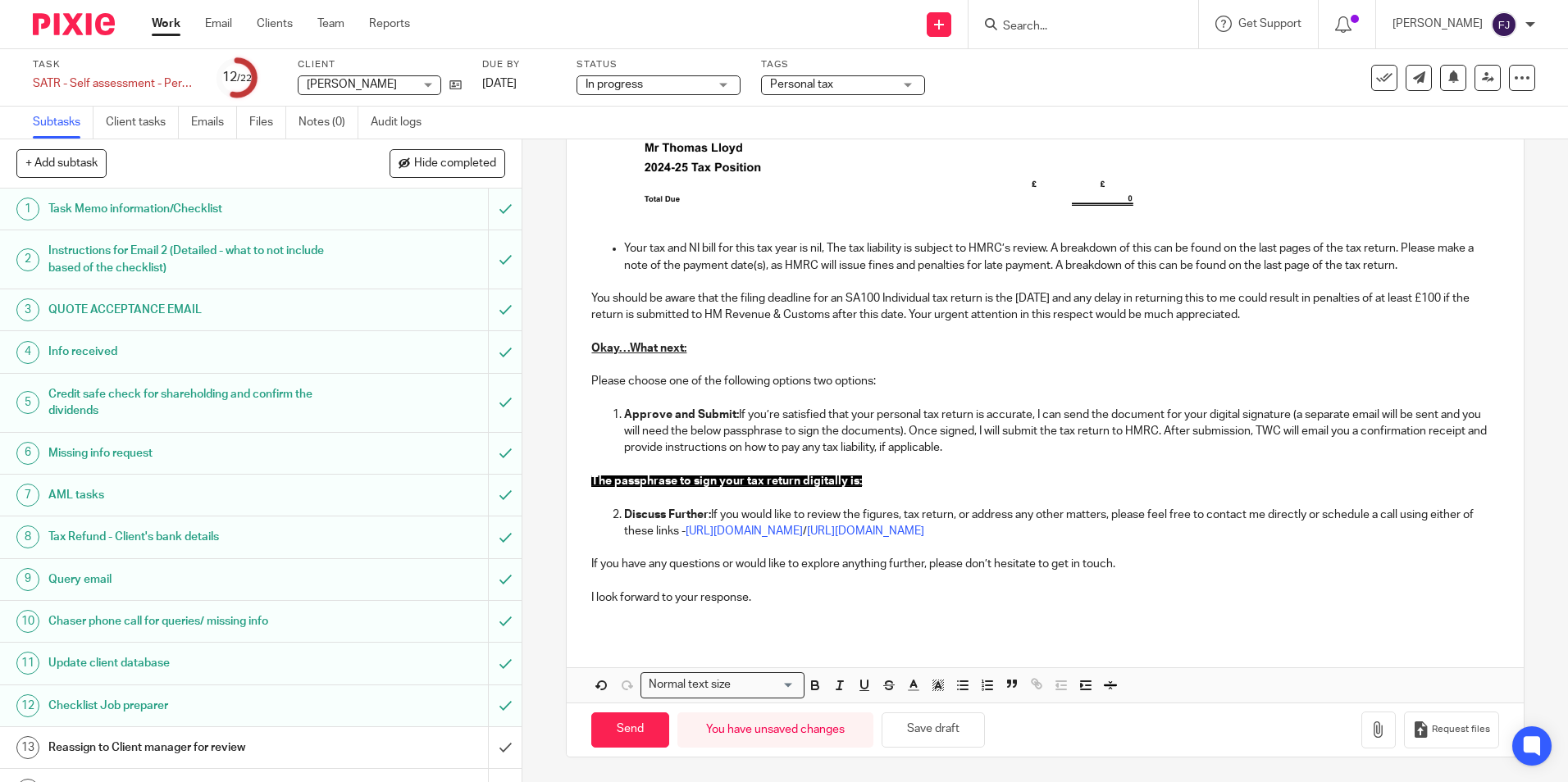
click at [872, 492] on p at bounding box center [1044, 498] width 907 height 17
click at [903, 479] on p "The passphrase to sign your tax return digitally is:" at bounding box center [1044, 481] width 907 height 17
click at [919, 489] on p "The passphrase to sign your tax return digitally is:" at bounding box center [1044, 481] width 907 height 17
click at [895, 495] on p at bounding box center [1044, 498] width 907 height 17
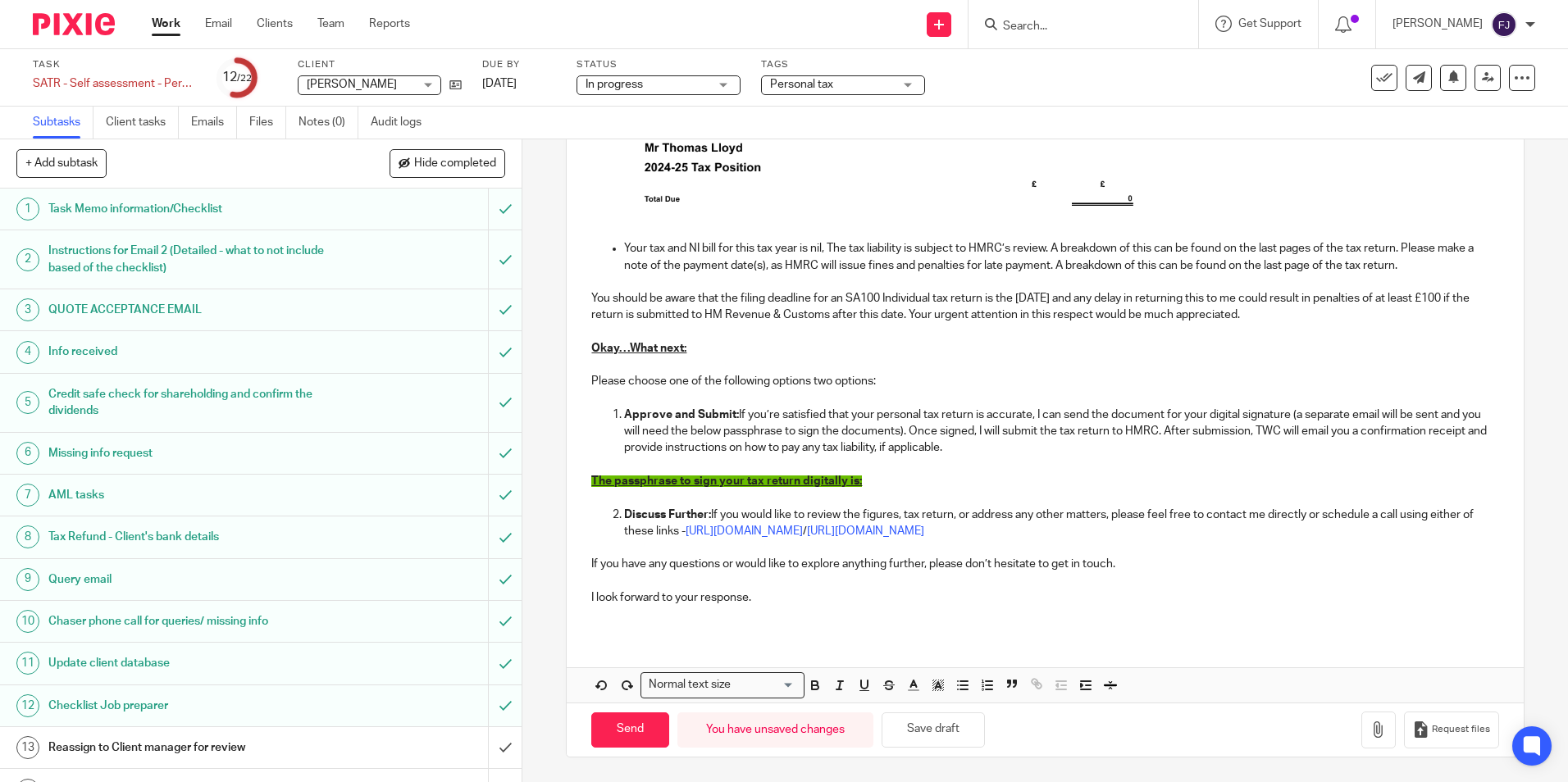
drag, startPoint x: 898, startPoint y: 491, endPoint x: 888, endPoint y: 491, distance: 10.0
click at [897, 491] on p at bounding box center [1044, 498] width 907 height 17
drag, startPoint x: 881, startPoint y: 475, endPoint x: 730, endPoint y: 475, distance: 151.0
click at [689, 474] on p "The passphrase to sign your tax return digitally is:" at bounding box center [1044, 481] width 907 height 17
click at [860, 475] on p "The passphrase to sign your tax return digitally is:" at bounding box center [1044, 481] width 907 height 17
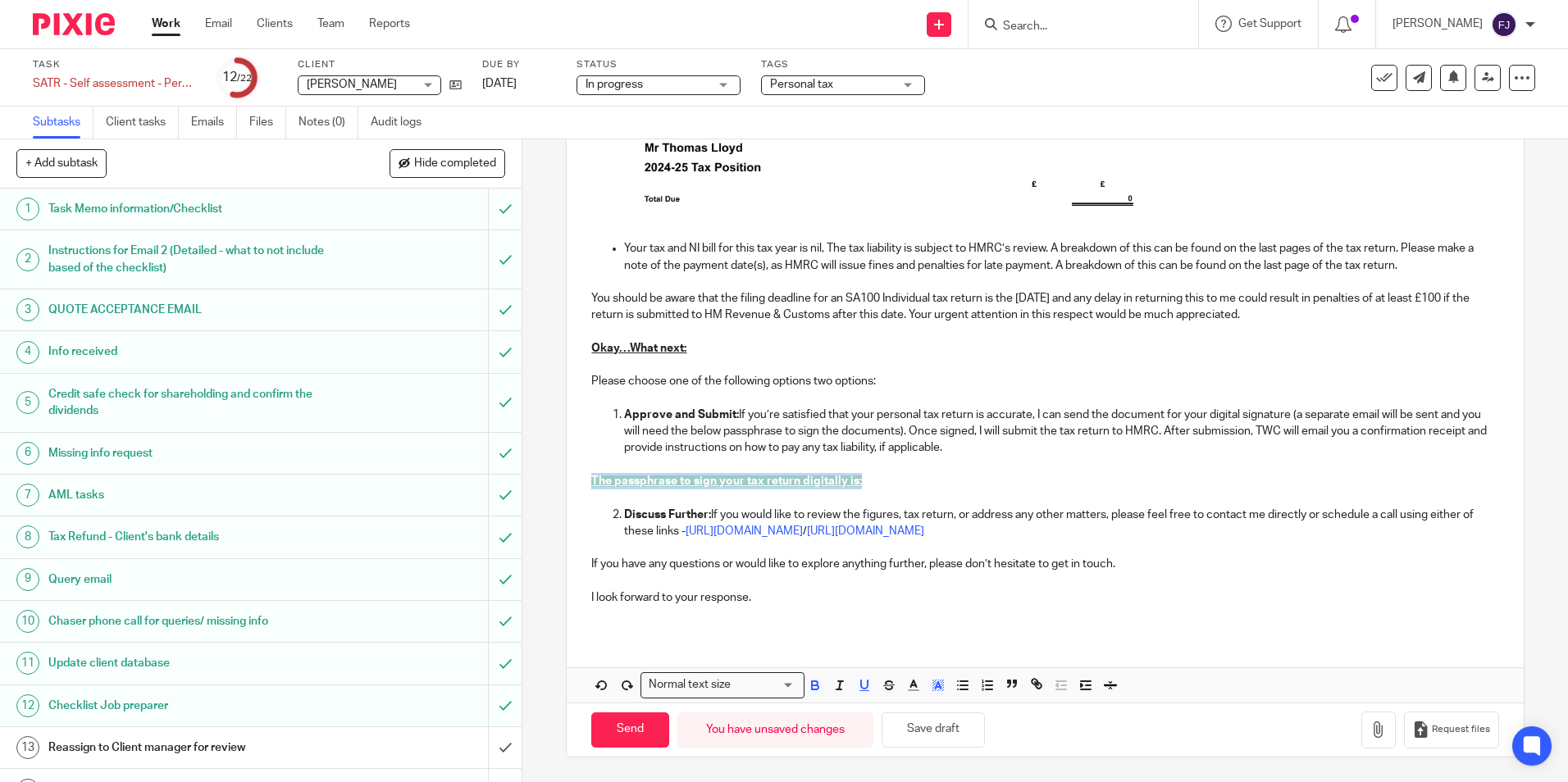
drag, startPoint x: 889, startPoint y: 480, endPoint x: 567, endPoint y: 476, distance: 322.0
click at [567, 476] on div "Hi Thomas , Tax return for 24/2025 We have attached a copy of your draft tax re…" at bounding box center [1044, 171] width 956 height 929
click at [942, 686] on rect "button" at bounding box center [942, 685] width 1 height 1
click at [907, 690] on icon "button" at bounding box center [913, 685] width 15 height 15
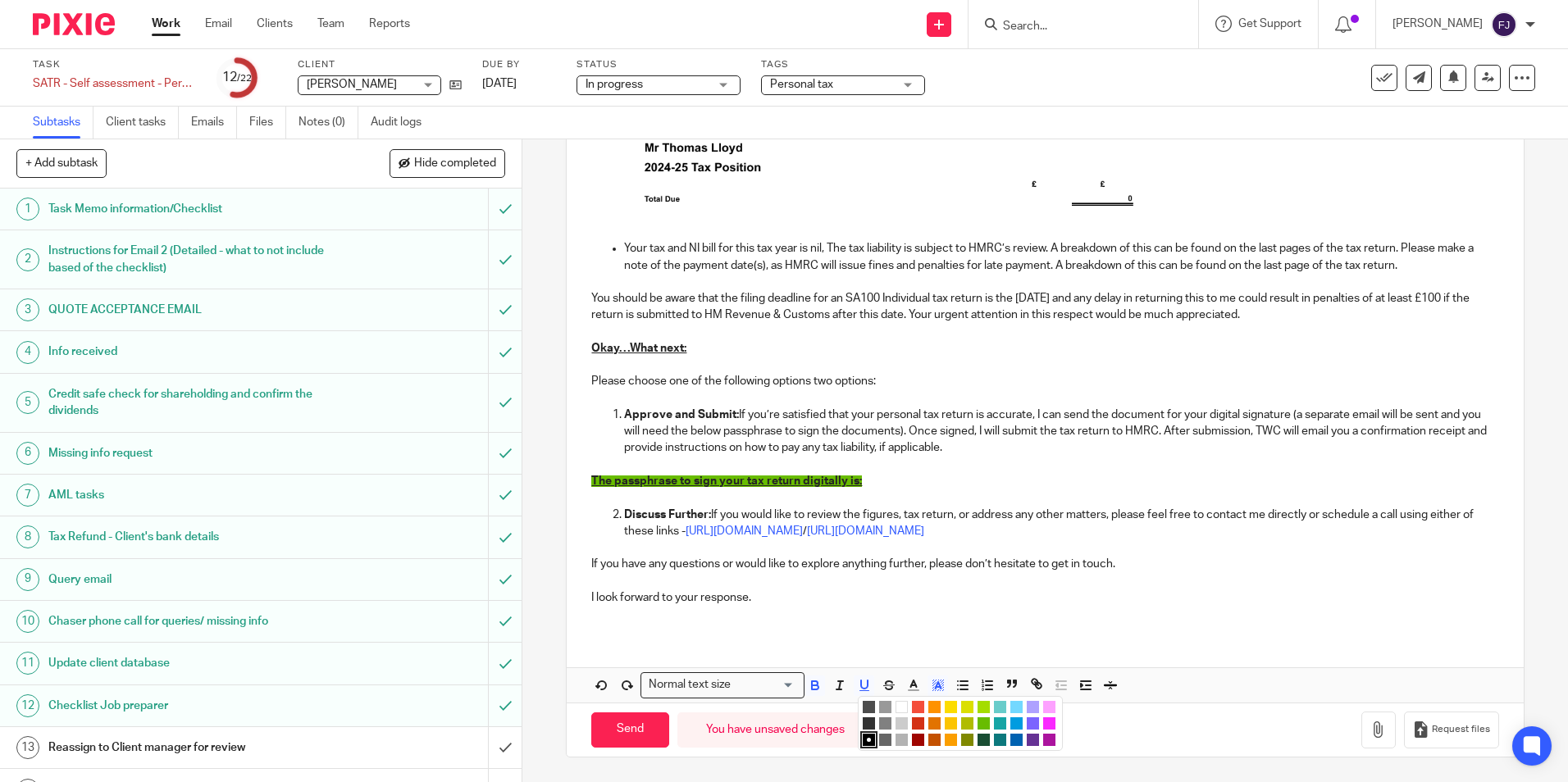
click at [896, 710] on li "color:#FFFFFF" at bounding box center [902, 706] width 13 height 13
click at [876, 480] on p "The passphrase to sign your tax return digitally is:" at bounding box center [1044, 481] width 907 height 17
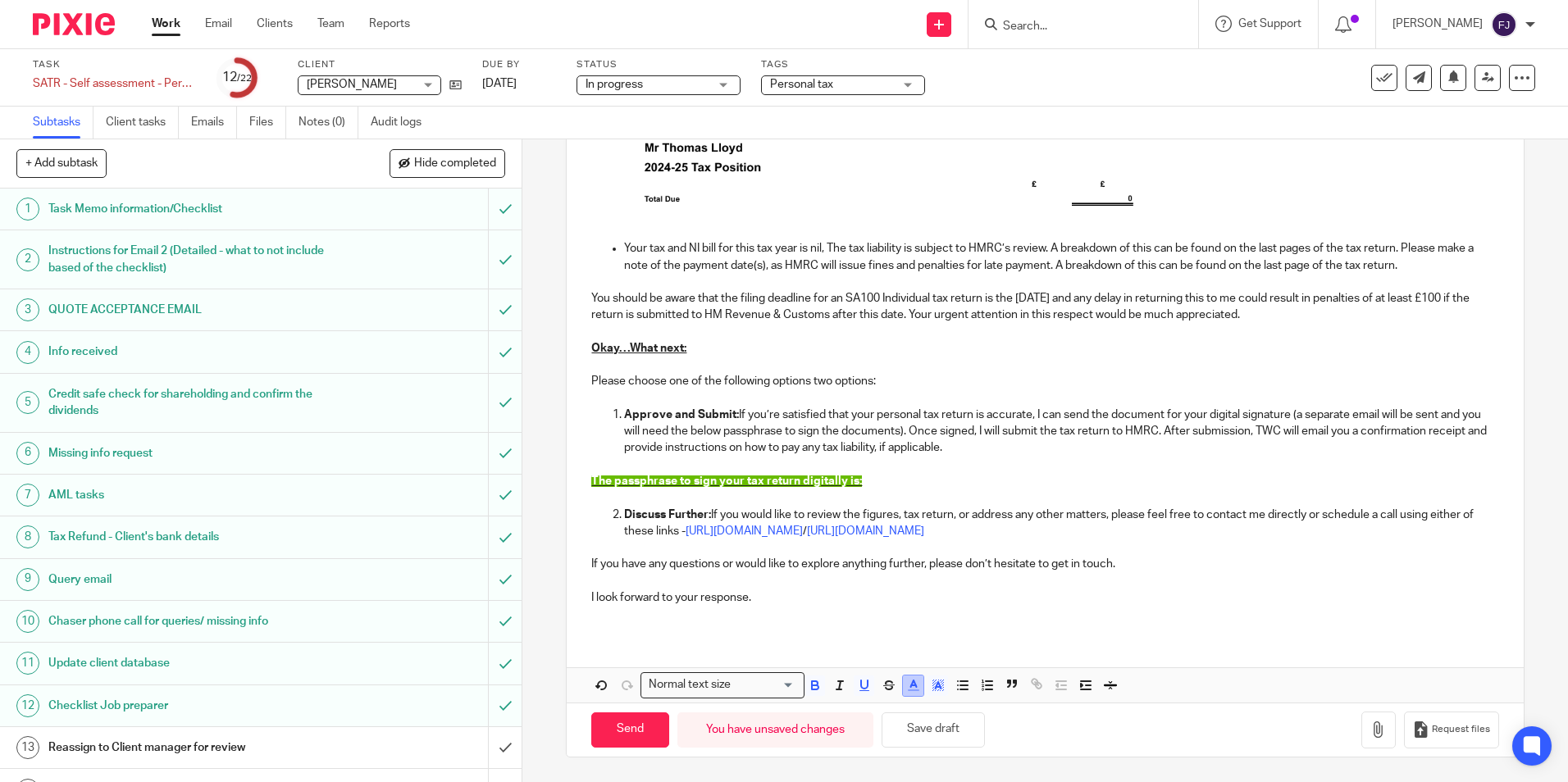
click at [911, 685] on line "button" at bounding box center [913, 685] width 4 height 0
click at [897, 706] on li "color:#FFFFFF" at bounding box center [902, 706] width 13 height 13
click at [874, 474] on p "The passphrase to sign your tax return digitally is:" at bounding box center [1044, 481] width 907 height 17
click at [900, 495] on p at bounding box center [1044, 498] width 907 height 17
click at [881, 481] on p "The passphrase to sign your tax return digitally is:" at bounding box center [1044, 481] width 907 height 17
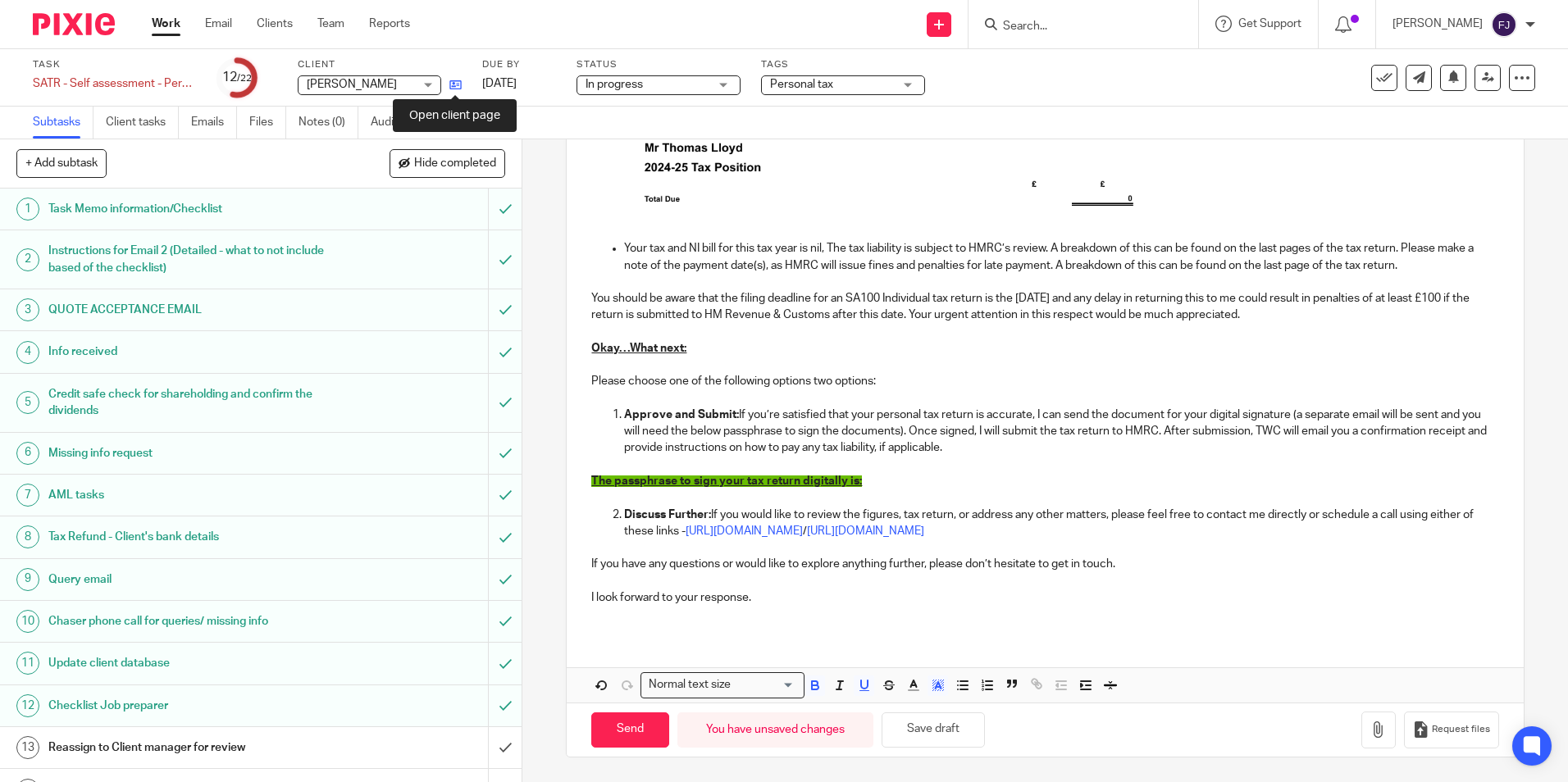
click at [454, 89] on icon at bounding box center [455, 85] width 13 height 13
click at [902, 480] on p "The passphrase to sign your tax return digitally is:" at bounding box center [1044, 481] width 907 height 17
drag, startPoint x: 1033, startPoint y: 483, endPoint x: 855, endPoint y: 480, distance: 178.0
click at [855, 480] on p "The passphrase to sign your tax return digitally is: messy-topaz-striped-frog" at bounding box center [1044, 481] width 907 height 17
click at [1070, 480] on p "The passphrase to sign your tax return digitally is: messy-topaz-striped-frog" at bounding box center [1044, 481] width 907 height 17
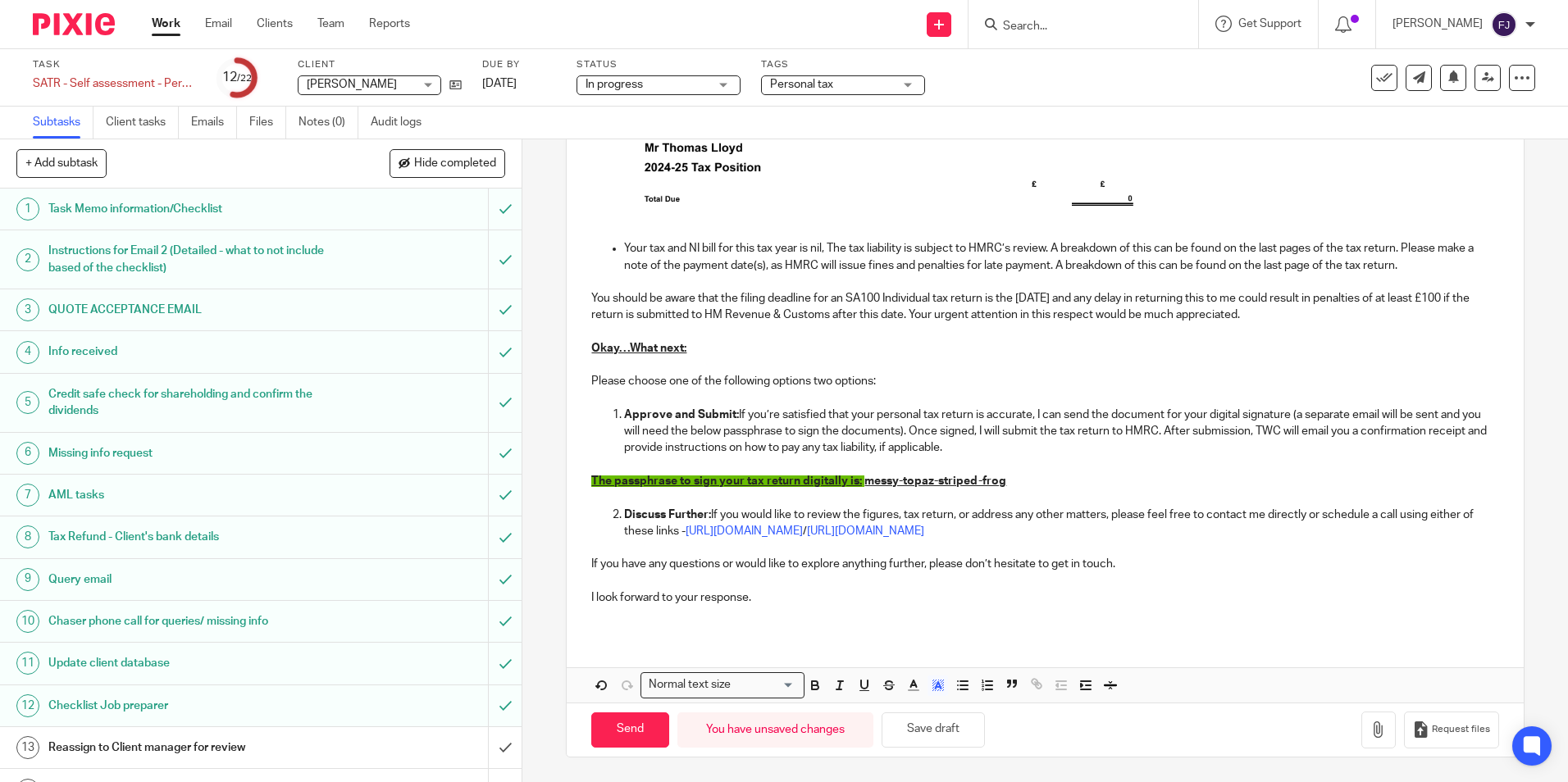
click at [865, 481] on u "messy-topaz-striped-frog" at bounding box center [935, 481] width 142 height 12
click at [909, 685] on icon "button" at bounding box center [913, 685] width 15 height 15
click at [896, 705] on li "color:#FFFFFF" at bounding box center [902, 706] width 13 height 13
click at [906, 682] on icon "button" at bounding box center [913, 685] width 15 height 15
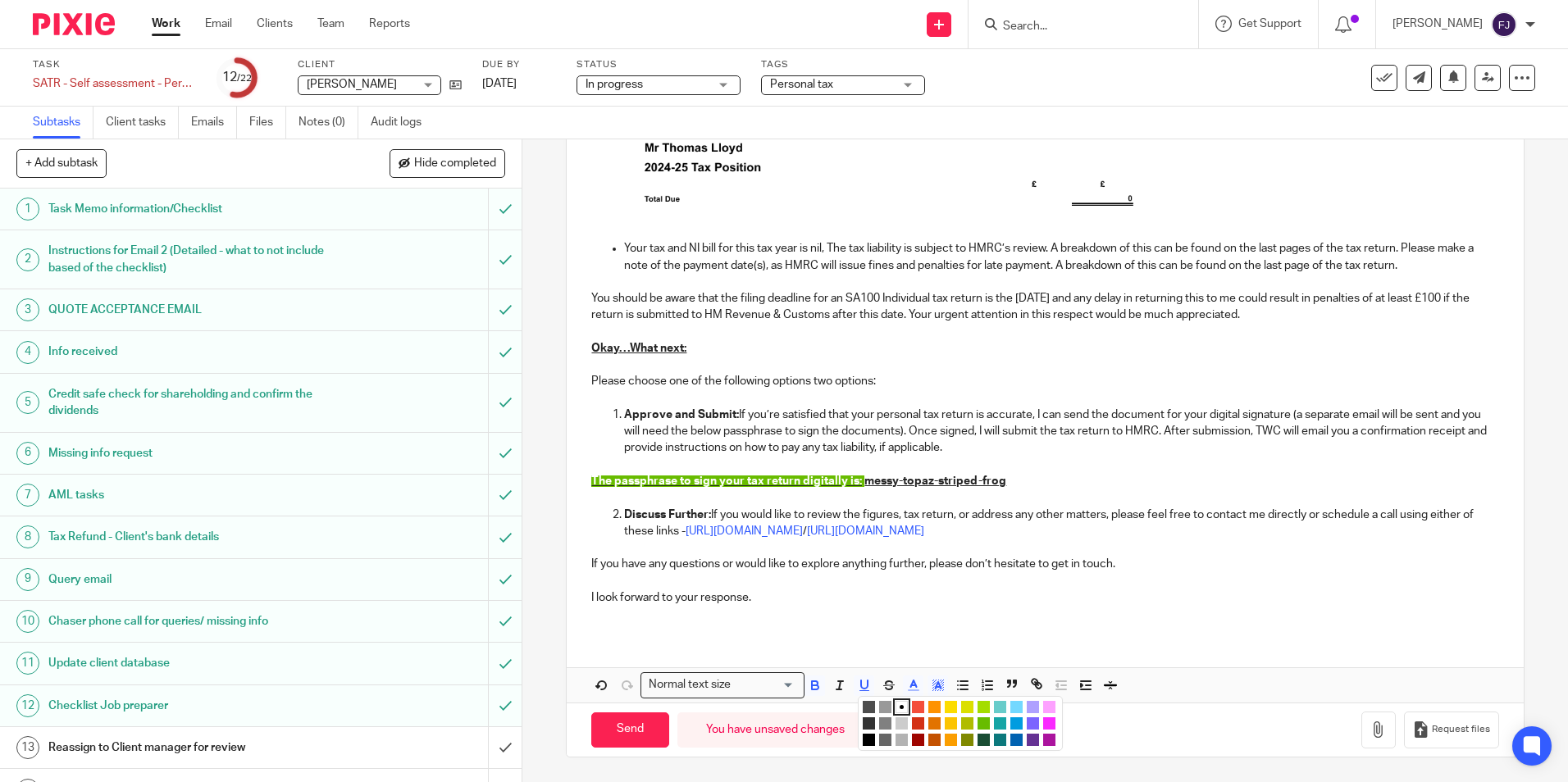
click at [917, 740] on li "color:#9F0500" at bounding box center [918, 740] width 13 height 13
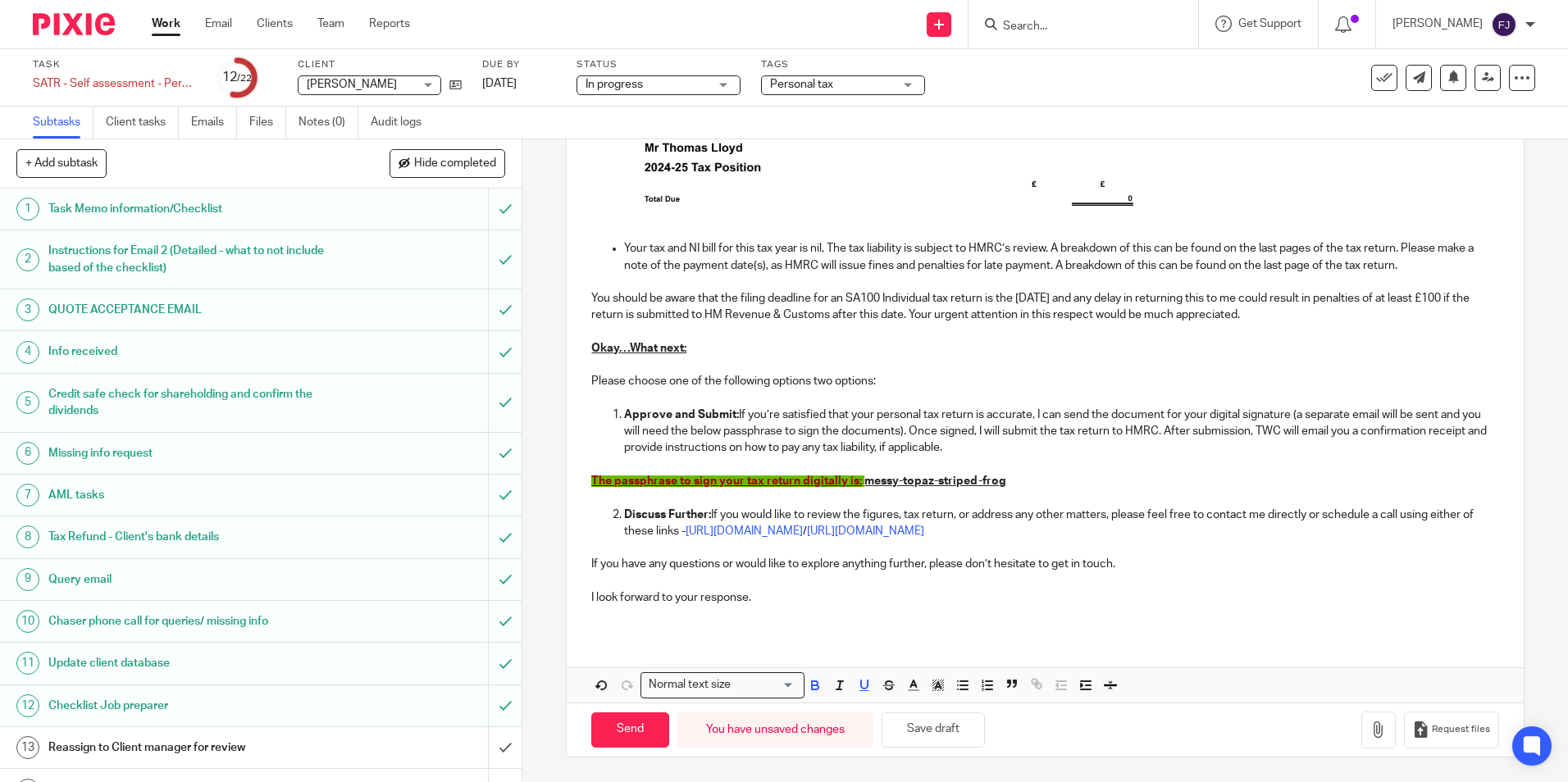
click at [1030, 481] on p "The passphrase to sign your tax return digitally is: messy-topaz-striped-frog" at bounding box center [1044, 481] width 907 height 17
click at [862, 482] on span at bounding box center [863, 481] width 3 height 12
click at [1032, 478] on p "The passphrase to sign your tax return digitally is: messy-topaz-striped-frog" at bounding box center [1044, 481] width 907 height 17
drag, startPoint x: 581, startPoint y: 475, endPoint x: 850, endPoint y: 478, distance: 269.0
click at [850, 478] on div "Hi Thomas , Tax return for 24/2025 We have attached a copy of your draft tax re…" at bounding box center [1044, 171] width 956 height 929
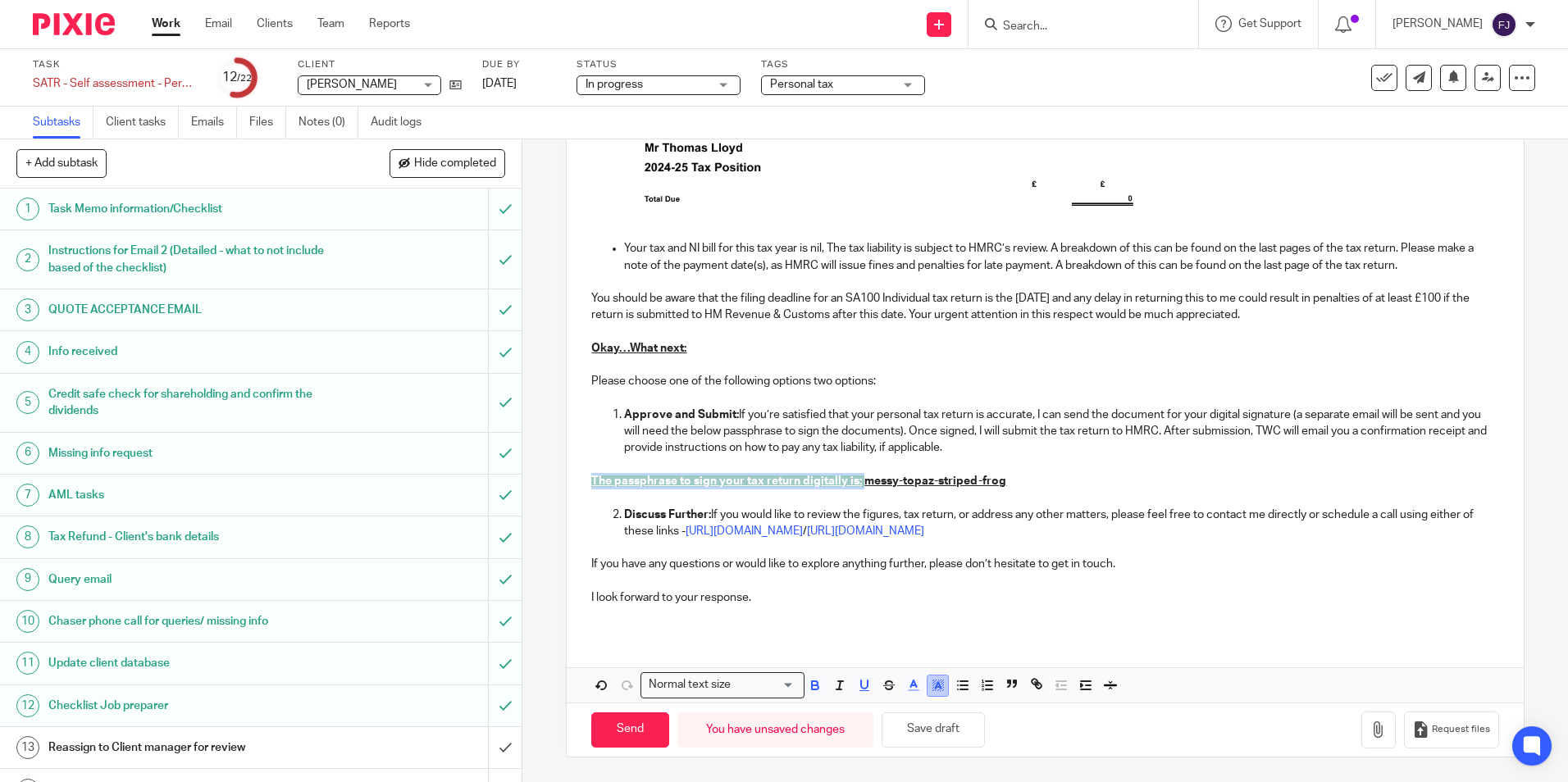
click at [938, 689] on icon "button" at bounding box center [939, 685] width 15 height 15
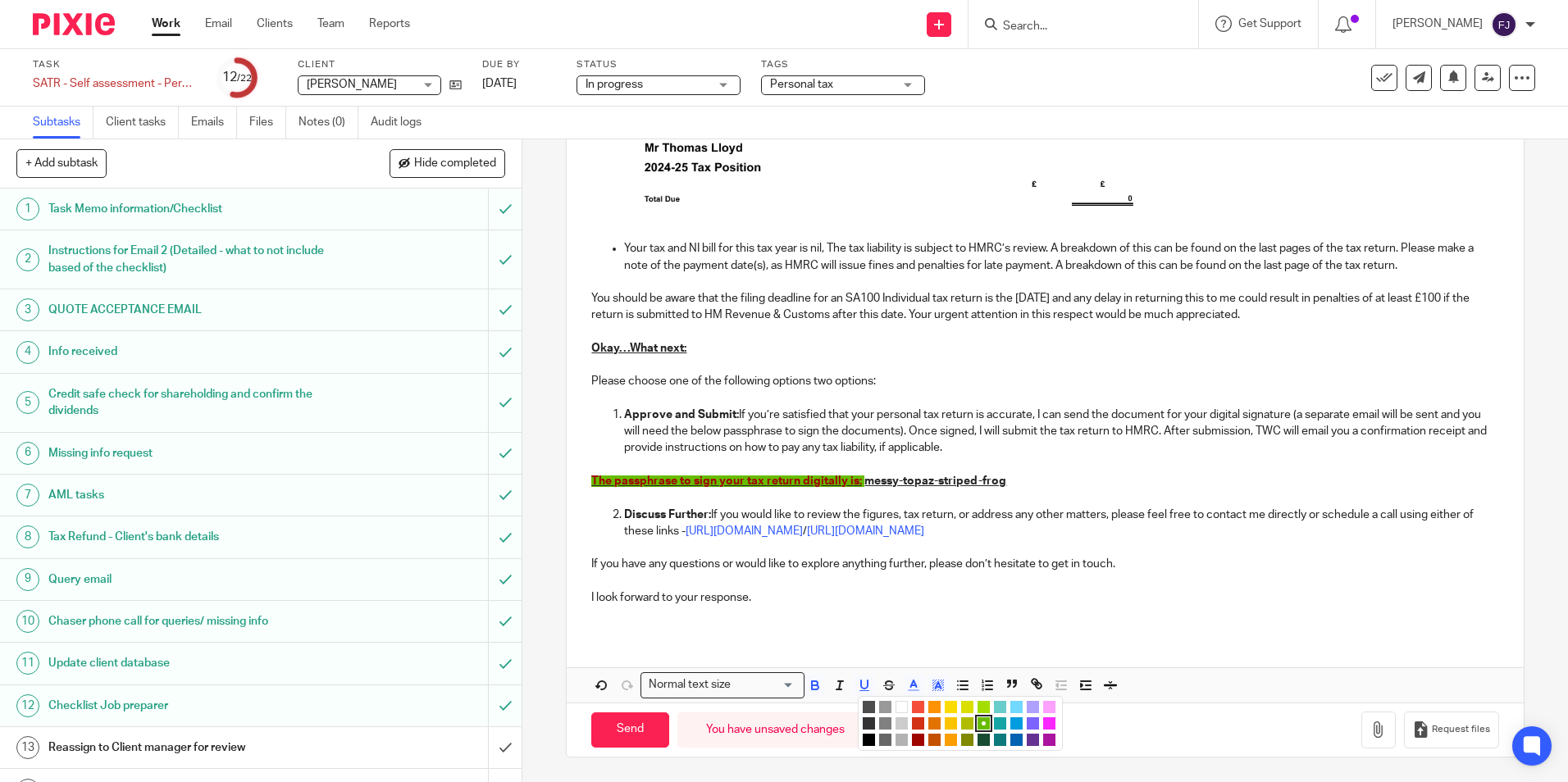
click at [896, 702] on li "color:#FFFFFF" at bounding box center [902, 706] width 13 height 13
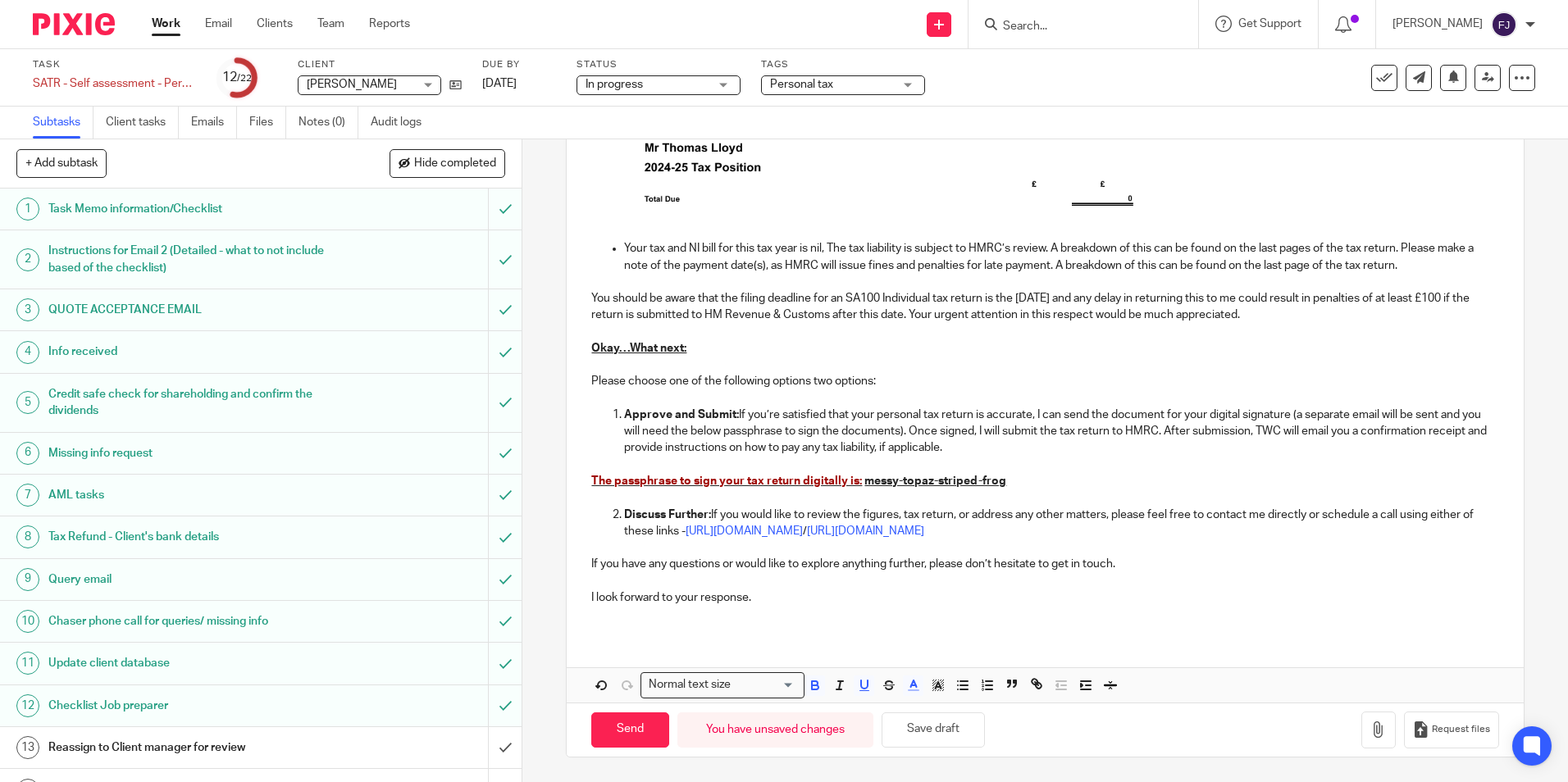
click at [1030, 488] on p "The passphrase to sign your tax return digitally is: messy-topaz-striped-frog" at bounding box center [1044, 481] width 907 height 17
drag, startPoint x: 857, startPoint y: 480, endPoint x: 573, endPoint y: 480, distance: 284.0
click at [573, 480] on div "Hi Thomas , Tax return for 24/2025 We have attached a copy of your draft tax re…" at bounding box center [1044, 171] width 956 height 929
click at [931, 687] on icon "button" at bounding box center [939, 685] width 15 height 15
click at [906, 684] on icon "button" at bounding box center [913, 685] width 15 height 15
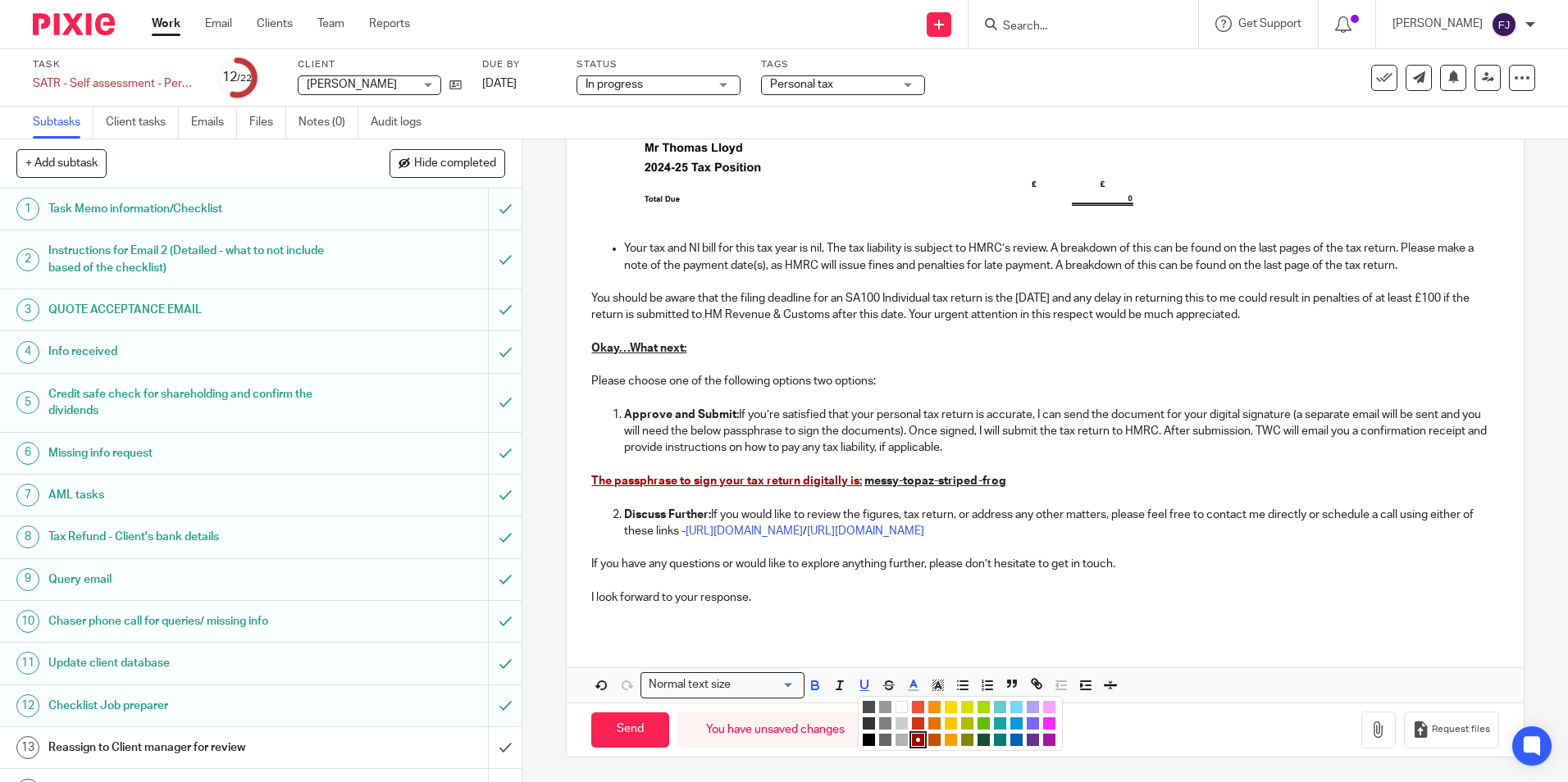
click at [863, 740] on li "color:#000000" at bounding box center [869, 740] width 13 height 13
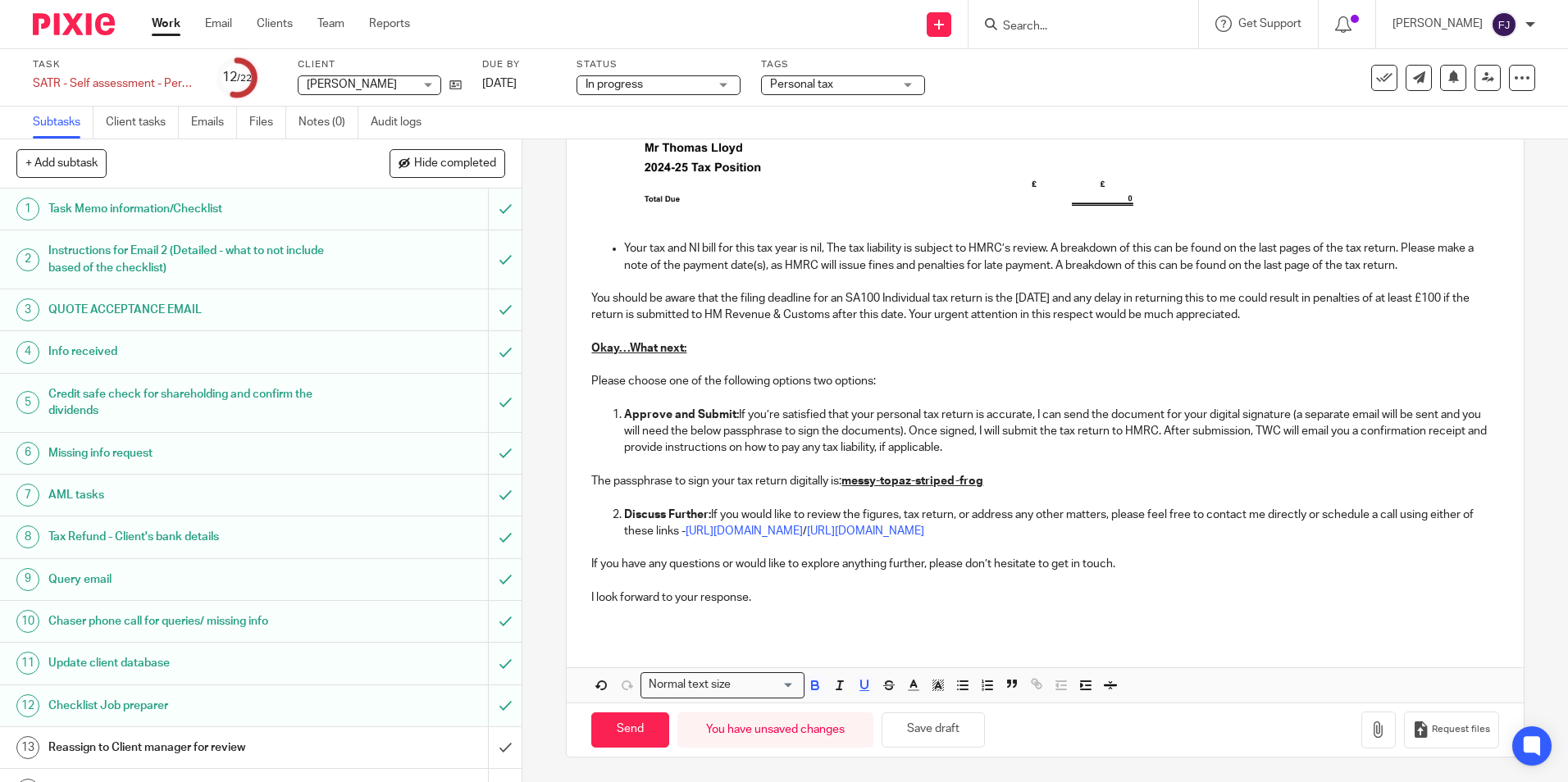
click at [1009, 483] on p "The passphrase to sign your tax return digitally is: messy-topaz-striped-frog" at bounding box center [1044, 481] width 907 height 17
click at [919, 733] on button "Save draft" at bounding box center [933, 730] width 103 height 35
click at [944, 737] on button "Save draft" at bounding box center [933, 730] width 103 height 35
click at [955, 734] on button "Save draft" at bounding box center [933, 730] width 103 height 35
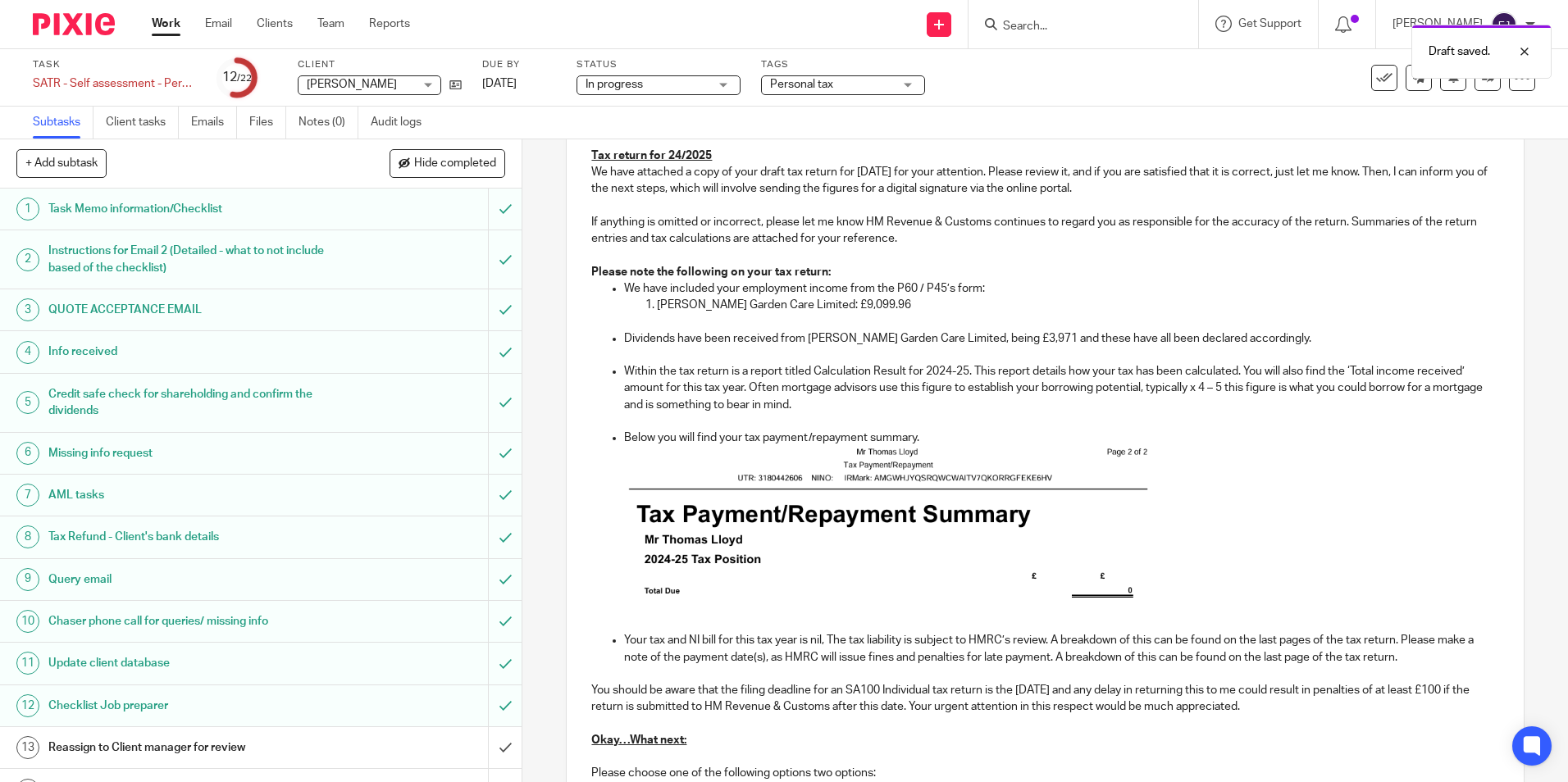
scroll to position [210, 0]
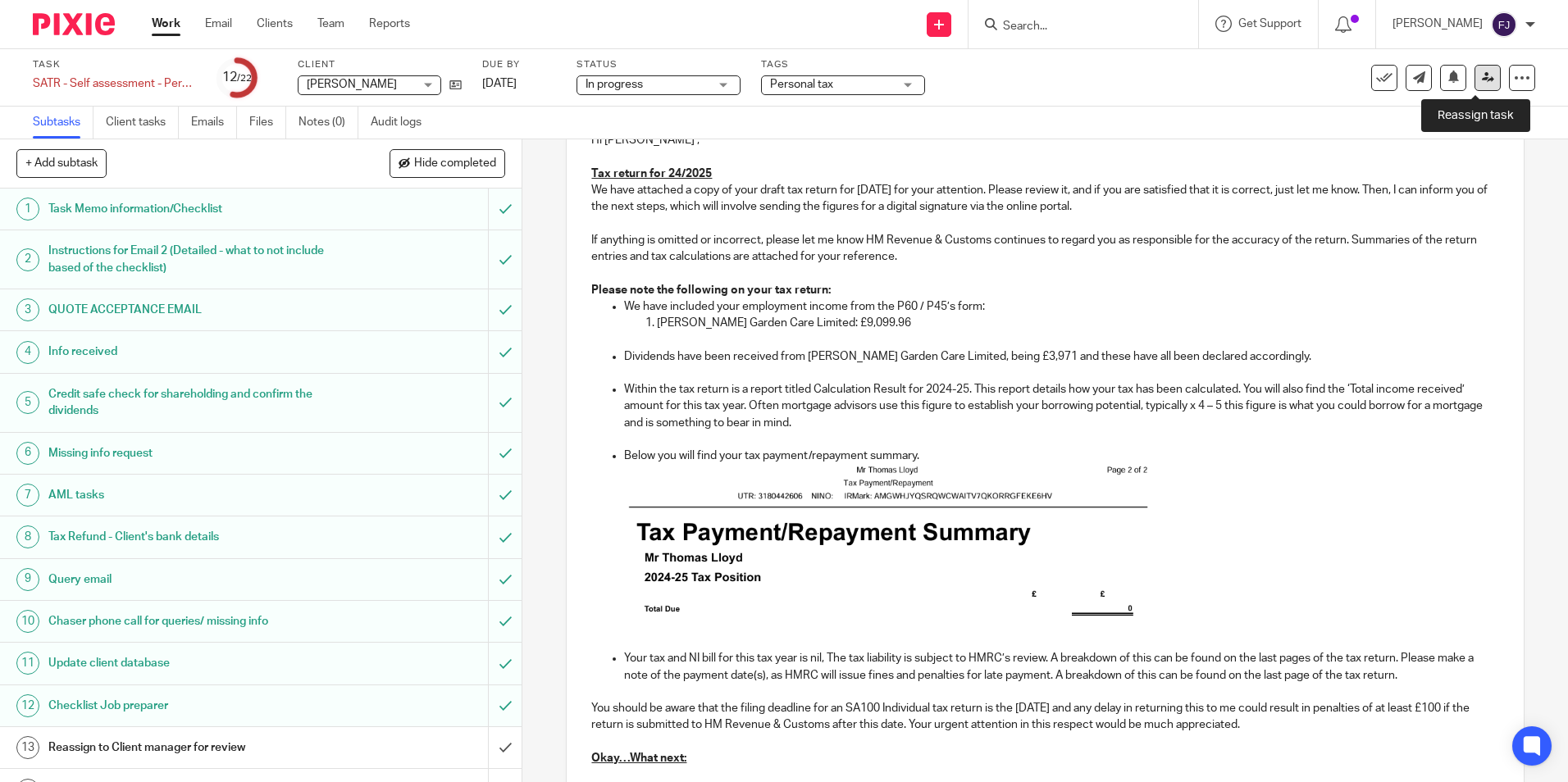
click at [1475, 85] on link at bounding box center [1487, 77] width 26 height 26
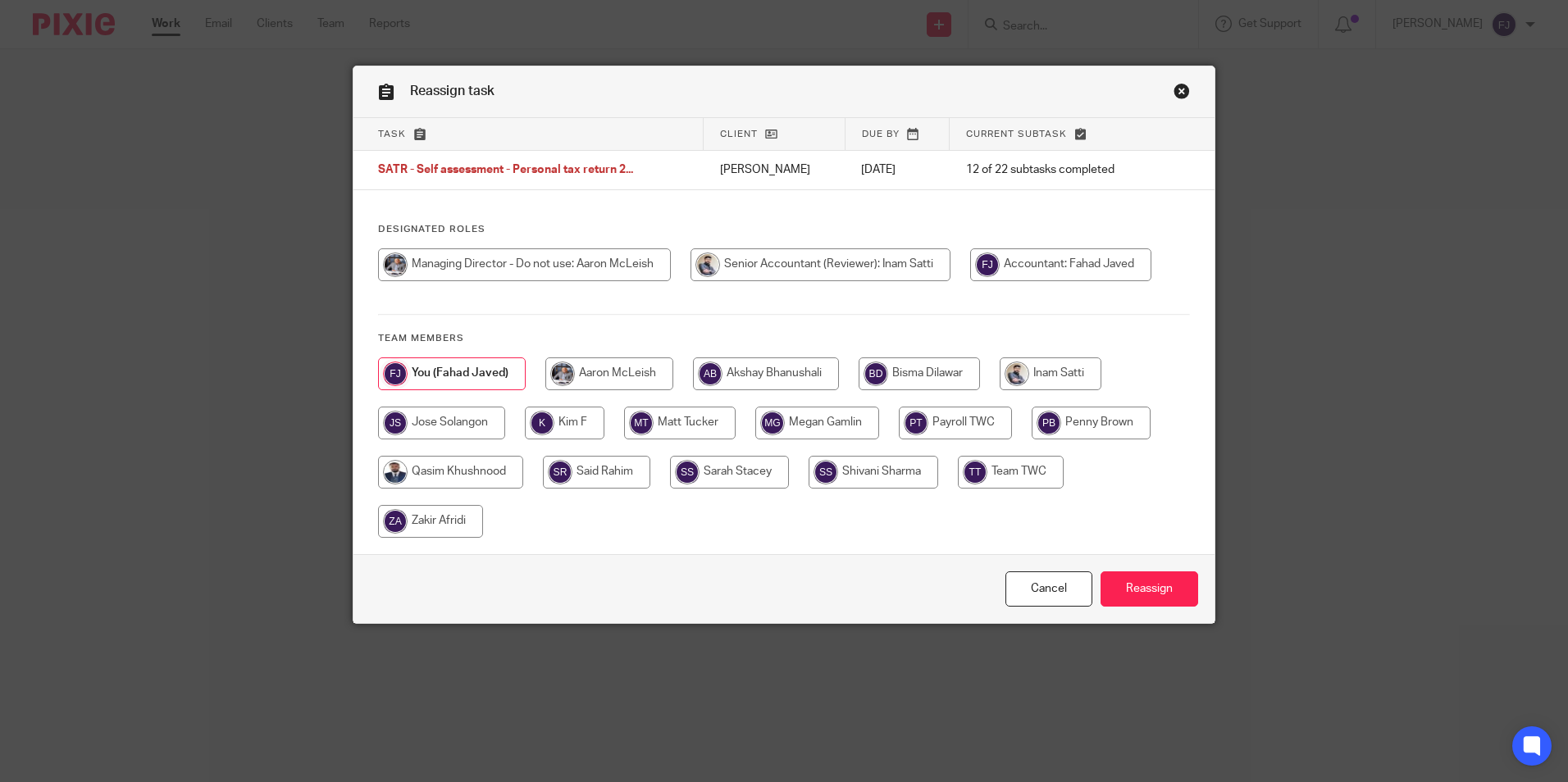
click at [1070, 361] on input "radio" at bounding box center [1050, 374] width 102 height 33
radio input "true"
click at [1124, 590] on input "Reassign" at bounding box center [1150, 589] width 97 height 35
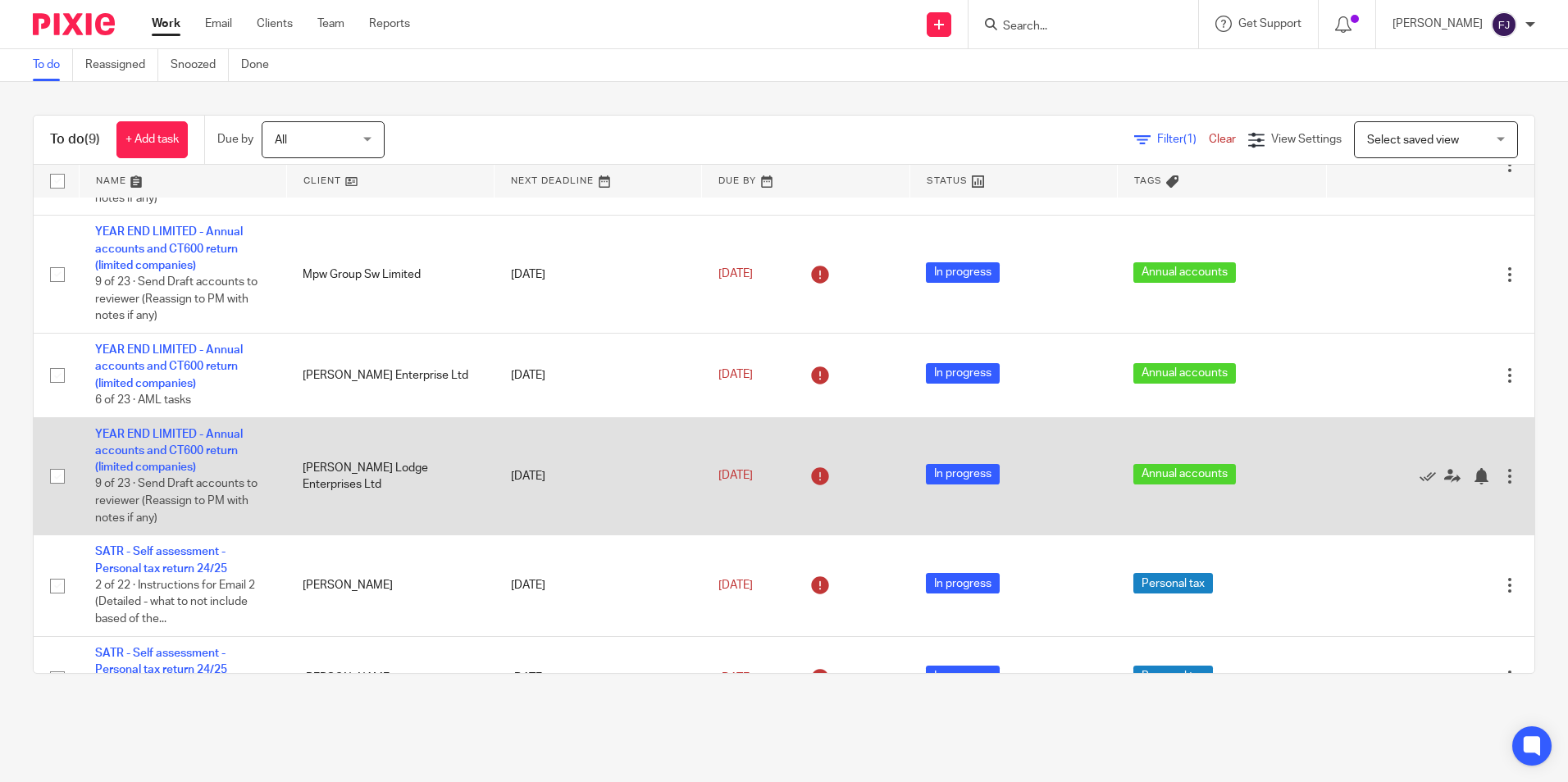
scroll to position [103, 0]
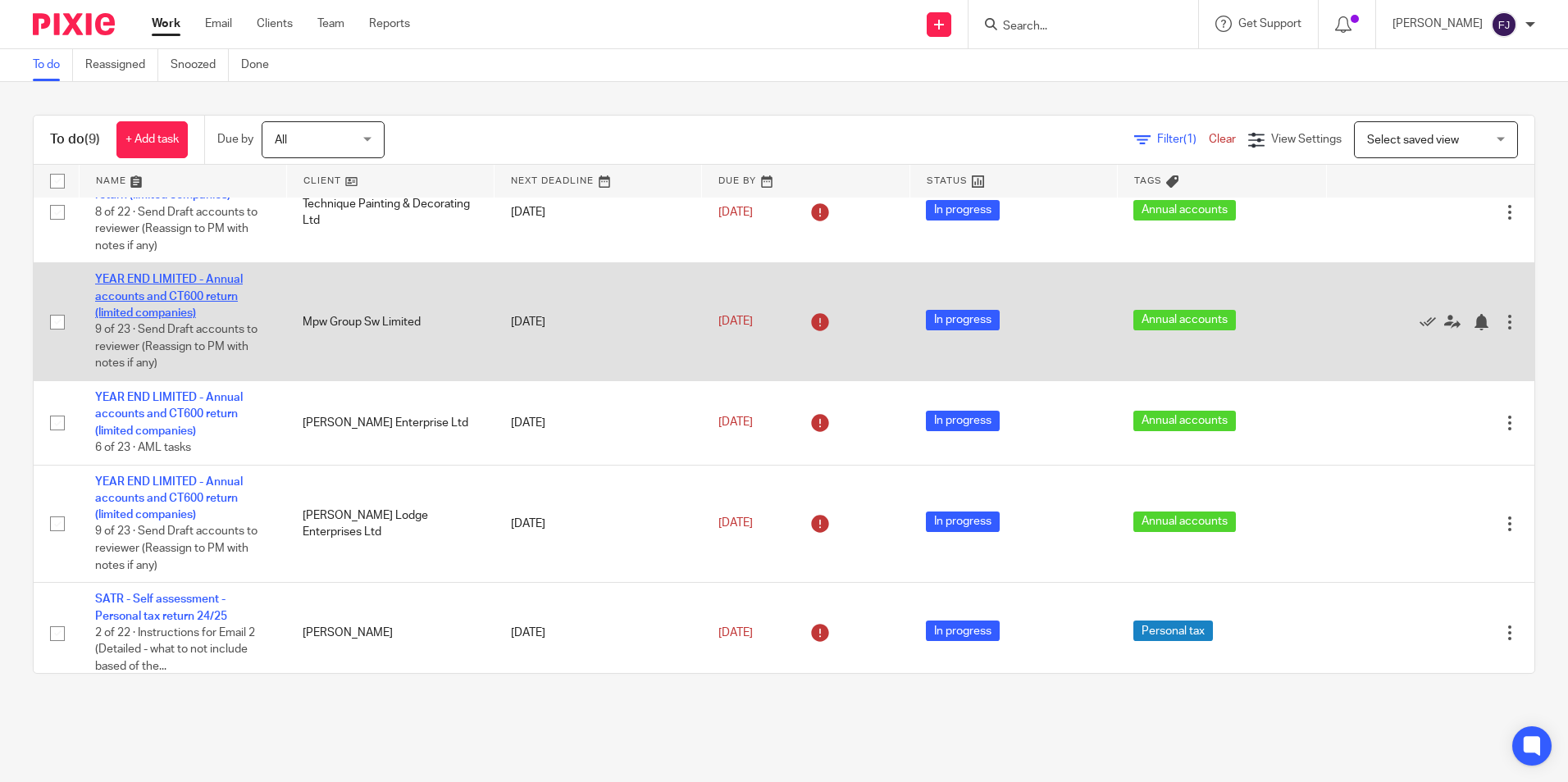
click at [182, 316] on link "YEAR END LIMITED - Annual accounts and CT600 return (limited companies)" at bounding box center [169, 297] width 148 height 45
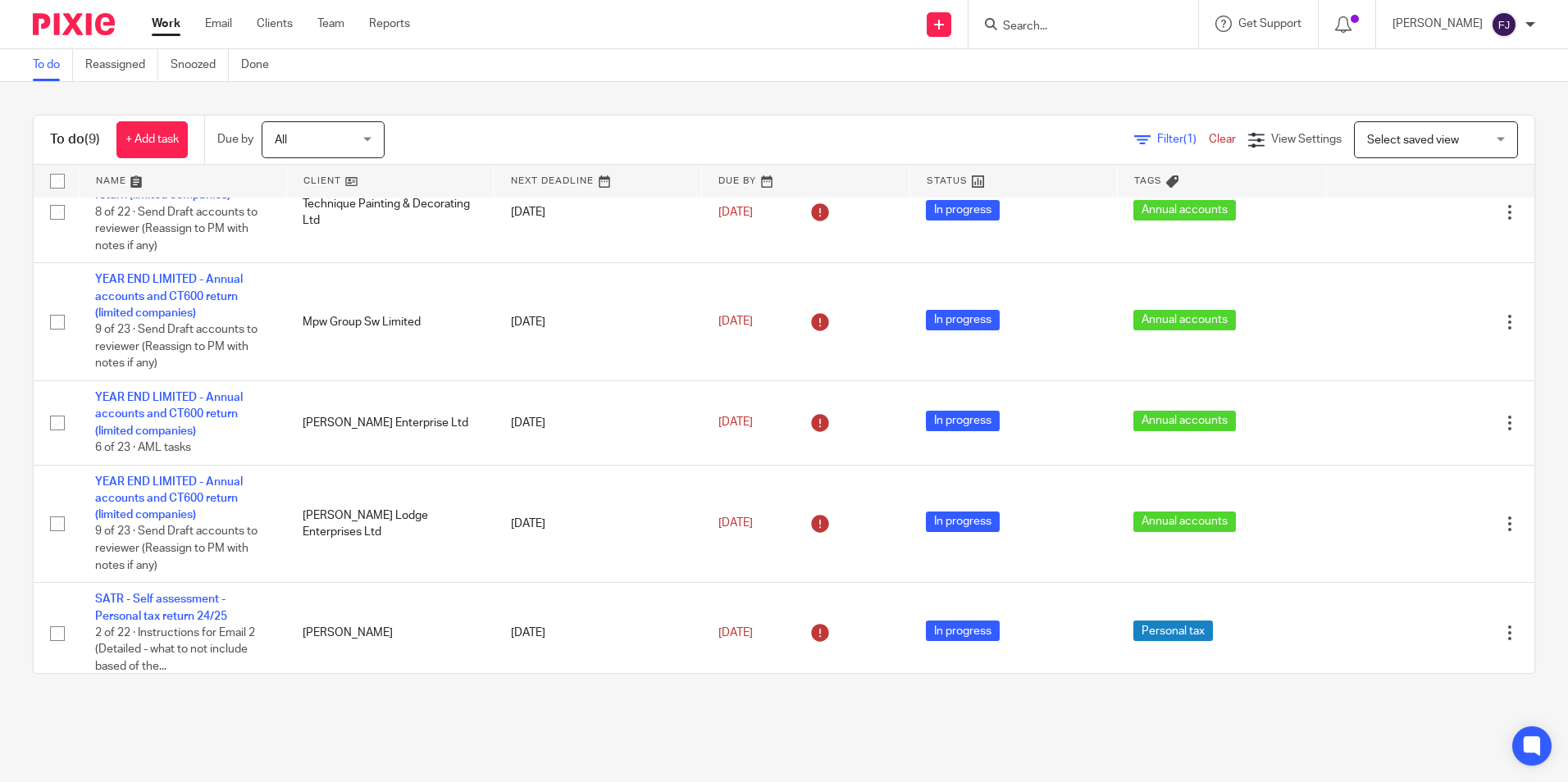
click at [155, 24] on link "Work" at bounding box center [166, 24] width 29 height 17
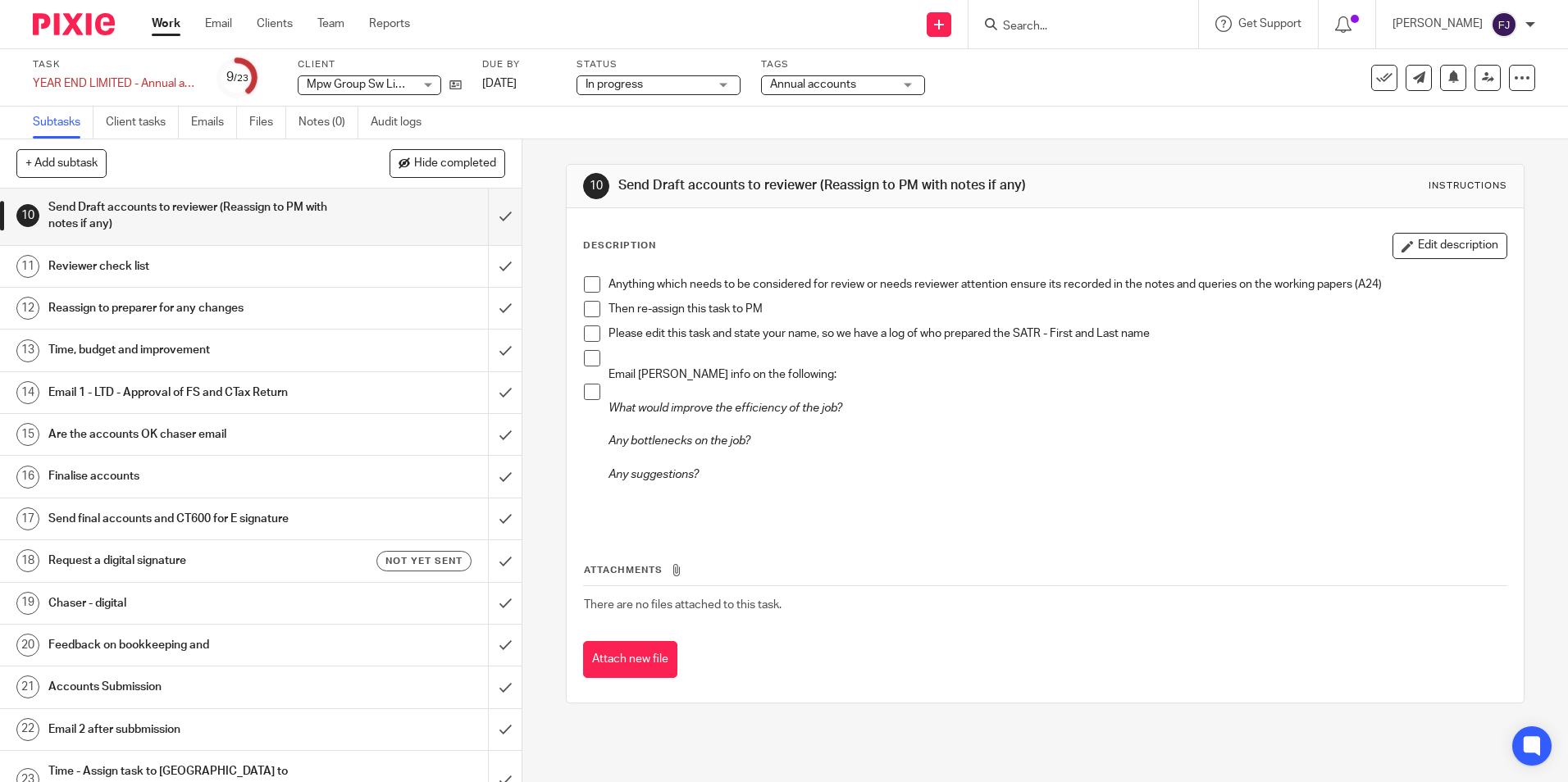
scroll to position [328, 0]
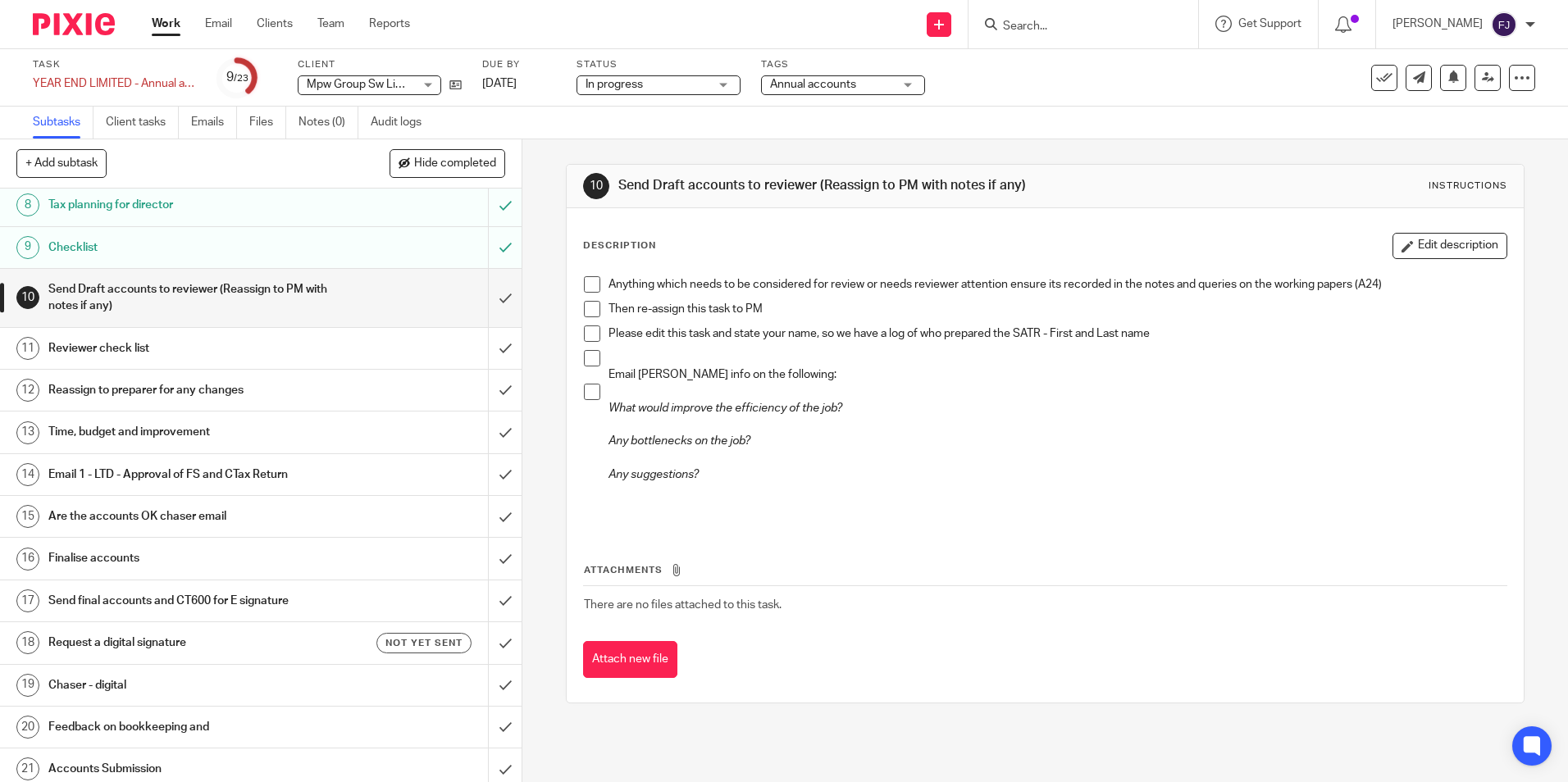
click at [592, 281] on span at bounding box center [592, 285] width 17 height 17
click at [589, 307] on span at bounding box center [592, 309] width 17 height 17
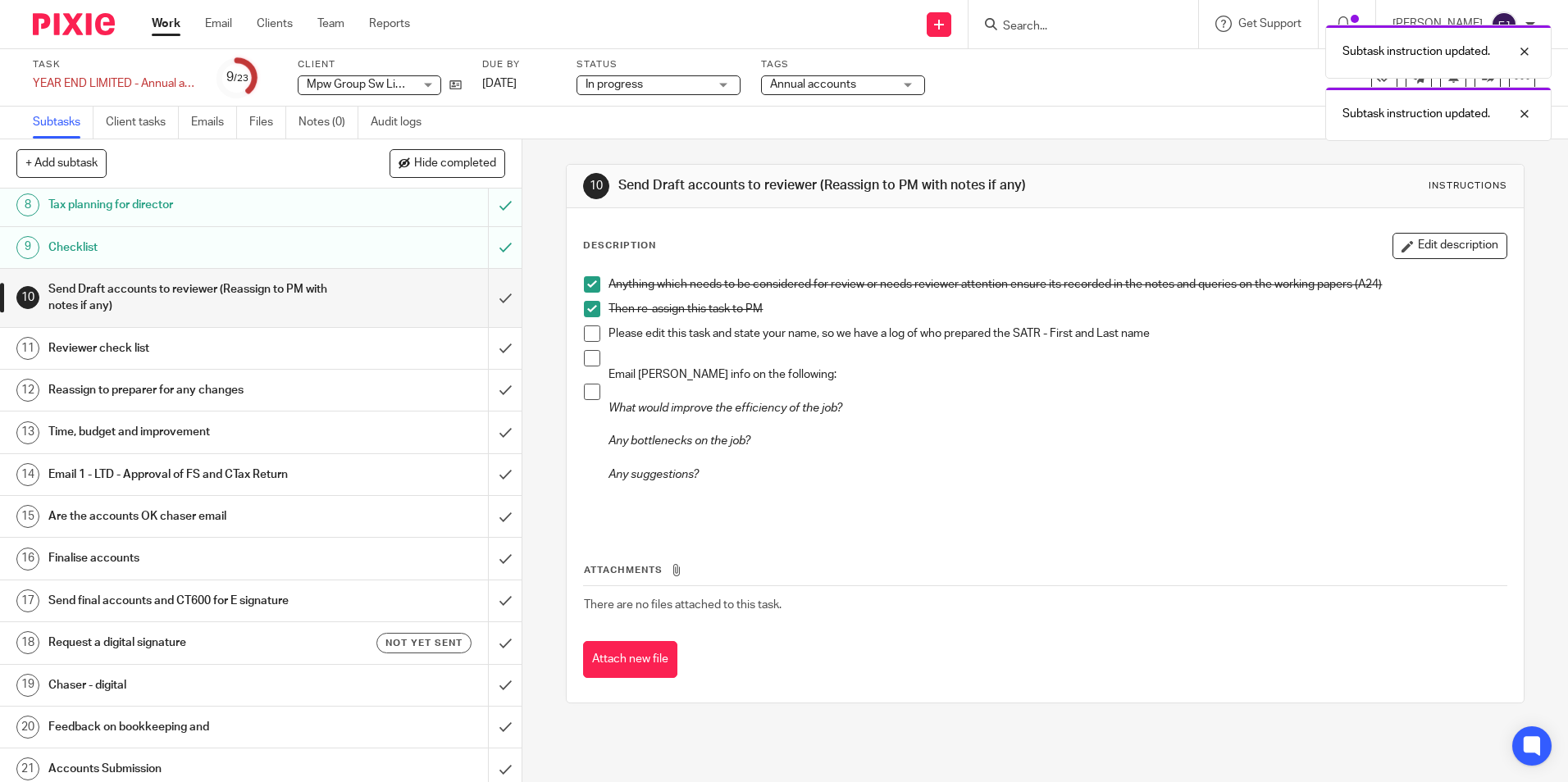
click at [586, 329] on span at bounding box center [592, 333] width 17 height 17
click at [590, 349] on li "Please edit this task and state your name, so we have a log of who prepared the…" at bounding box center [1044, 337] width 922 height 24
click at [587, 359] on span at bounding box center [592, 359] width 17 height 17
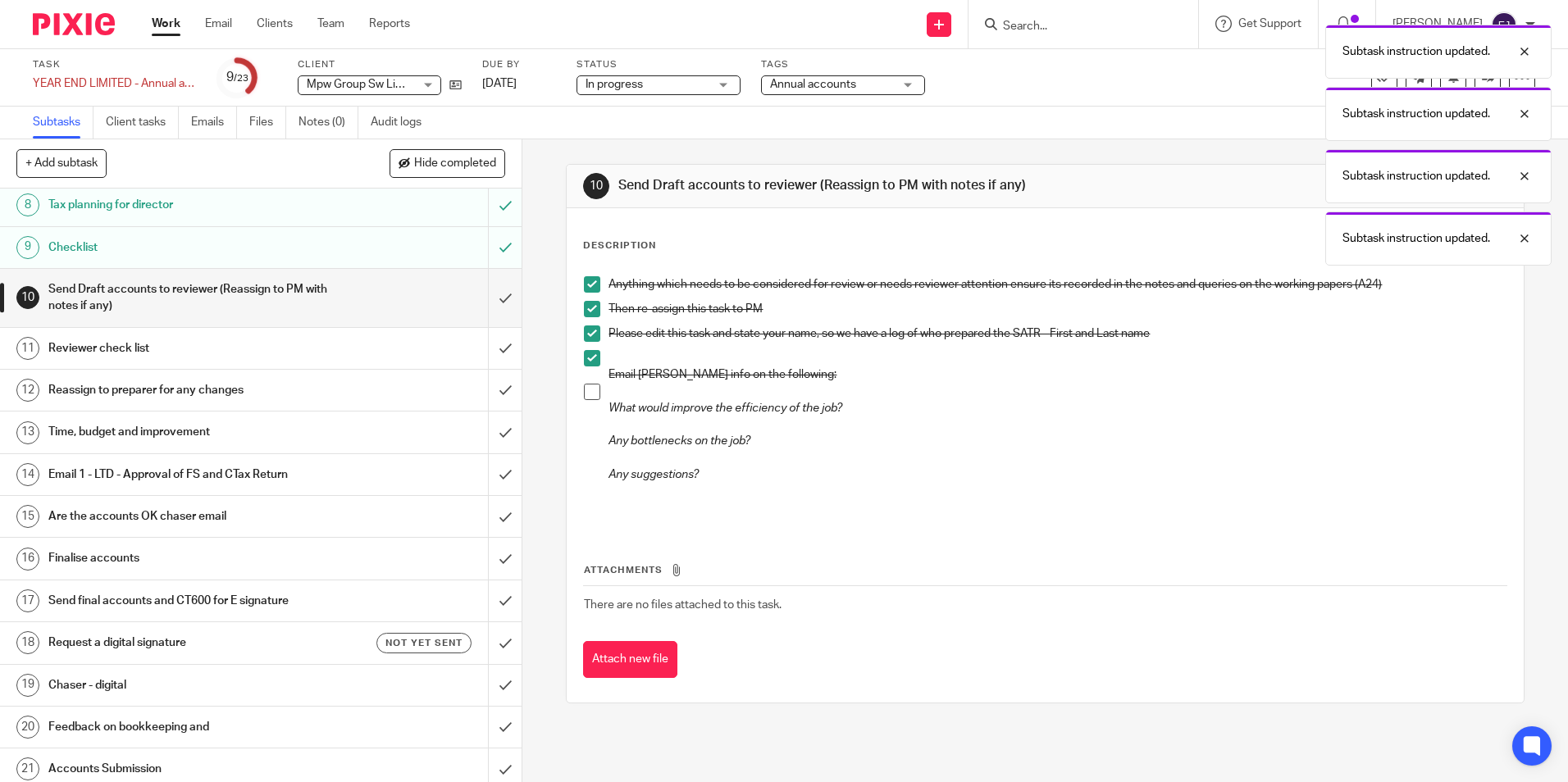
click at [591, 393] on span at bounding box center [592, 392] width 17 height 17
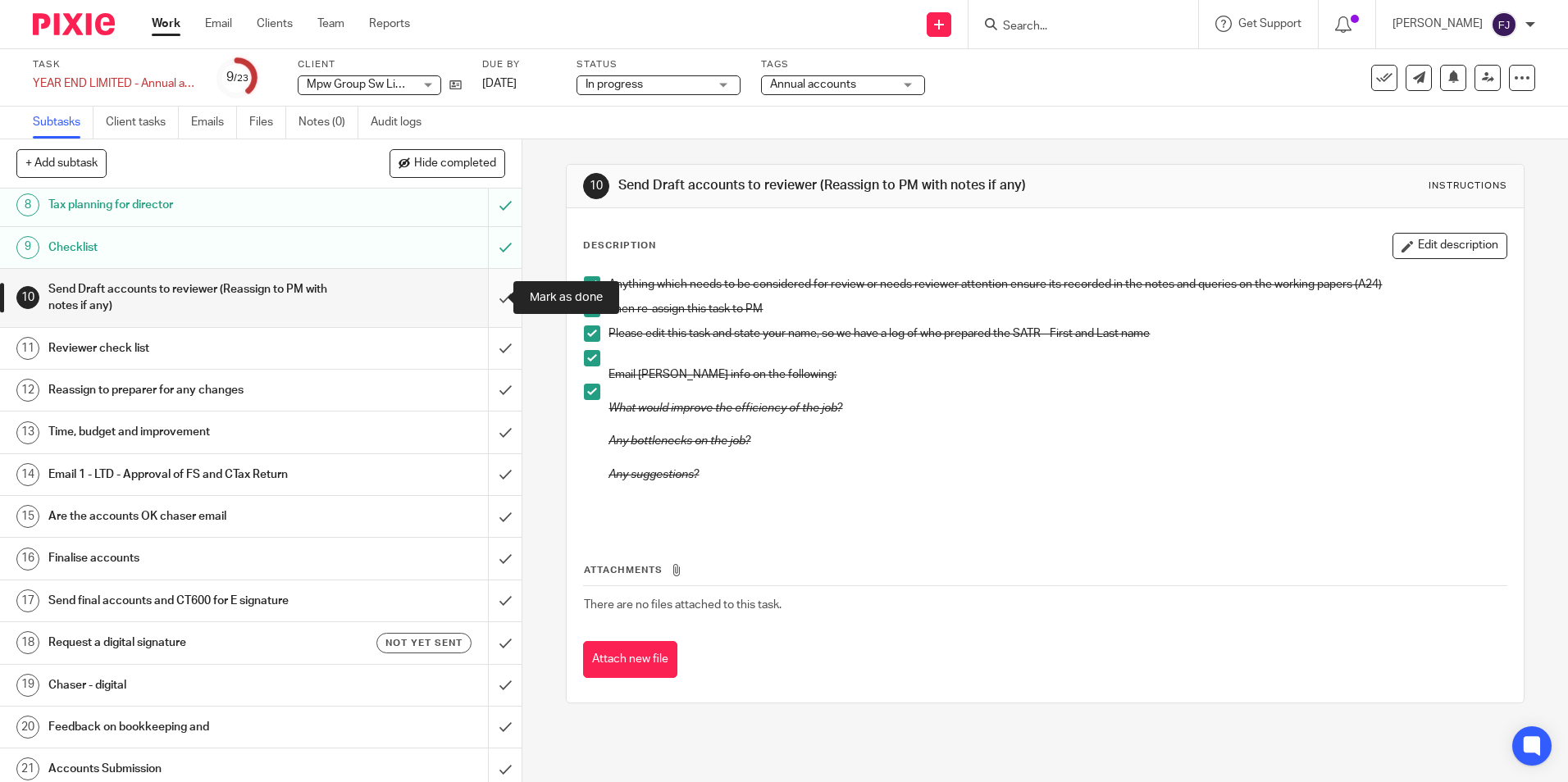
click at [489, 302] on input "submit" at bounding box center [260, 297] width 522 height 58
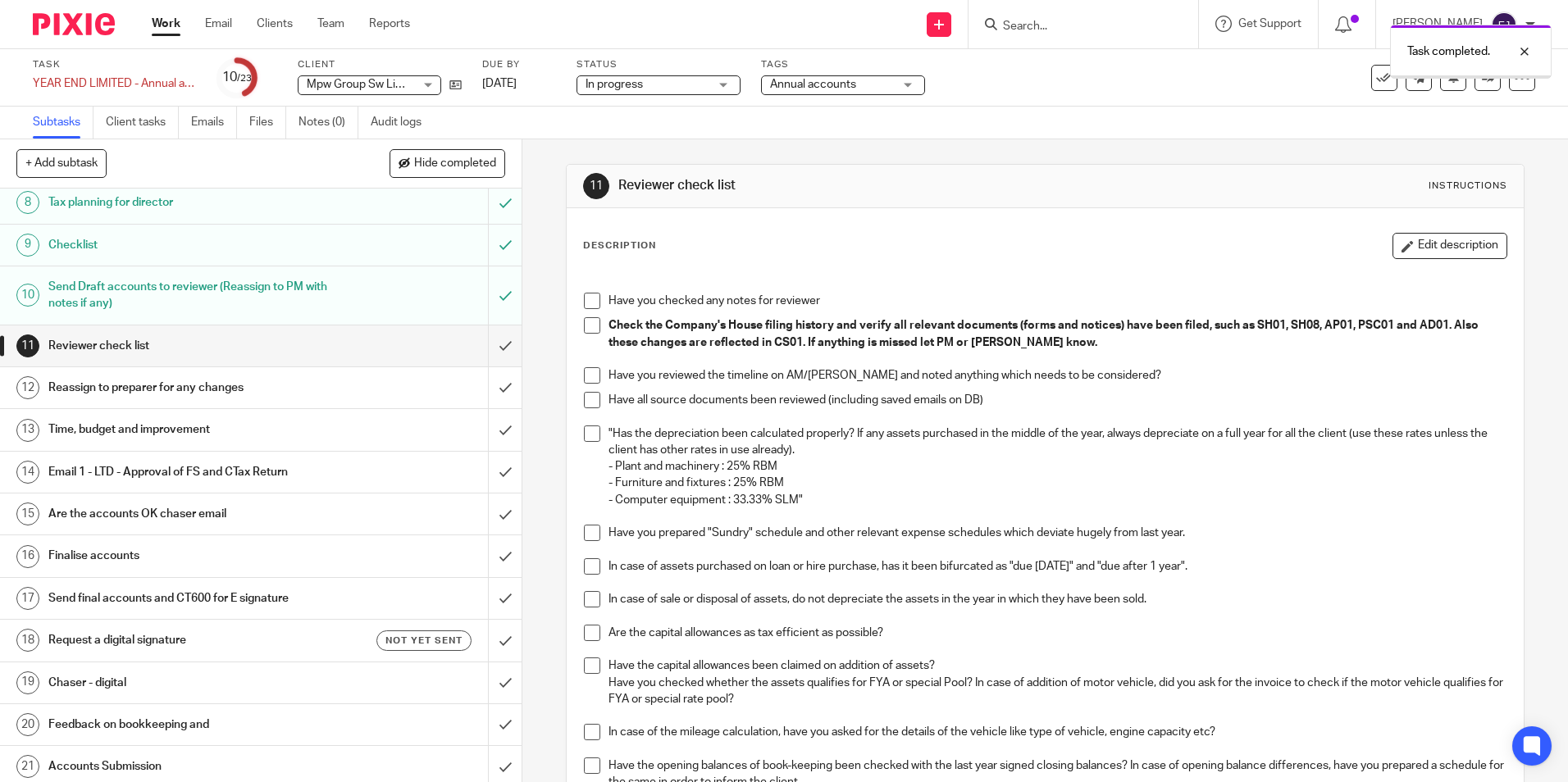
scroll to position [410, 0]
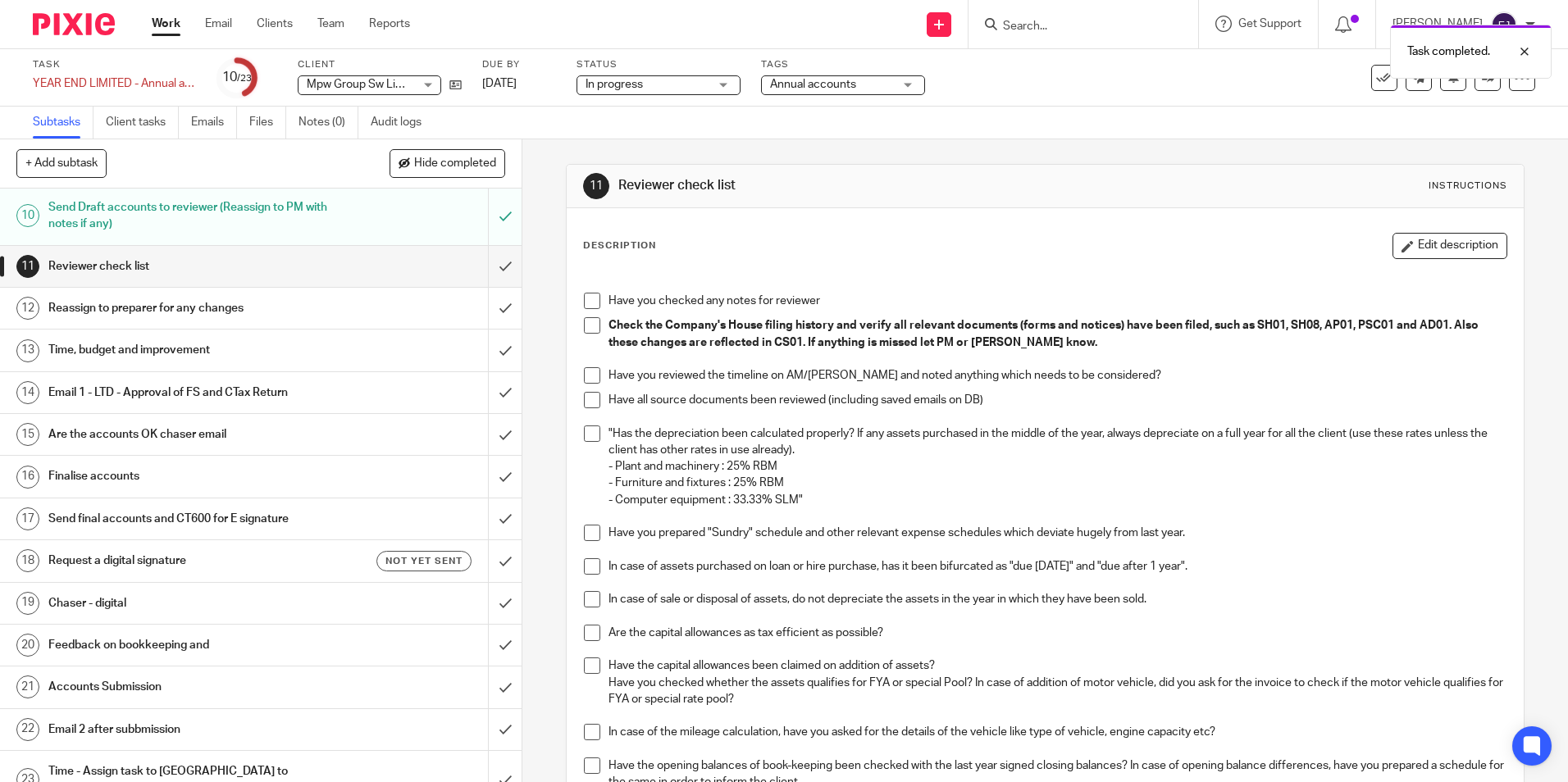
click at [129, 394] on h1 "Email 1 - LTD - Approval of FS and CTax Return" at bounding box center [190, 392] width 282 height 24
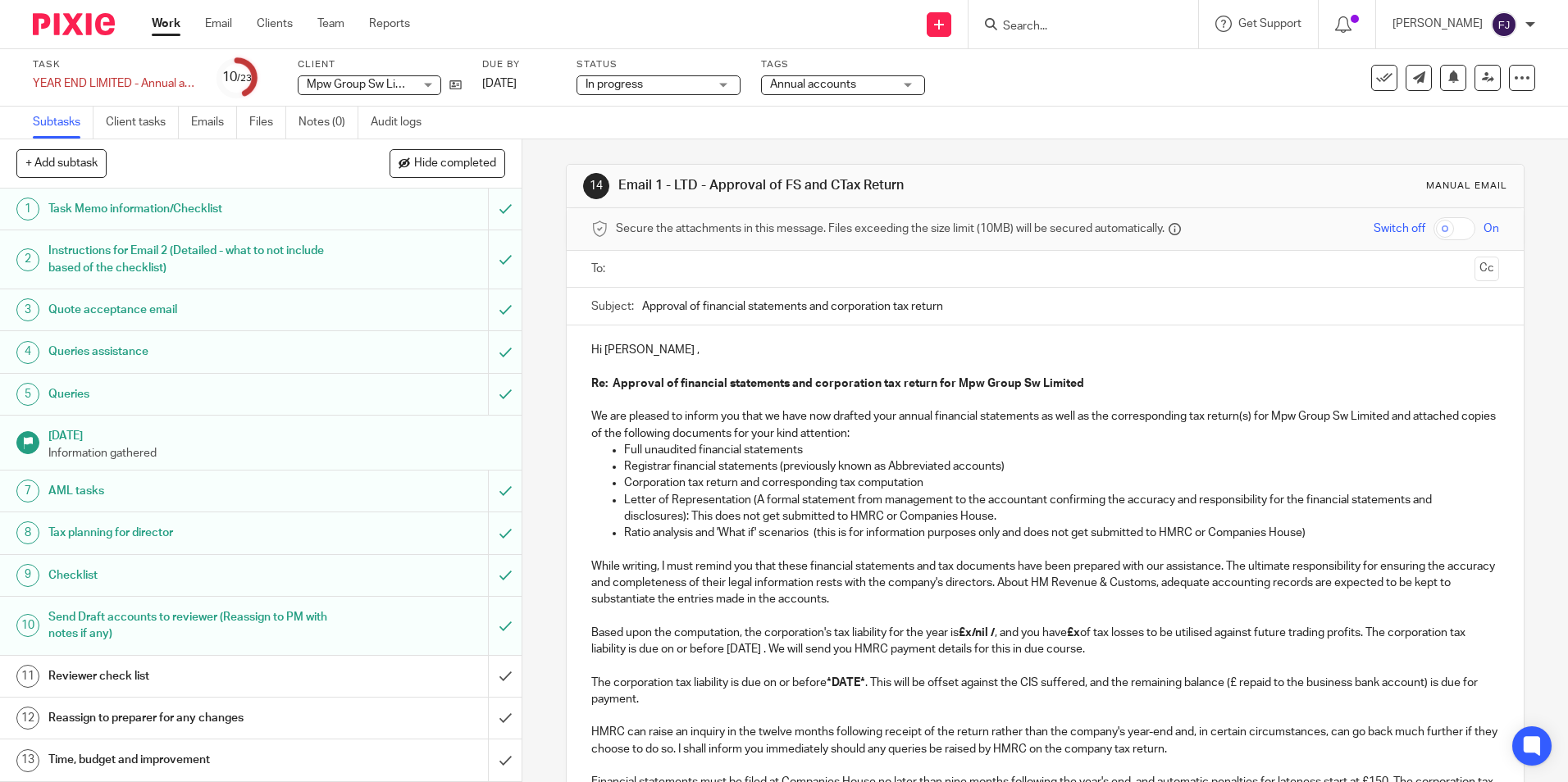
drag, startPoint x: 1320, startPoint y: 527, endPoint x: 592, endPoint y: 539, distance: 728.1
click at [592, 539] on ul "Full unaudited financial statements Registrar financial statements (previously …" at bounding box center [1044, 491] width 907 height 100
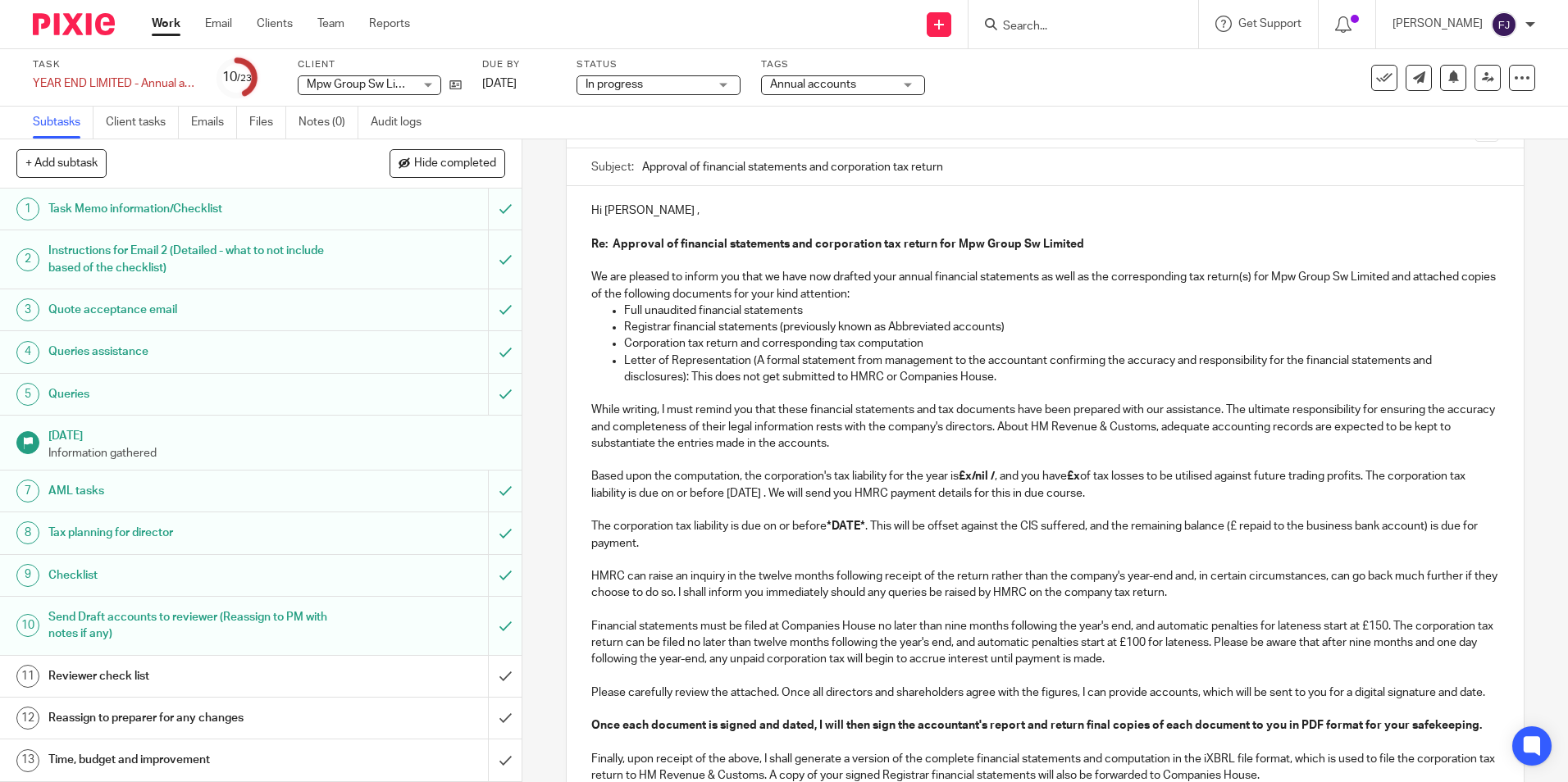
scroll to position [164, 0]
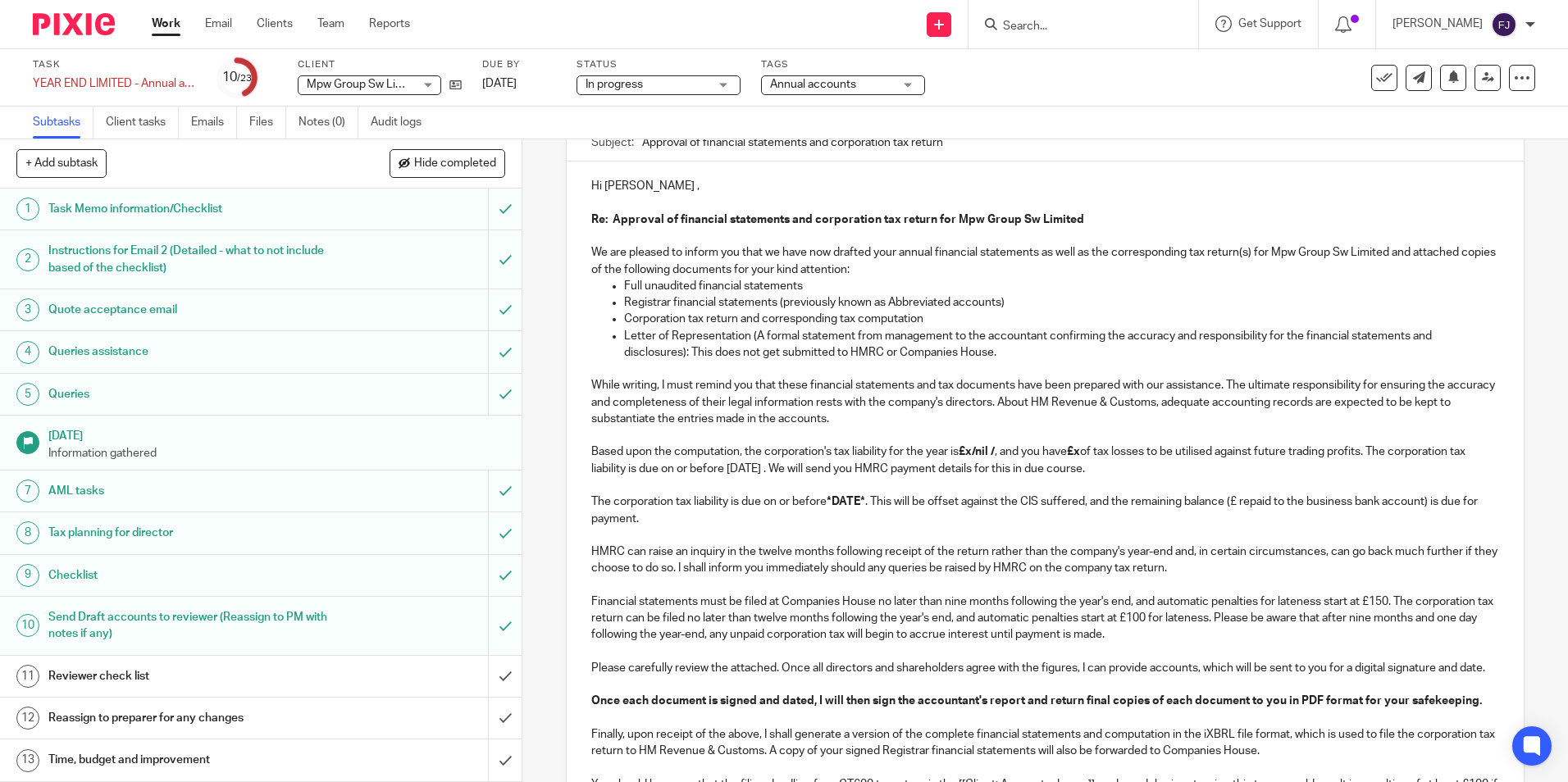
click at [971, 454] on strong "£x/nil /" at bounding box center [976, 452] width 36 height 12
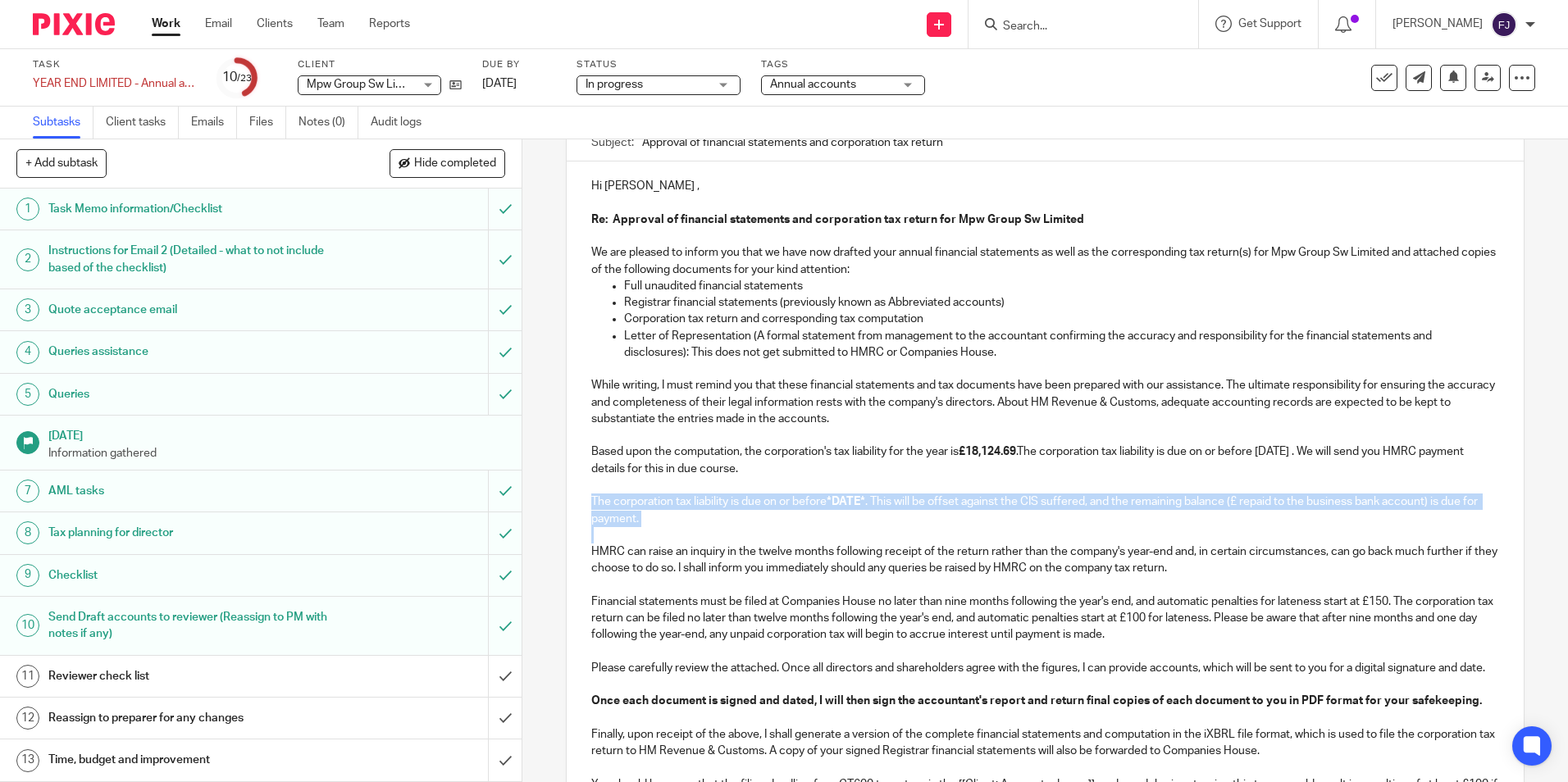
drag, startPoint x: 650, startPoint y: 529, endPoint x: 571, endPoint y: 495, distance: 86.0
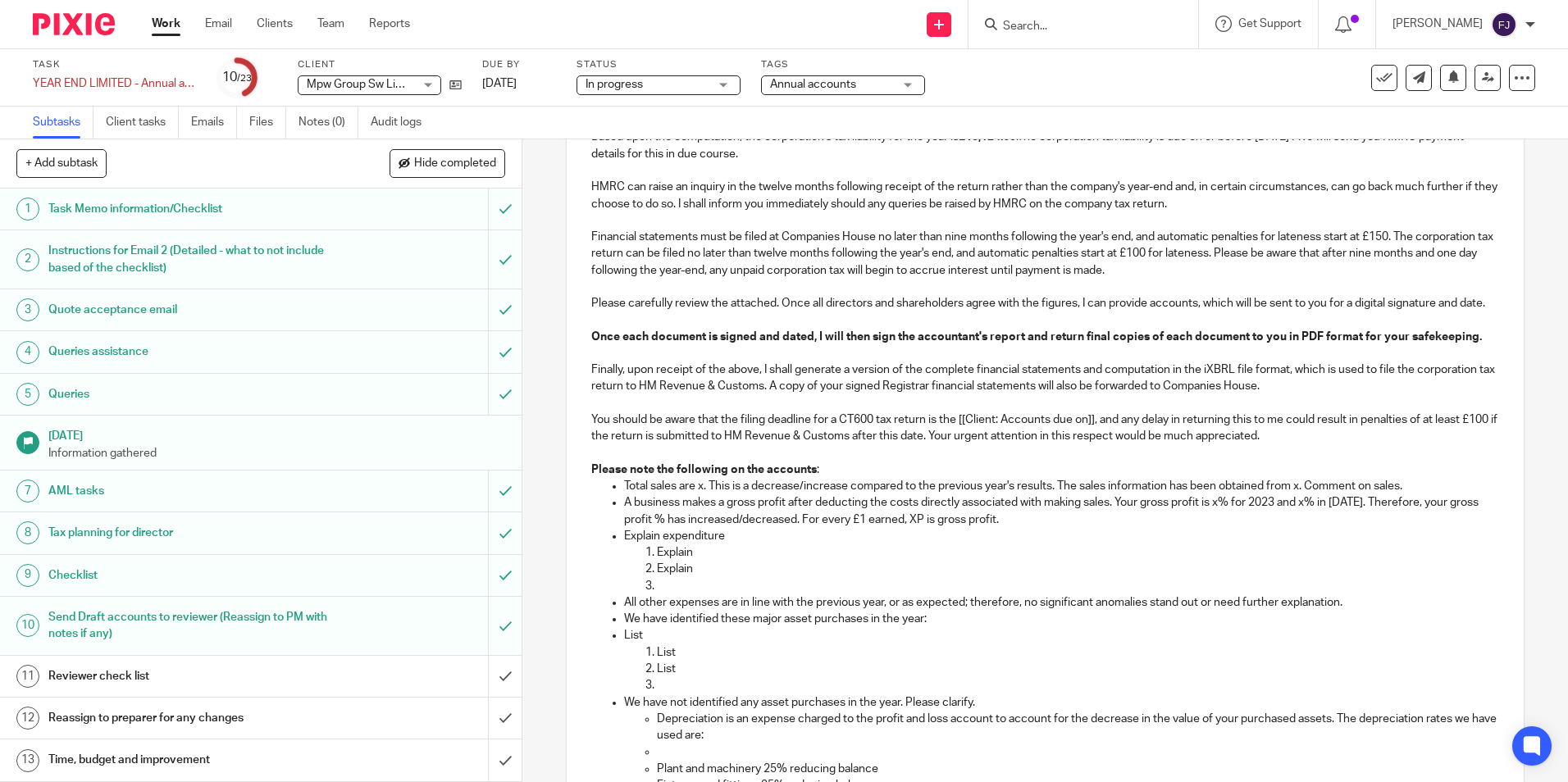
scroll to position [574, 0]
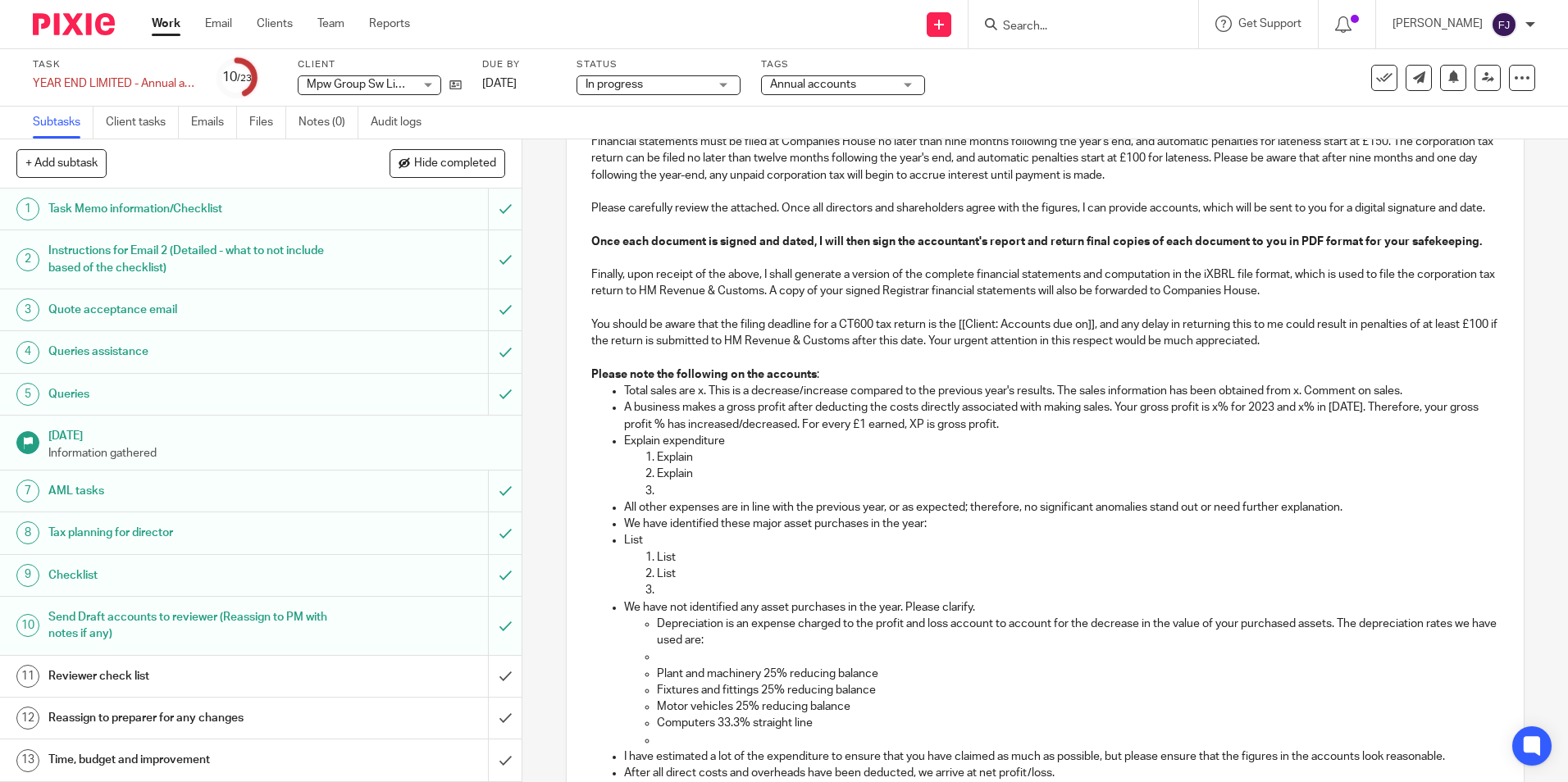
drag, startPoint x: 697, startPoint y: 410, endPoint x: 706, endPoint y: 409, distance: 9.1
click at [697, 399] on p "Total sales are x. This is a decrease/increase compared to the previous year's …" at bounding box center [1061, 391] width 874 height 17
click at [845, 399] on p "Total sales are £763,043. This is a decrease/increase compared to the previous …" at bounding box center [1061, 391] width 874 height 17
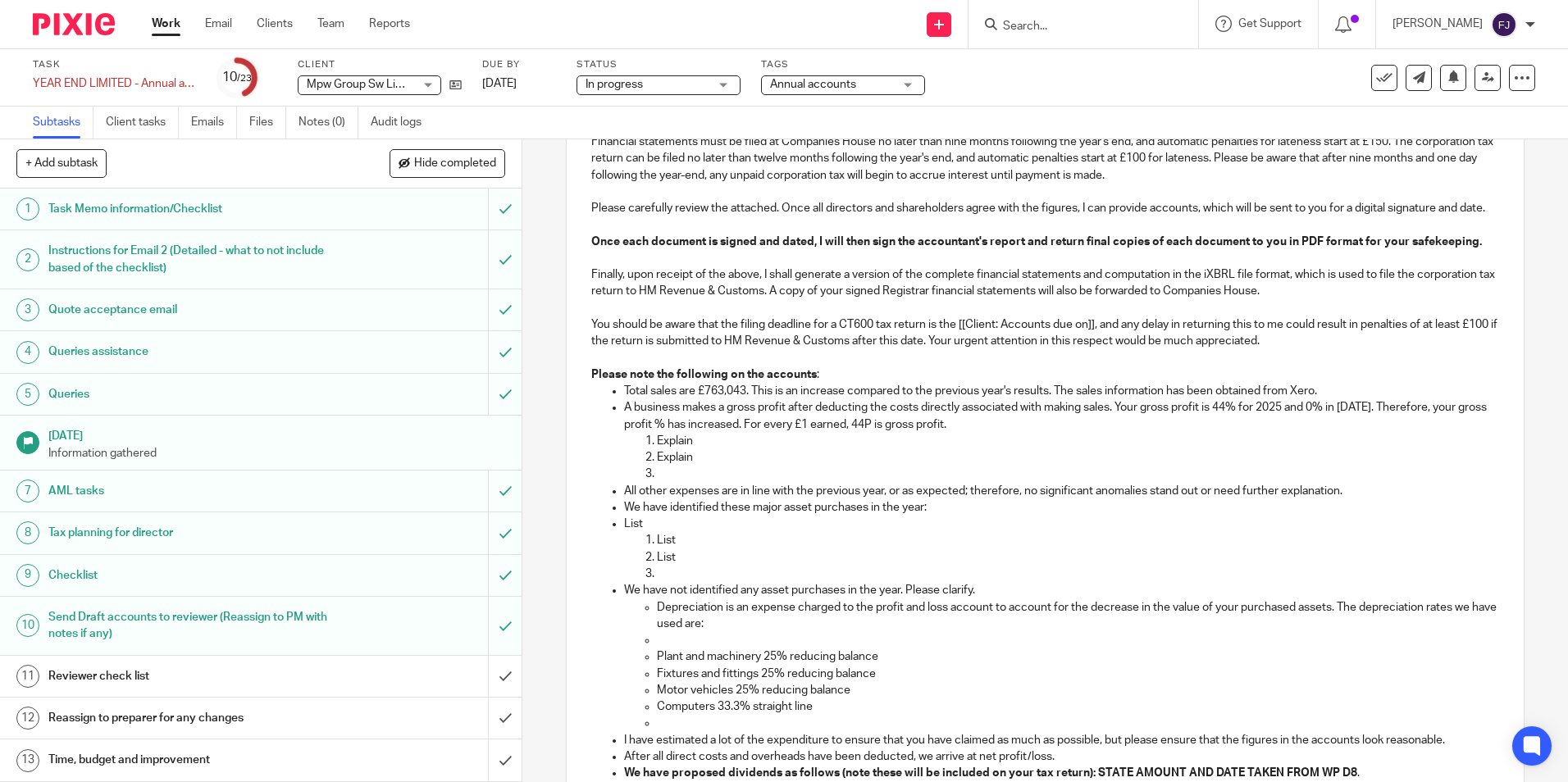
click at [701, 433] on p "A business makes a gross profit after deducting the costs directly associated w…" at bounding box center [1061, 416] width 874 height 34
click at [710, 449] on p "Explain" at bounding box center [1077, 441] width 841 height 17
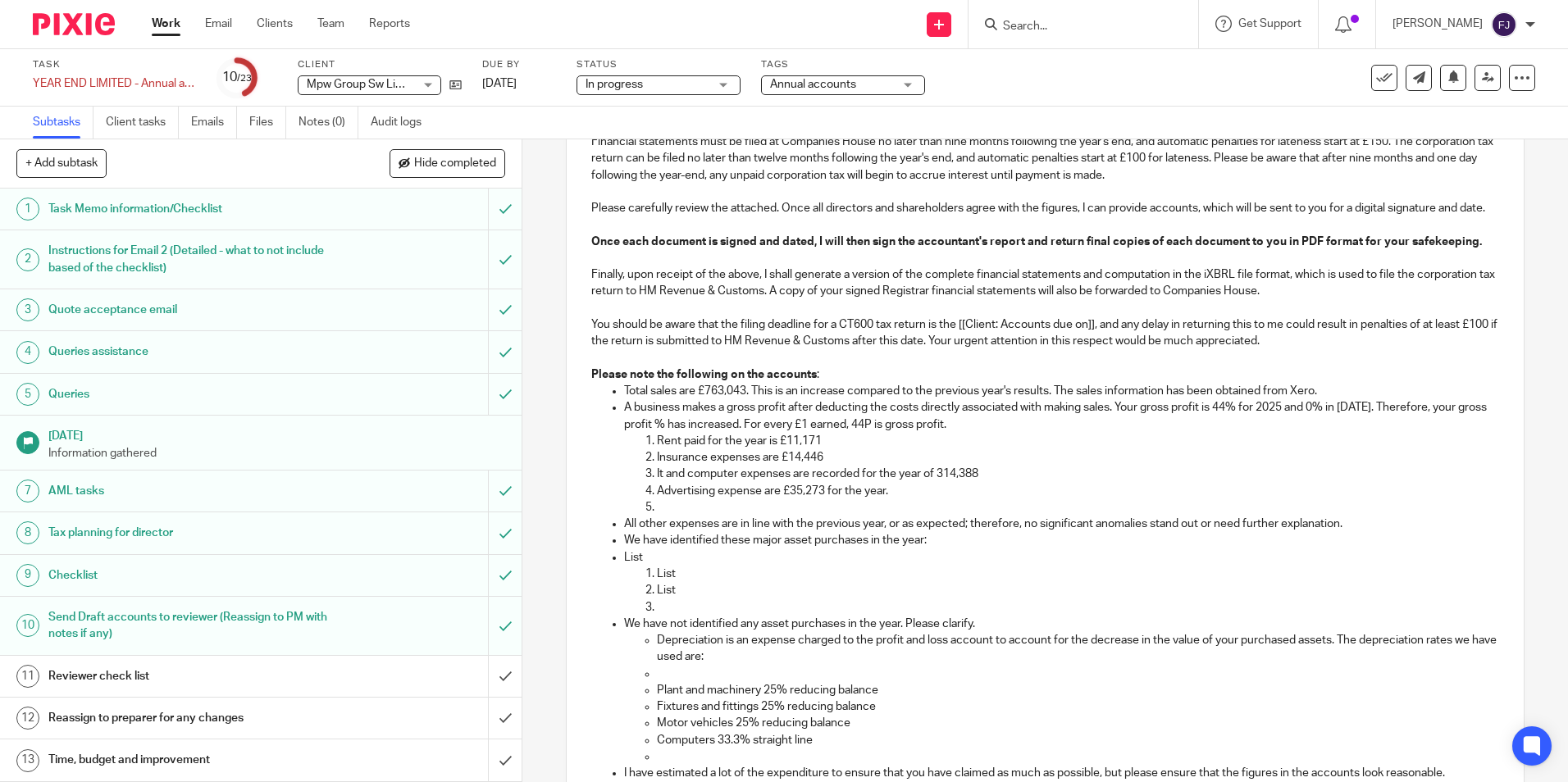
click at [721, 516] on p at bounding box center [1077, 507] width 841 height 17
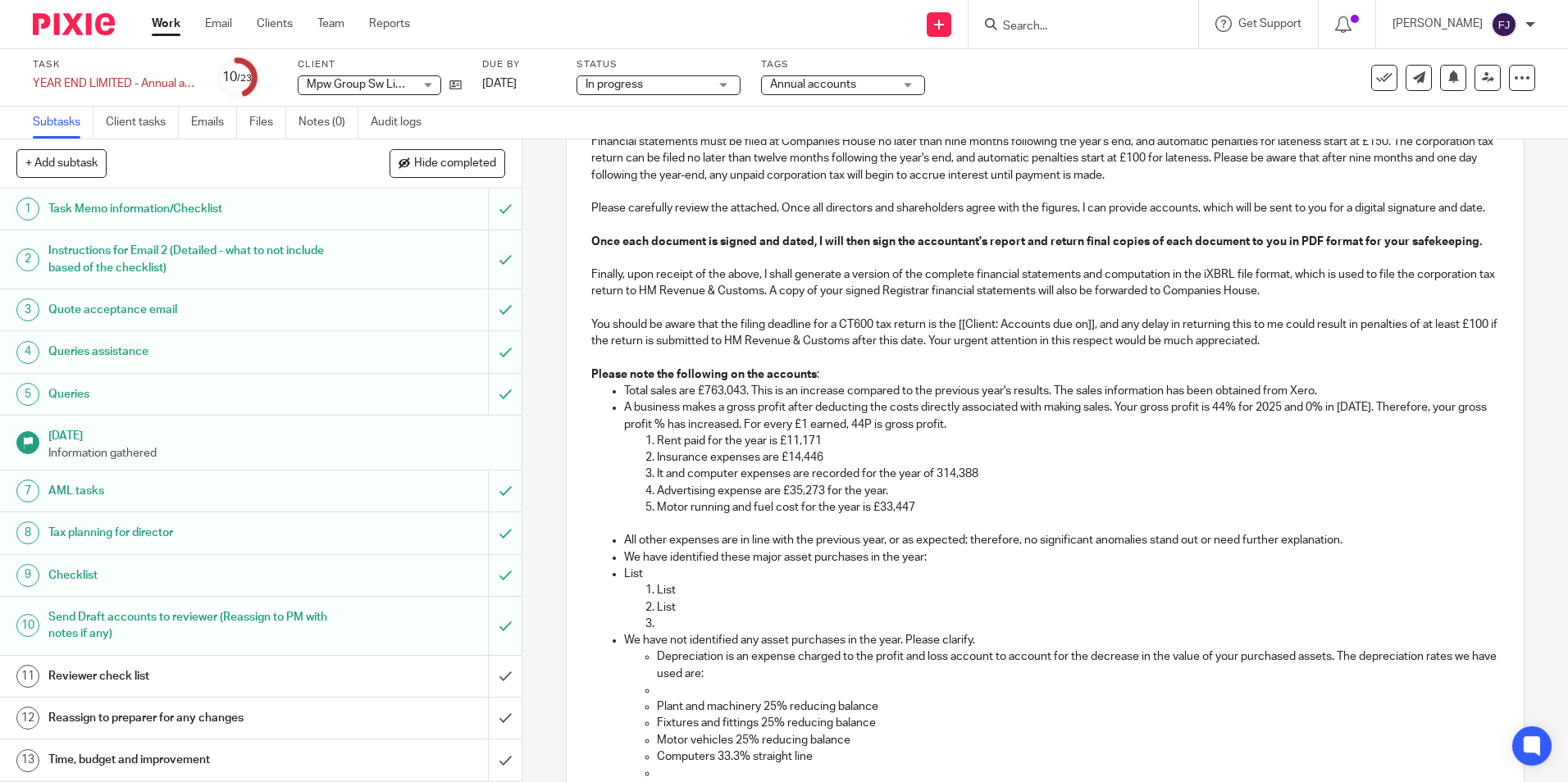
click at [733, 548] on p "All other expenses are in line with the previous year, or as expected; therefor…" at bounding box center [1061, 540] width 874 height 17
click at [1197, 548] on p "All other expenses are as expected; therefore, no significant anomalies stand o…" at bounding box center [1061, 540] width 874 height 17
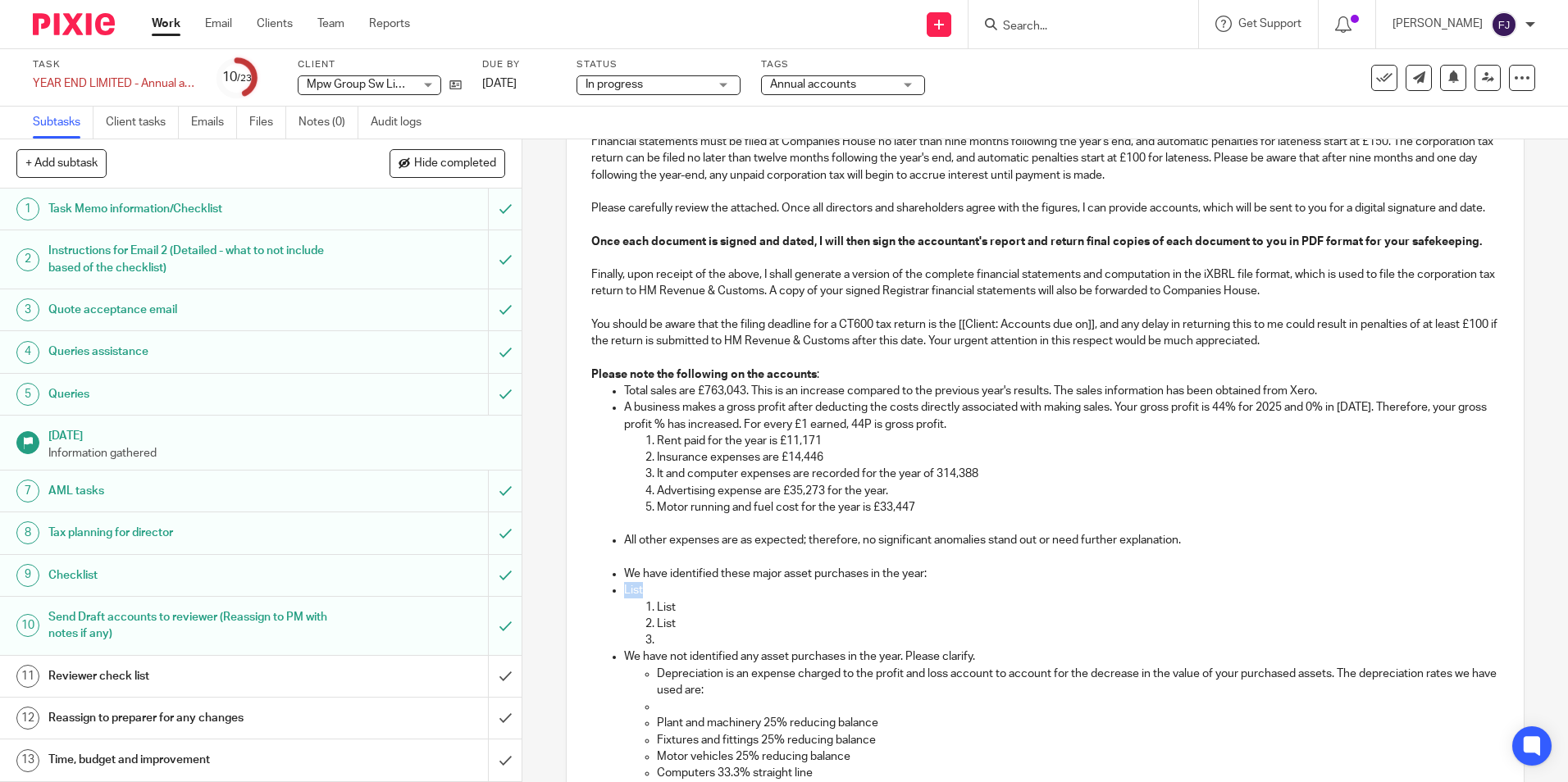
drag, startPoint x: 641, startPoint y: 608, endPoint x: 620, endPoint y: 608, distance: 21.0
click at [624, 598] on p "List" at bounding box center [1061, 590] width 874 height 17
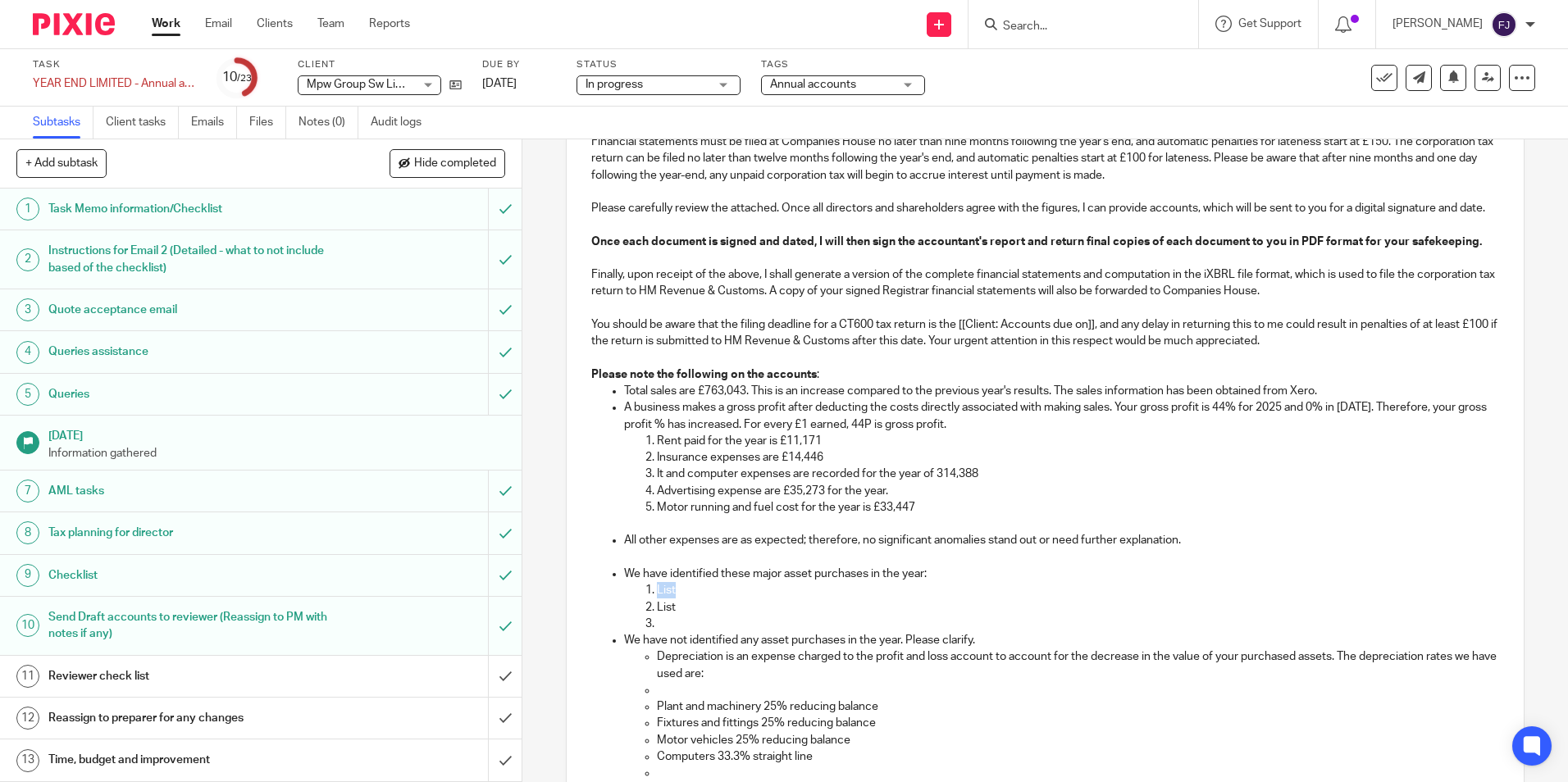
drag, startPoint x: 680, startPoint y: 604, endPoint x: 647, endPoint y: 609, distance: 33.4
click at [657, 598] on li "List" at bounding box center [1077, 590] width 841 height 17
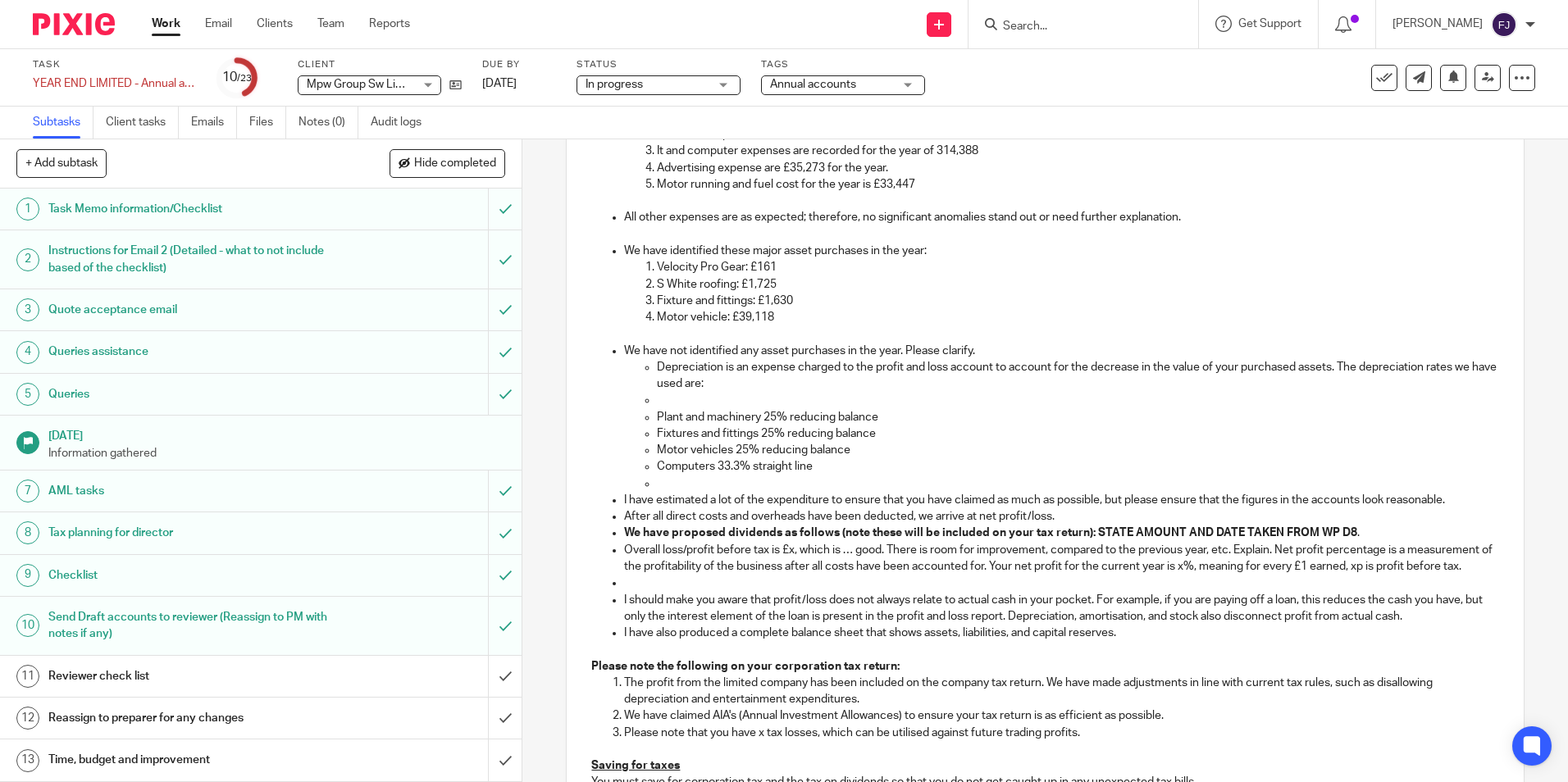
scroll to position [902, 0]
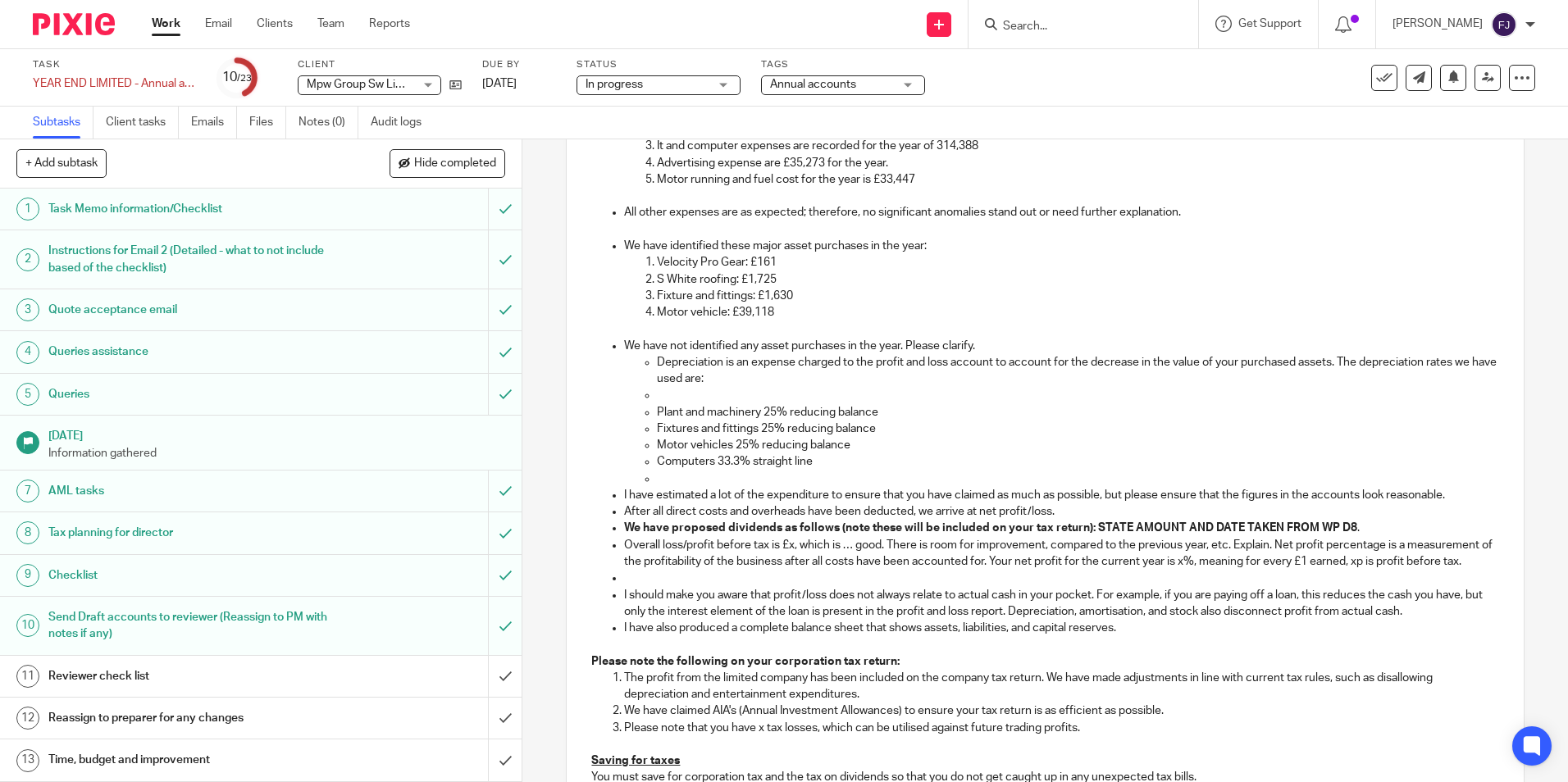
click at [755, 354] on p "We have not identified any asset purchases in the year. Please clarify." at bounding box center [1061, 346] width 874 height 17
click at [1013, 354] on p "We have not identified any other asset purchases in the year. Please clarify." at bounding box center [1061, 346] width 874 height 17
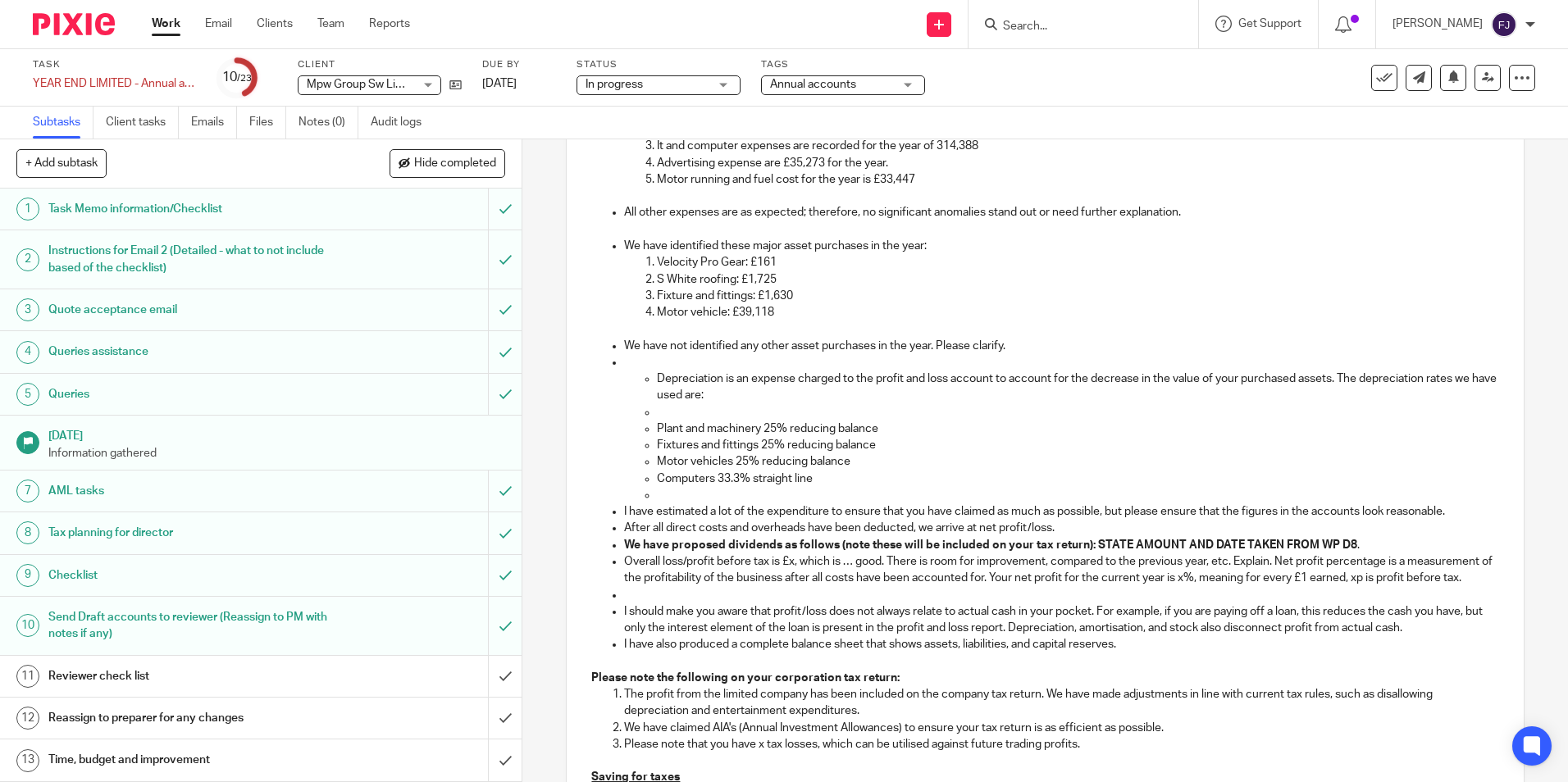
click at [657, 393] on p "Depreciation is an expense charged to the profit and loss account to account fo…" at bounding box center [1077, 387] width 841 height 34
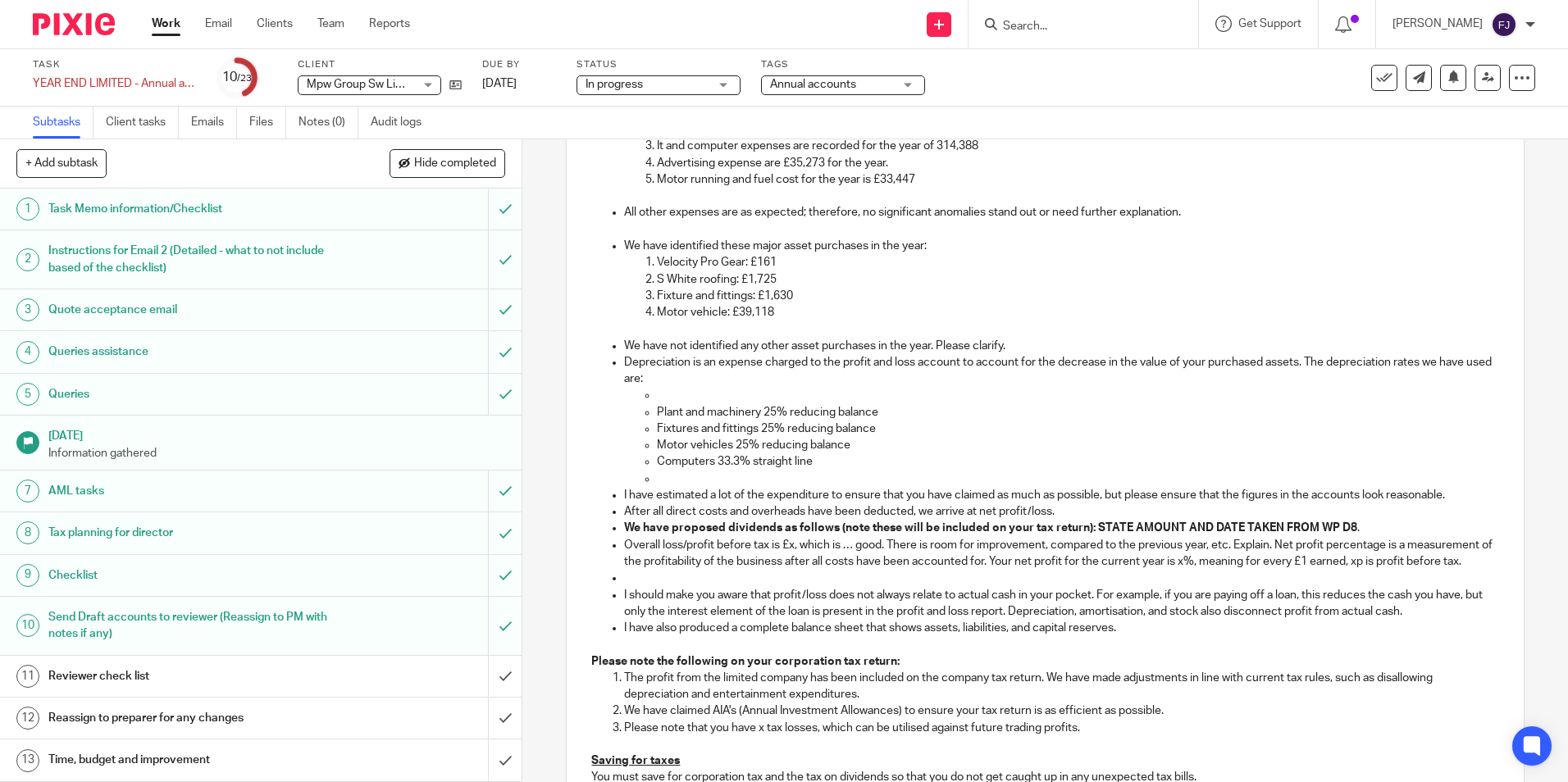
click at [663, 403] on p at bounding box center [1077, 396] width 841 height 17
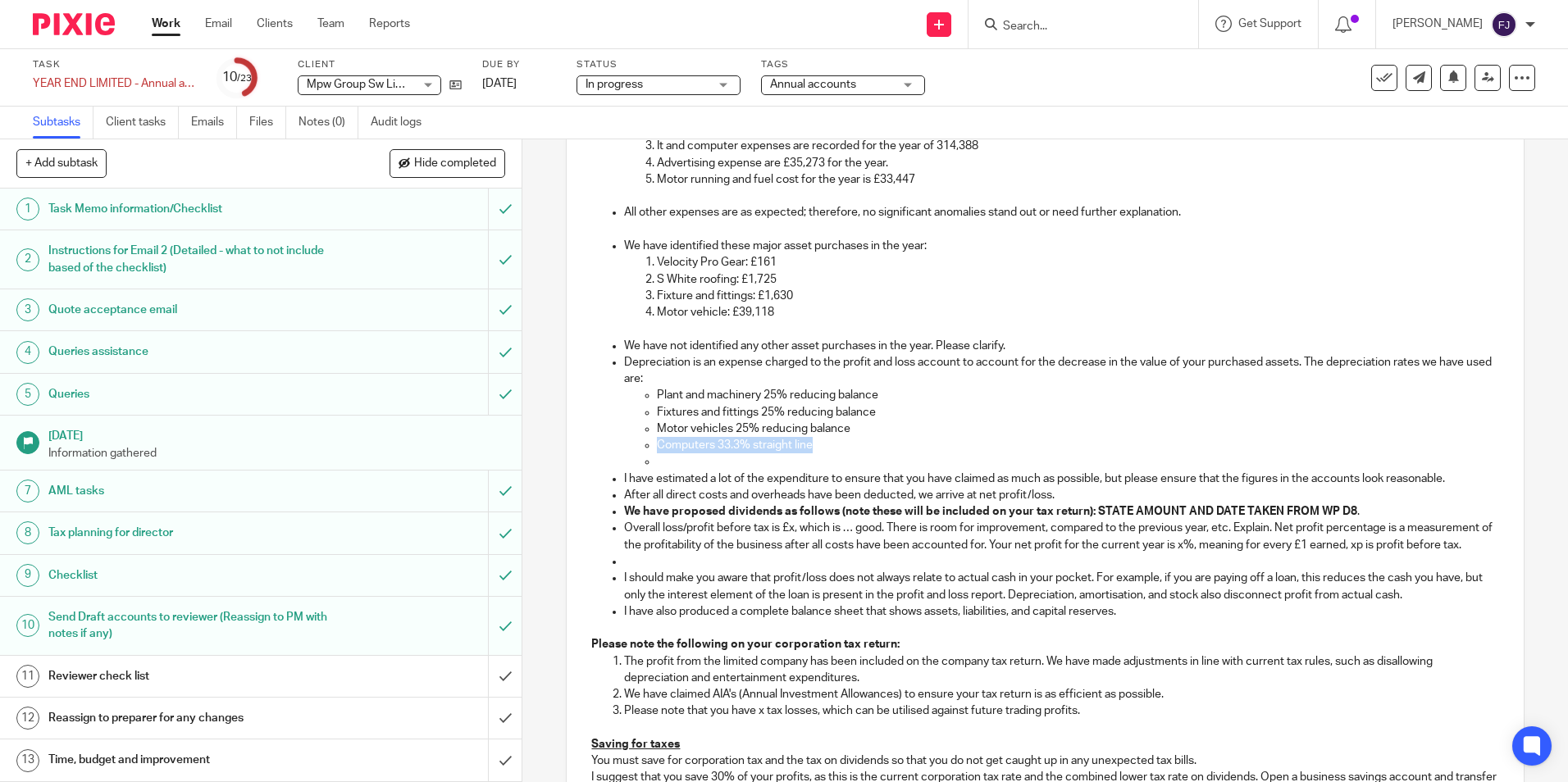
drag, startPoint x: 816, startPoint y: 461, endPoint x: 647, endPoint y: 461, distance: 169.0
click at [647, 461] on ul "Plant and machinery 25% reducing balance Fixtures and fittings 25% reducing bal…" at bounding box center [1061, 428] width 874 height 83
click at [665, 470] on p at bounding box center [1077, 462] width 841 height 17
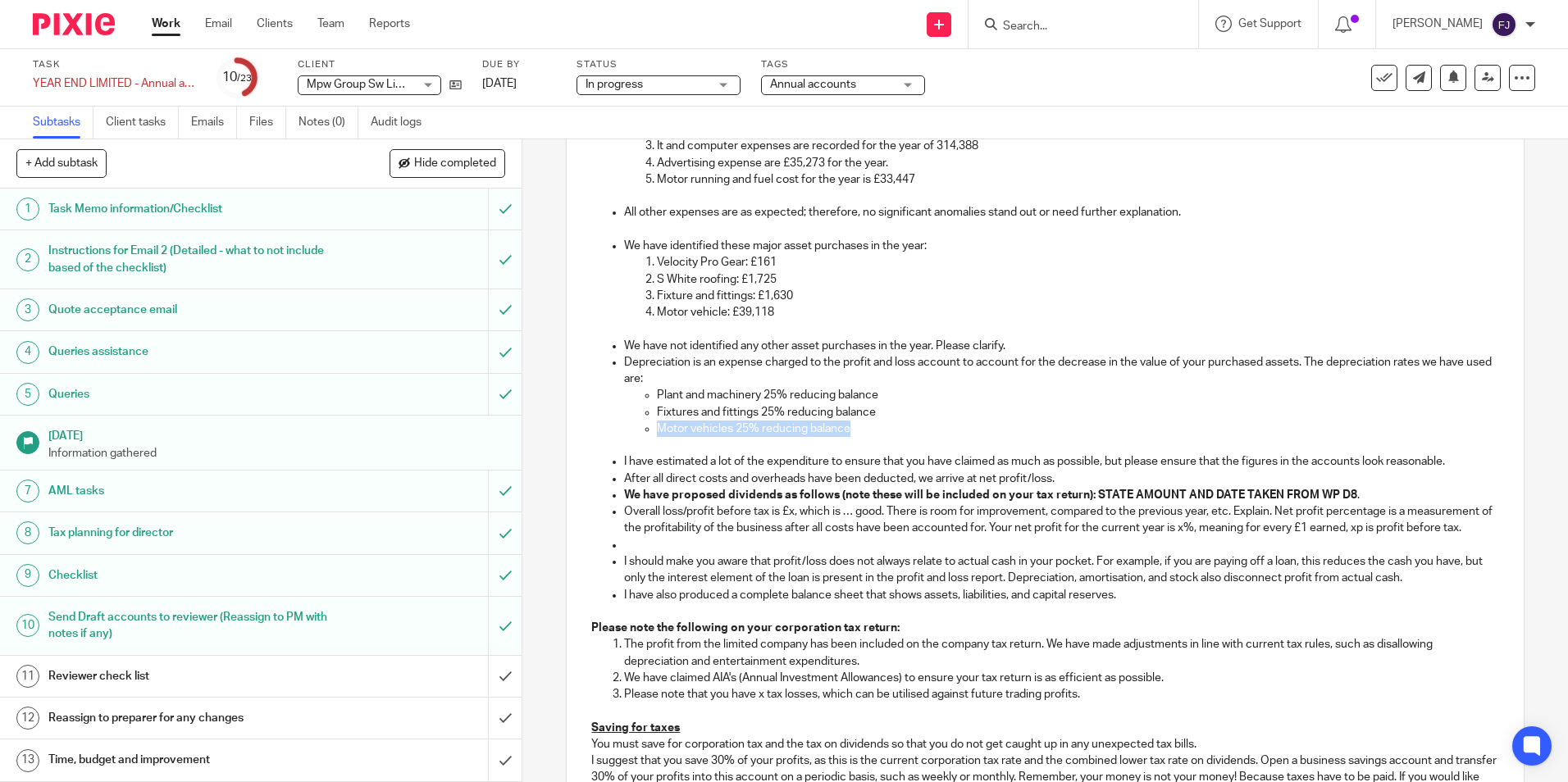
drag, startPoint x: 865, startPoint y: 447, endPoint x: 645, endPoint y: 447, distance: 220.0
click at [645, 447] on ul "Plant and machinery 25% reducing balance Fixtures and fittings 25% reducing bal…" at bounding box center [1061, 420] width 874 height 66
copy p "Motor vehicles 25% reducing balance"
click at [861, 437] on p "Motor vehicles 25% reducing balance" at bounding box center [1077, 429] width 841 height 17
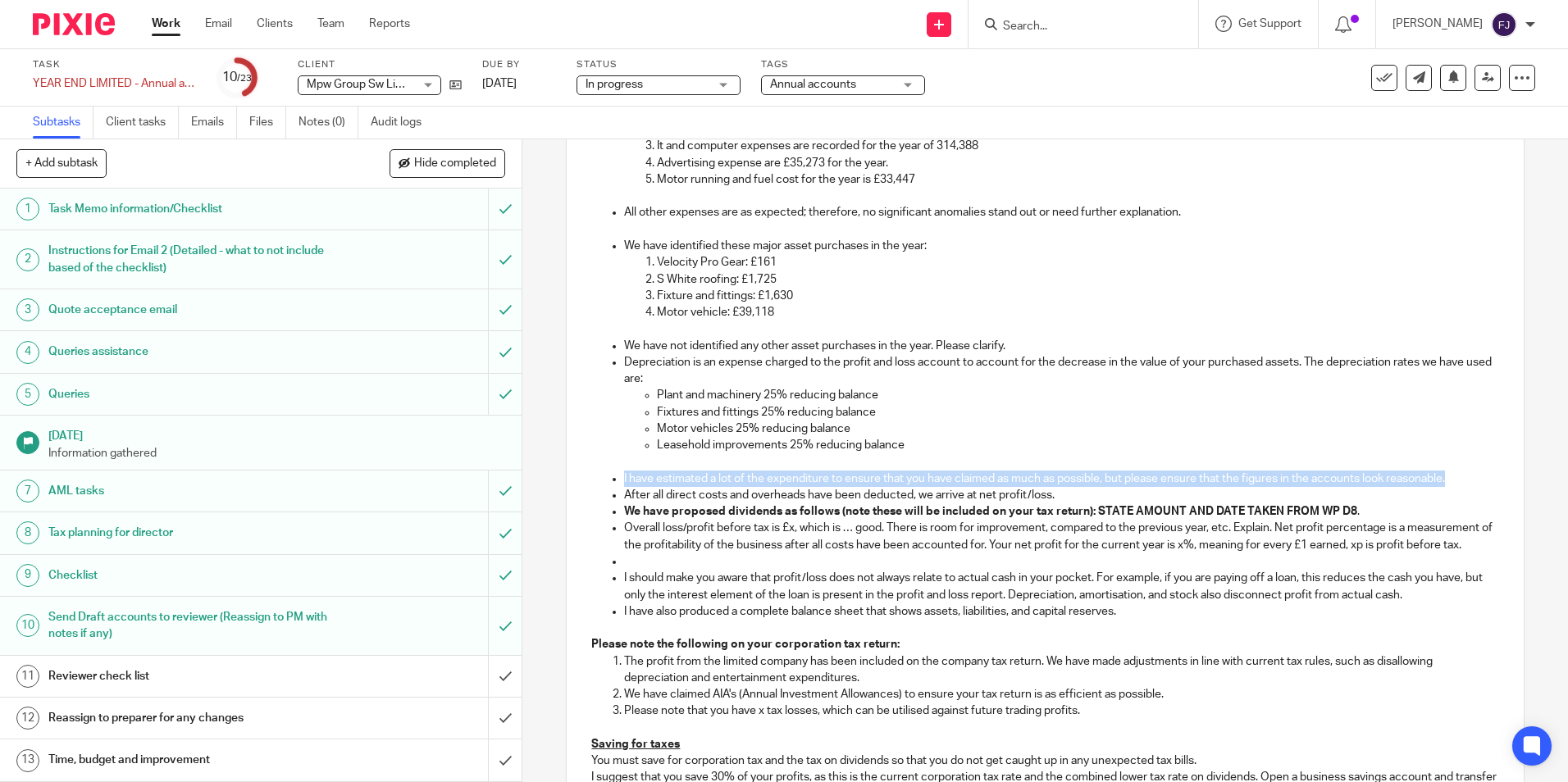
drag, startPoint x: 992, startPoint y: 495, endPoint x: 512, endPoint y: 499, distance: 480.0
click at [512, 499] on div "+ Add subtask Hide completed Cancel + Add 1 Task Memo information/Checklist 2 I…" at bounding box center [784, 460] width 1568 height 643
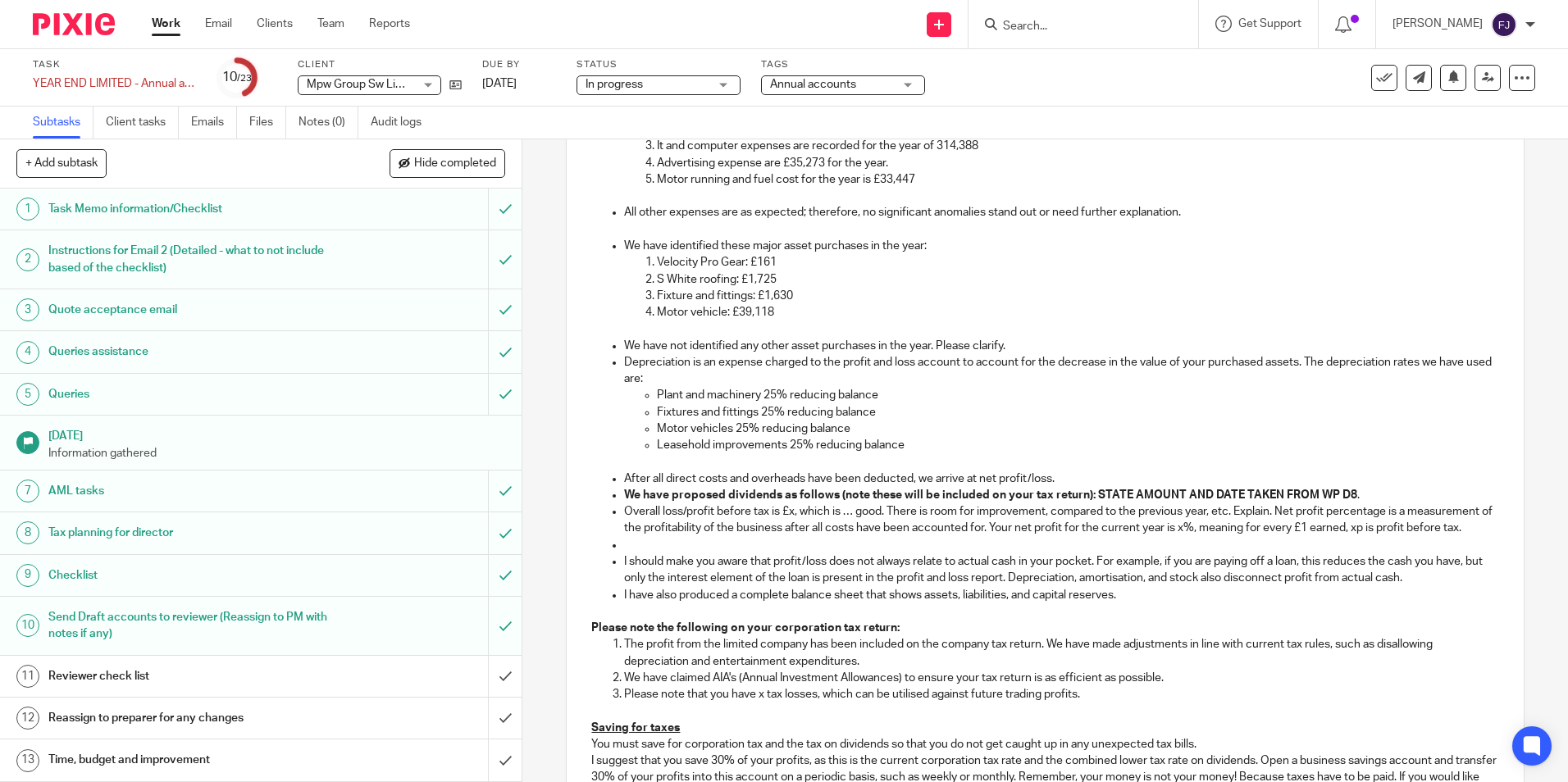
click at [1084, 487] on p "After all direct costs and overheads have been deducted, we arrive at net profi…" at bounding box center [1061, 479] width 874 height 17
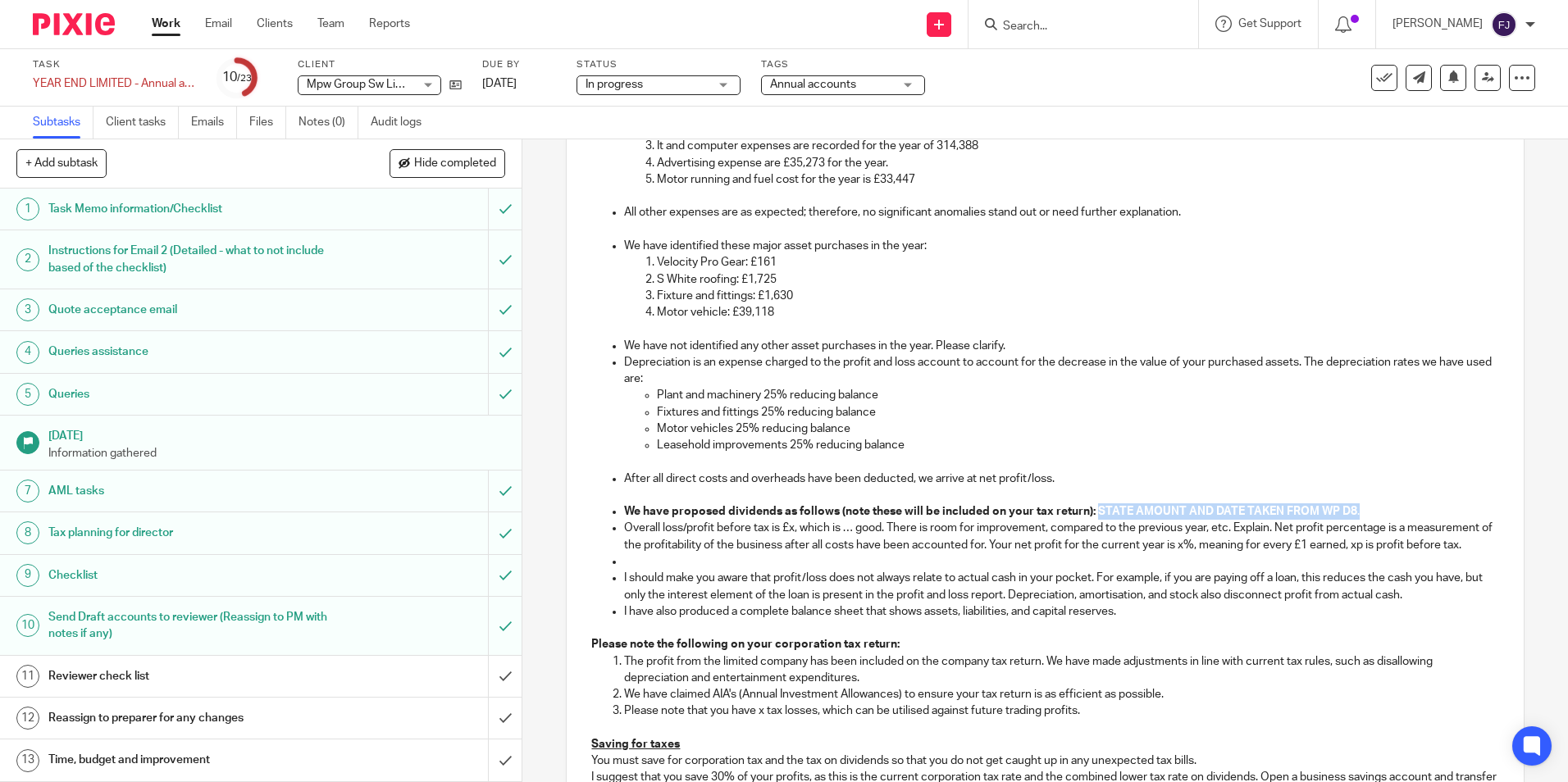
drag, startPoint x: 1092, startPoint y: 525, endPoint x: 1365, endPoint y: 523, distance: 273.0
click at [1365, 520] on p "We have proposed dividends as follows (note these will be included on your tax …" at bounding box center [1061, 512] width 874 height 17
click at [1120, 520] on p "We have proposed dividends as follows (note these will be included on your tax …" at bounding box center [1061, 512] width 874 height 17
click at [1252, 520] on p "We have proposed dividends as follows (note these will be included on your tax …" at bounding box center [1061, 512] width 874 height 17
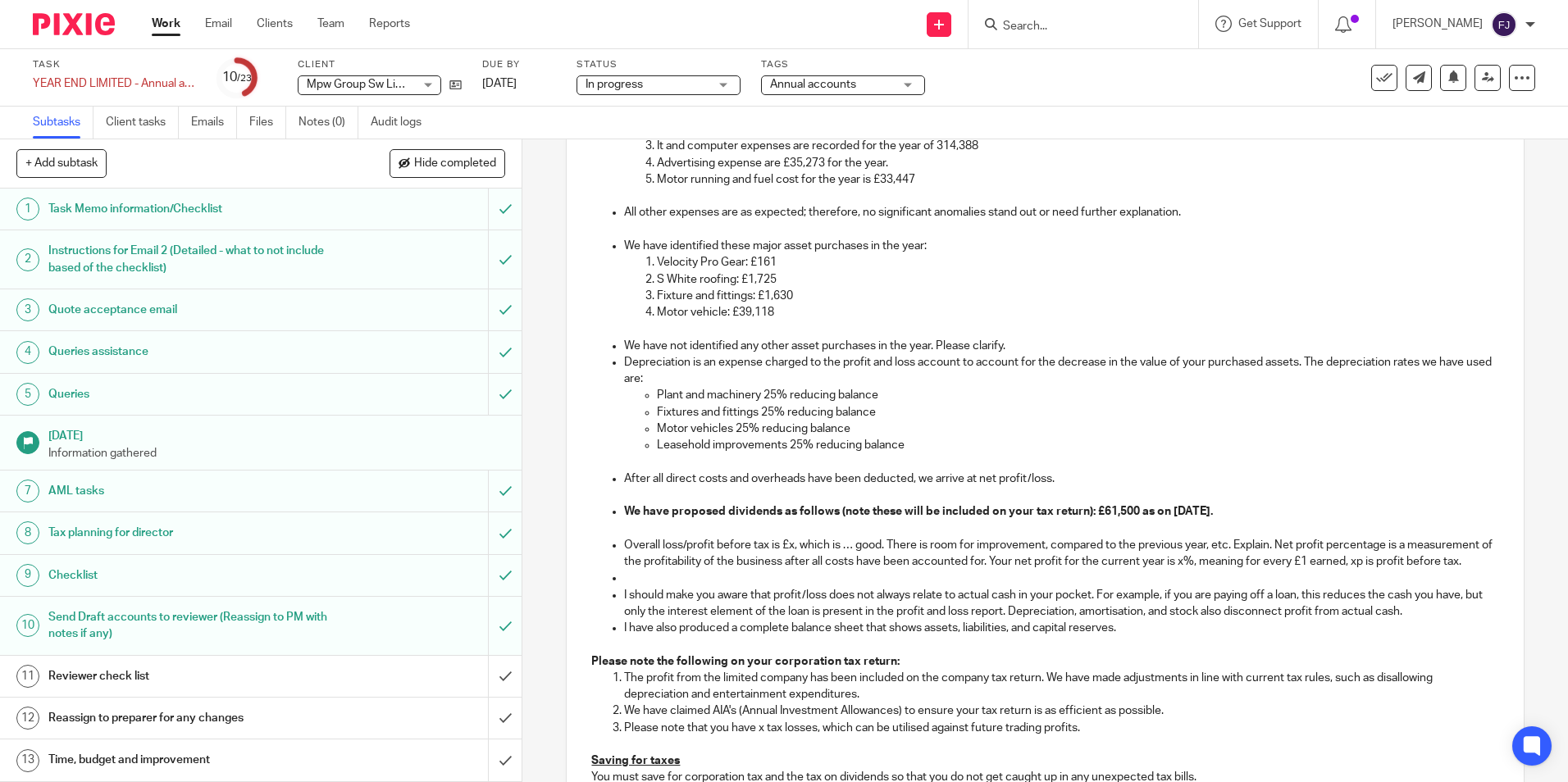
drag, startPoint x: 786, startPoint y: 559, endPoint x: 847, endPoint y: 583, distance: 65.6
click at [786, 559] on p "Overall loss/profit before tax is £x, which is … good. There is room for improv…" at bounding box center [1061, 554] width 874 height 34
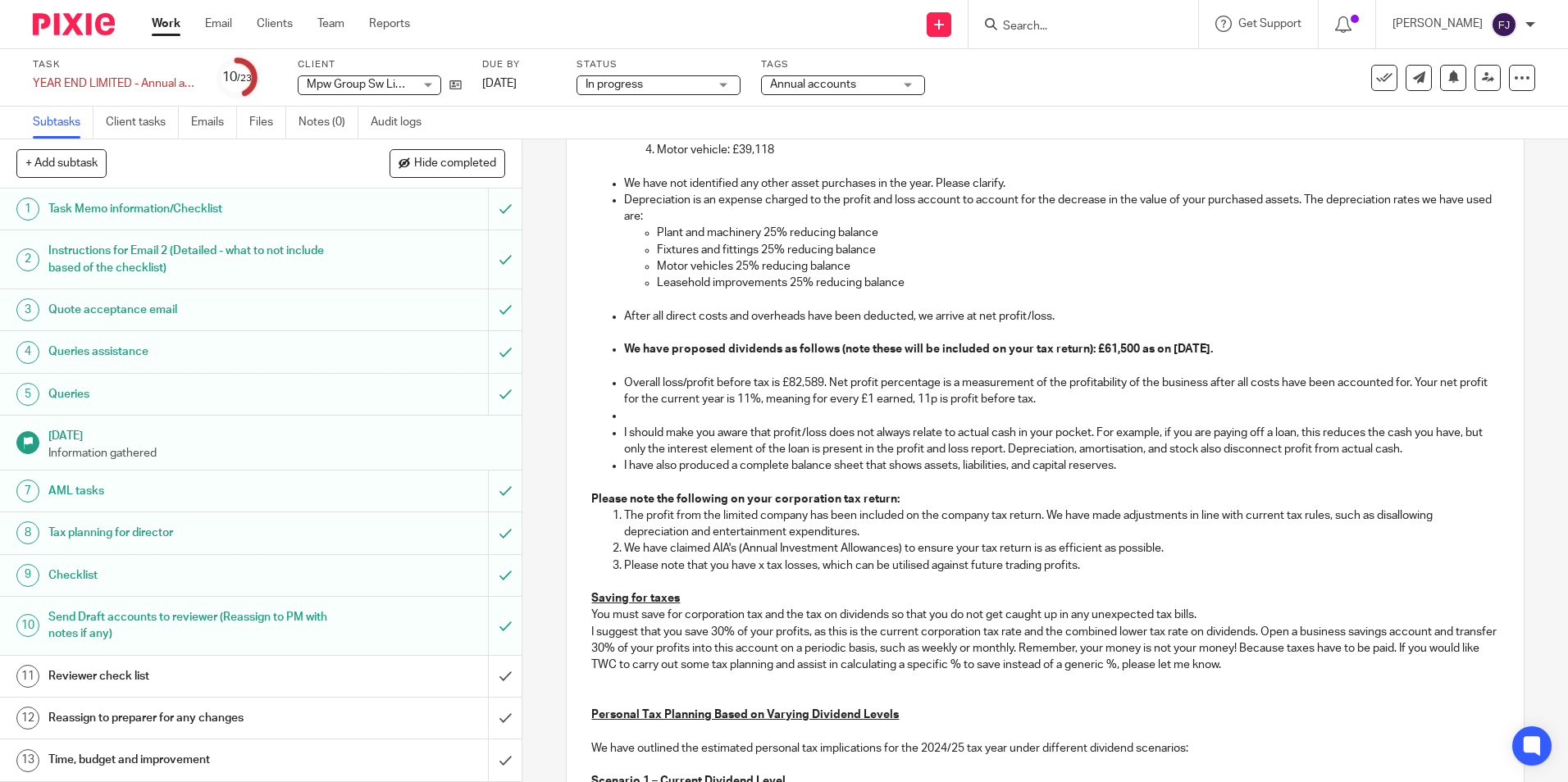
scroll to position [1230, 0]
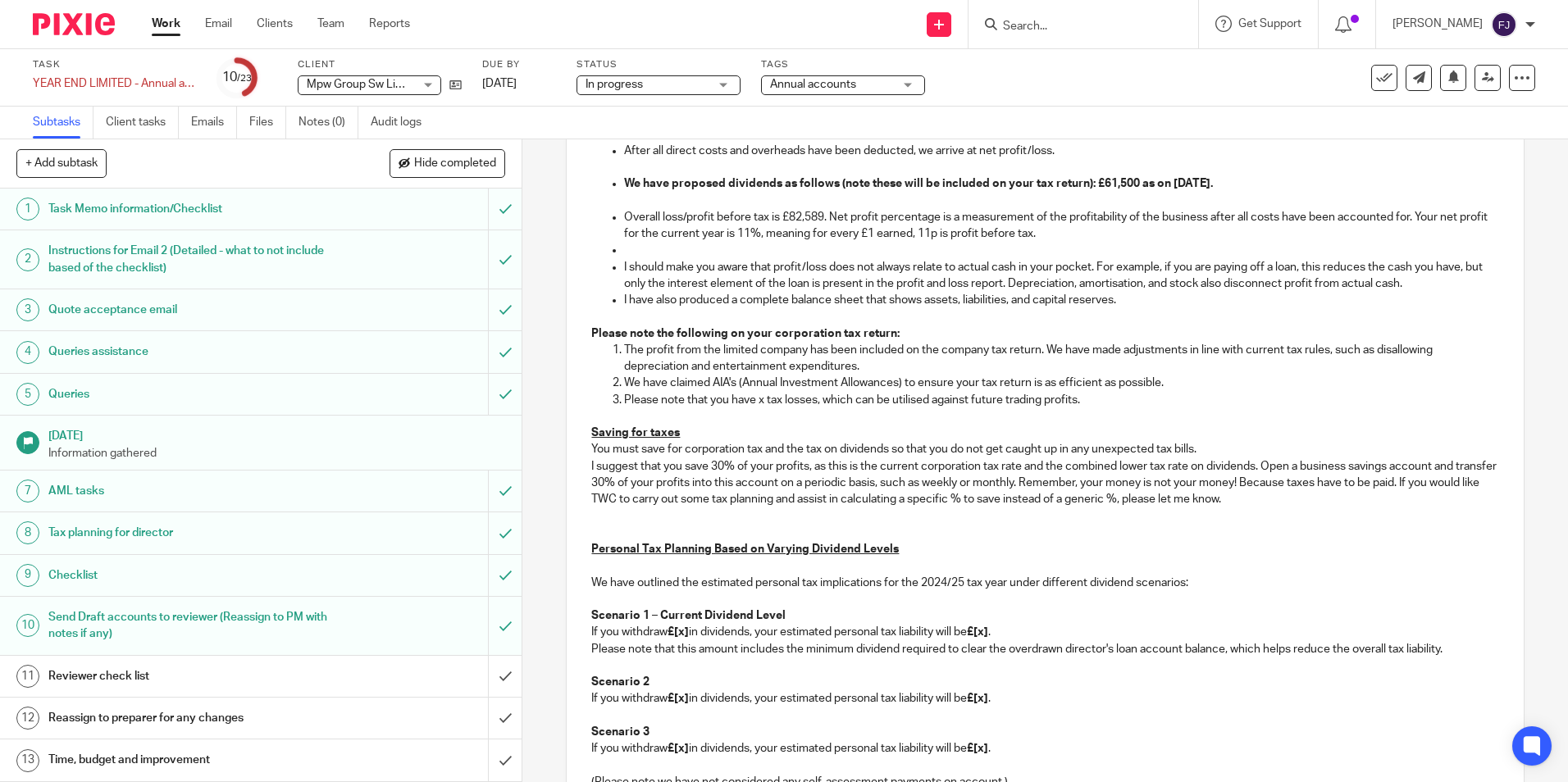
click at [640, 258] on p at bounding box center [1061, 250] width 874 height 17
click at [1436, 292] on p "I should make you aware that profit/loss does not always relate to actual cash …" at bounding box center [1061, 276] width 874 height 34
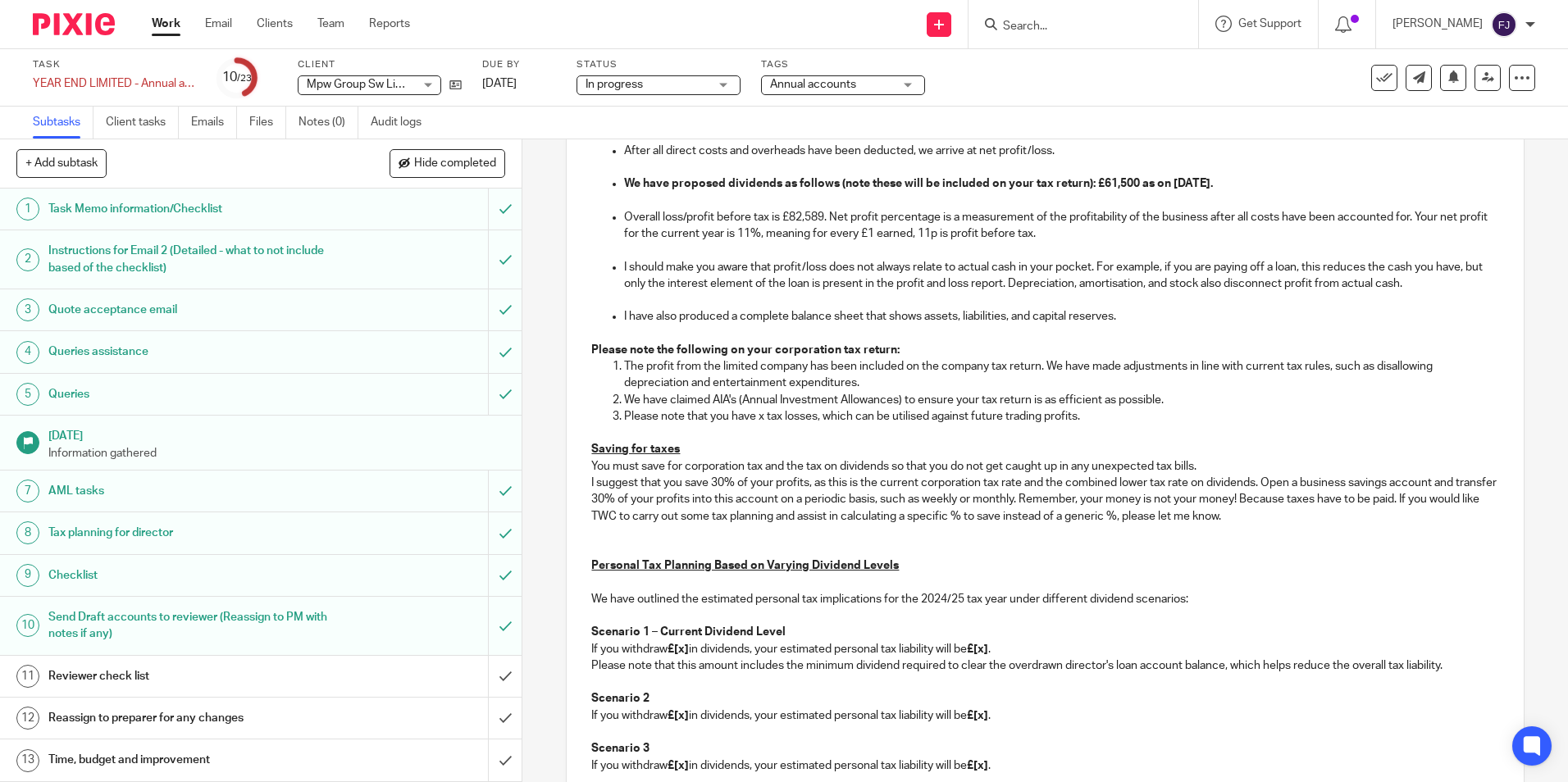
drag, startPoint x: 866, startPoint y: 434, endPoint x: 560, endPoint y: 434, distance: 306.0
click at [560, 434] on div "14 Email 1 - LTD - Approval of FS and CTax Return Manual email Secure the attac…" at bounding box center [1045, 460] width 1045 height 643
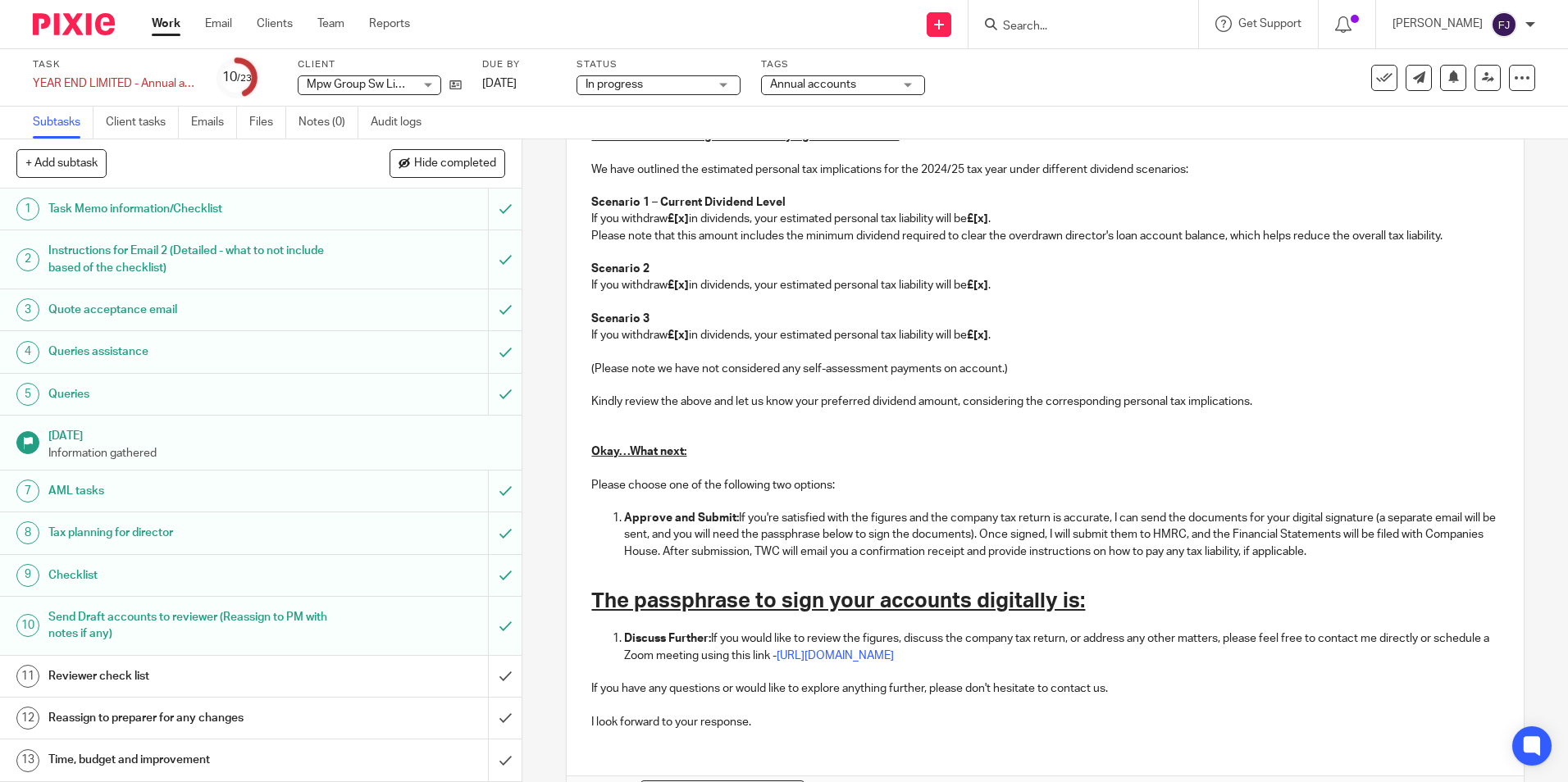
scroll to position [1766, 0]
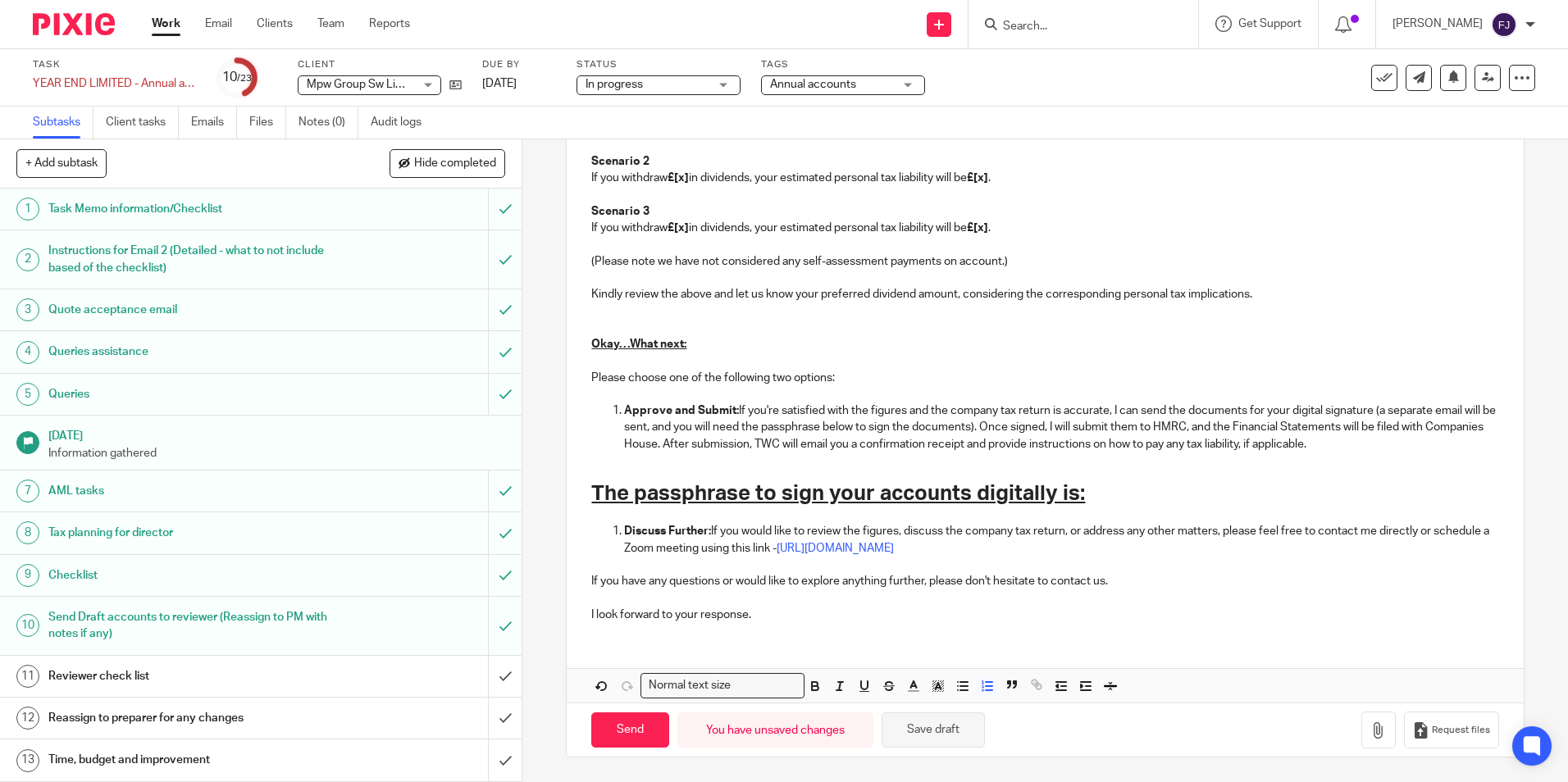
click at [941, 732] on button "Save draft" at bounding box center [933, 730] width 103 height 35
click at [934, 734] on button "Save draft" at bounding box center [933, 730] width 103 height 35
click at [100, 529] on h1 "Tax planning for director" at bounding box center [190, 533] width 282 height 24
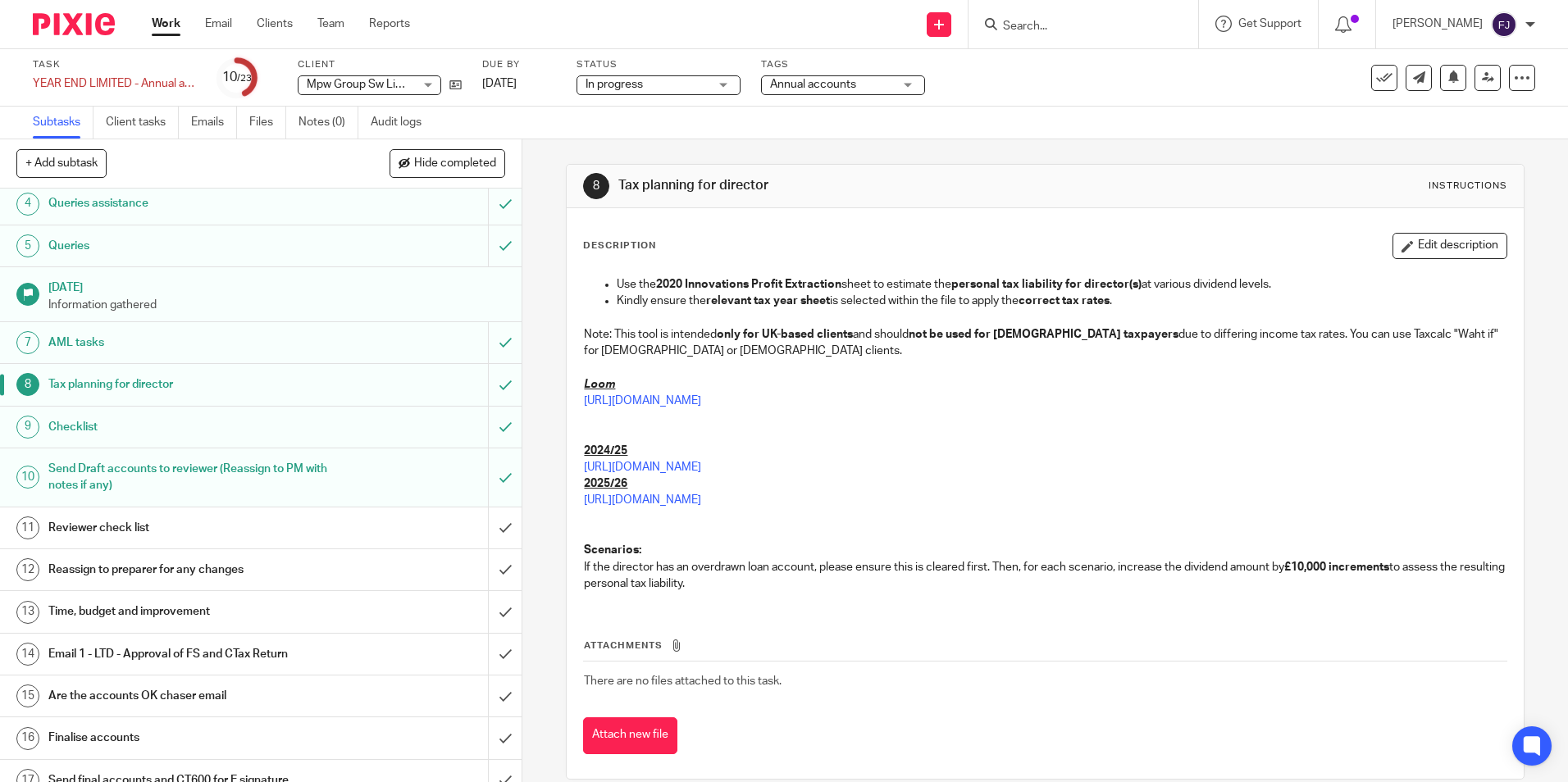
scroll to position [410, 0]
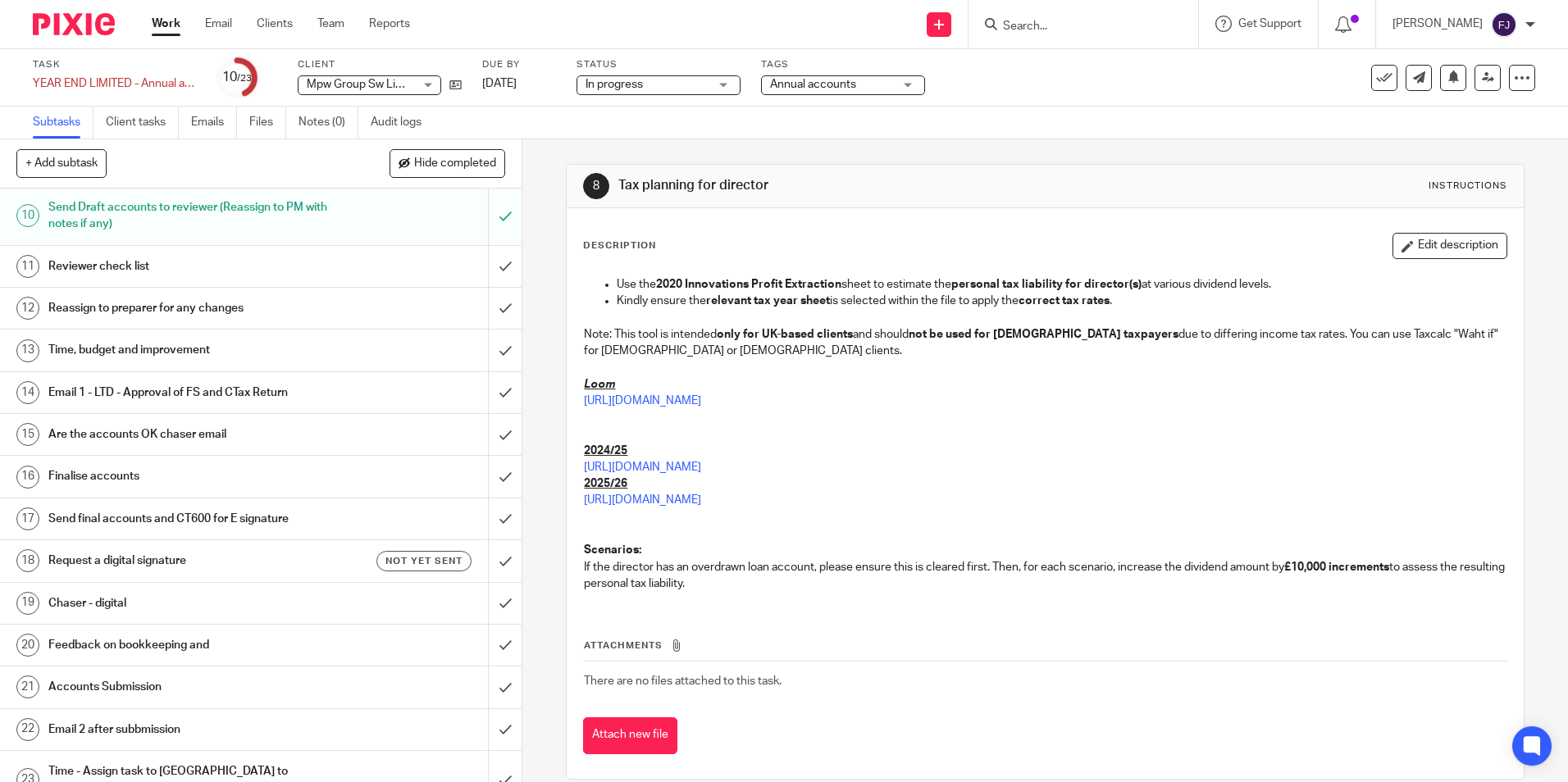
click at [134, 393] on h1 "Email 1 - LTD - Approval of FS and CTax Return" at bounding box center [190, 392] width 282 height 24
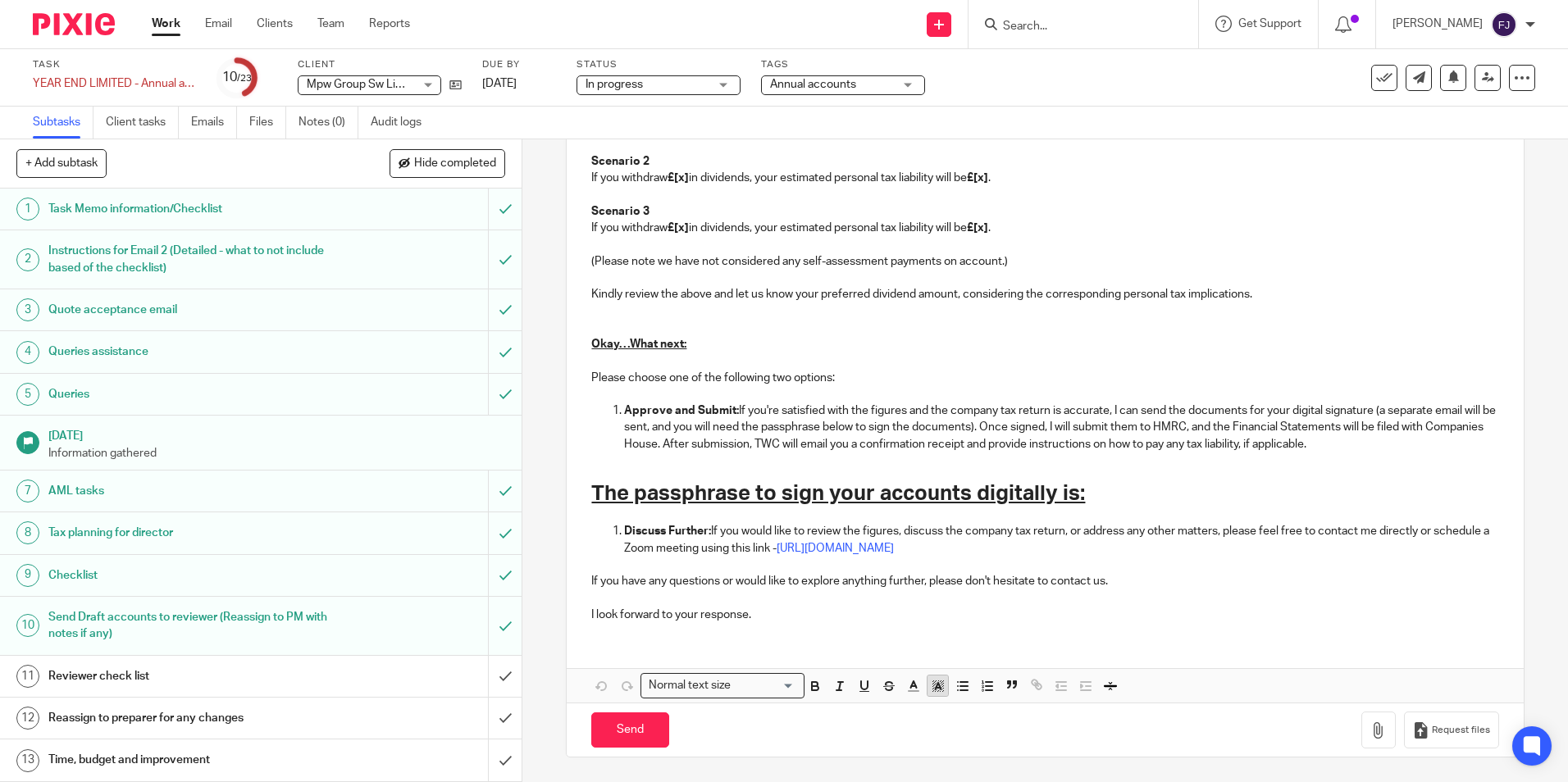
scroll to position [1766, 0]
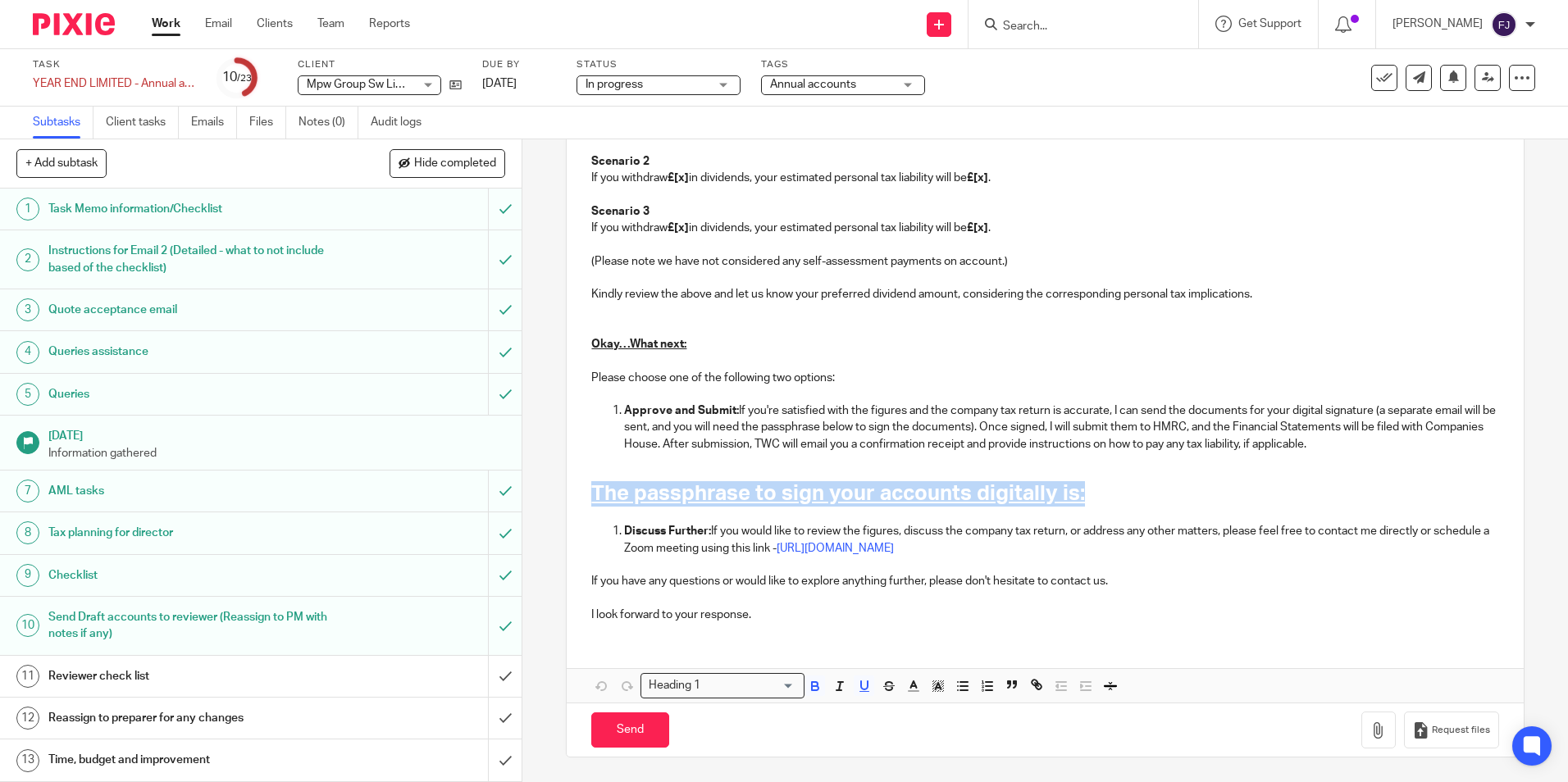
drag, startPoint x: 1113, startPoint y: 493, endPoint x: 571, endPoint y: 506, distance: 542.2
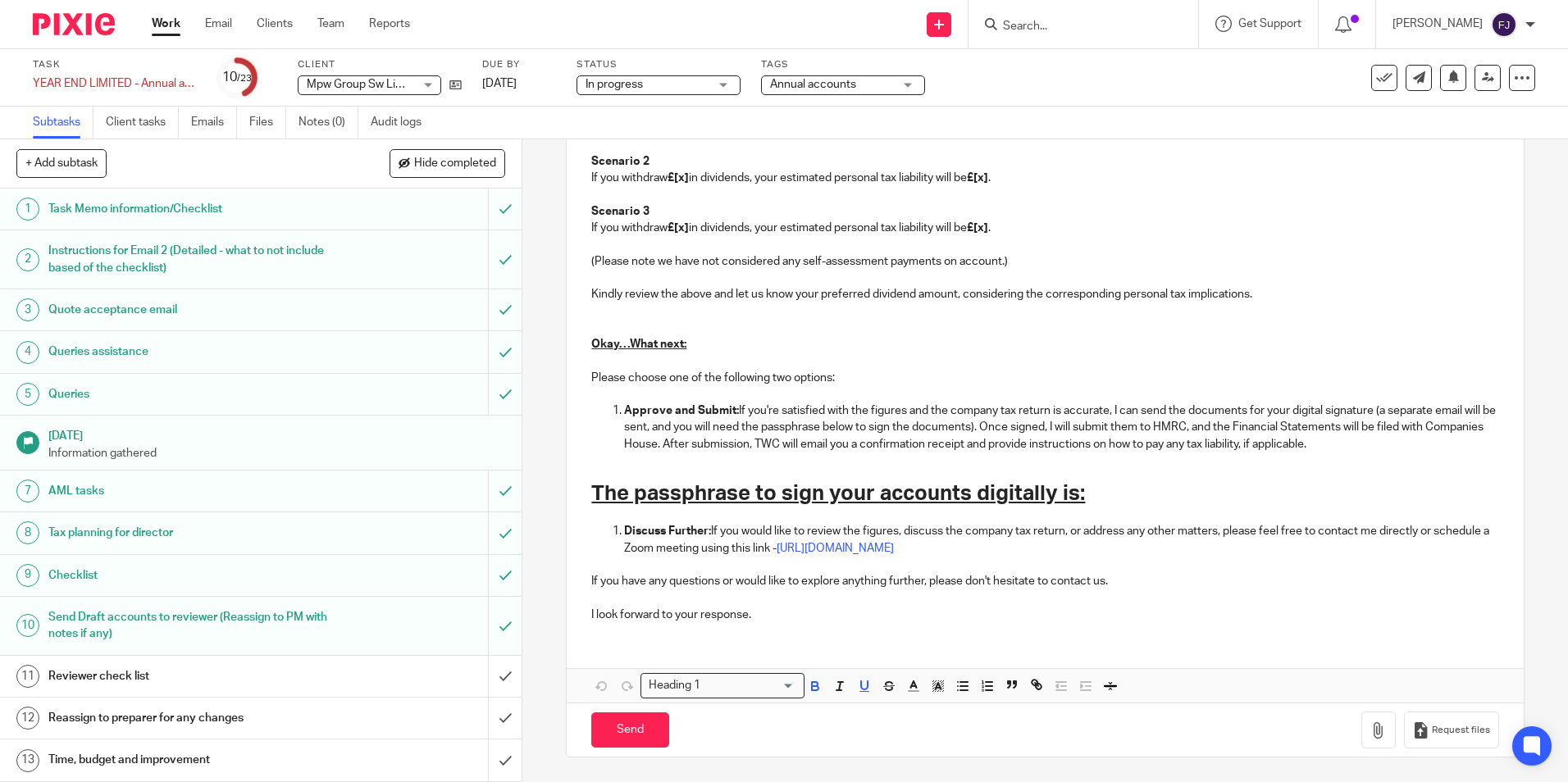
click at [696, 683] on div "Heading 1" at bounding box center [718, 684] width 155 height 20
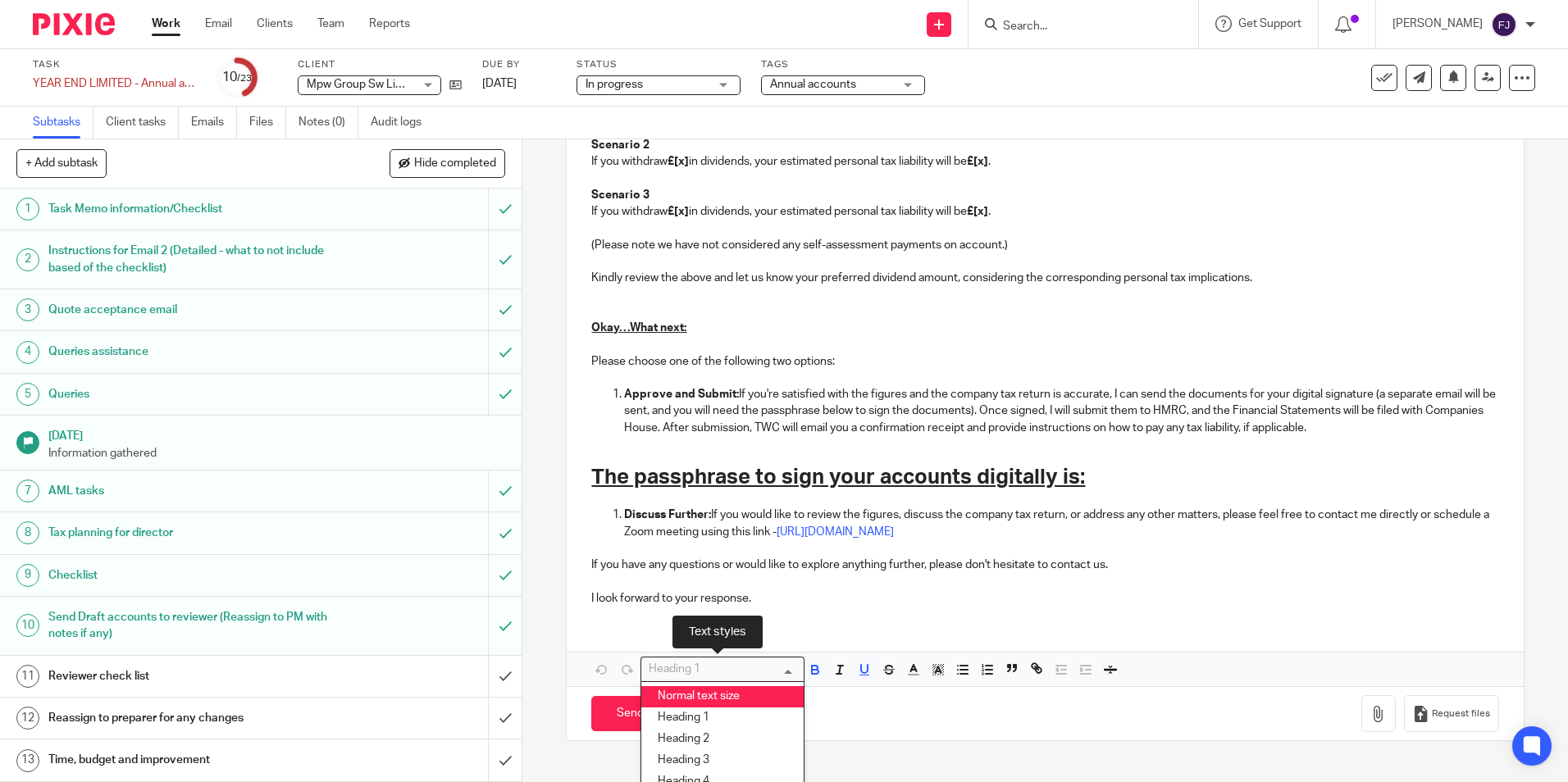
click at [697, 706] on li "Normal text size" at bounding box center [722, 696] width 162 height 21
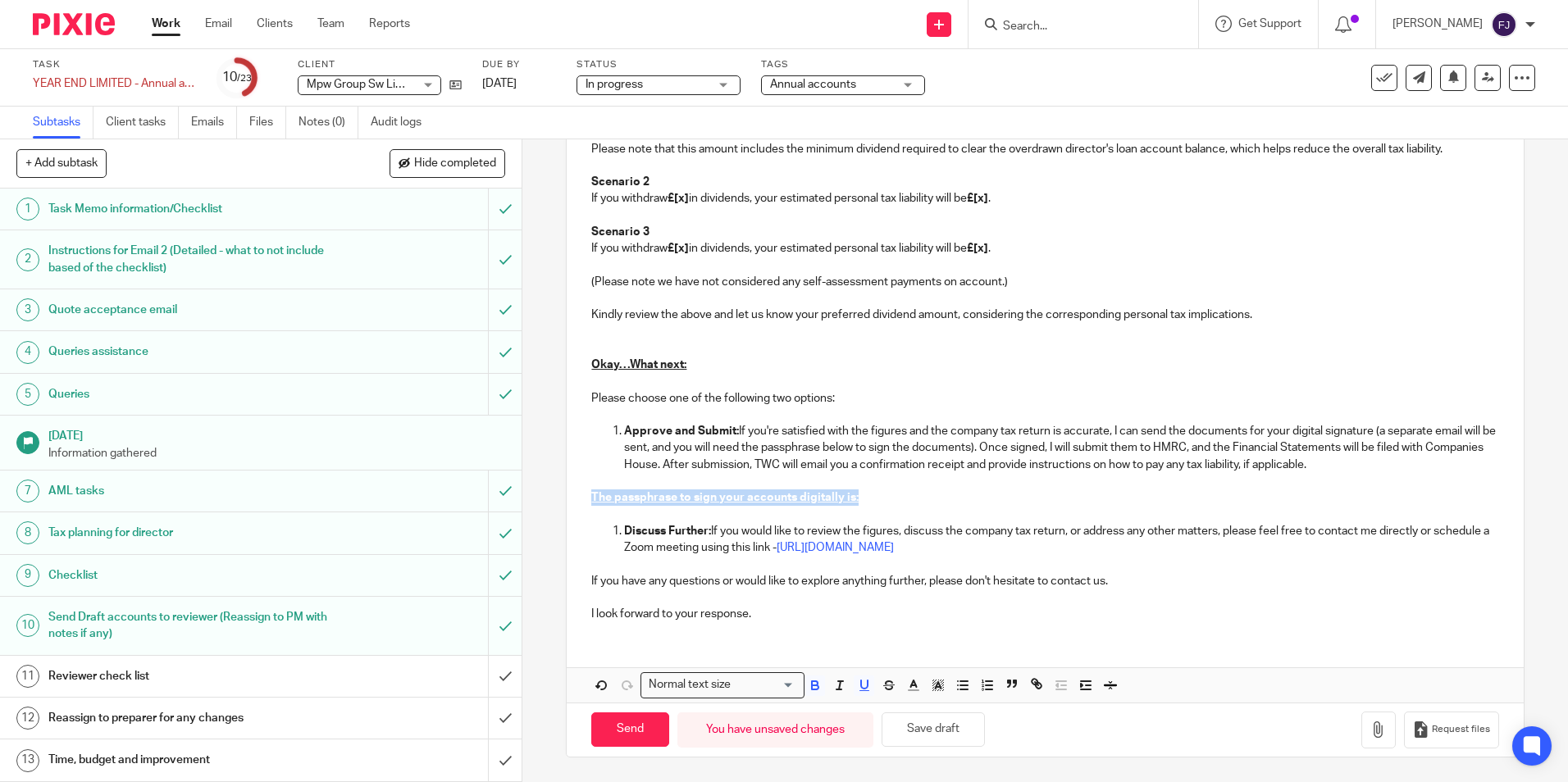
scroll to position [1746, 0]
click at [869, 498] on p "The passphrase to sign your accounts digitally is:" at bounding box center [1044, 498] width 907 height 17
click at [947, 728] on button "Save draft" at bounding box center [933, 730] width 103 height 35
click at [90, 529] on h1 "Tax planning for director" at bounding box center [190, 533] width 282 height 24
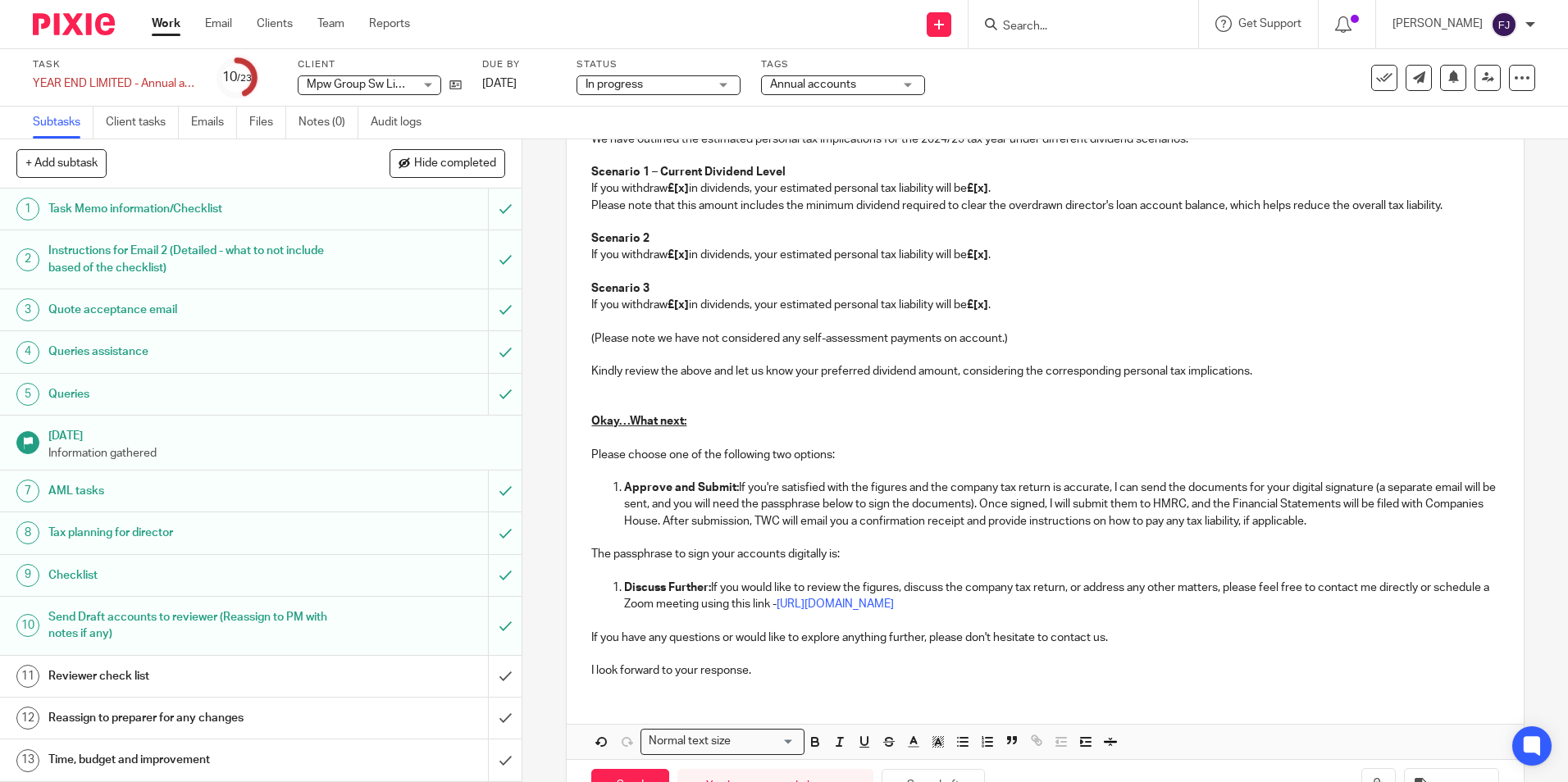
scroll to position [1582, 0]
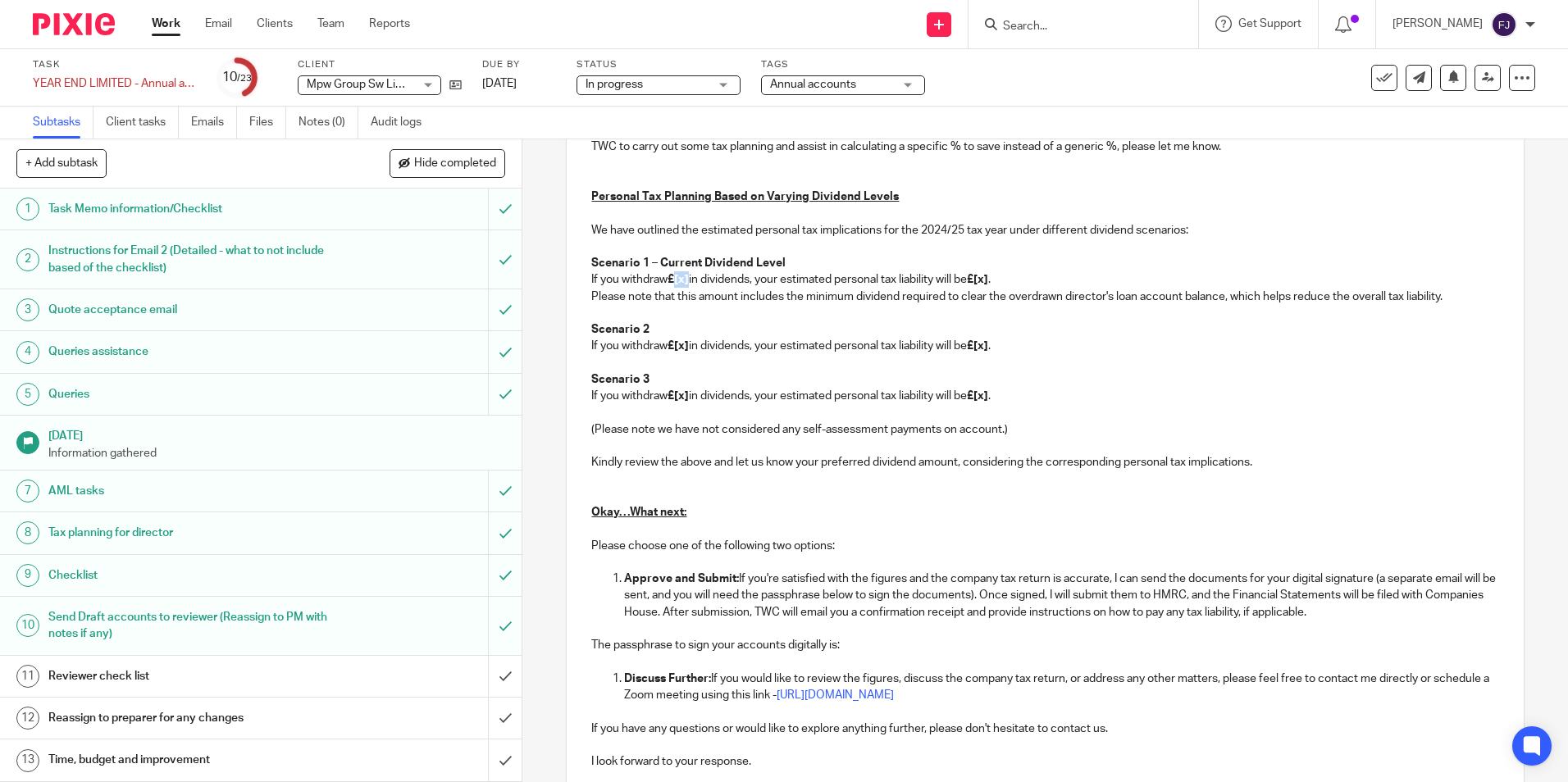
drag, startPoint x: 672, startPoint y: 297, endPoint x: 686, endPoint y: 297, distance: 14.0
click at [686, 286] on strong "£[x]" at bounding box center [677, 280] width 21 height 12
drag, startPoint x: 671, startPoint y: 359, endPoint x: 690, endPoint y: 359, distance: 19.0
click at [690, 354] on p "If you withdraw £[x] in dividends, your estimated personal tax liability will b…" at bounding box center [1044, 346] width 907 height 17
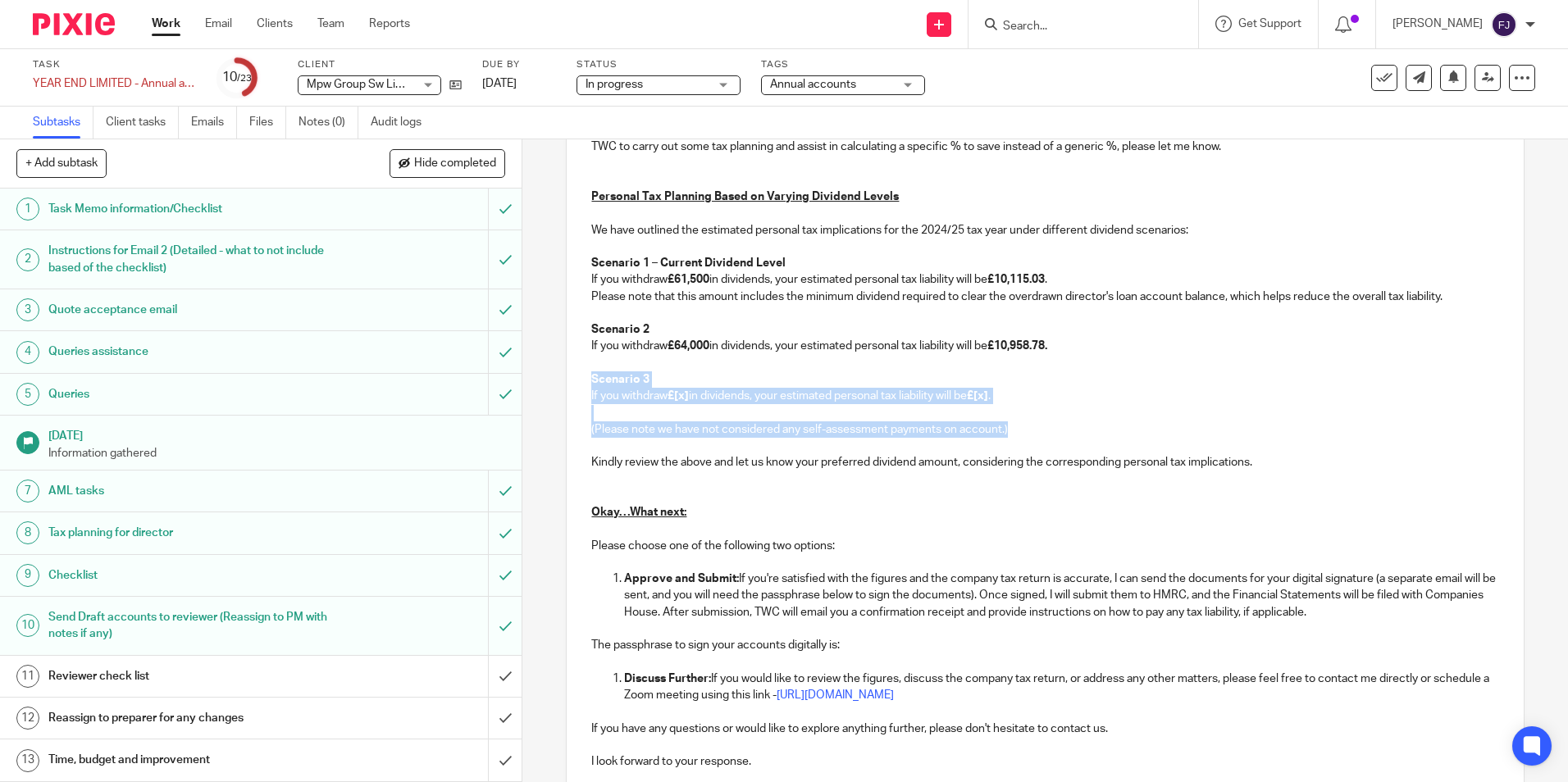
drag, startPoint x: 1029, startPoint y: 445, endPoint x: 562, endPoint y: 392, distance: 470.0
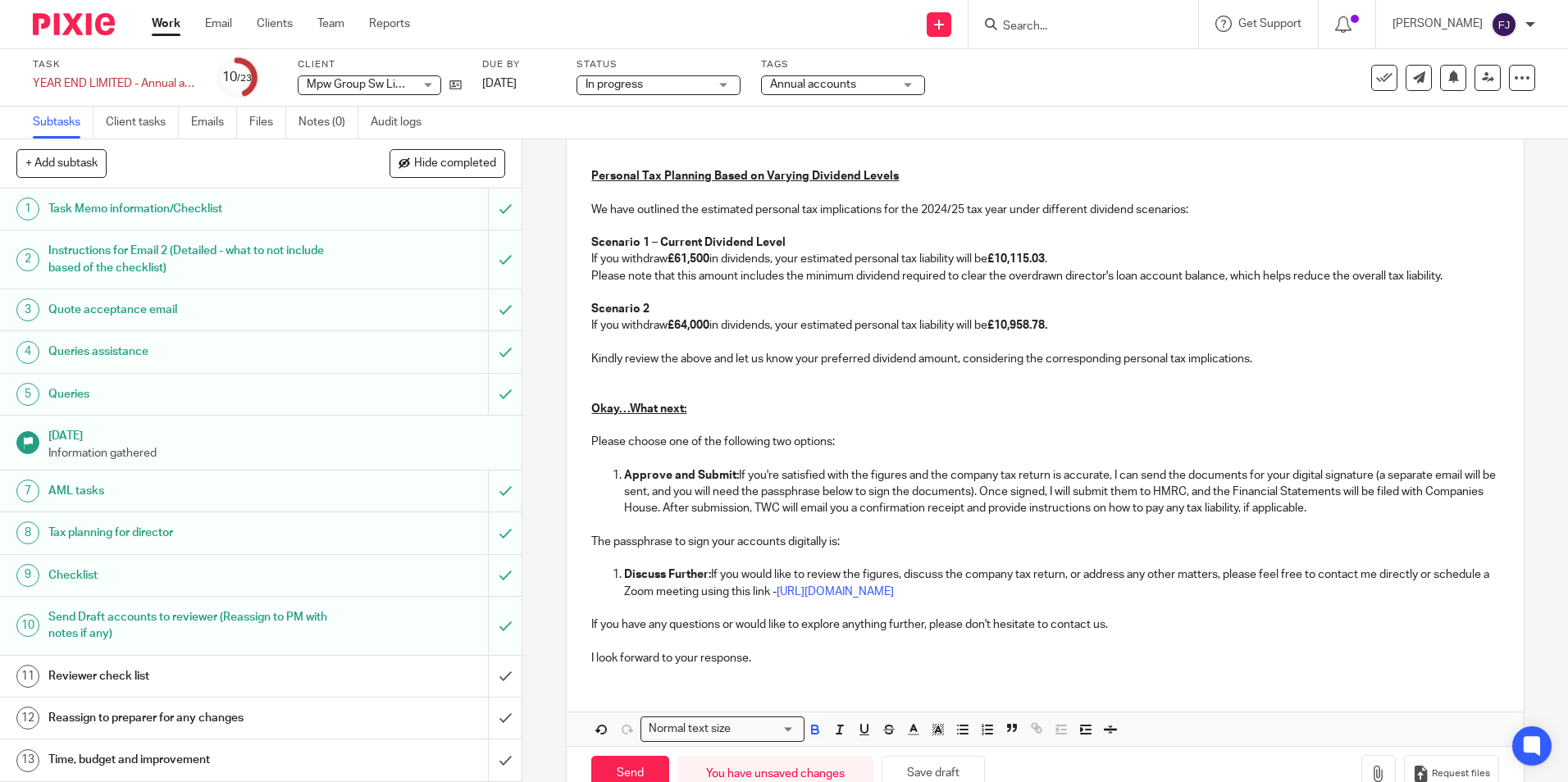
scroll to position [1662, 0]
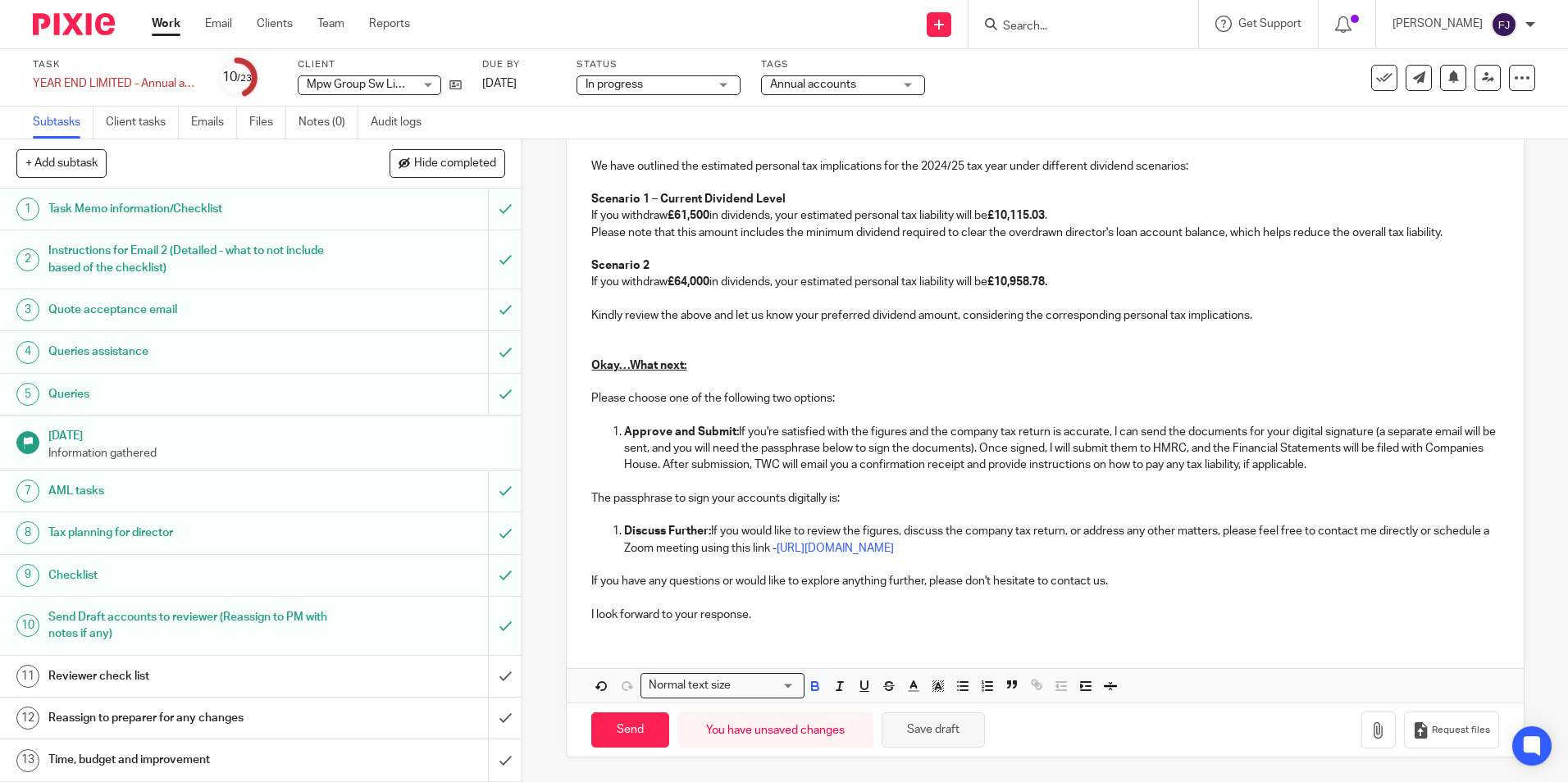
click at [940, 721] on button "Save draft" at bounding box center [933, 730] width 103 height 35
click at [459, 86] on icon at bounding box center [455, 85] width 13 height 13
click at [896, 492] on p "The passphrase to sign your accounts digitally is:" at bounding box center [1044, 499] width 907 height 17
click at [914, 732] on button "Save draft" at bounding box center [933, 730] width 103 height 35
click at [736, 339] on p at bounding box center [1044, 341] width 907 height 34
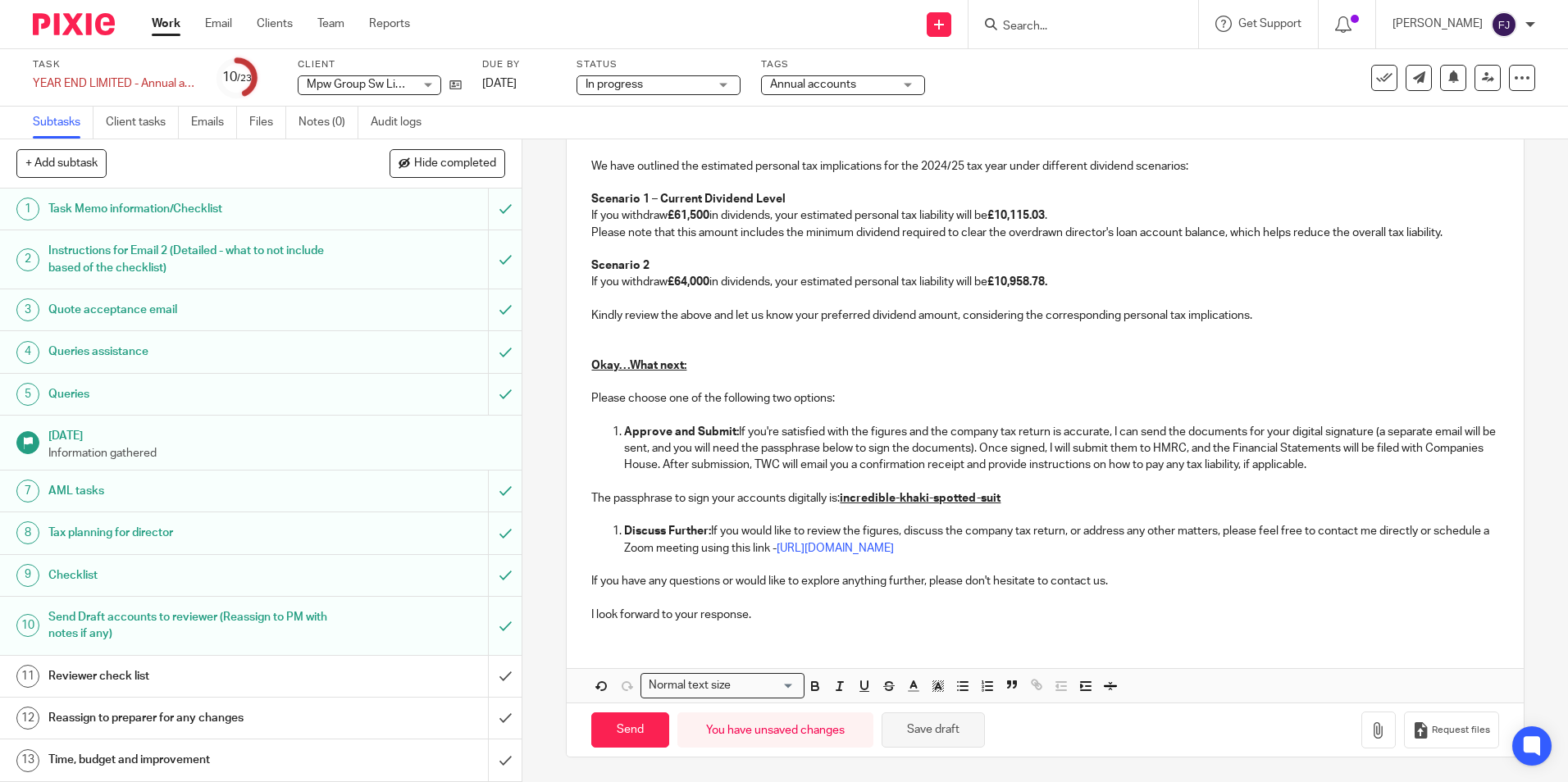
click at [944, 733] on button "Save draft" at bounding box center [933, 730] width 103 height 35
click at [916, 727] on button "Save draft" at bounding box center [933, 730] width 103 height 35
click at [929, 727] on button "Save draft" at bounding box center [933, 730] width 103 height 35
click at [1482, 82] on icon at bounding box center [1488, 77] width 13 height 13
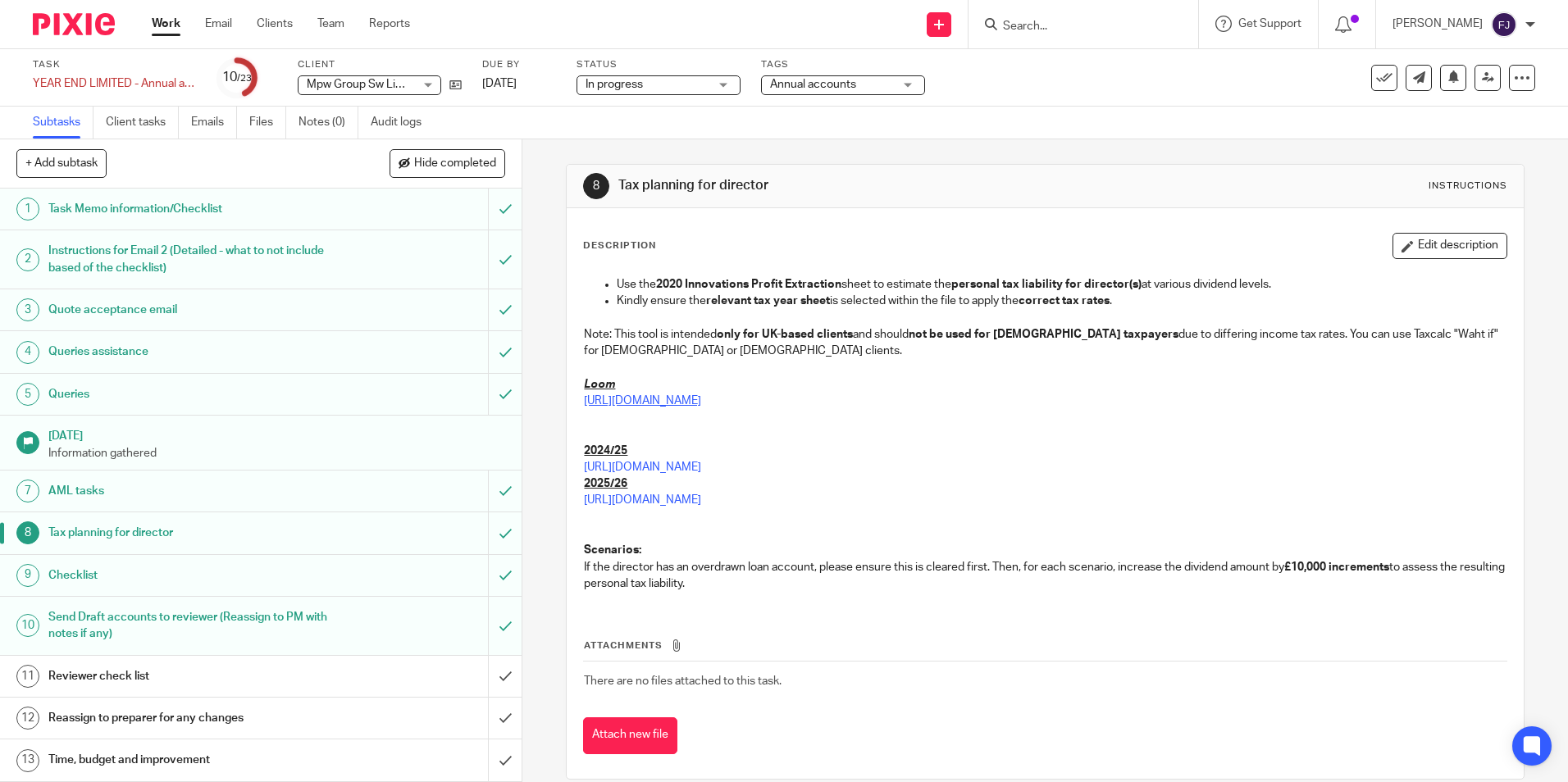
click at [655, 400] on link "[URL][DOMAIN_NAME]" at bounding box center [643, 401] width 118 height 12
click at [676, 465] on link "[URL][DOMAIN_NAME]" at bounding box center [643, 467] width 118 height 12
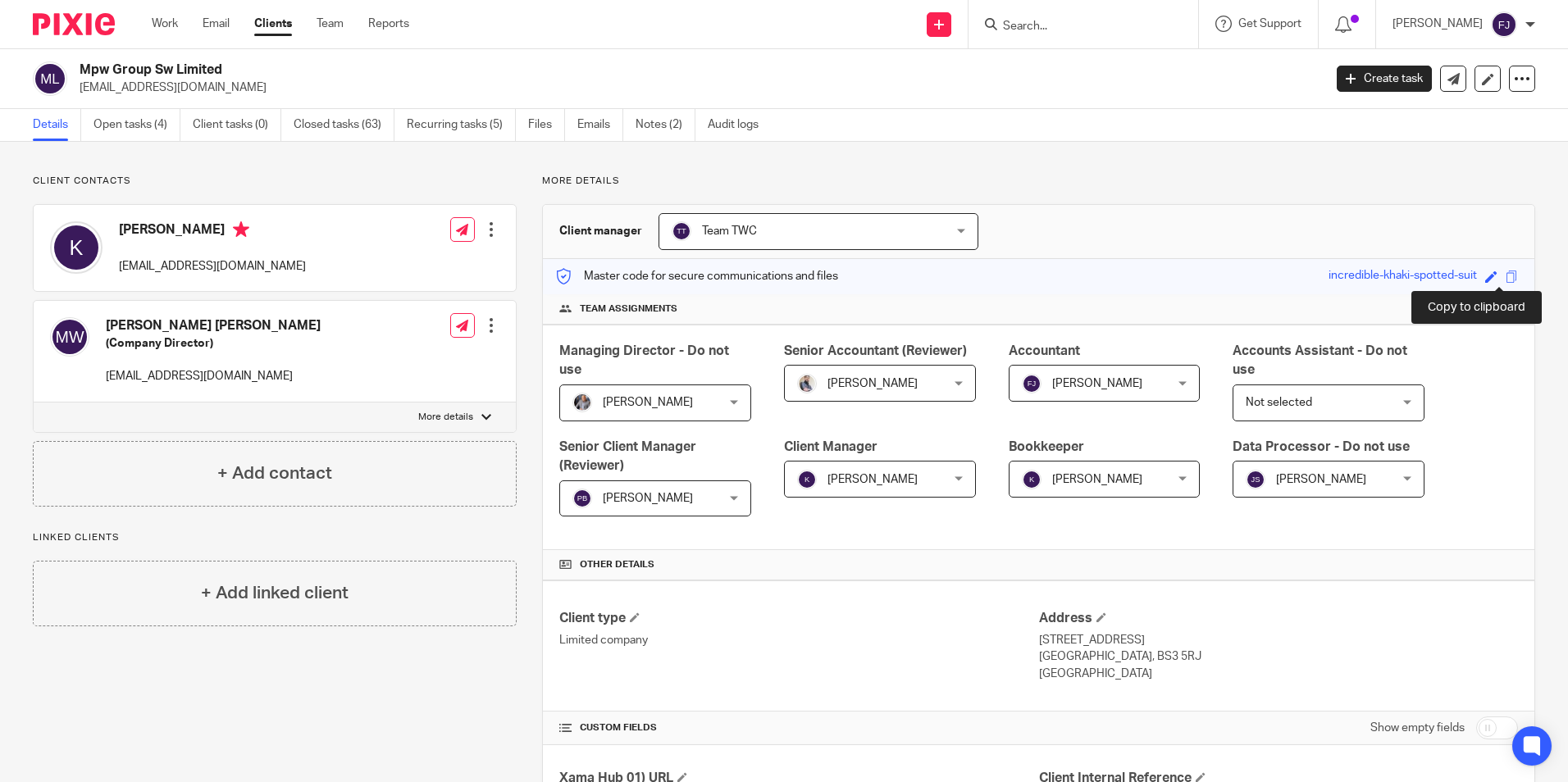
click at [1506, 280] on span at bounding box center [1512, 276] width 13 height 13
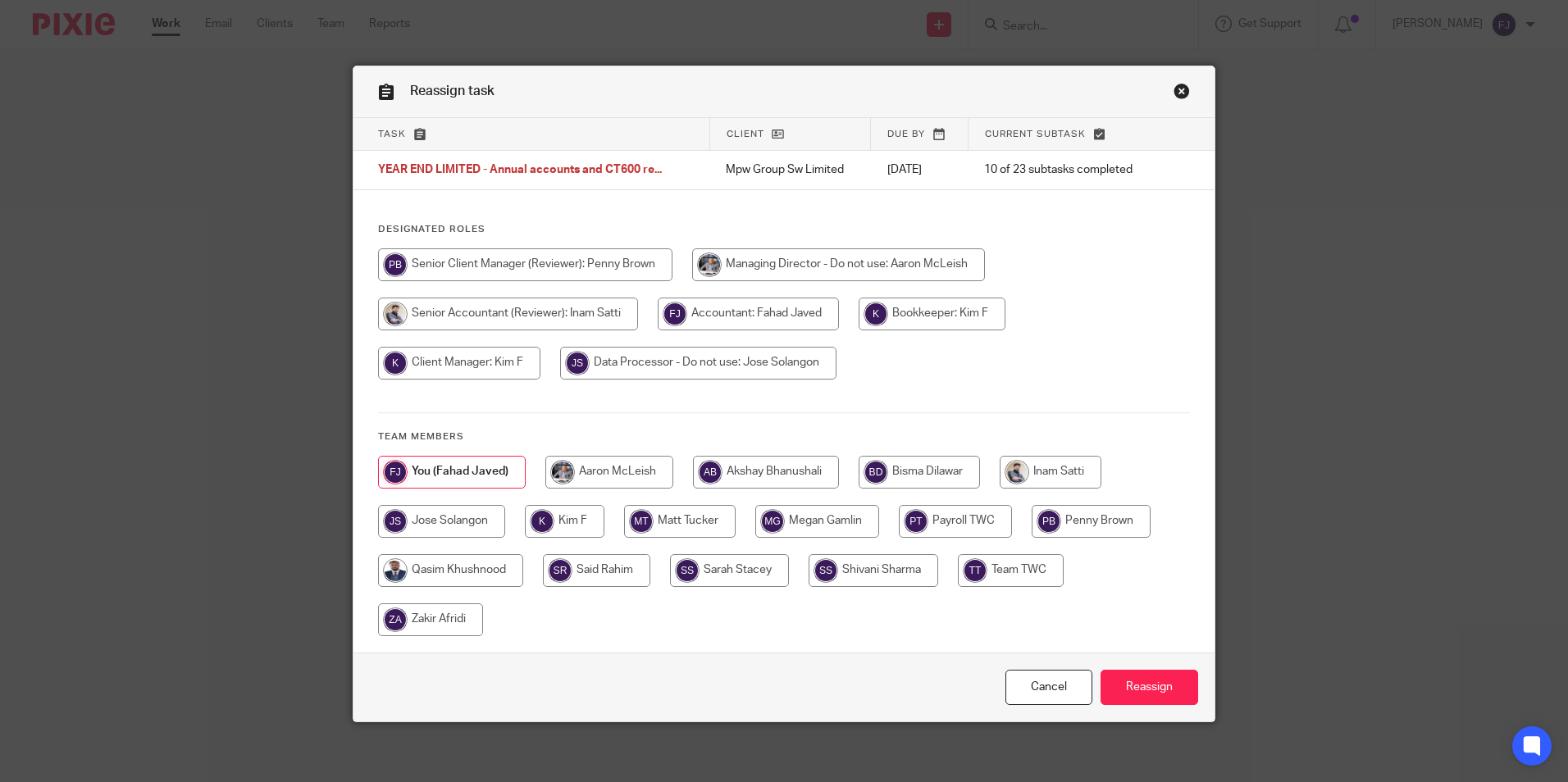
click at [1042, 471] on input "radio" at bounding box center [1050, 472] width 102 height 33
radio input "true"
click at [1140, 682] on input "Reassign" at bounding box center [1150, 687] width 97 height 35
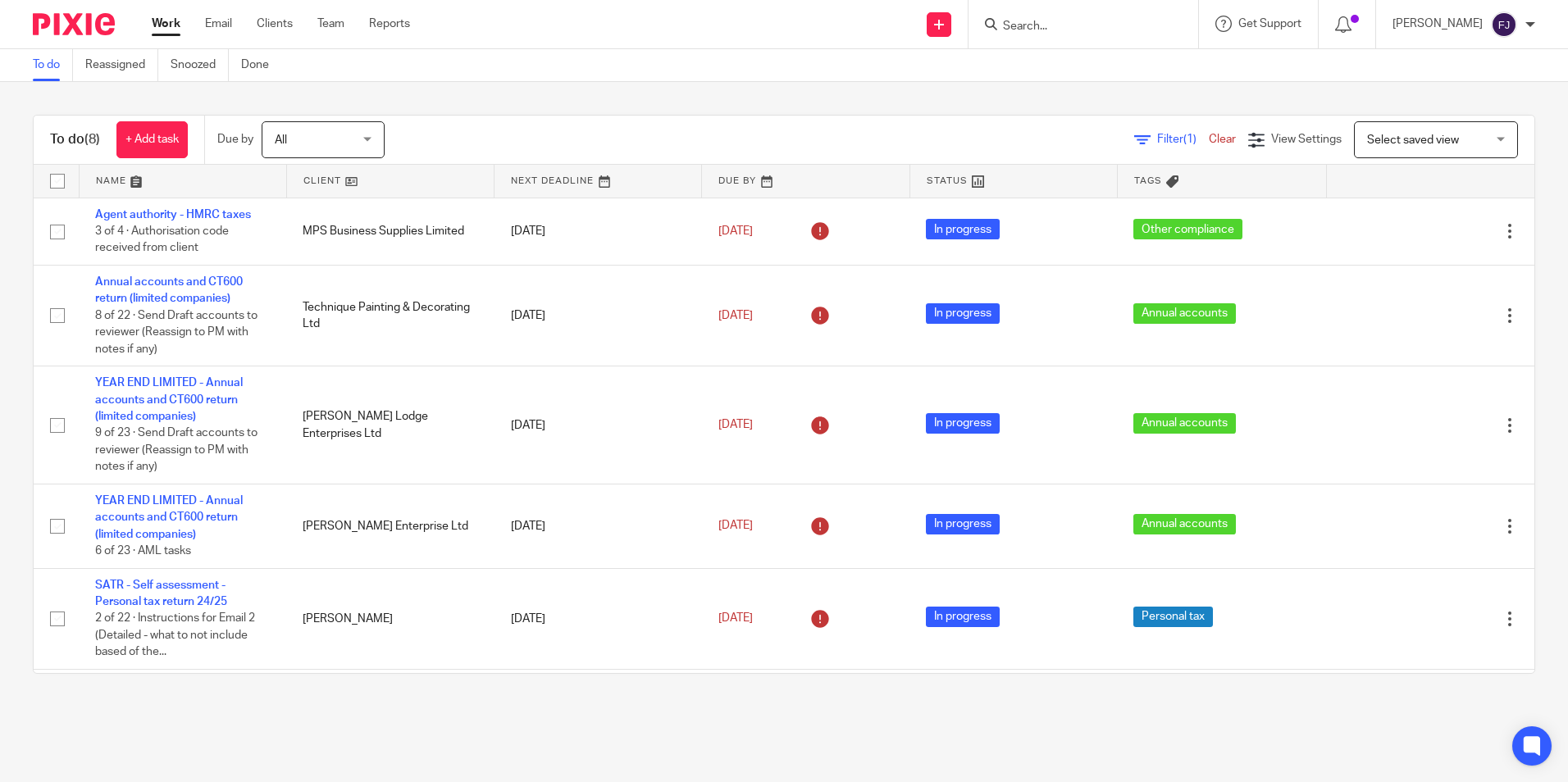
click at [159, 22] on link "Work" at bounding box center [166, 24] width 29 height 17
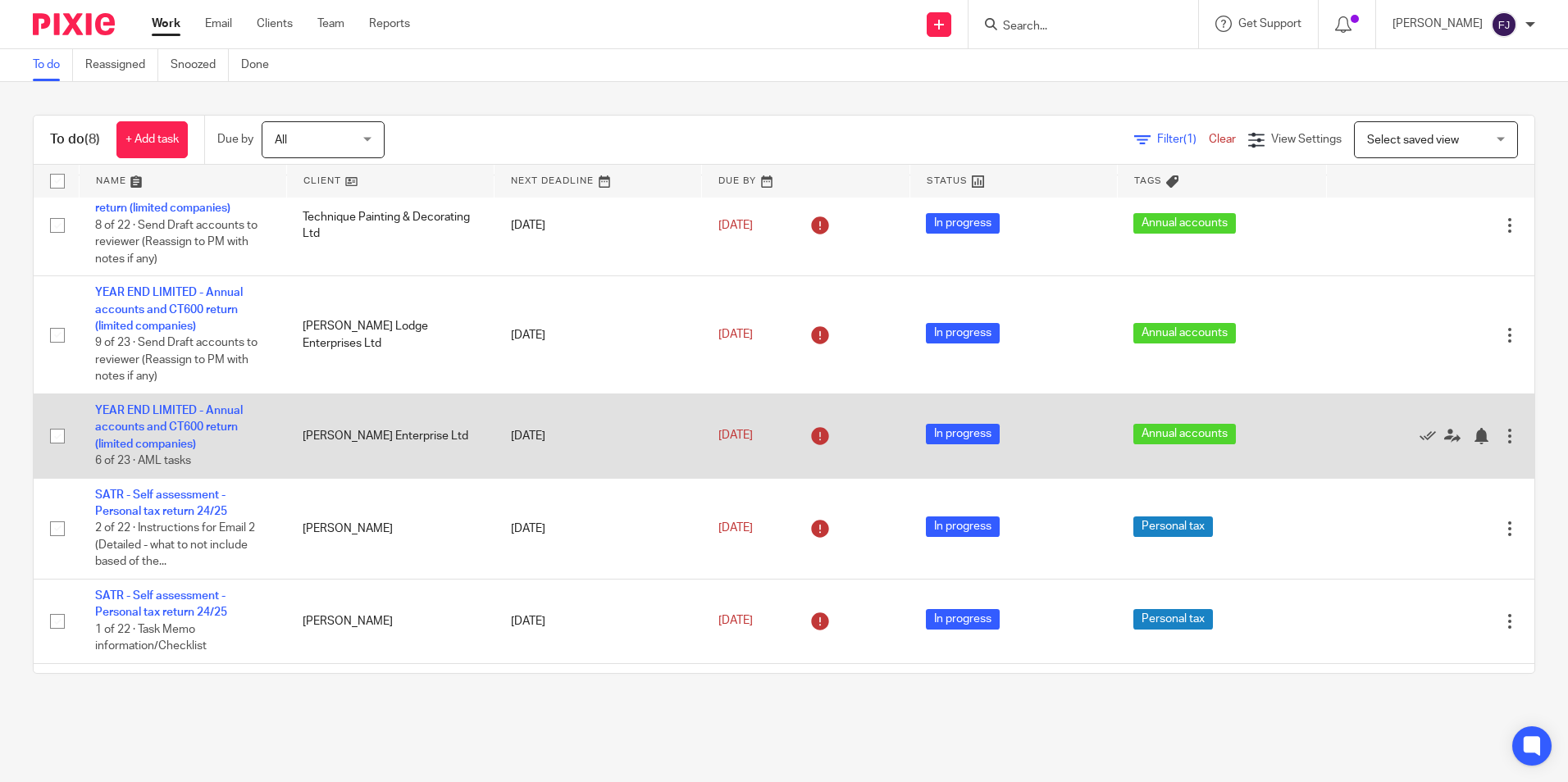
scroll to position [231, 0]
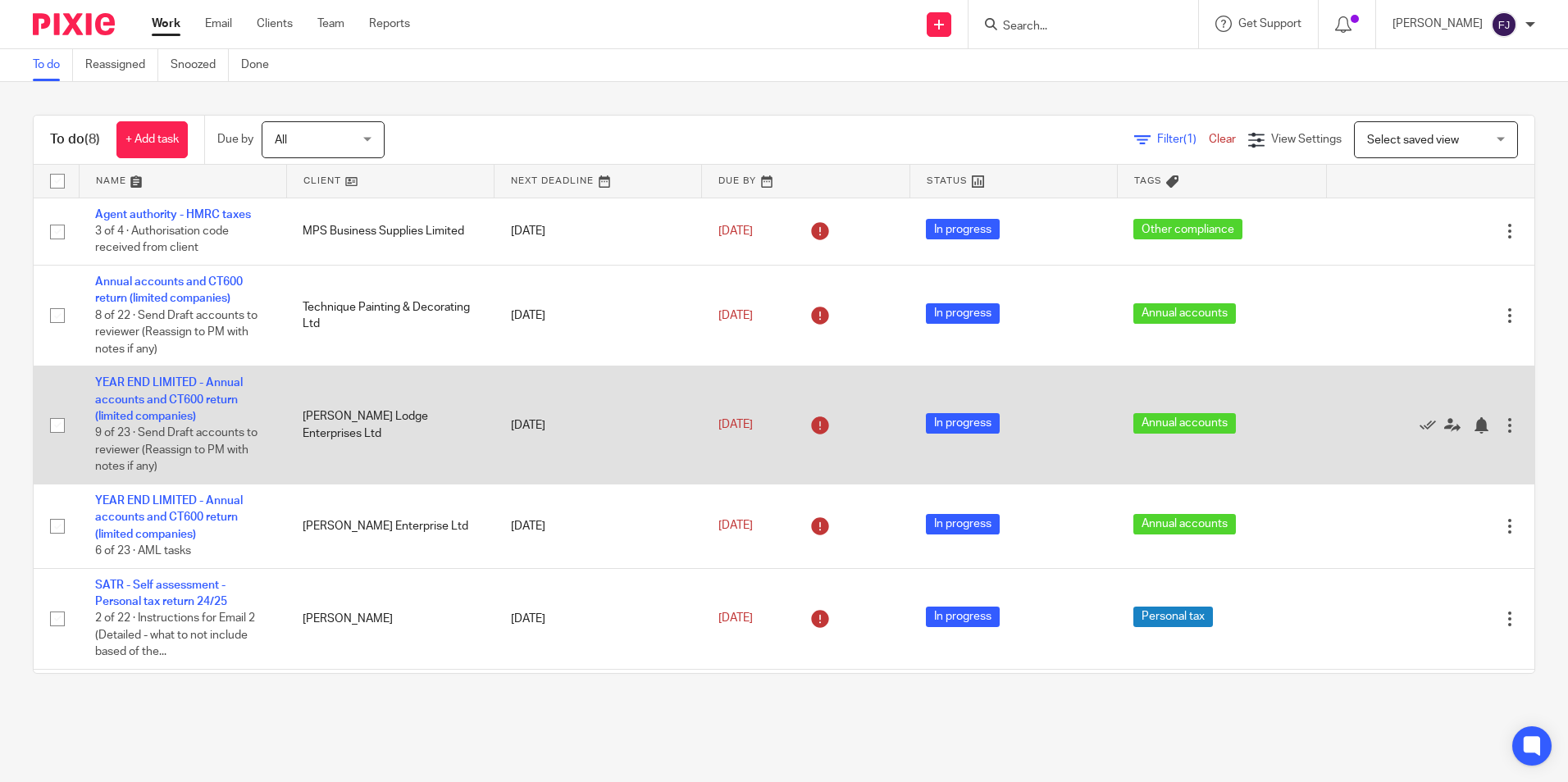
drag, startPoint x: 294, startPoint y: 423, endPoint x: 430, endPoint y: 412, distance: 136.4
click at [466, 436] on td "[PERSON_NAME] Lodge Enterprises Ltd" at bounding box center [390, 425] width 208 height 118
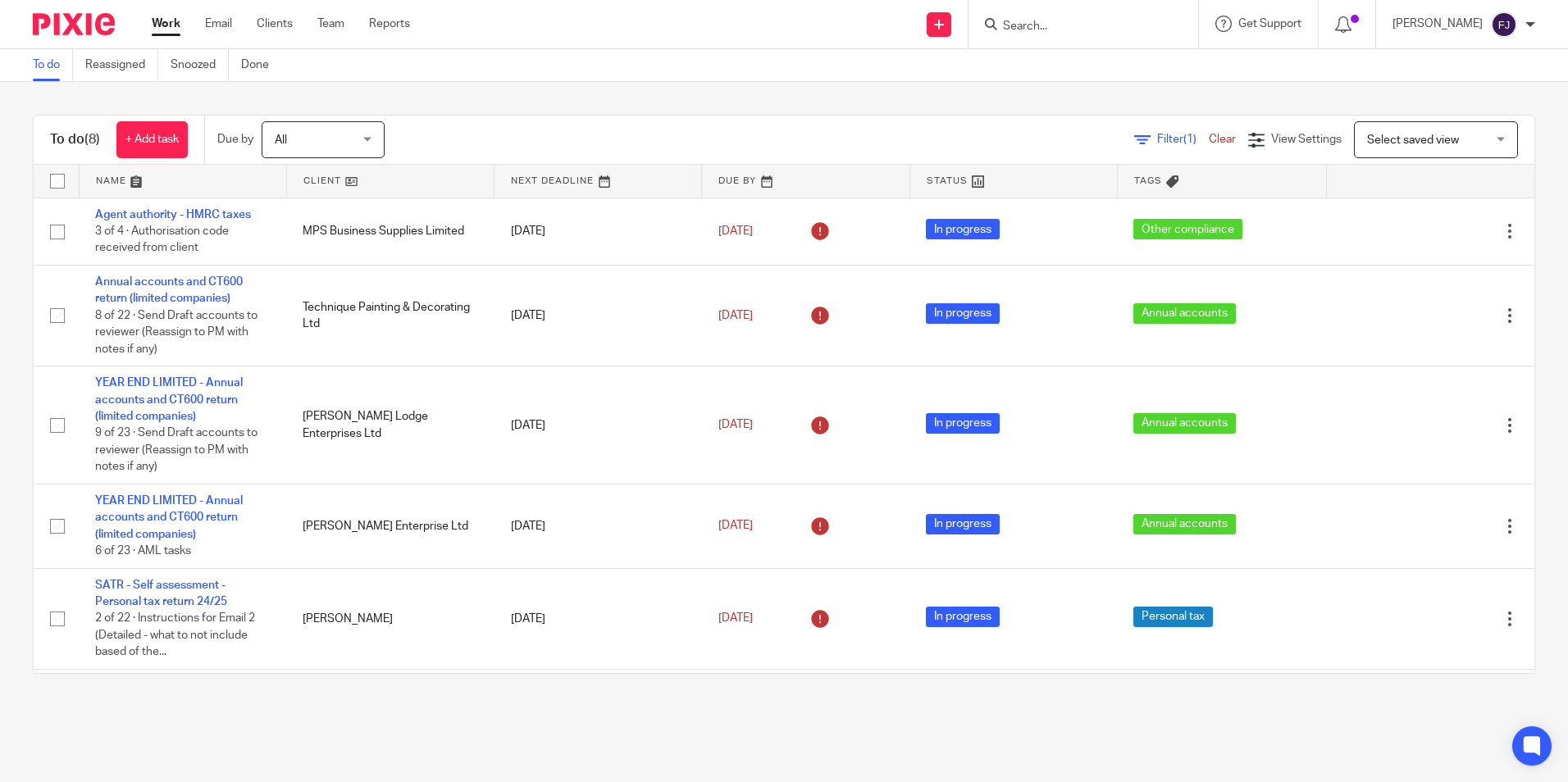
click at [0, 267] on html "Work Email Clients Team Reports Work Email Clients Team Reports Settings Send n…" at bounding box center [784, 391] width 1568 height 782
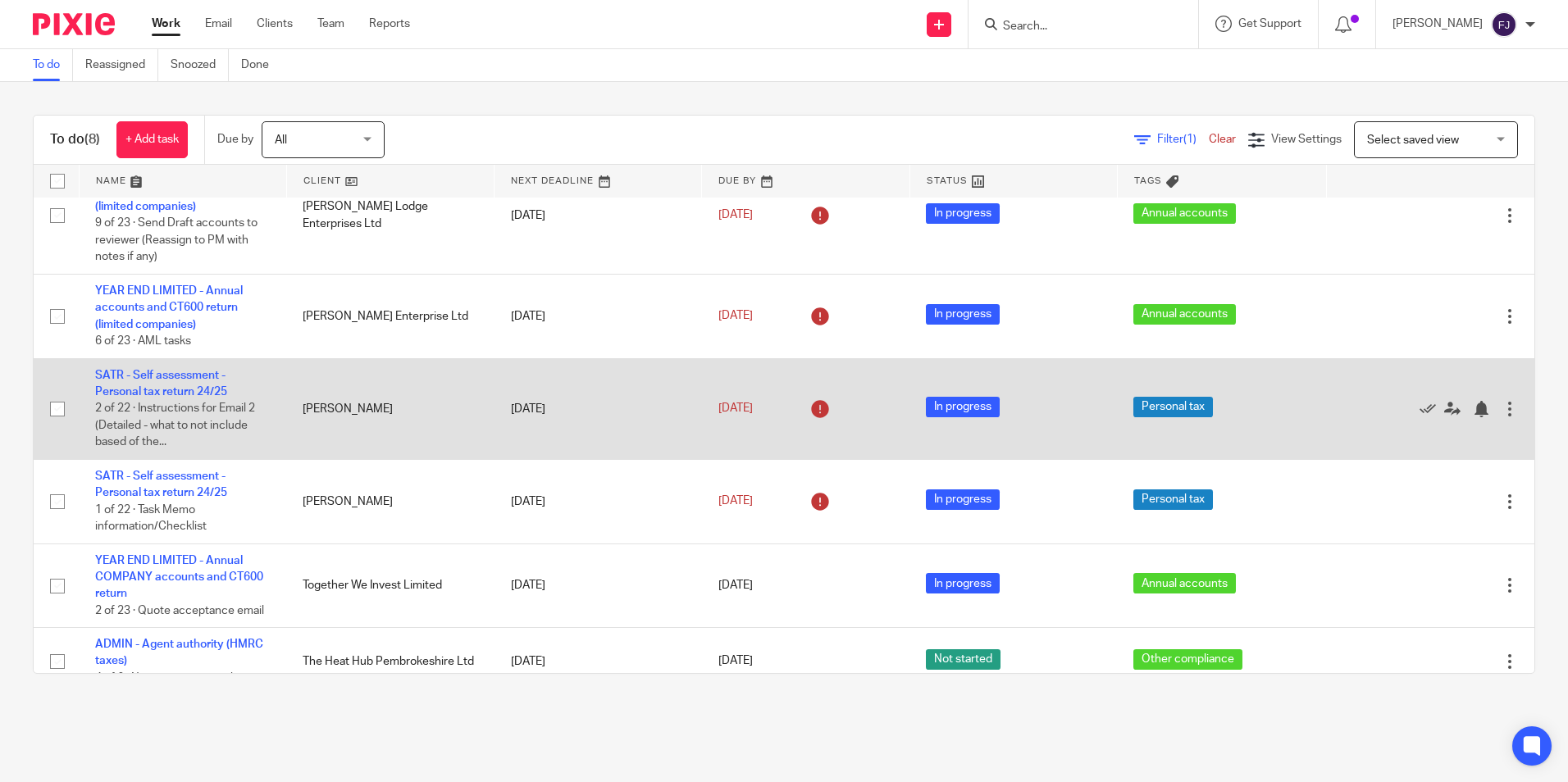
scroll to position [231, 0]
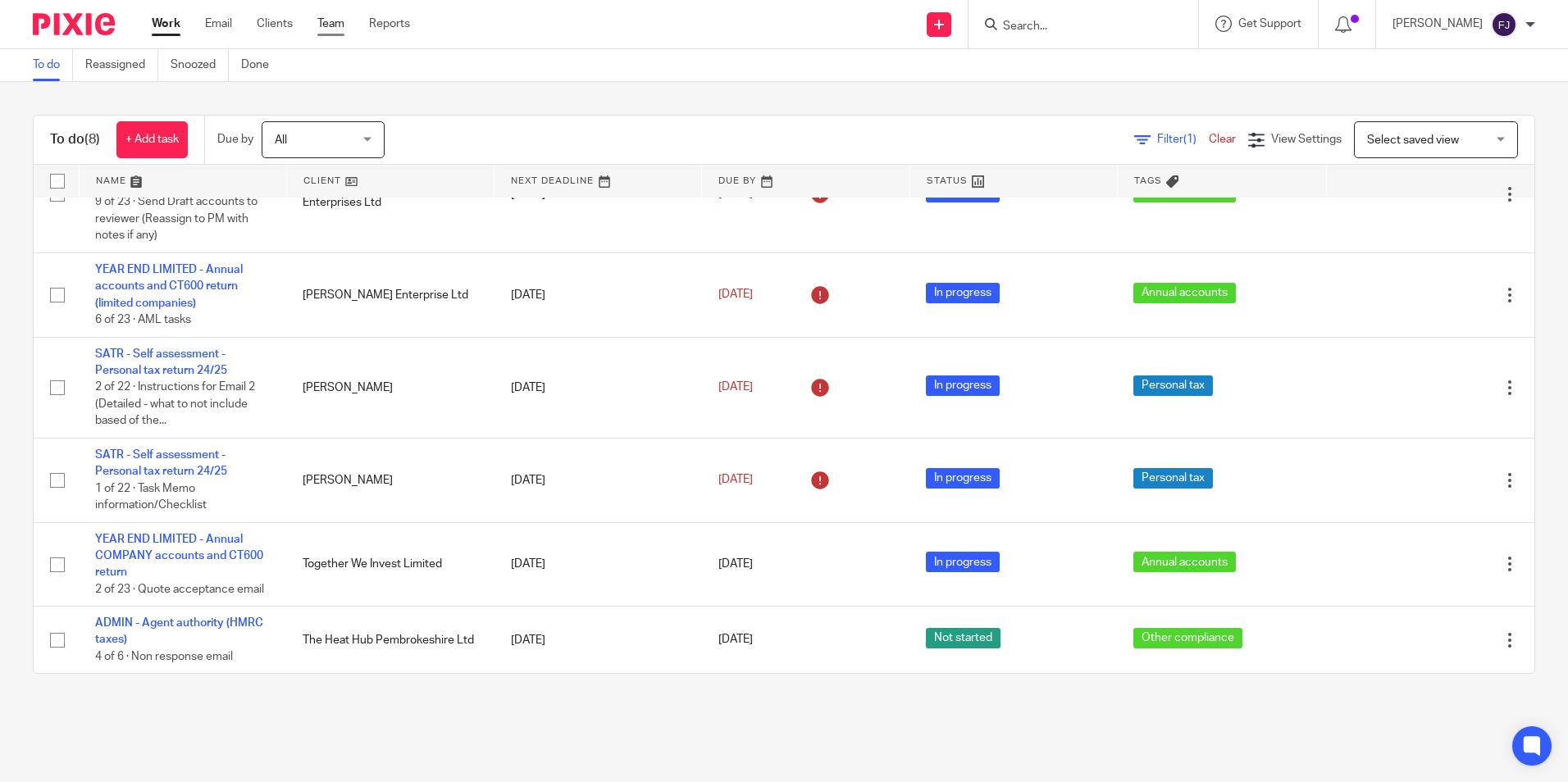
click at [336, 27] on link "Team" at bounding box center [331, 24] width 27 height 17
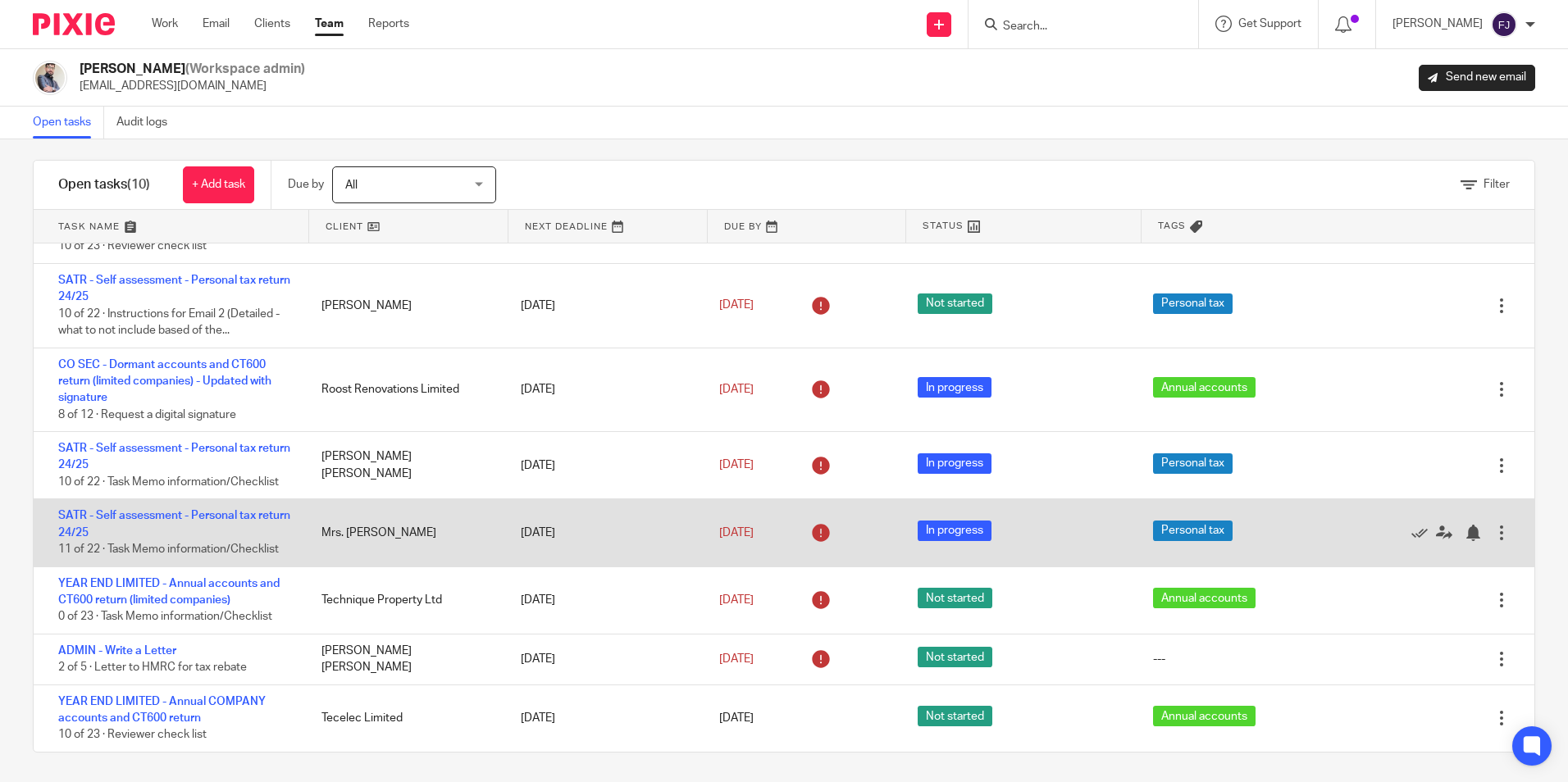
scroll to position [16, 0]
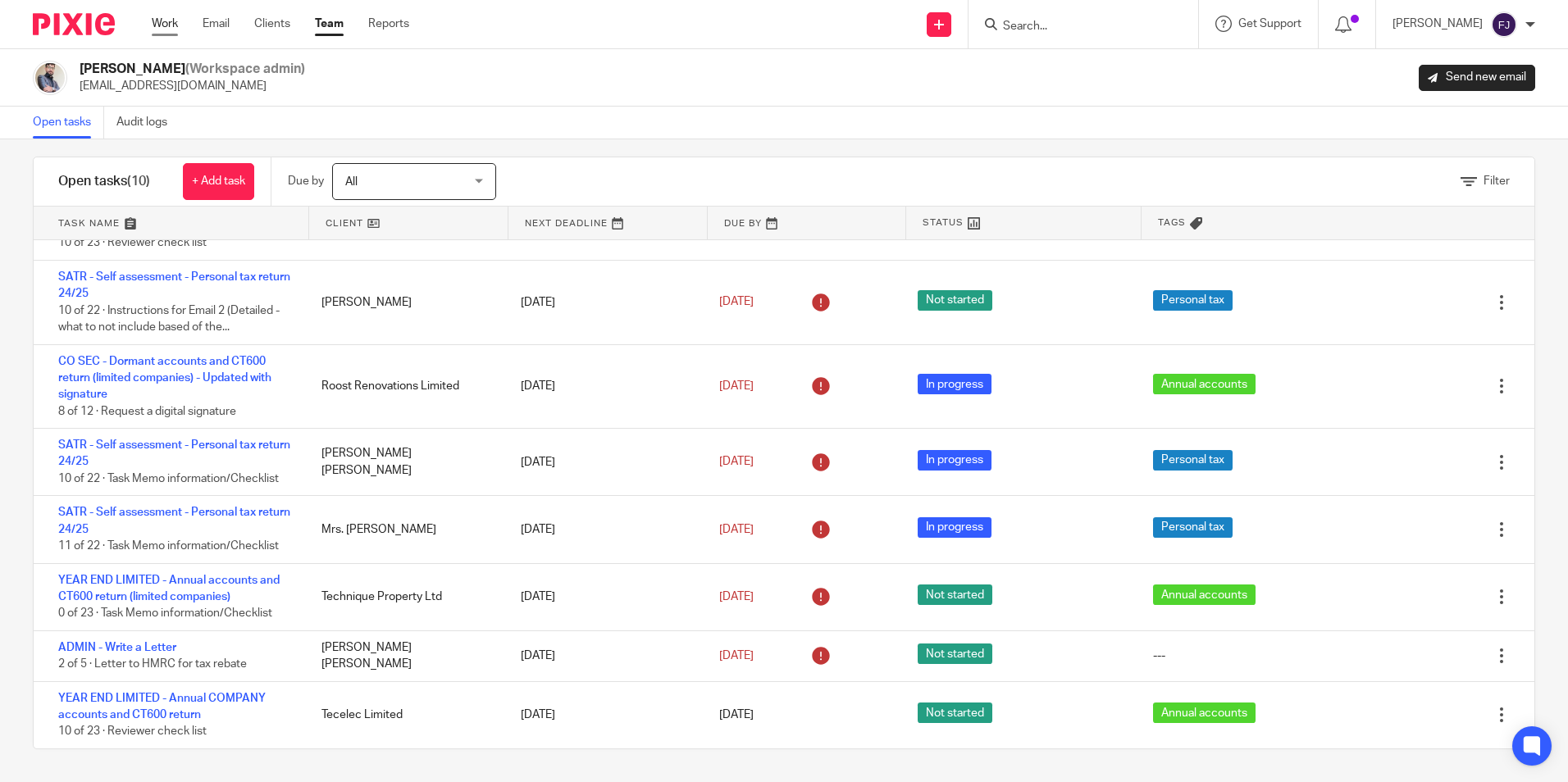
click at [160, 21] on link "Work" at bounding box center [165, 24] width 26 height 17
